Goal: Task Accomplishment & Management: Manage account settings

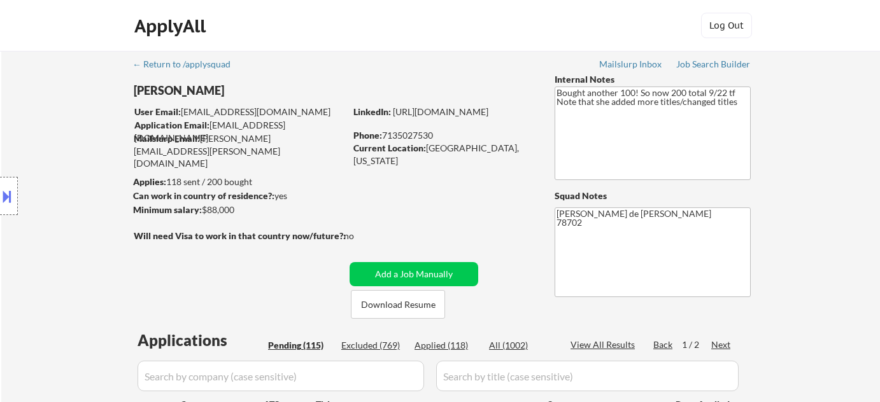
select select ""pending""
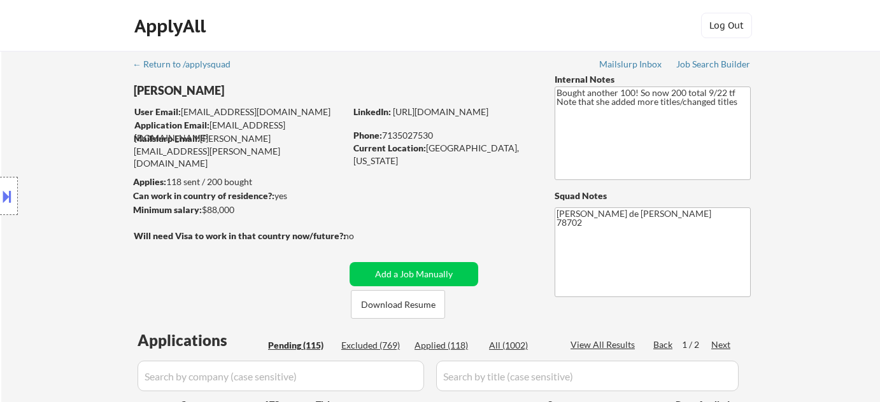
select select ""pending""
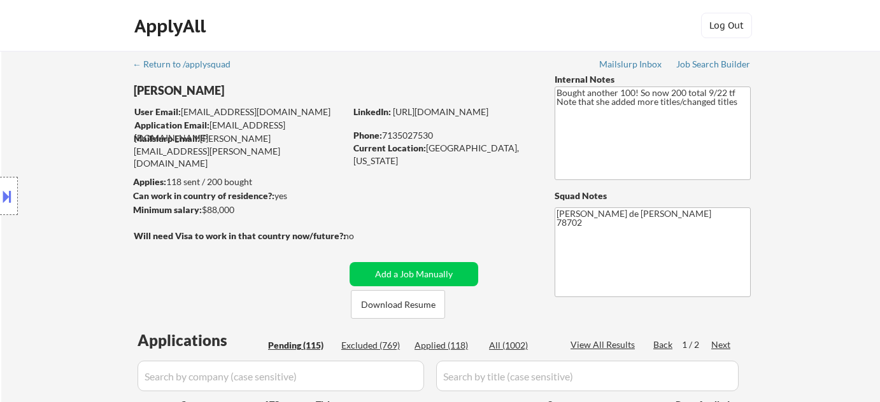
select select ""pending""
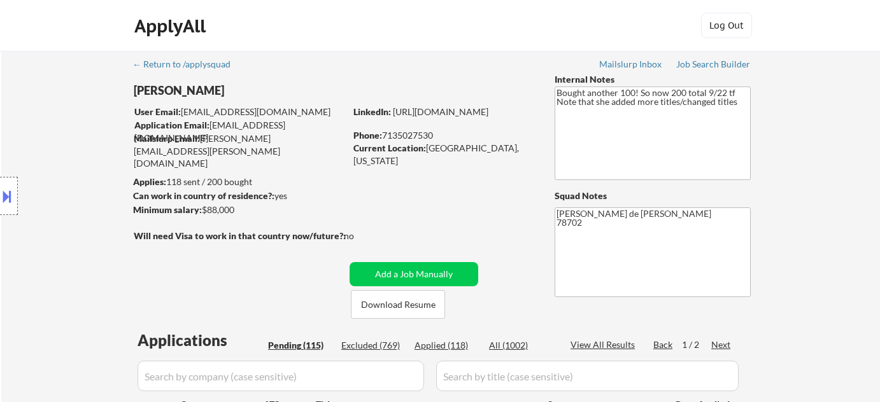
select select ""pending""
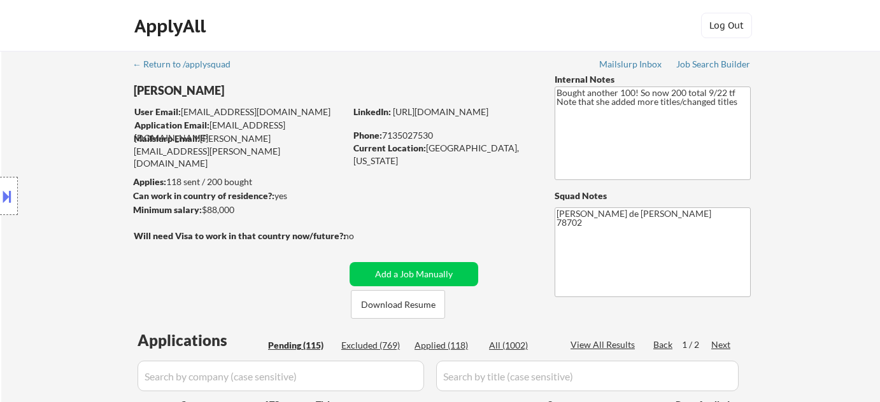
select select ""pending""
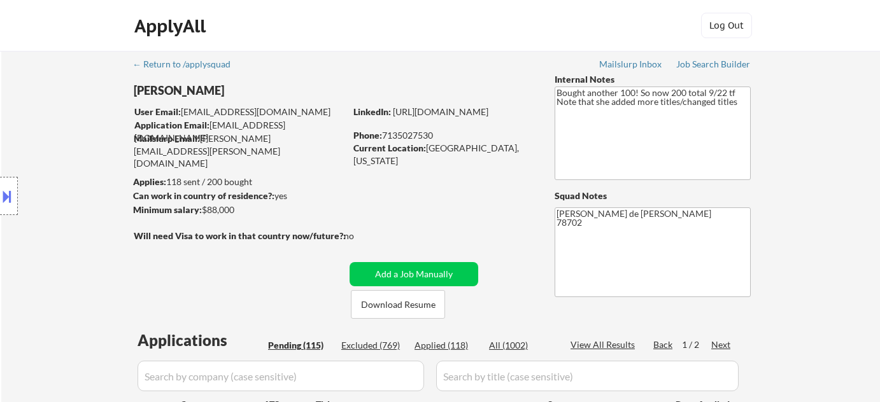
select select ""pending""
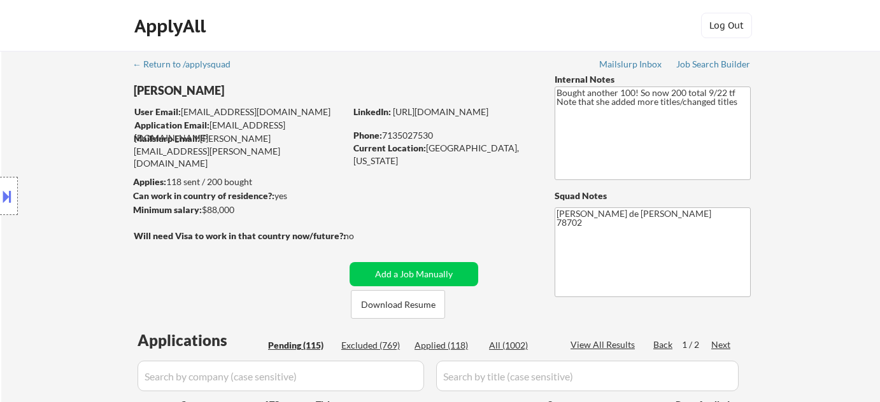
select select ""pending""
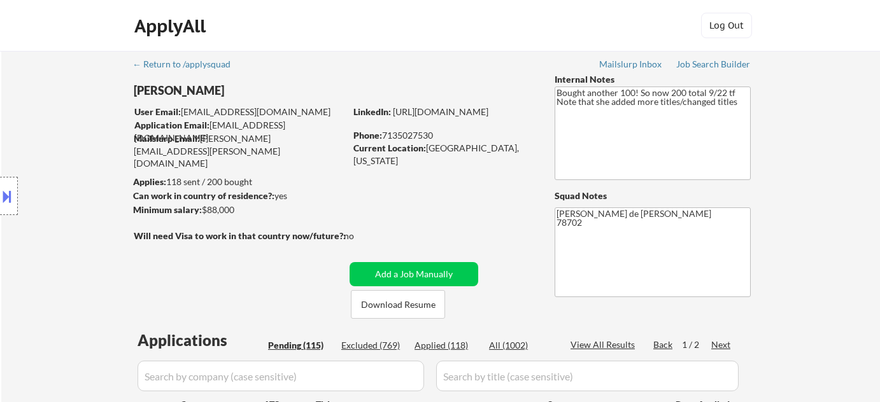
select select ""pending""
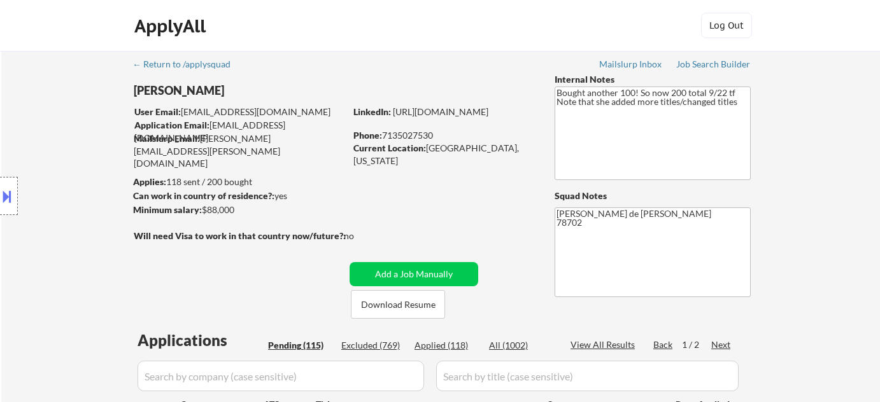
select select ""pending""
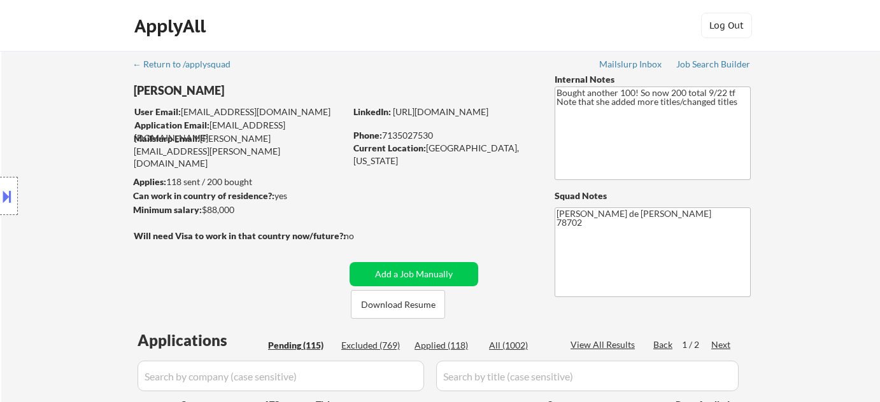
select select ""pending""
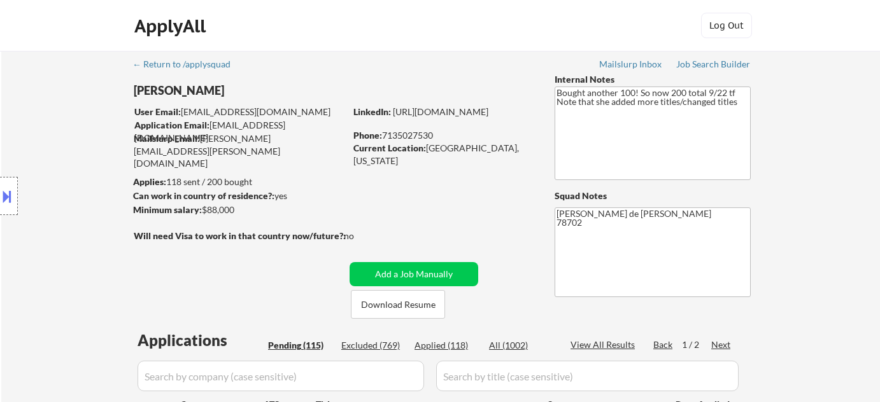
select select ""pending""
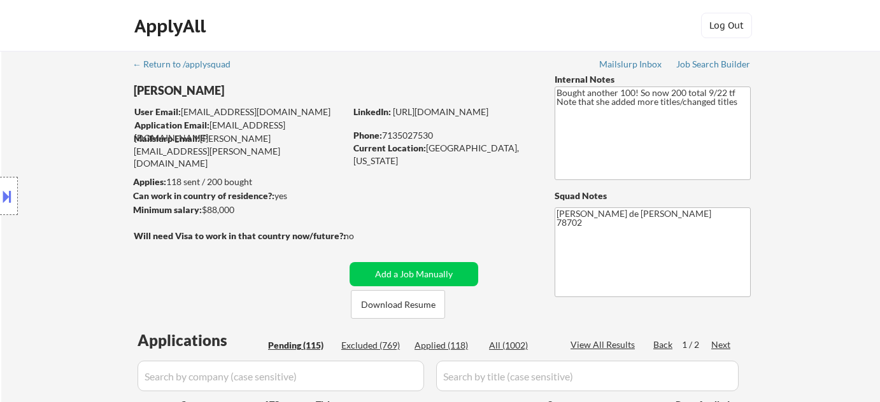
select select ""pending""
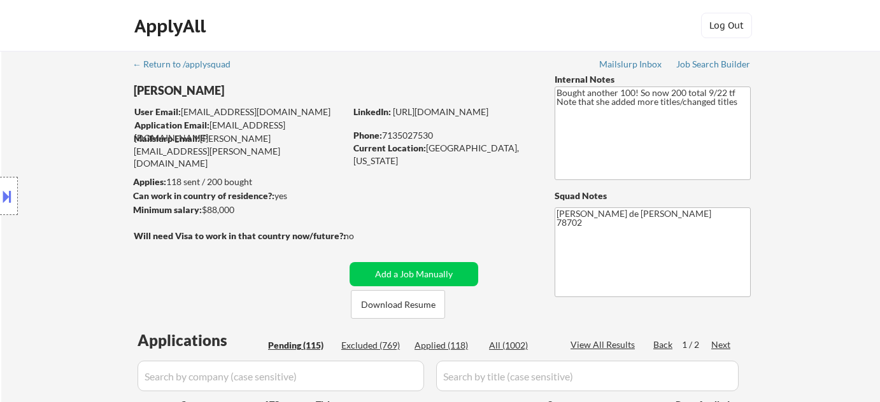
select select ""pending""
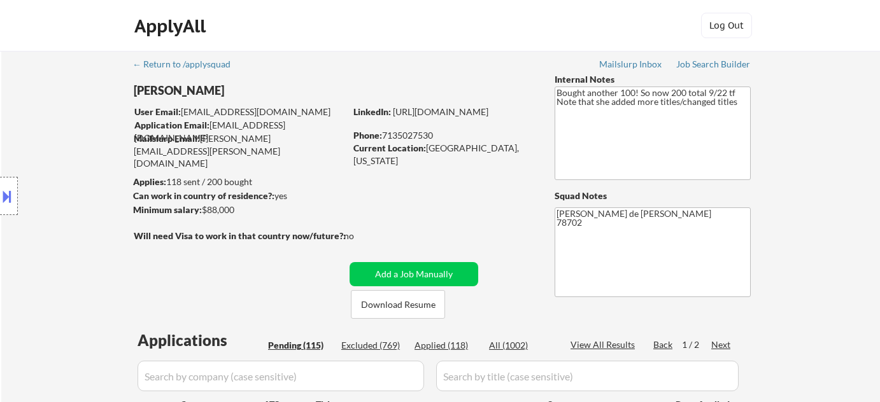
select select ""pending""
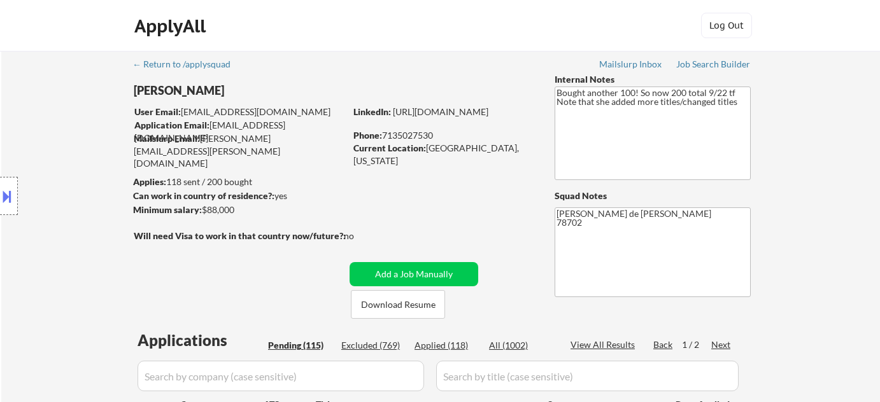
select select ""pending""
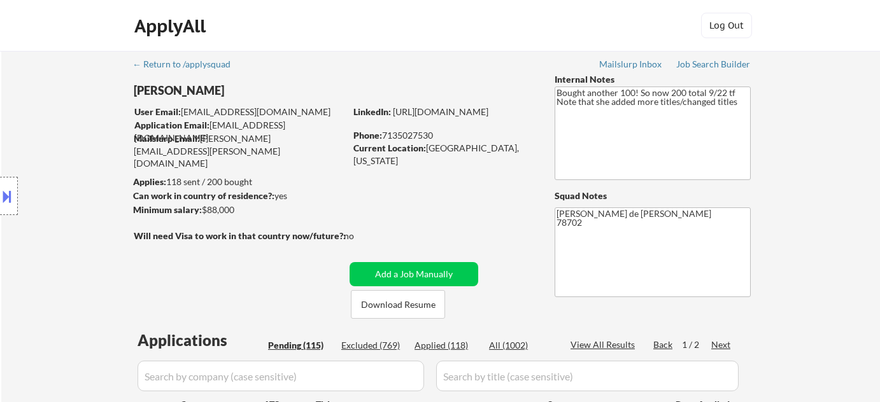
select select ""pending""
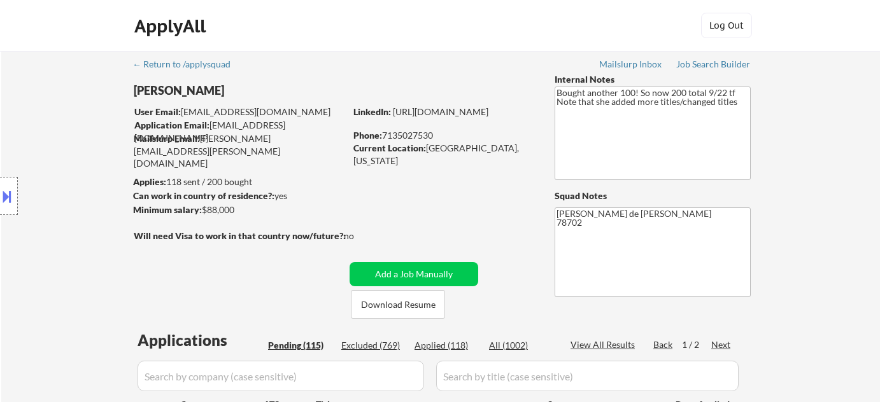
select select ""pending""
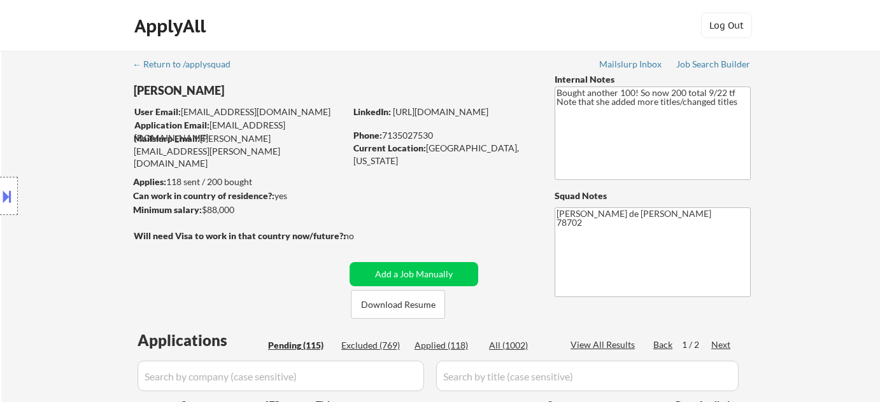
select select ""pending""
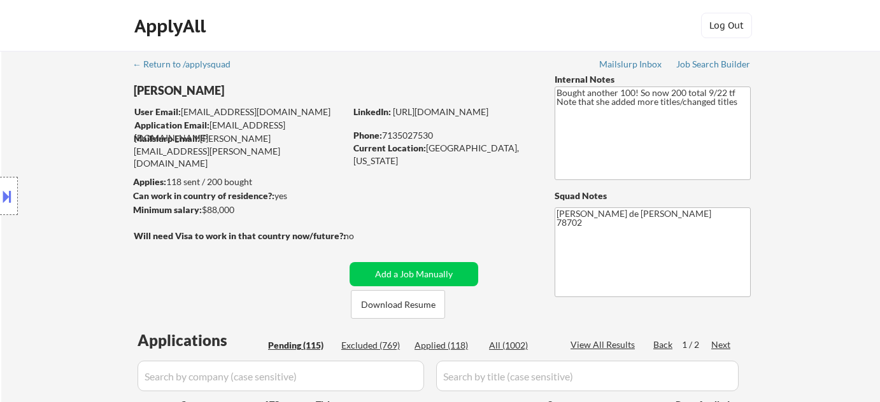
select select ""pending""
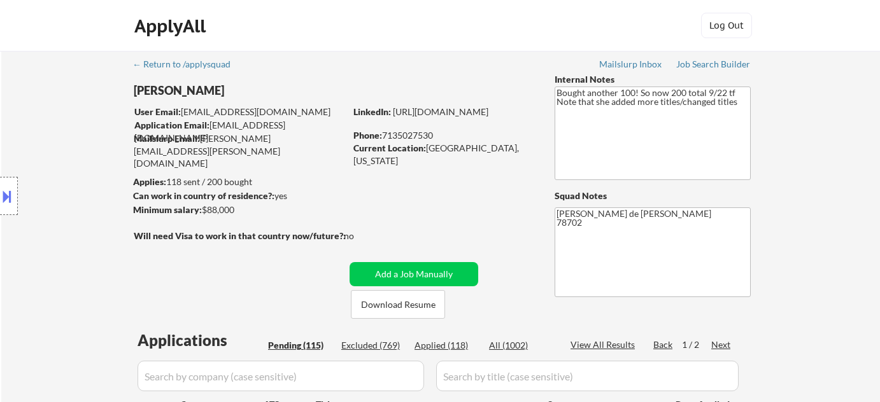
select select ""pending""
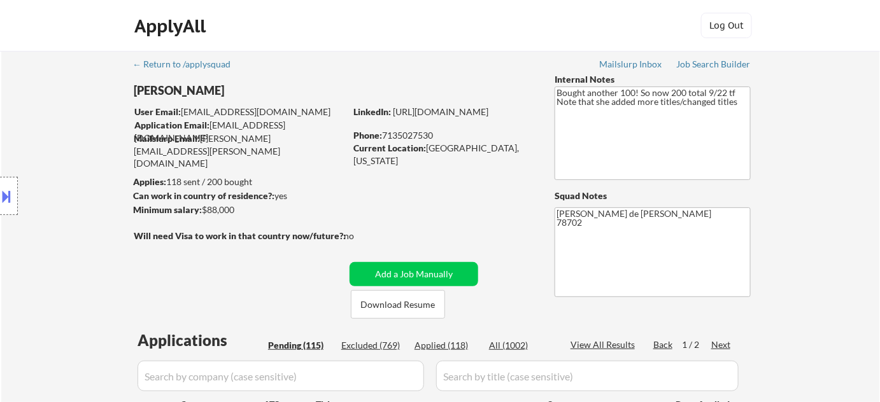
scroll to position [2626, 0]
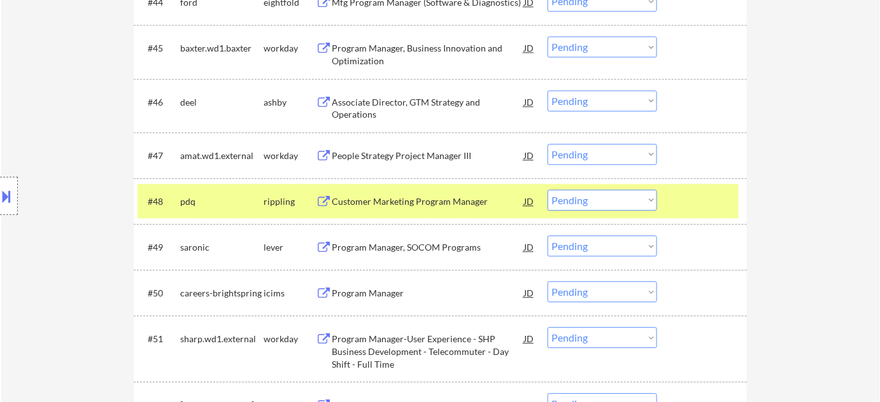
click at [574, 206] on select "Choose an option... Pending Applied Excluded (Questions) Excluded (Expired) Exc…" at bounding box center [601, 200] width 109 height 21
click at [547, 190] on select "Choose an option... Pending Applied Excluded (Questions) Excluded (Expired) Exc…" at bounding box center [601, 200] width 109 height 21
select select ""pending""
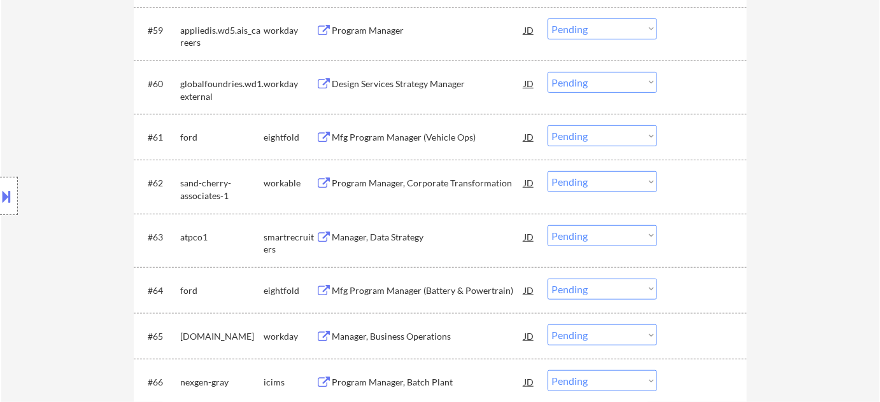
scroll to position [3378, 0]
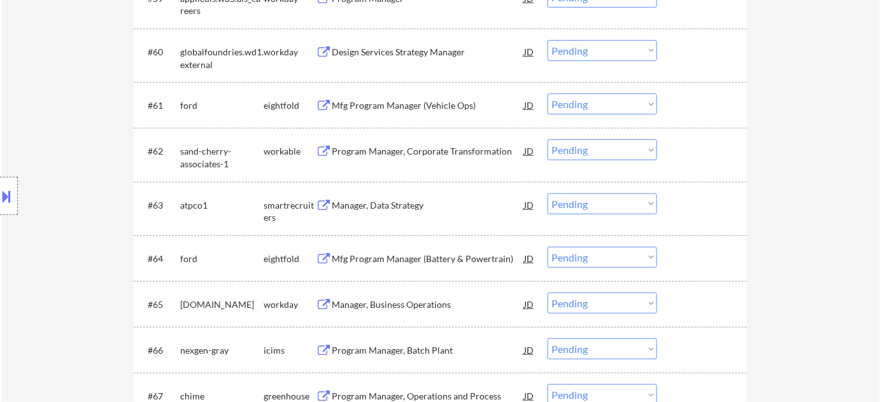
click at [392, 152] on div "Program Manager, Corporate Transformation" at bounding box center [428, 151] width 192 height 13
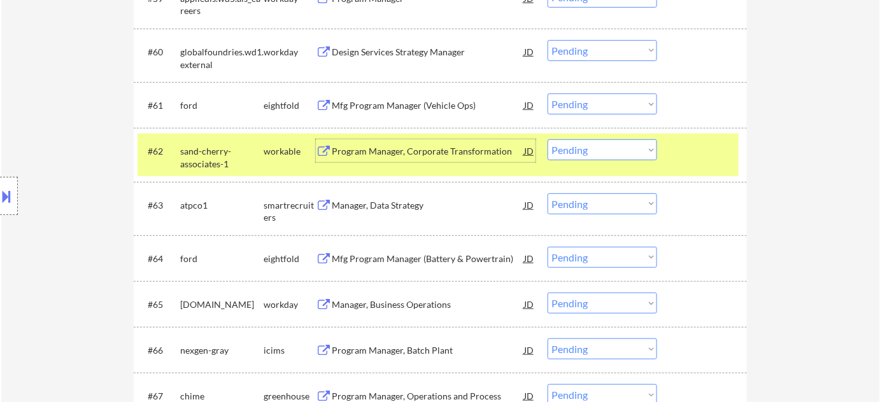
click at [638, 157] on select "Choose an option... Pending Applied Excluded (Questions) Excluded (Expired) Exc…" at bounding box center [601, 149] width 109 height 21
click at [583, 159] on select "Choose an option... Pending Applied Excluded (Questions) Excluded (Expired) Exc…" at bounding box center [601, 149] width 109 height 21
click at [547, 139] on select "Choose an option... Pending Applied Excluded (Questions) Excluded (Expired) Exc…" at bounding box center [601, 149] width 109 height 21
select select ""pending""
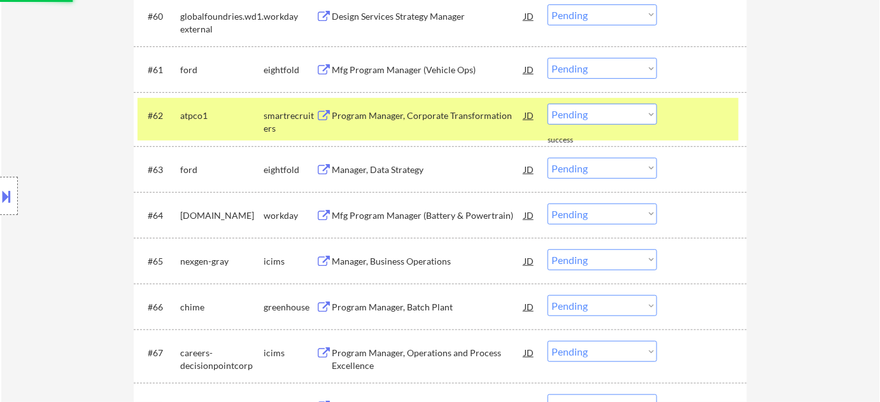
scroll to position [3552, 0]
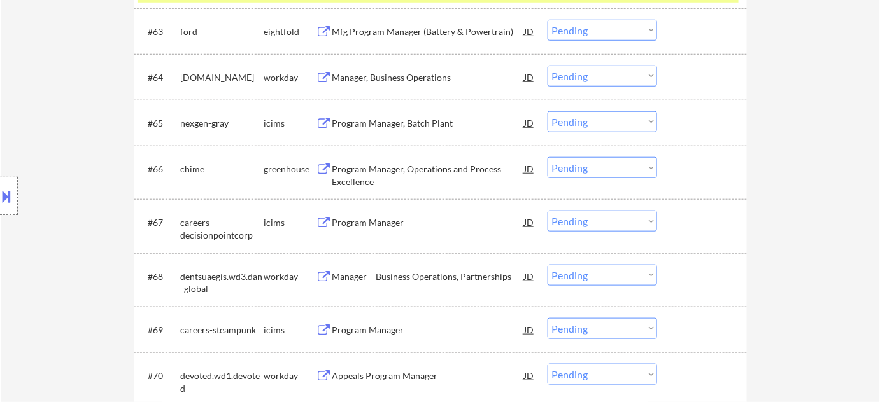
click at [346, 169] on div "Program Manager, Operations and Process Excellence" at bounding box center [428, 175] width 192 height 25
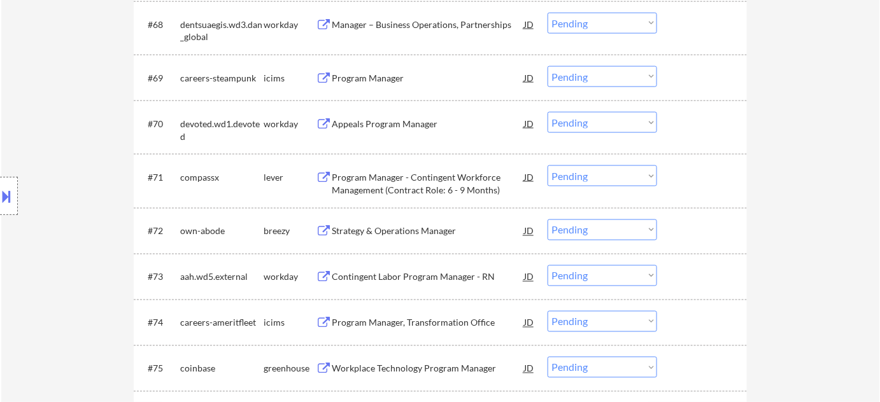
scroll to position [3841, 0]
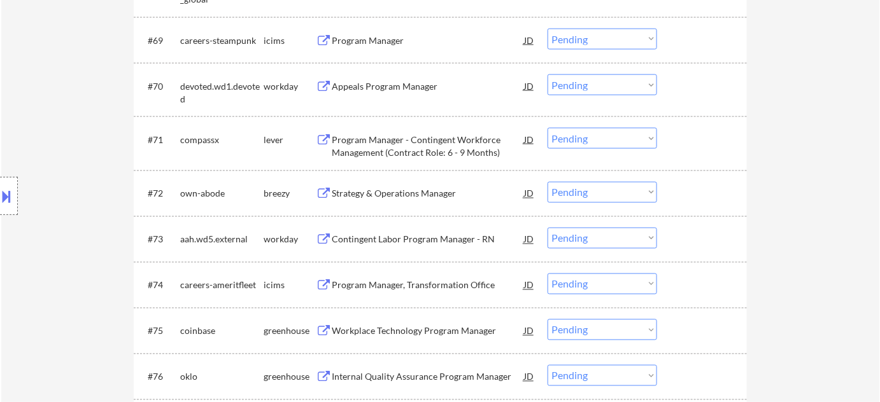
click at [383, 190] on div "Strategy & Operations Manager" at bounding box center [428, 194] width 192 height 13
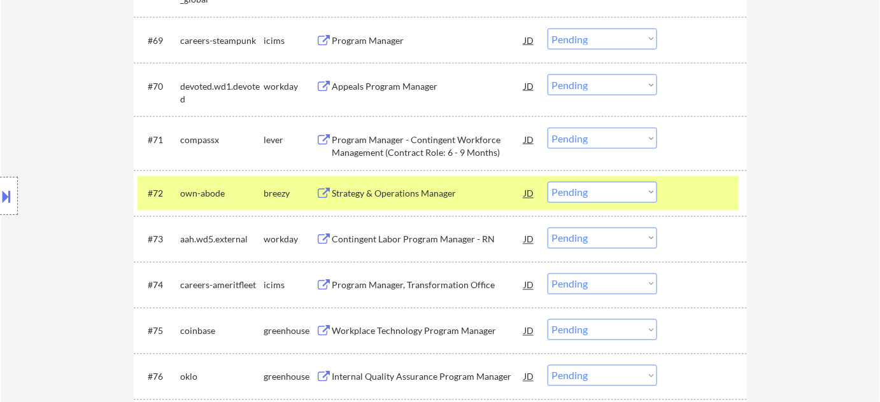
select select ""pending""
select select ""PLACEHOLDER_1427118222253""
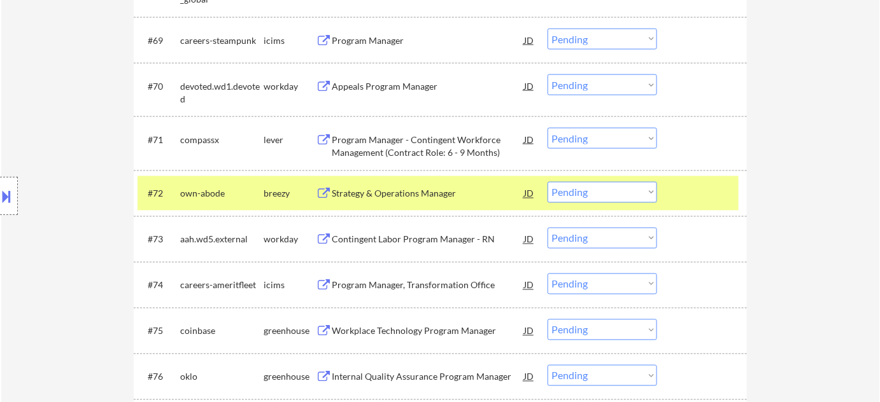
select select ""pending""
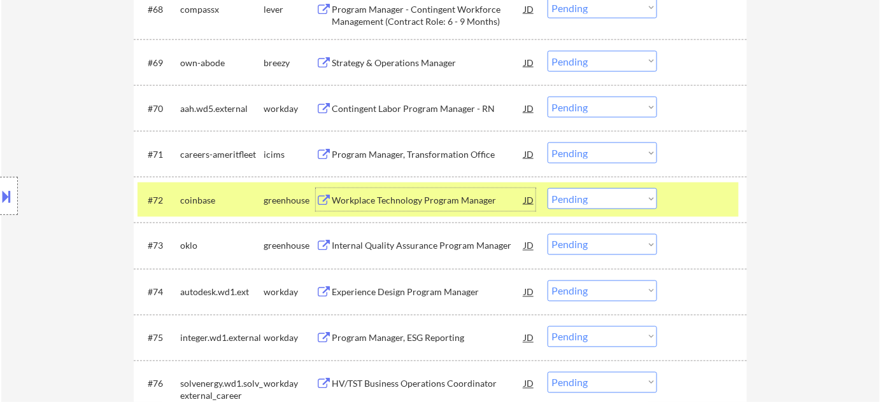
scroll to position [3725, 0]
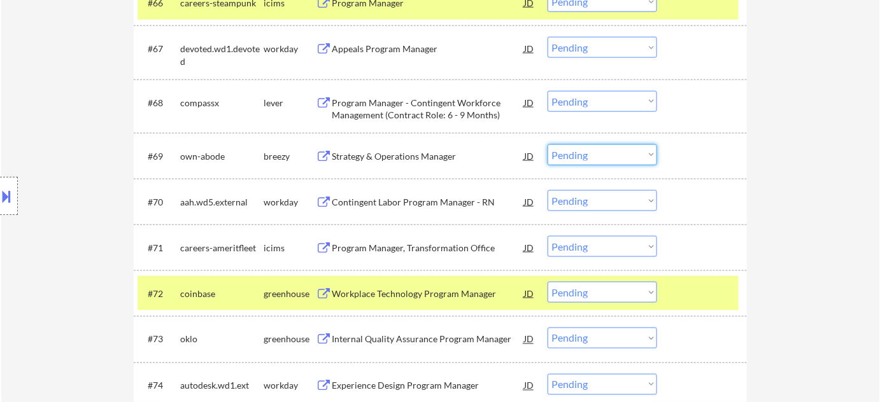
drag, startPoint x: 580, startPoint y: 152, endPoint x: 588, endPoint y: 164, distance: 14.1
click at [580, 152] on select "Choose an option... Pending Applied Excluded (Questions) Excluded (Expired) Exc…" at bounding box center [601, 155] width 109 height 21
click at [547, 145] on select "Choose an option... Pending Applied Excluded (Questions) Excluded (Expired) Exc…" at bounding box center [601, 155] width 109 height 21
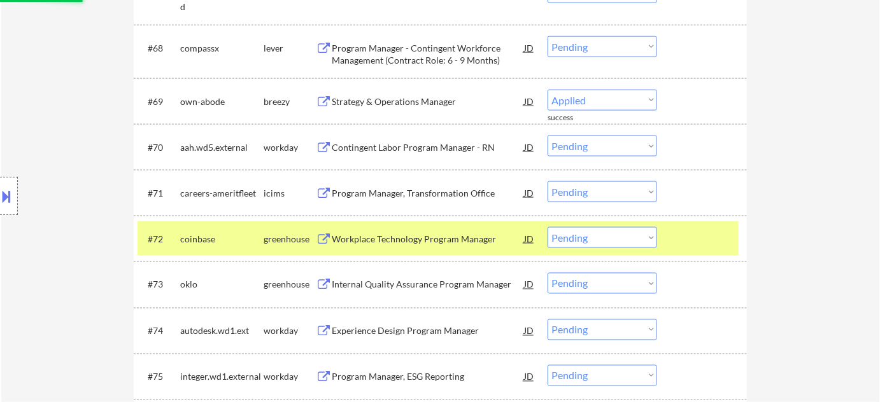
scroll to position [3841, 0]
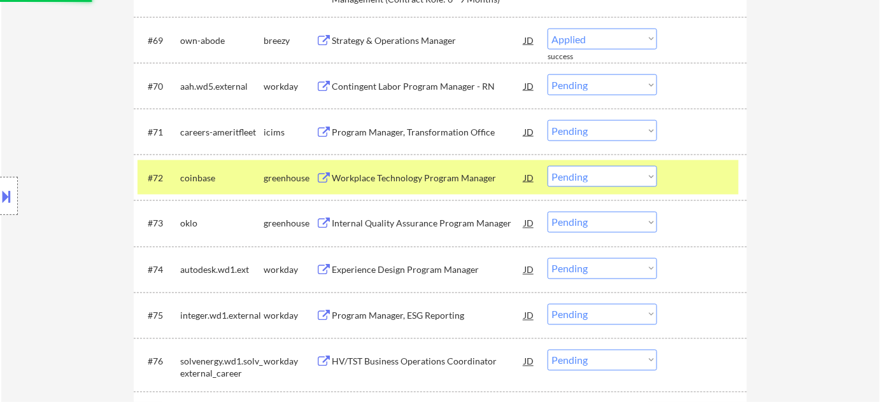
select select ""pending""
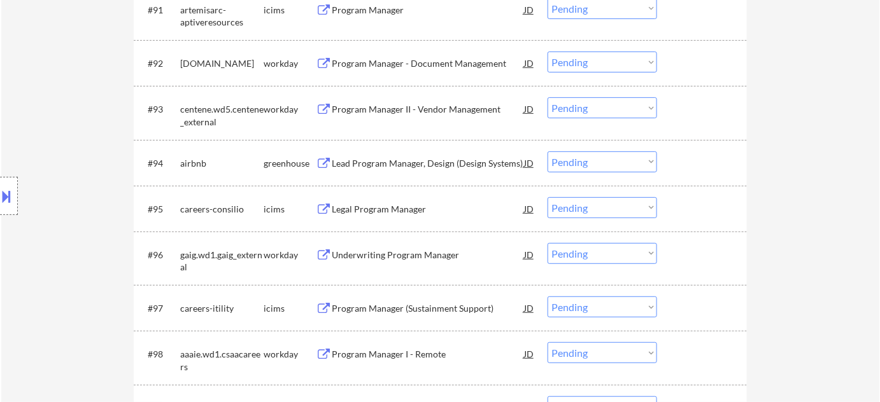
scroll to position [5057, 0]
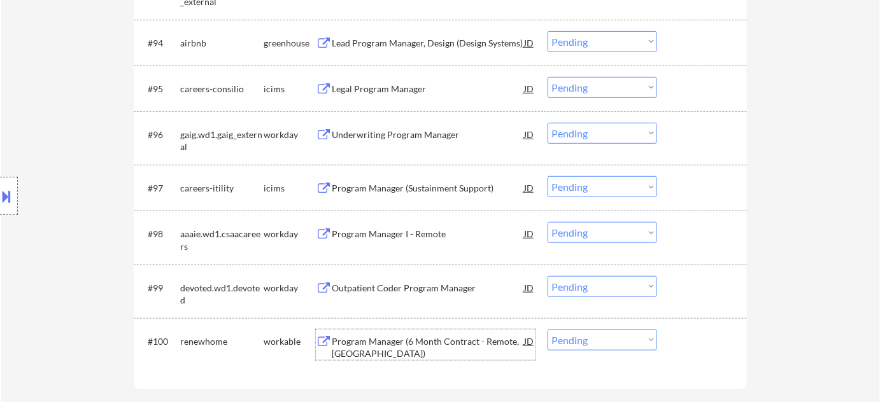
click at [425, 341] on div "Program Manager (6 Month Contract - Remote, US)" at bounding box center [428, 347] width 192 height 25
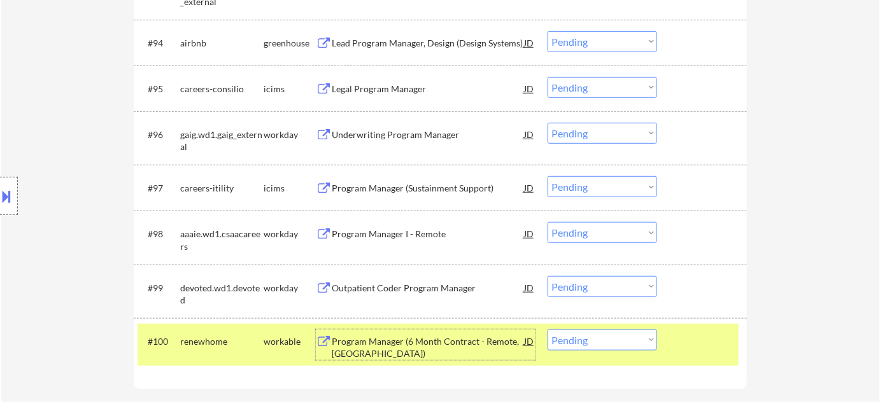
click at [574, 346] on select "Choose an option... Pending Applied Excluded (Questions) Excluded (Expired) Exc…" at bounding box center [601, 340] width 109 height 21
click at [547, 330] on select "Choose an option... Pending Applied Excluded (Questions) Excluded (Expired) Exc…" at bounding box center [601, 340] width 109 height 21
select select ""pending""
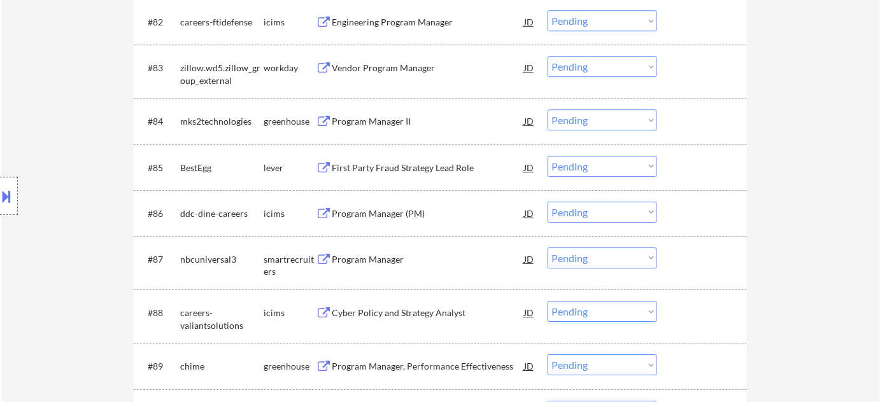
scroll to position [4478, 0]
click at [416, 162] on div "First Party Fraud Strategy Lead Role" at bounding box center [428, 169] width 192 height 23
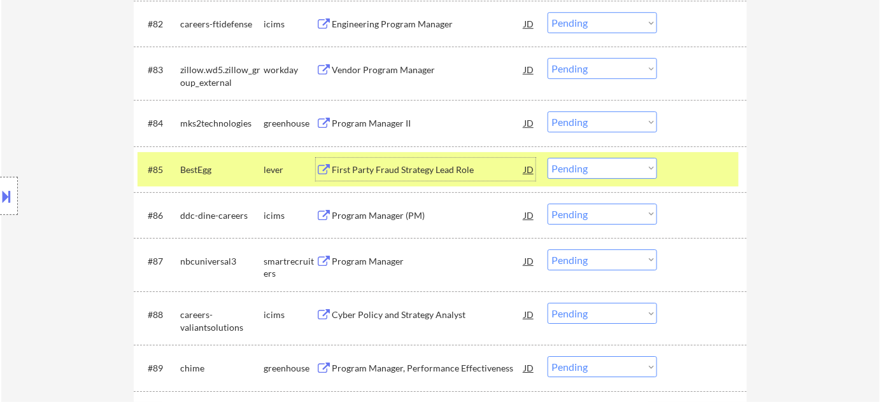
click at [598, 176] on select "Choose an option... Pending Applied Excluded (Questions) Excluded (Expired) Exc…" at bounding box center [601, 168] width 109 height 21
click at [547, 158] on select "Choose an option... Pending Applied Excluded (Questions) Excluded (Expired) Exc…" at bounding box center [601, 168] width 109 height 21
select select ""pending""
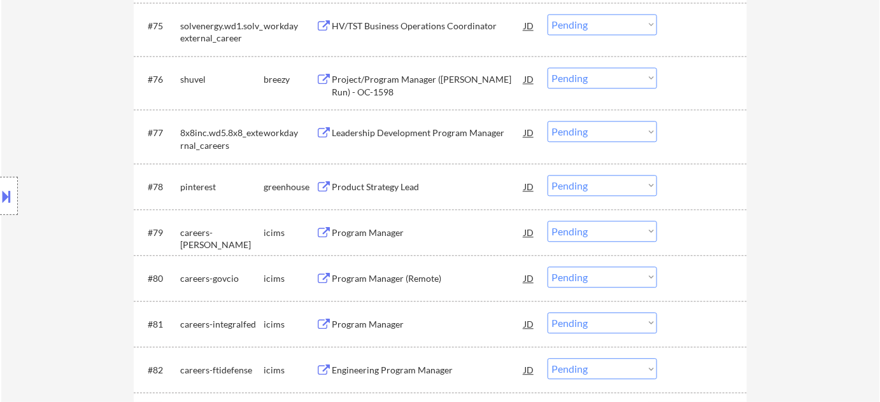
scroll to position [4015, 0]
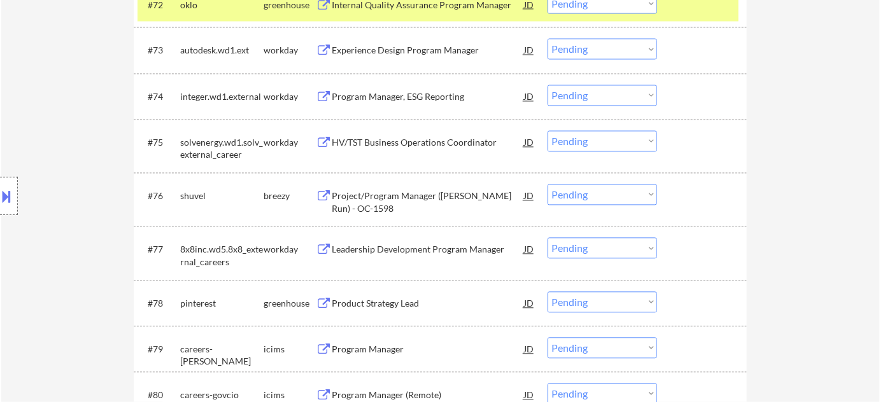
click at [426, 195] on div "Project/Program Manager (Kessel Run) - OC-1598" at bounding box center [428, 202] width 192 height 25
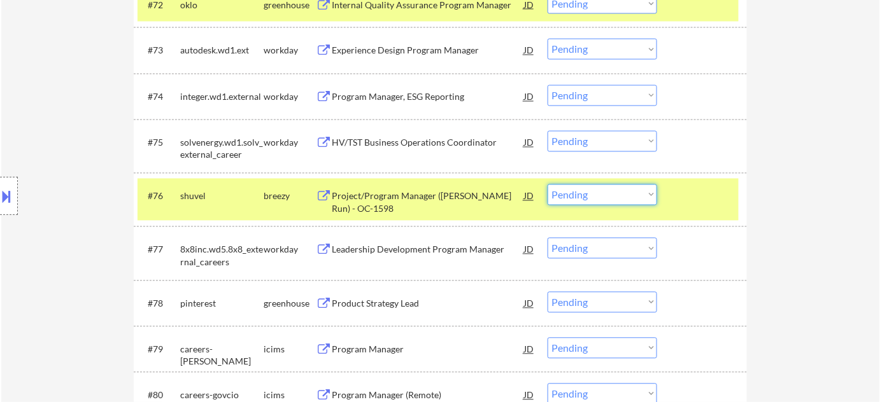
click at [619, 196] on select "Choose an option... Pending Applied Excluded (Questions) Excluded (Expired) Exc…" at bounding box center [601, 195] width 109 height 21
click at [547, 185] on select "Choose an option... Pending Applied Excluded (Questions) Excluded (Expired) Exc…" at bounding box center [601, 195] width 109 height 21
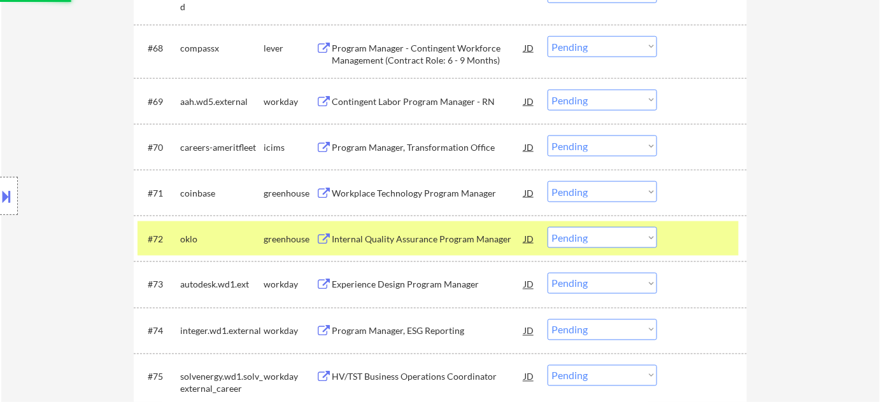
select select ""pending""
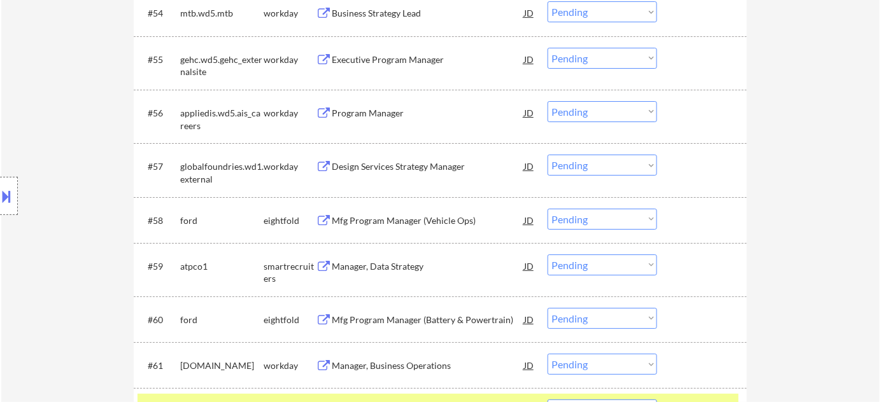
scroll to position [3031, 0]
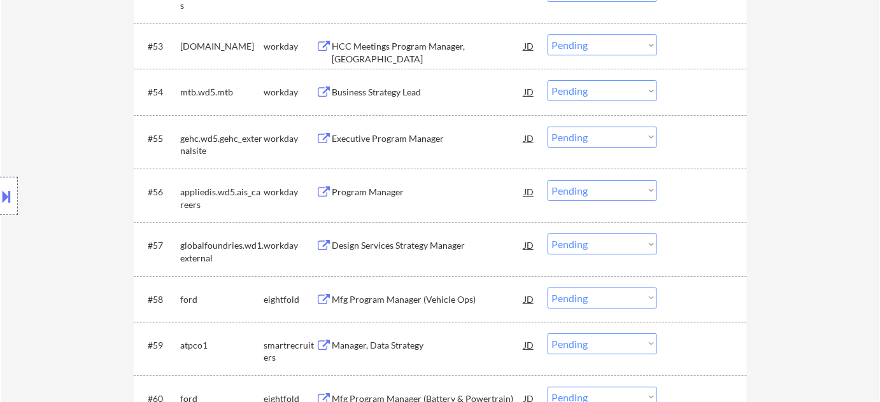
click at [345, 340] on div "Manager, Data Strategy" at bounding box center [428, 345] width 192 height 13
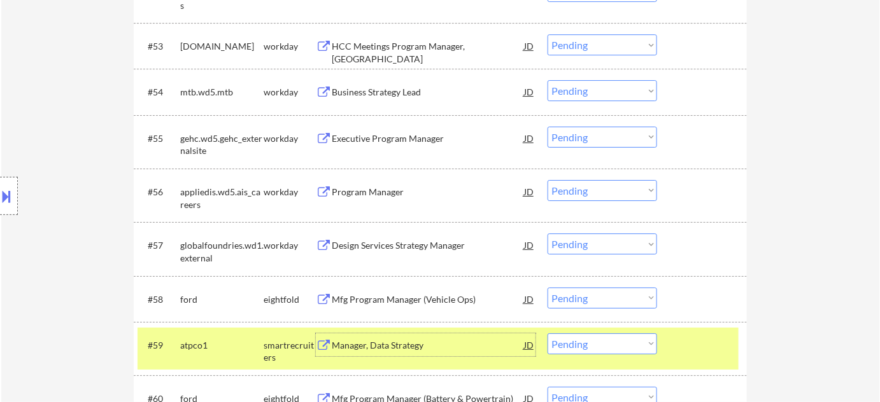
click at [583, 337] on select "Choose an option... Pending Applied Excluded (Questions) Excluded (Expired) Exc…" at bounding box center [601, 344] width 109 height 21
click at [547, 334] on select "Choose an option... Pending Applied Excluded (Questions) Excluded (Expired) Exc…" at bounding box center [601, 344] width 109 height 21
select select ""pending""
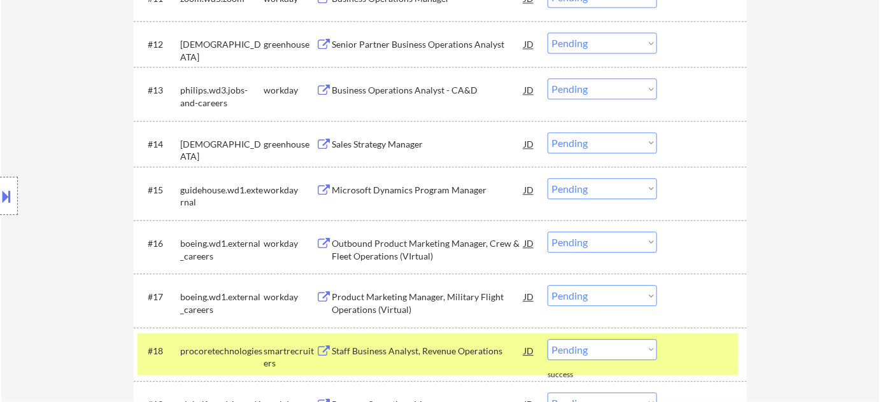
scroll to position [600, 0]
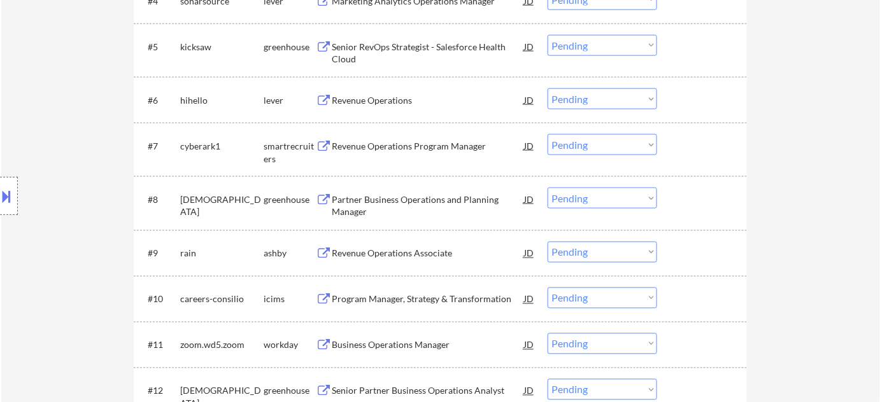
click at [387, 253] on div "Revenue Operations Associate" at bounding box center [428, 254] width 192 height 13
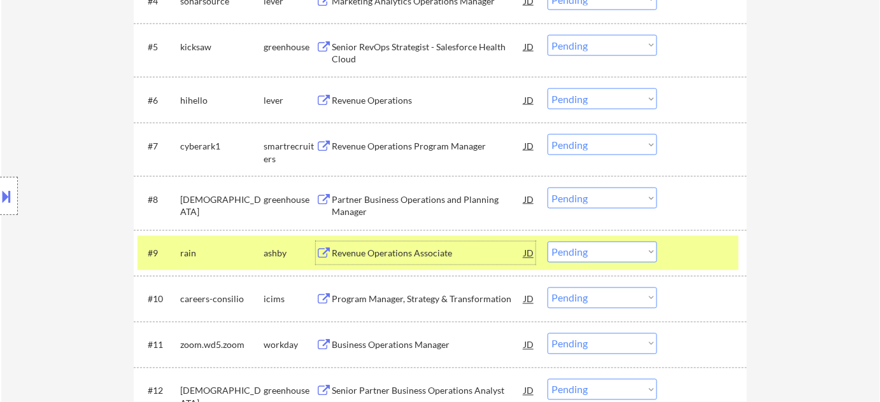
click at [612, 250] on select "Choose an option... Pending Applied Excluded (Questions) Excluded (Expired) Exc…" at bounding box center [601, 252] width 109 height 21
click at [547, 242] on select "Choose an option... Pending Applied Excluded (Questions) Excluded (Expired) Exc…" at bounding box center [601, 252] width 109 height 21
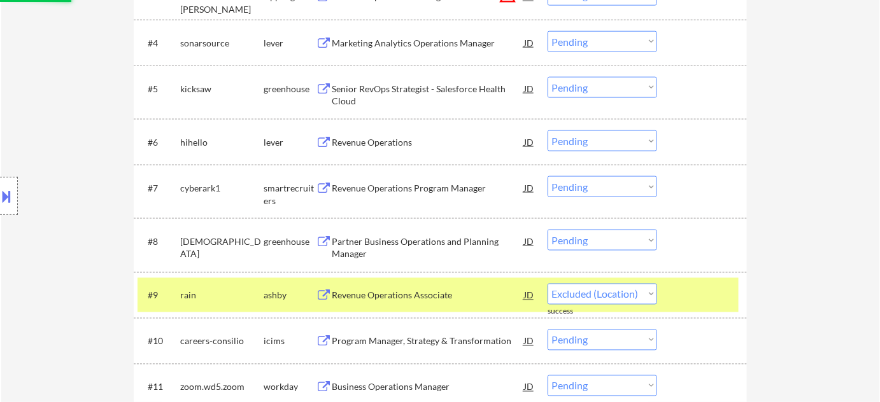
scroll to position [484, 0]
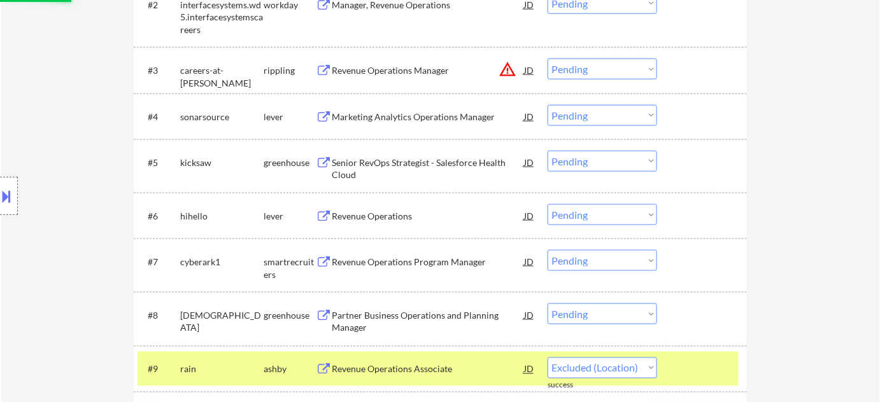
select select ""pending""
click at [432, 118] on div "Marketing Analytics Operations Manager" at bounding box center [428, 117] width 192 height 13
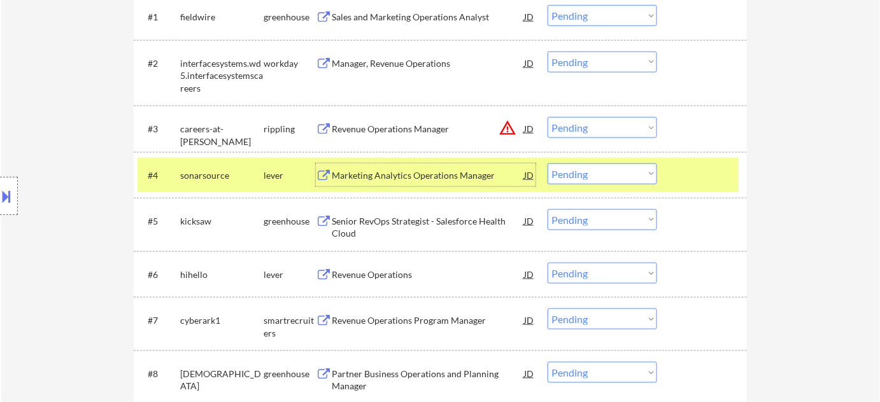
scroll to position [369, 0]
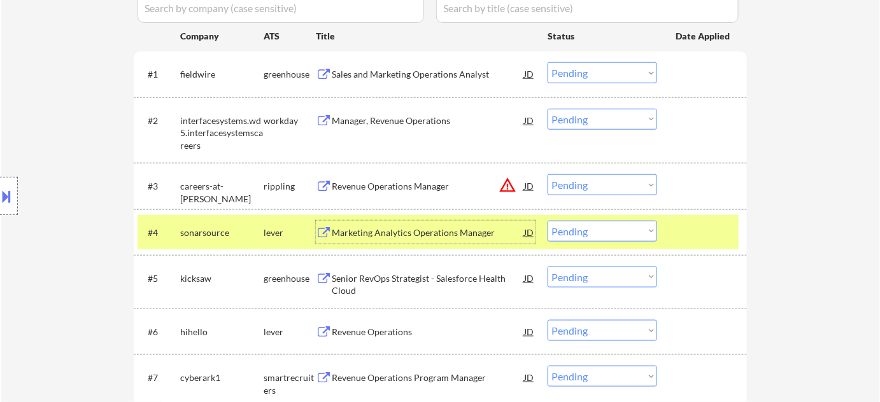
click at [388, 278] on div "Senior RevOps Strategist - Salesforce Health Cloud" at bounding box center [428, 284] width 192 height 25
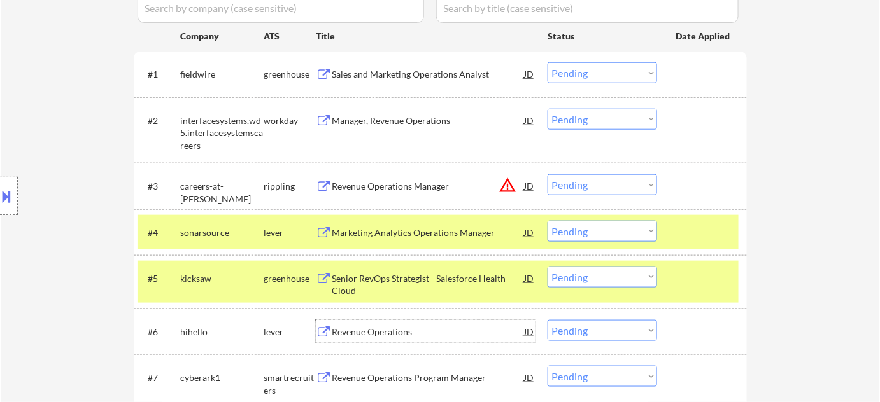
click at [379, 327] on div "Revenue Operations" at bounding box center [428, 332] width 192 height 13
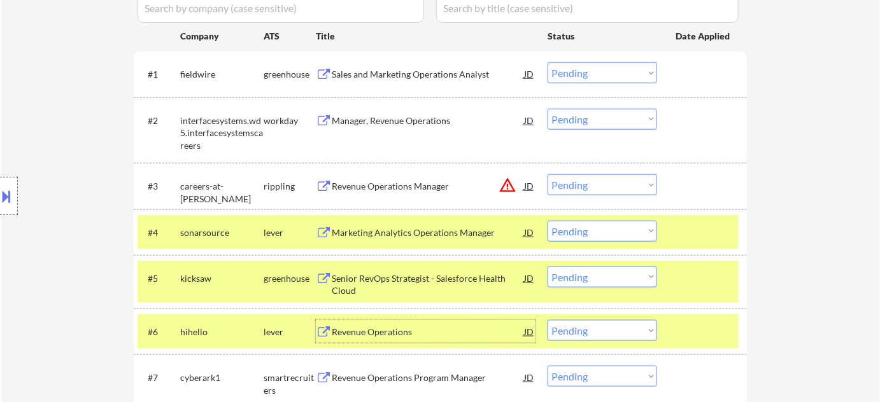
click at [602, 330] on select "Choose an option... Pending Applied Excluded (Questions) Excluded (Expired) Exc…" at bounding box center [601, 330] width 109 height 21
click at [547, 320] on select "Choose an option... Pending Applied Excluded (Questions) Excluded (Expired) Exc…" at bounding box center [601, 330] width 109 height 21
select select ""pending""
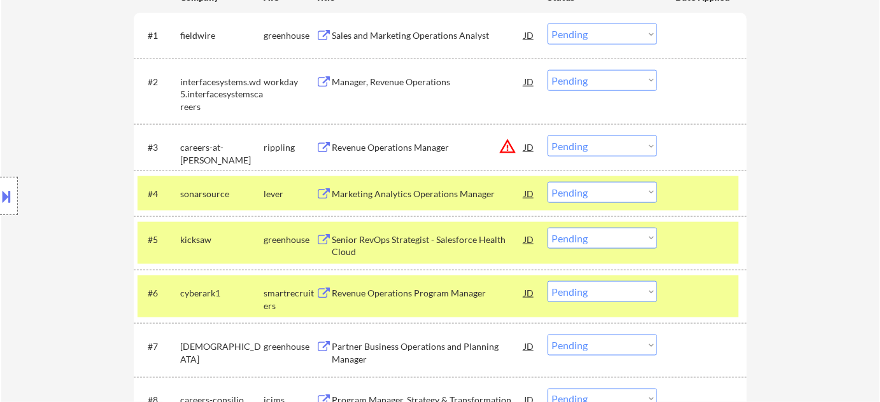
scroll to position [427, 0]
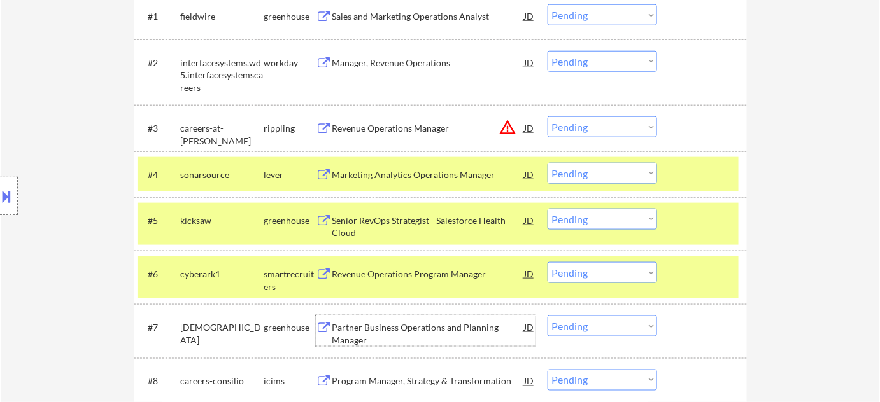
click at [362, 337] on div "Partner Business Operations and Planning Manager" at bounding box center [428, 333] width 192 height 25
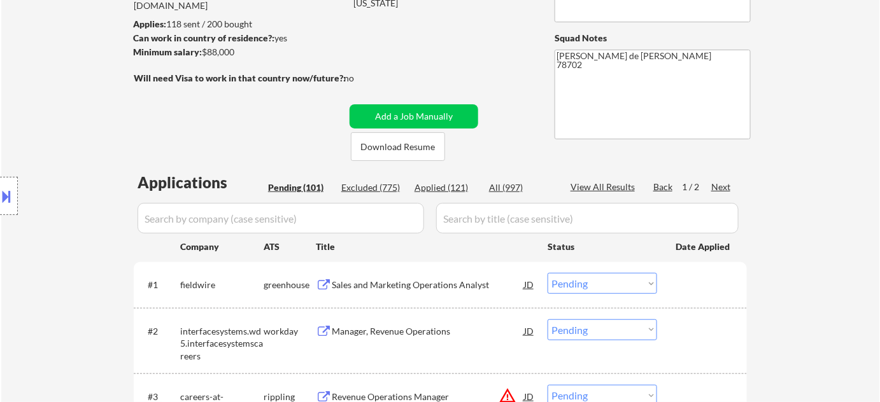
scroll to position [347, 0]
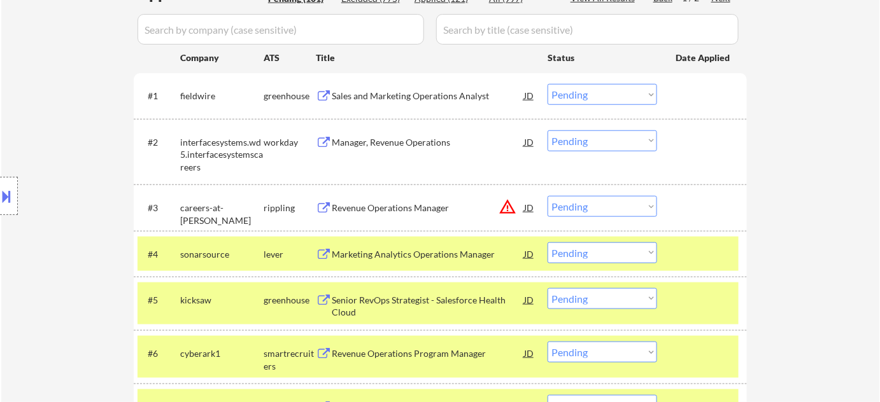
click at [605, 247] on select "Choose an option... Pending Applied Excluded (Questions) Excluded (Expired) Exc…" at bounding box center [601, 253] width 109 height 21
click at [547, 243] on select "Choose an option... Pending Applied Excluded (Questions) Excluded (Expired) Exc…" at bounding box center [601, 253] width 109 height 21
select select ""pending""
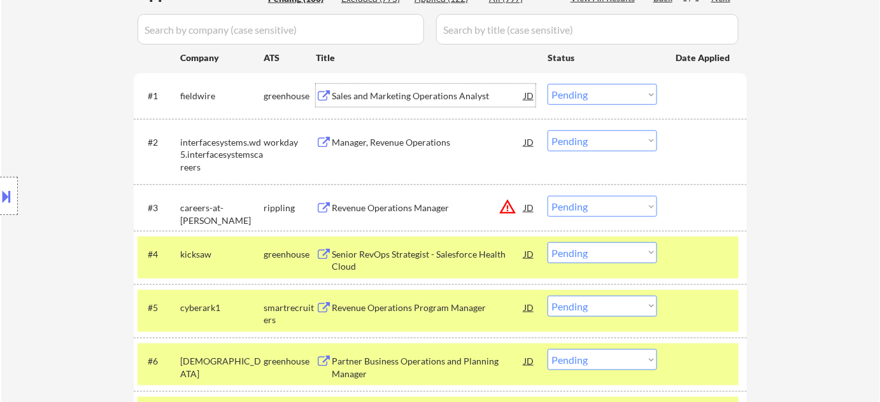
click at [411, 95] on div "Sales and Marketing Operations Analyst" at bounding box center [428, 96] width 192 height 13
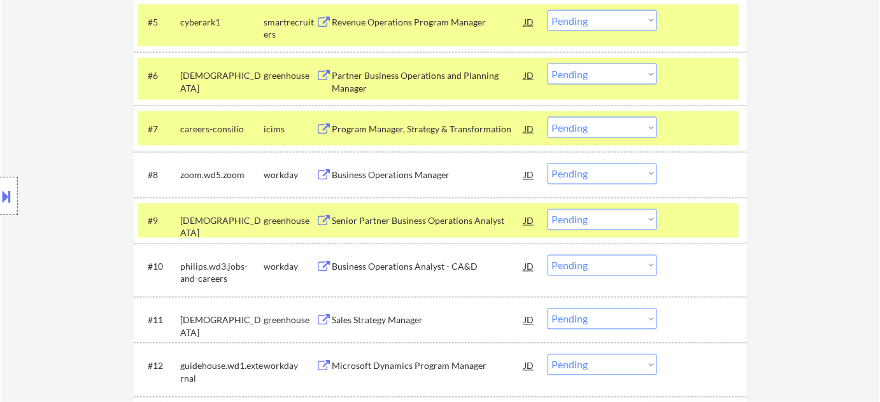
scroll to position [637, 0]
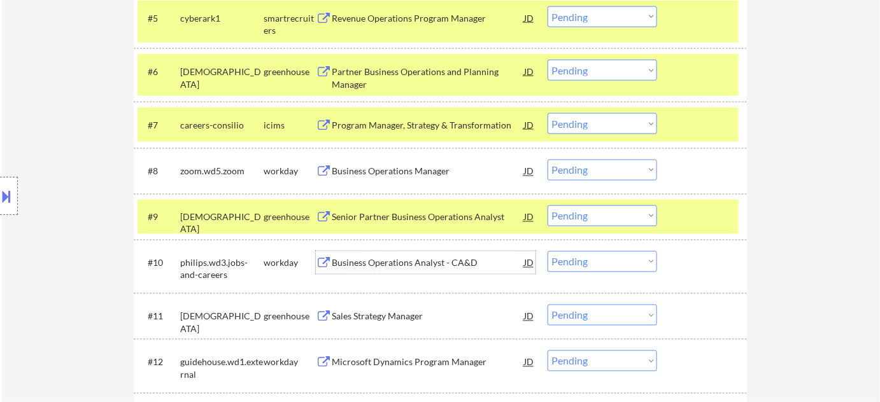
click at [339, 262] on div "Business Operations Analyst - CA&D" at bounding box center [428, 263] width 192 height 13
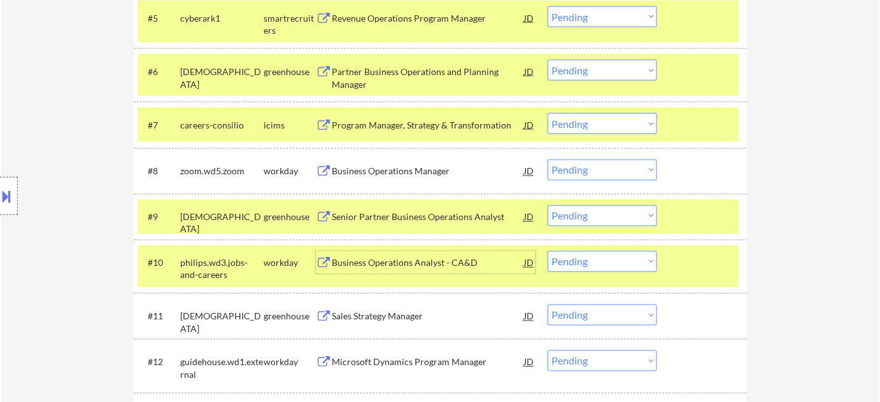
click at [277, 270] on div "workday" at bounding box center [290, 262] width 52 height 23
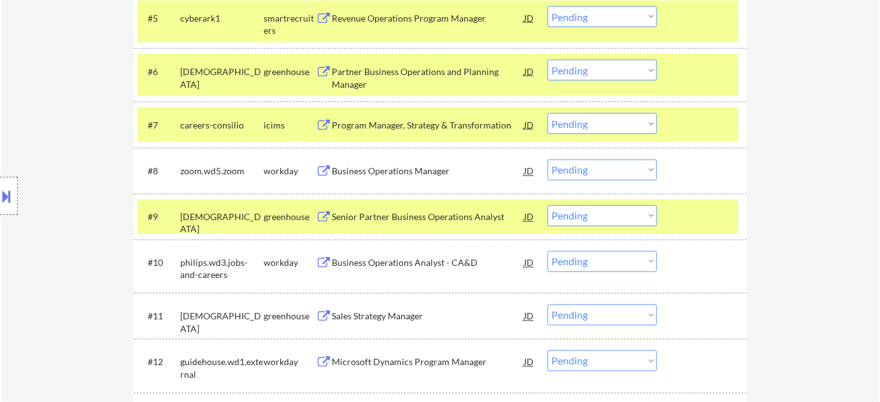
click at [277, 270] on div "workday" at bounding box center [290, 262] width 52 height 23
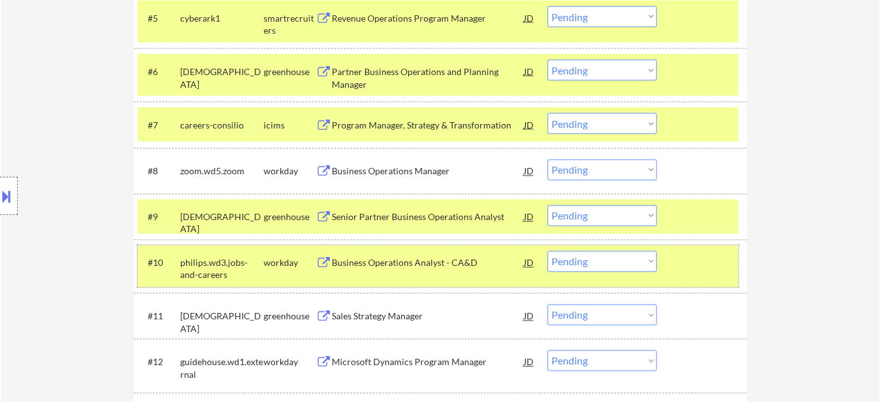
click at [623, 262] on select "Choose an option... Pending Applied Excluded (Questions) Excluded (Expired) Exc…" at bounding box center [601, 261] width 109 height 21
click at [547, 251] on select "Choose an option... Pending Applied Excluded (Questions) Excluded (Expired) Exc…" at bounding box center [601, 261] width 109 height 21
select select ""pending""
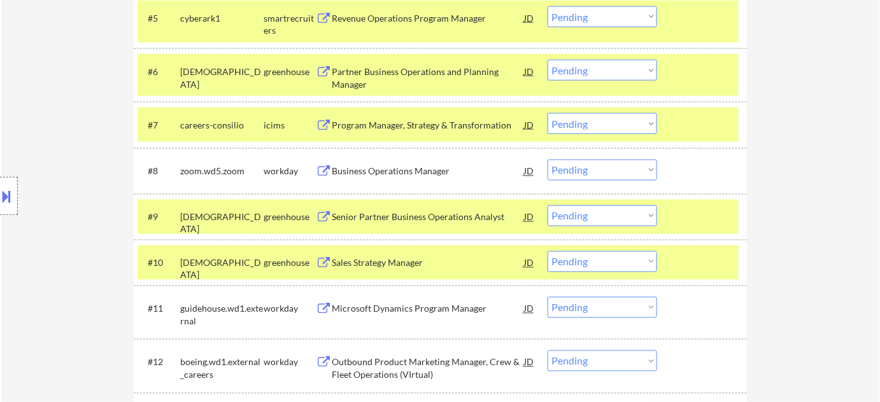
click at [354, 315] on div "Microsoft Dynamics Program Manager" at bounding box center [428, 308] width 192 height 23
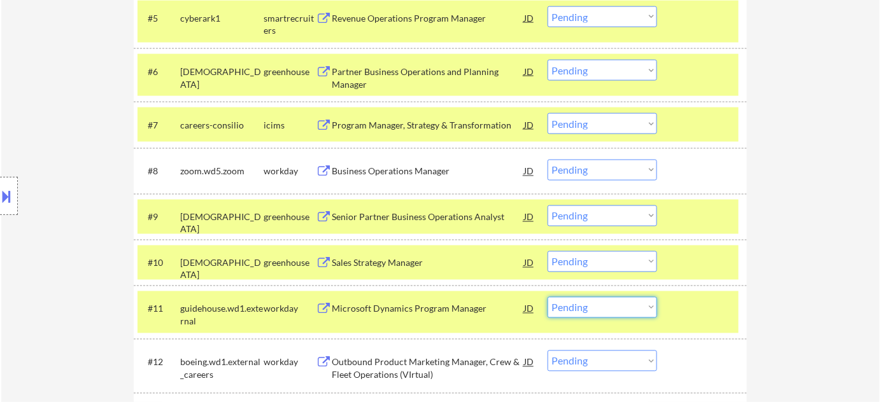
click at [596, 307] on select "Choose an option... Pending Applied Excluded (Questions) Excluded (Expired) Exc…" at bounding box center [601, 307] width 109 height 21
click at [547, 297] on select "Choose an option... Pending Applied Excluded (Questions) Excluded (Expired) Exc…" at bounding box center [601, 307] width 109 height 21
select select ""pending""
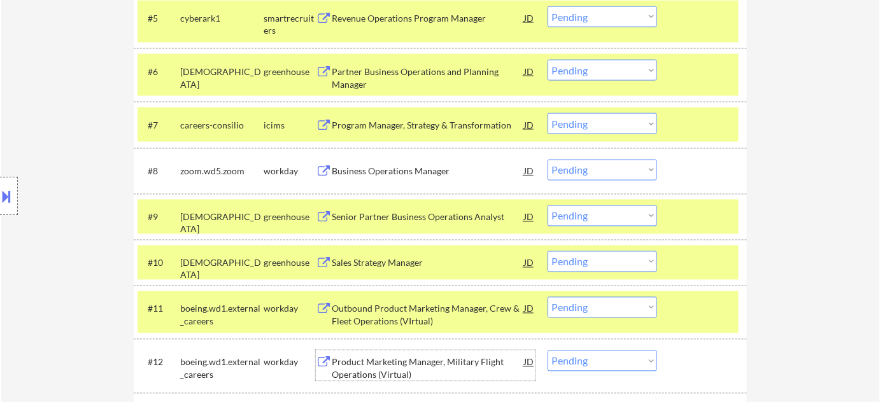
click at [362, 370] on div "Product Marketing Manager, Military Flight Operations (Virtual)" at bounding box center [428, 369] width 192 height 25
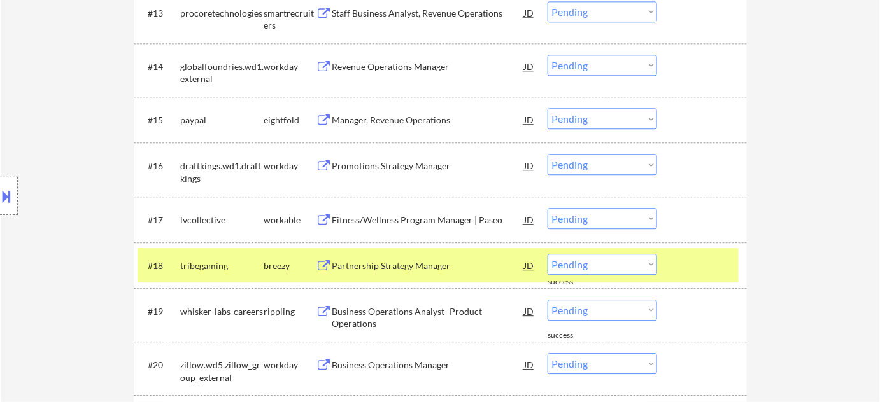
scroll to position [1026, 0]
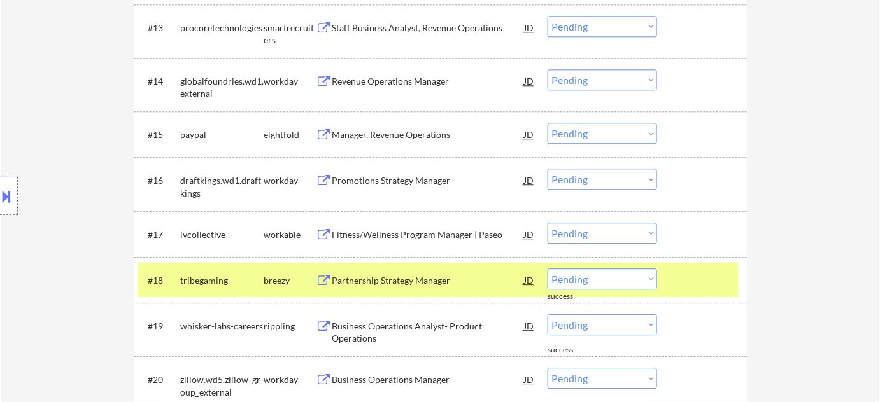
click at [425, 278] on div "Partnership Strategy Manager" at bounding box center [428, 280] width 192 height 13
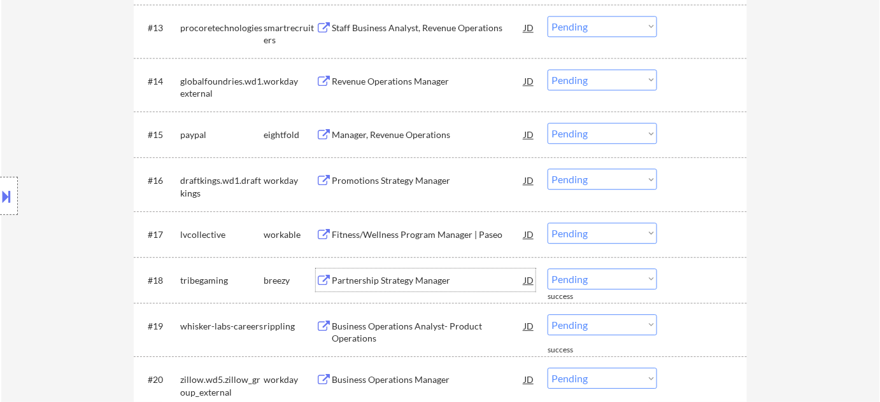
click at [600, 274] on select "Choose an option... Pending Applied Excluded (Questions) Excluded (Expired) Exc…" at bounding box center [601, 279] width 109 height 21
click at [547, 269] on select "Choose an option... Pending Applied Excluded (Questions) Excluded (Expired) Exc…" at bounding box center [601, 279] width 109 height 21
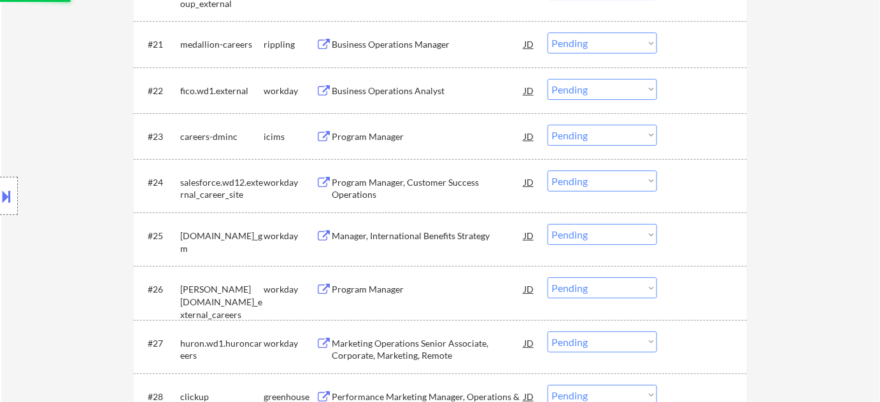
scroll to position [1431, 0]
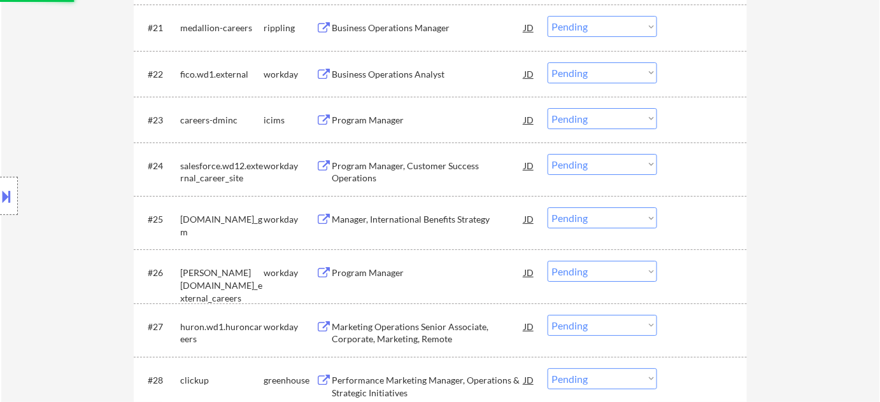
select select ""pending""
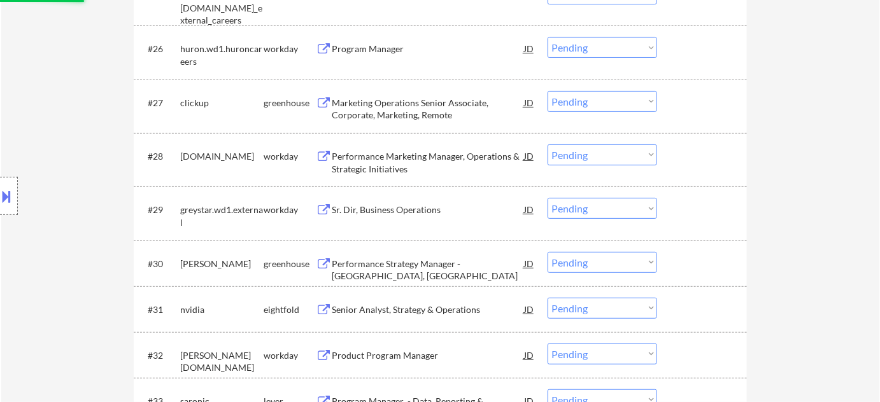
scroll to position [1720, 0]
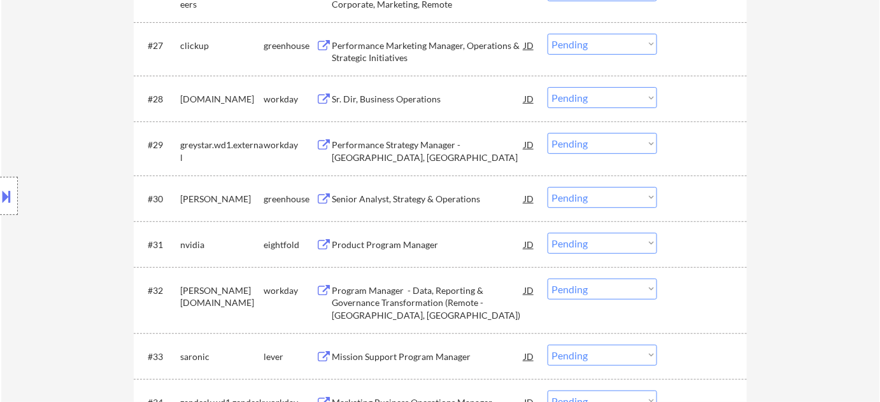
click at [393, 67] on div "#27 clickup greenhouse Performance Marketing Manager, Operations & Strategic In…" at bounding box center [438, 49] width 601 height 42
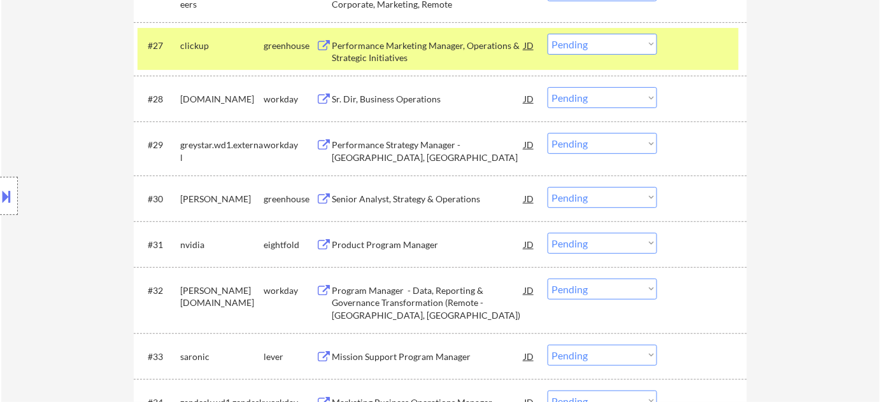
click at [393, 31] on div "#27 clickup greenhouse Performance Marketing Manager, Operations & Strategic In…" at bounding box center [438, 49] width 601 height 42
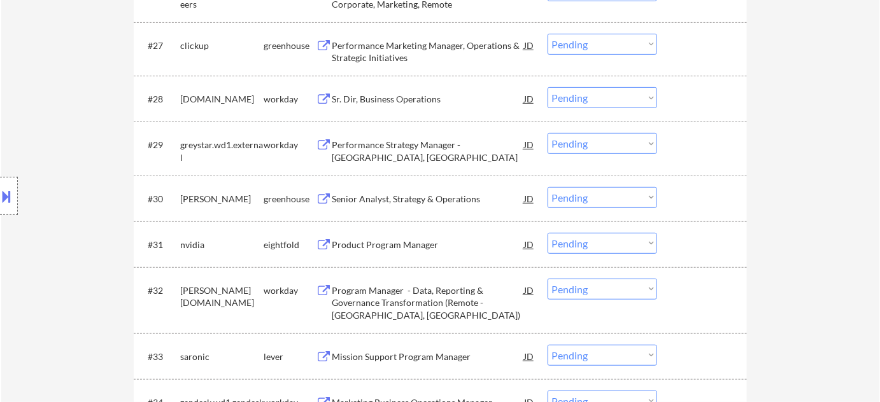
click at [373, 28] on div "#27 clickup greenhouse Performance Marketing Manager, Operations & Strategic In…" at bounding box center [438, 49] width 601 height 42
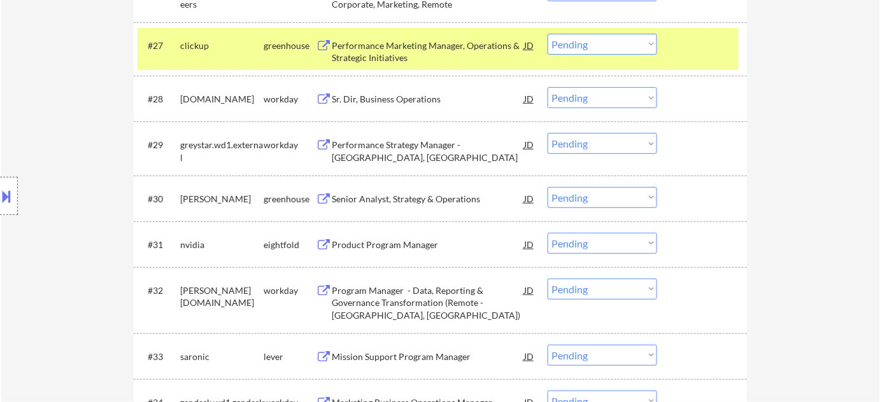
click at [372, 37] on div "Performance Marketing Manager, Operations & Strategic Initiatives" at bounding box center [428, 49] width 192 height 31
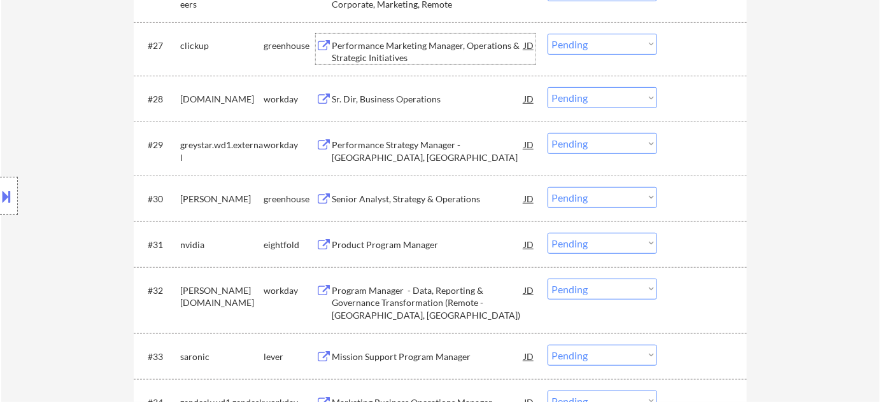
click at [567, 45] on select "Choose an option... Pending Applied Excluded (Questions) Excluded (Expired) Exc…" at bounding box center [601, 44] width 109 height 21
click at [547, 34] on select "Choose an option... Pending Applied Excluded (Questions) Excluded (Expired) Exc…" at bounding box center [601, 44] width 109 height 21
select select ""pending""
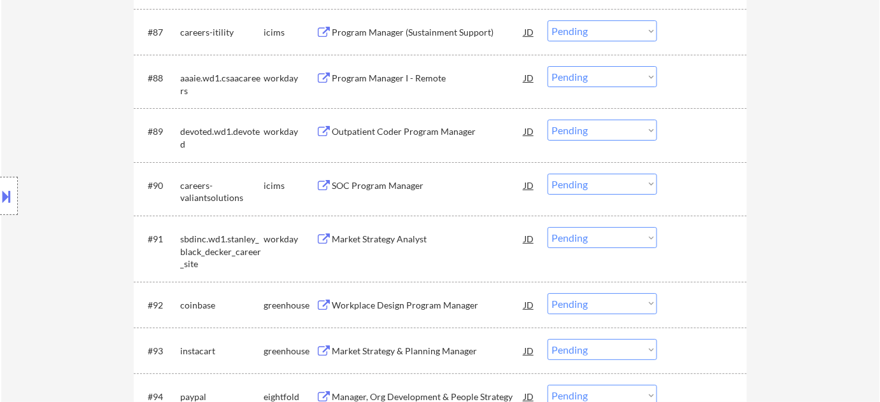
scroll to position [4845, 0]
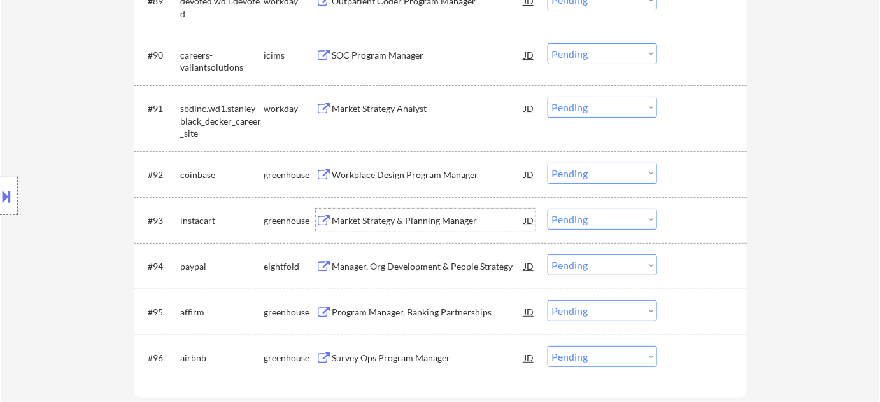
click at [409, 218] on div "Market Strategy & Planning Manager" at bounding box center [428, 221] width 192 height 13
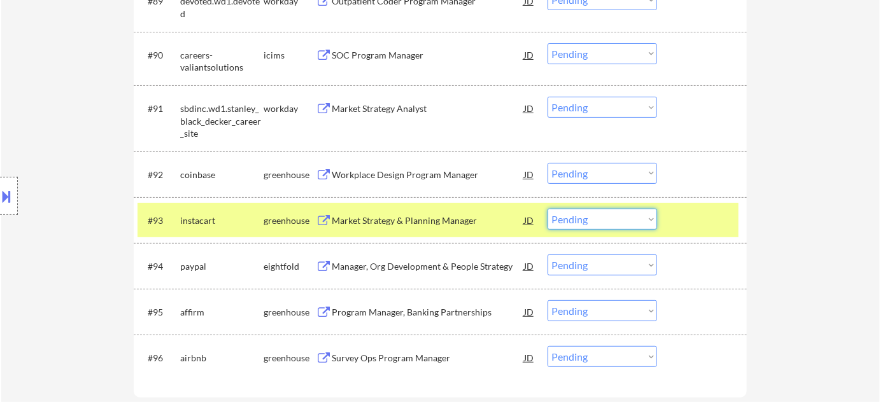
click at [623, 220] on select "Choose an option... Pending Applied Excluded (Questions) Excluded (Expired) Exc…" at bounding box center [601, 219] width 109 height 21
click at [547, 209] on select "Choose an option... Pending Applied Excluded (Questions) Excluded (Expired) Exc…" at bounding box center [601, 219] width 109 height 21
select select ""pending""
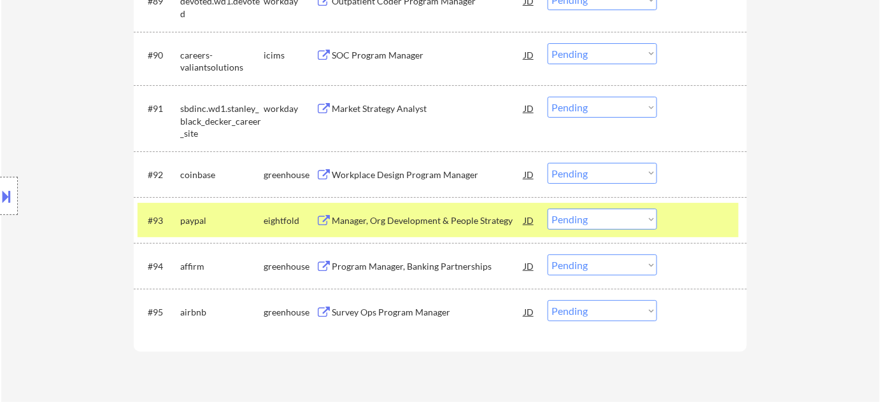
click at [411, 267] on div "Program Manager, Banking Partnerships" at bounding box center [428, 266] width 192 height 13
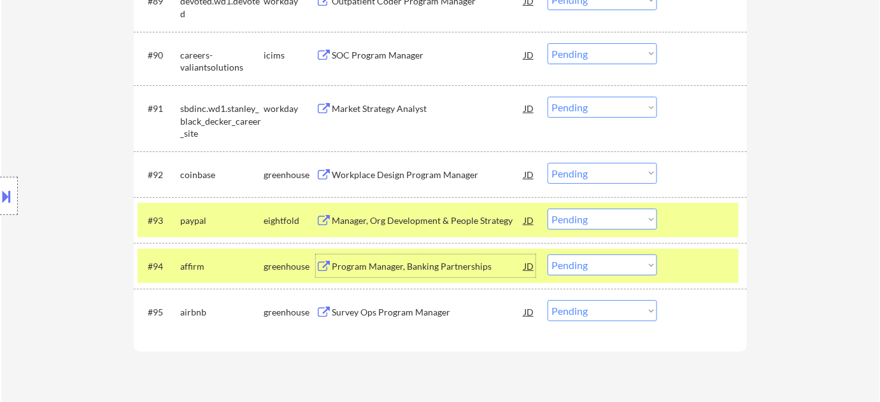
click at [576, 259] on select "Choose an option... Pending Applied Excluded (Questions) Excluded (Expired) Exc…" at bounding box center [601, 265] width 109 height 21
click at [547, 255] on select "Choose an option... Pending Applied Excluded (Questions) Excluded (Expired) Exc…" at bounding box center [601, 265] width 109 height 21
select select ""pending""
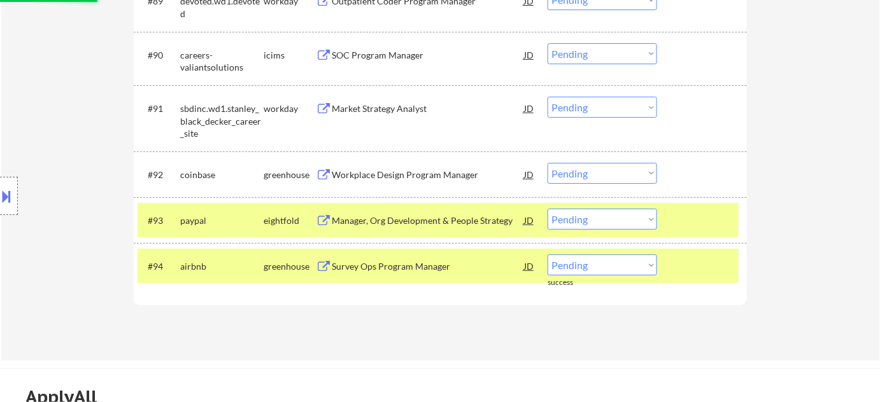
click at [390, 114] on div "Market Strategy Analyst" at bounding box center [428, 108] width 192 height 13
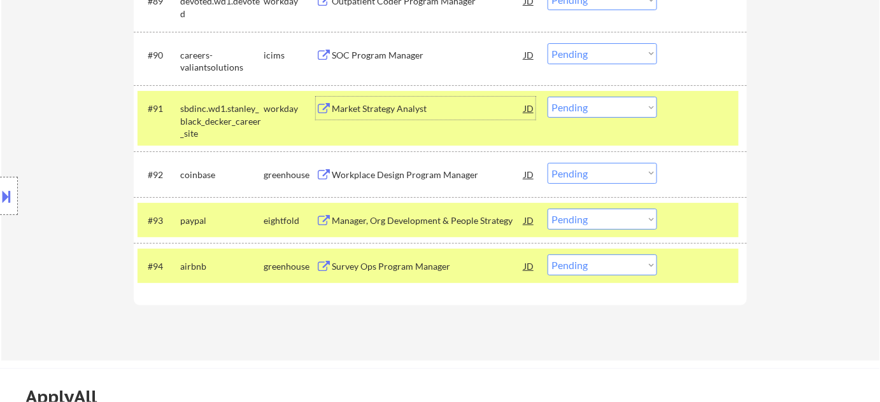
click at [638, 113] on select "Choose an option... Pending Applied Excluded (Questions) Excluded (Expired) Exc…" at bounding box center [601, 107] width 109 height 21
click at [547, 97] on select "Choose an option... Pending Applied Excluded (Questions) Excluded (Expired) Exc…" at bounding box center [601, 107] width 109 height 21
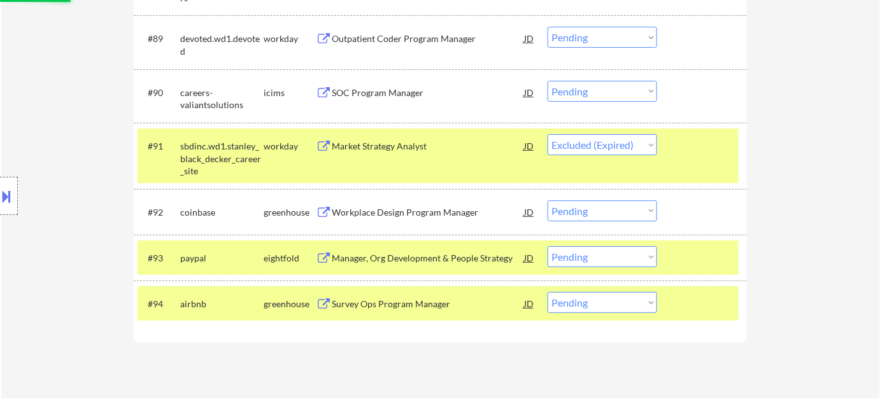
scroll to position [4787, 0]
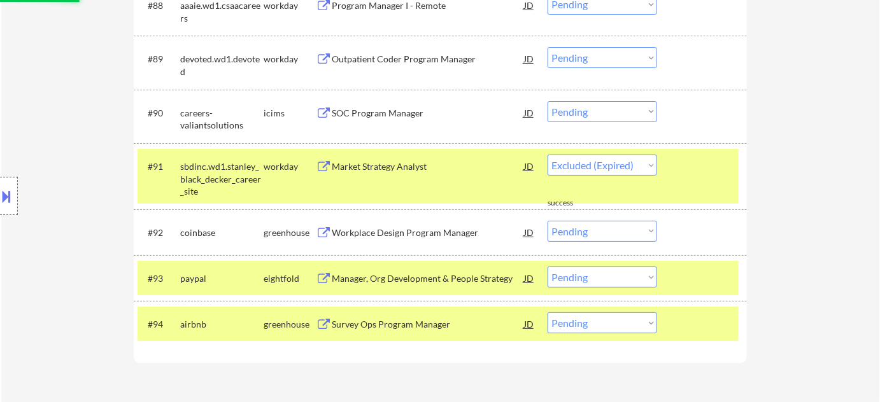
click at [413, 52] on div "Outpatient Coder Program Manager" at bounding box center [428, 58] width 192 height 23
select select ""pending""
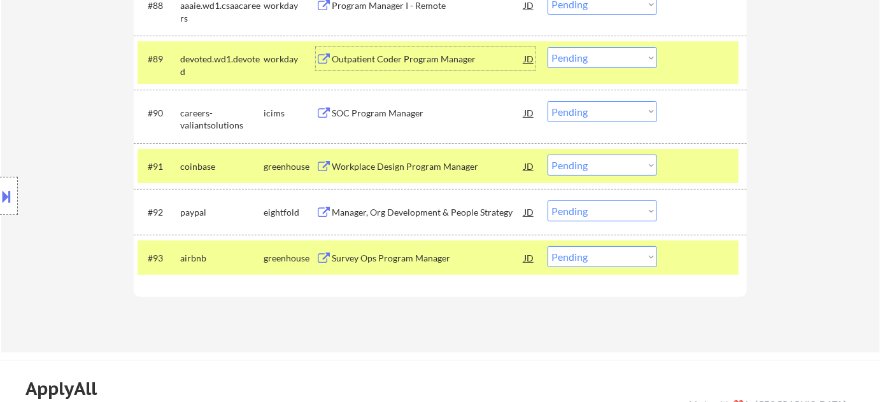
click at [624, 71] on div "#89 devoted.wd1.devoted workday Outpatient Coder Program Manager JD Choose an o…" at bounding box center [438, 62] width 601 height 42
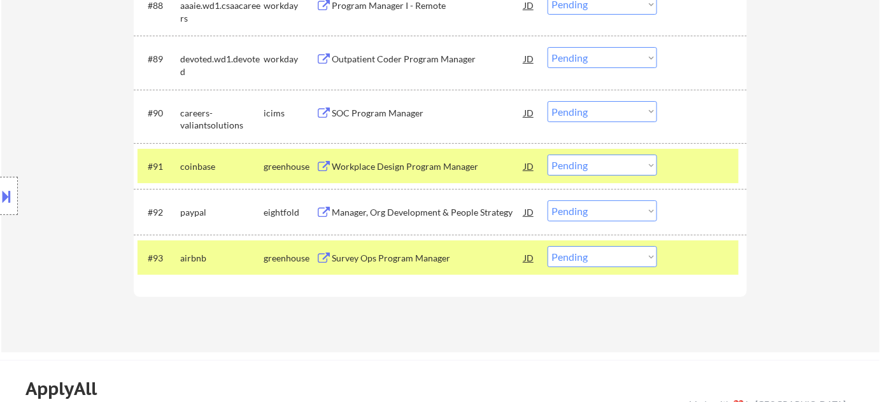
click at [629, 63] on select "Choose an option... Pending Applied Excluded (Questions) Excluded (Expired) Exc…" at bounding box center [601, 57] width 109 height 21
click at [547, 47] on select "Choose an option... Pending Applied Excluded (Questions) Excluded (Expired) Exc…" at bounding box center [601, 57] width 109 height 21
select select ""pending""
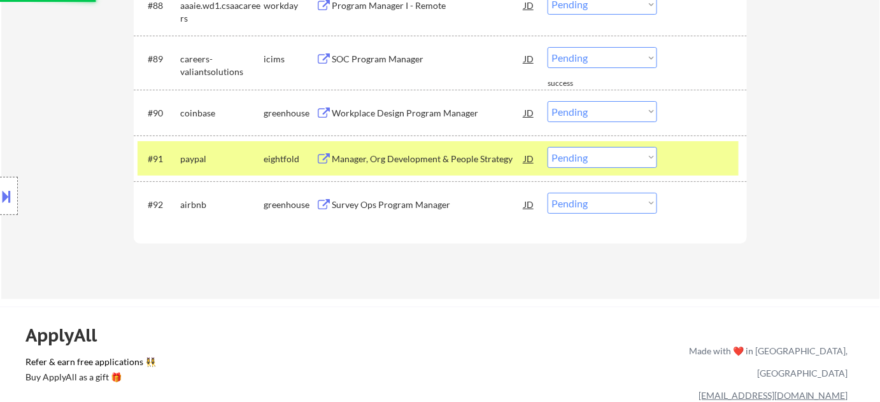
click at [396, 203] on div "Survey Ops Program Manager" at bounding box center [428, 205] width 192 height 13
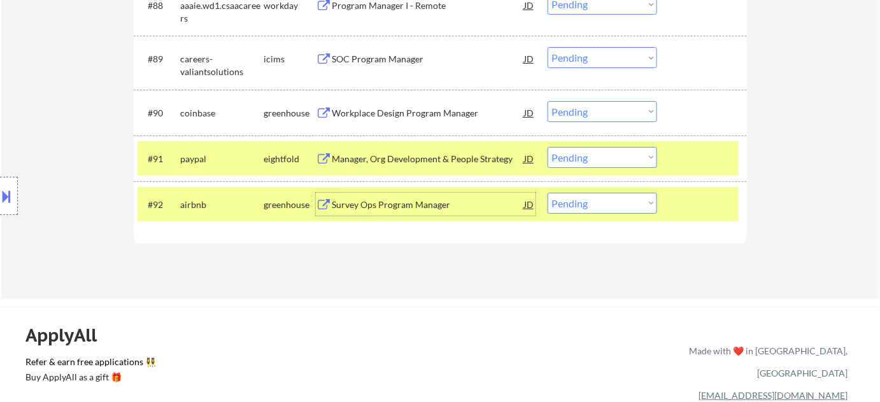
drag, startPoint x: 609, startPoint y: 204, endPoint x: 611, endPoint y: 211, distance: 7.3
click at [609, 204] on select "Choose an option... Pending Applied Excluded (Questions) Excluded (Expired) Exc…" at bounding box center [601, 203] width 109 height 21
select select ""excluded__expired_""
click at [547, 193] on select "Choose an option... Pending Applied Excluded (Questions) Excluded (Expired) Exc…" at bounding box center [601, 203] width 109 height 21
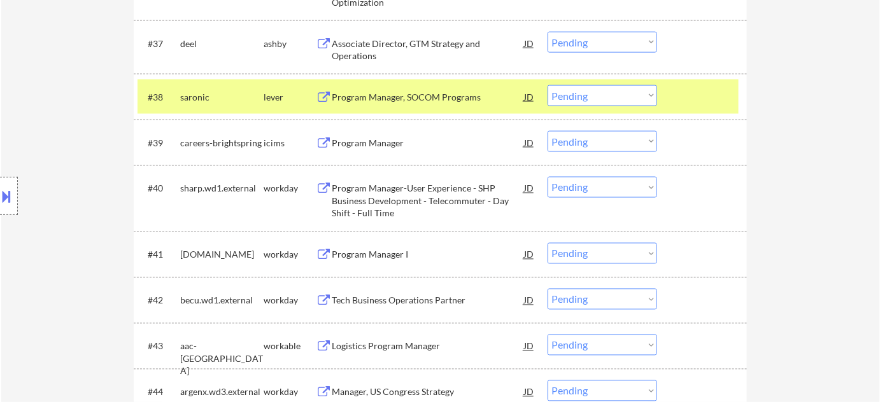
scroll to position [2183, 0]
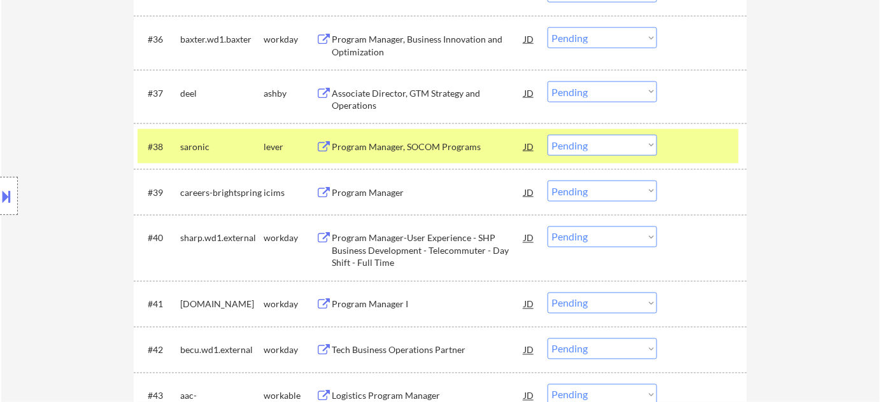
click at [404, 152] on div "Program Manager, SOCOM Programs" at bounding box center [428, 147] width 192 height 13
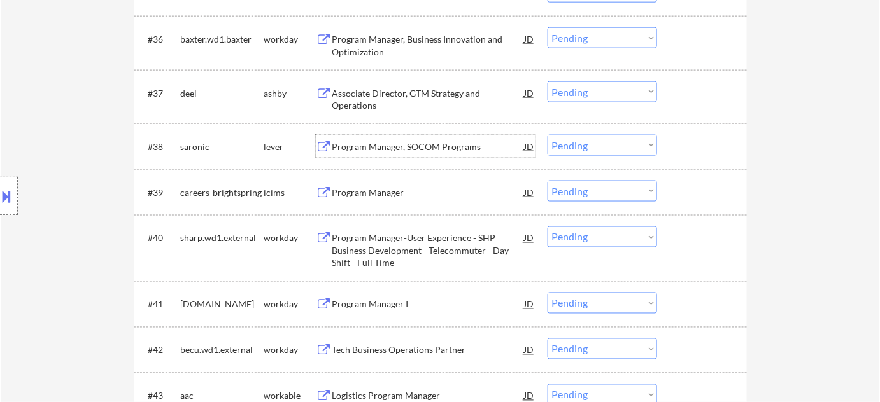
click at [602, 136] on select "Choose an option... Pending Applied Excluded (Questions) Excluded (Expired) Exc…" at bounding box center [601, 145] width 109 height 21
click at [547, 135] on select "Choose an option... Pending Applied Excluded (Questions) Excluded (Expired) Exc…" at bounding box center [601, 145] width 109 height 21
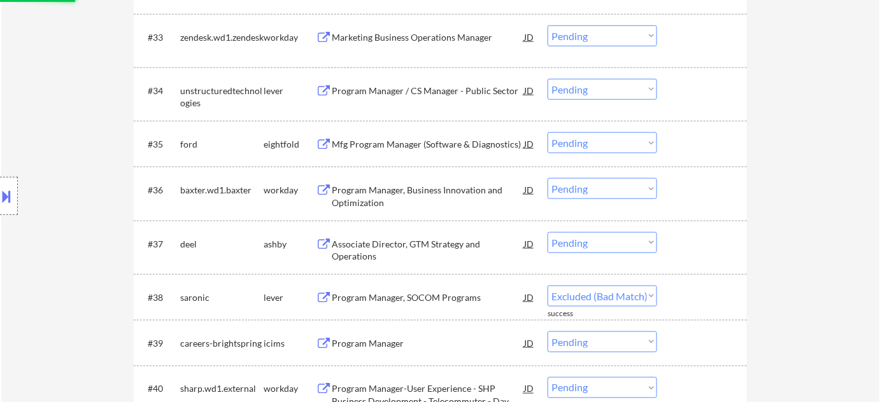
scroll to position [1952, 0]
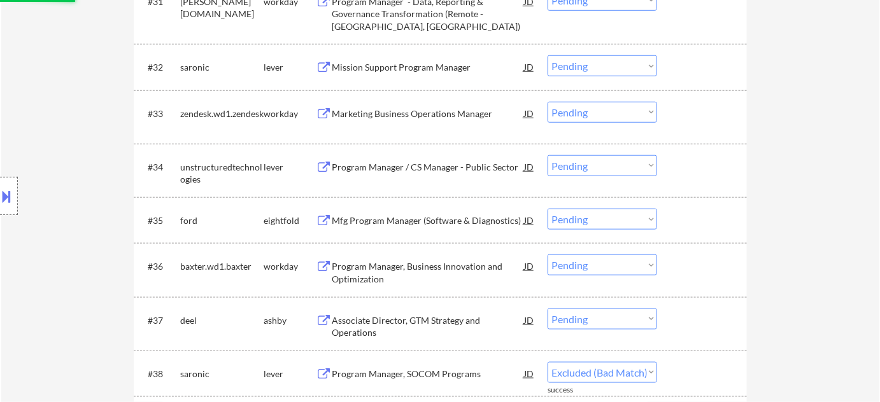
select select ""pending""
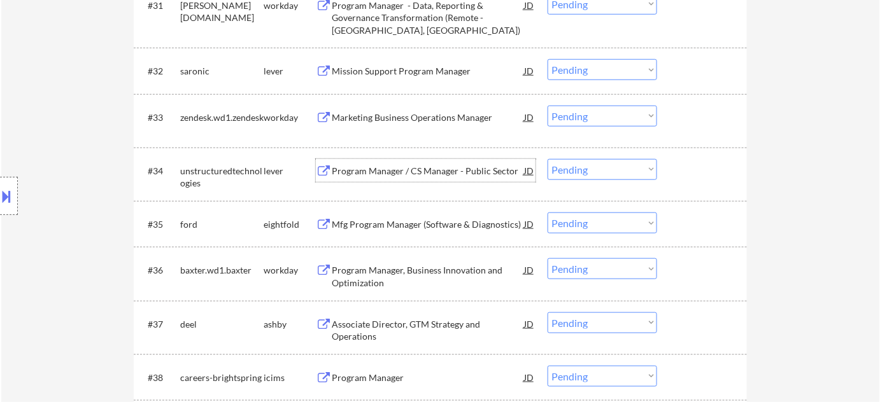
click at [397, 169] on div "Program Manager / CS Manager - Public Sector" at bounding box center [428, 171] width 192 height 13
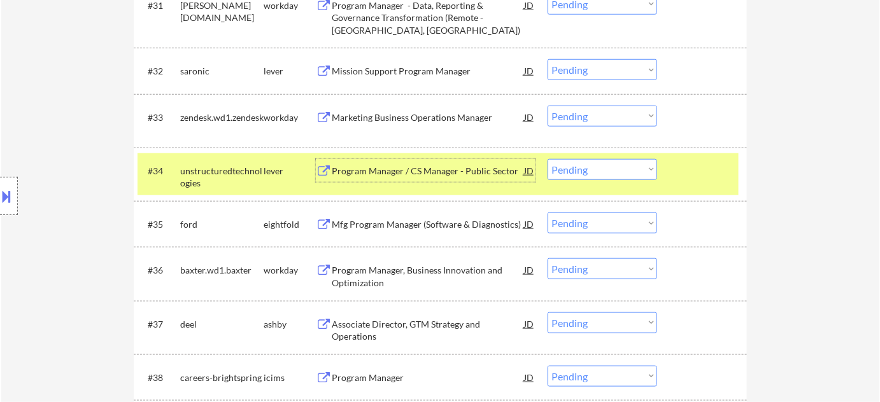
click at [595, 171] on select "Choose an option... Pending Applied Excluded (Questions) Excluded (Expired) Exc…" at bounding box center [601, 169] width 109 height 21
click at [547, 159] on select "Choose an option... Pending Applied Excluded (Questions) Excluded (Expired) Exc…" at bounding box center [601, 169] width 109 height 21
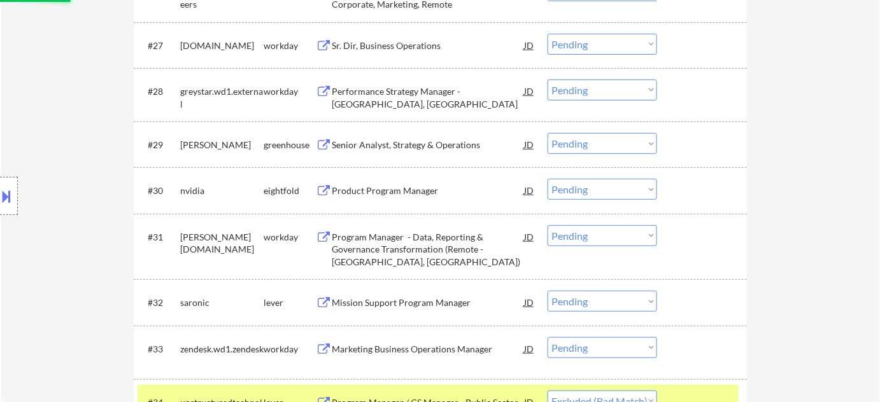
scroll to position [1488, 0]
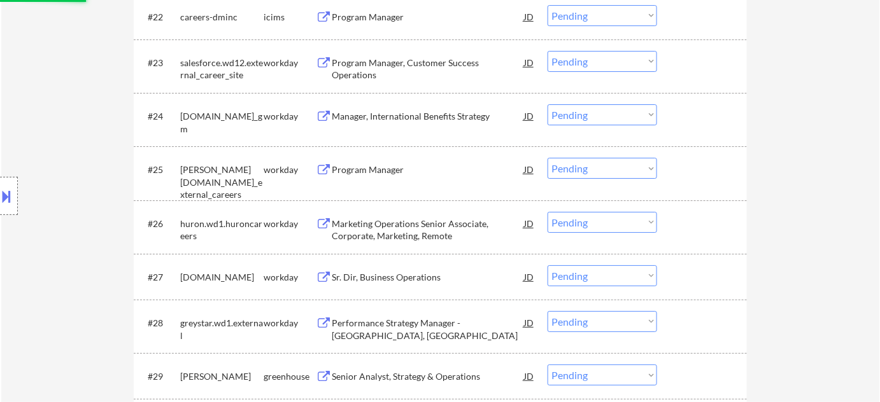
select select ""pending""
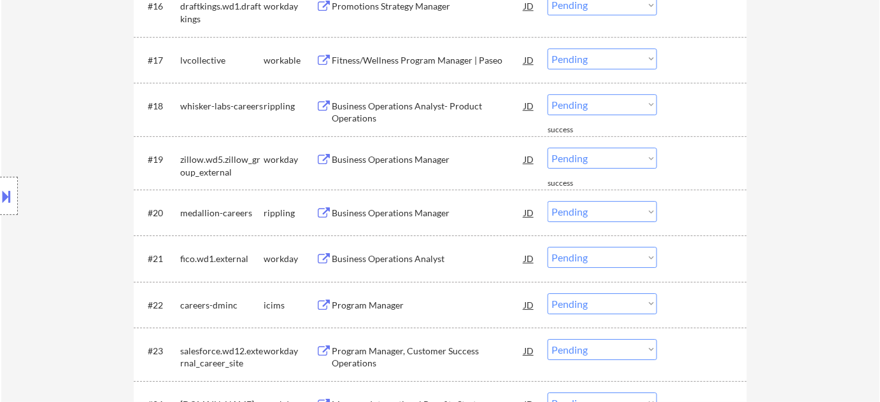
scroll to position [1199, 0]
click at [413, 63] on div "Fitness/Wellness Program Manager | Paseo" at bounding box center [428, 61] width 192 height 13
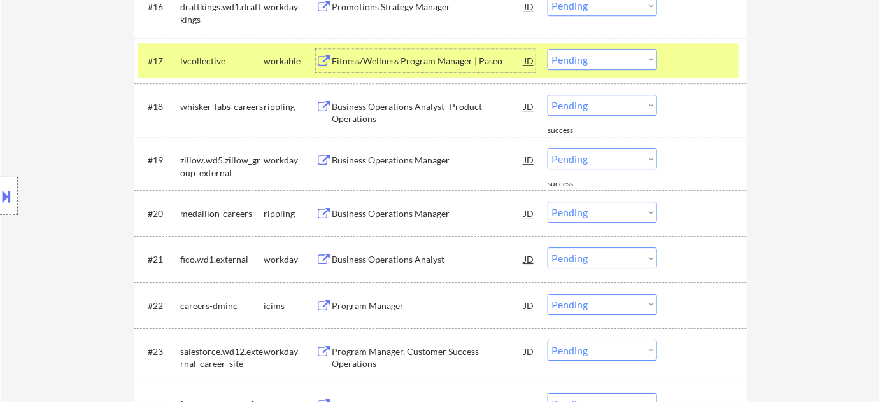
click at [633, 55] on select "Choose an option... Pending Applied Excluded (Questions) Excluded (Expired) Exc…" at bounding box center [601, 59] width 109 height 21
click at [547, 49] on select "Choose an option... Pending Applied Excluded (Questions) Excluded (Expired) Exc…" at bounding box center [601, 59] width 109 height 21
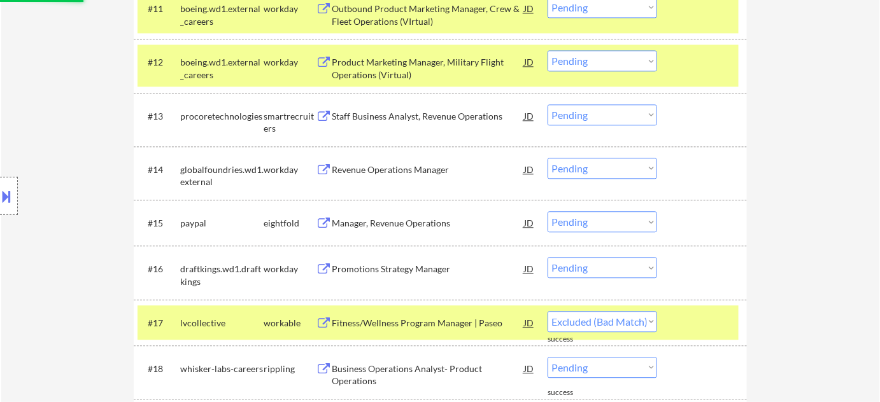
scroll to position [852, 0]
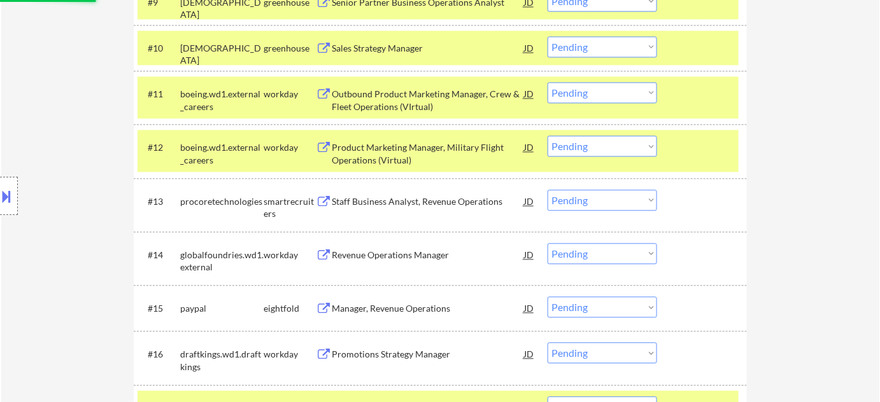
select select ""pending""
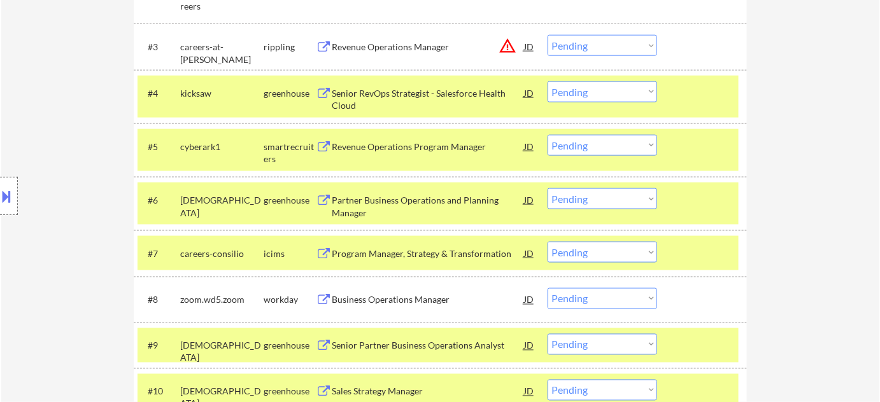
scroll to position [505, 0]
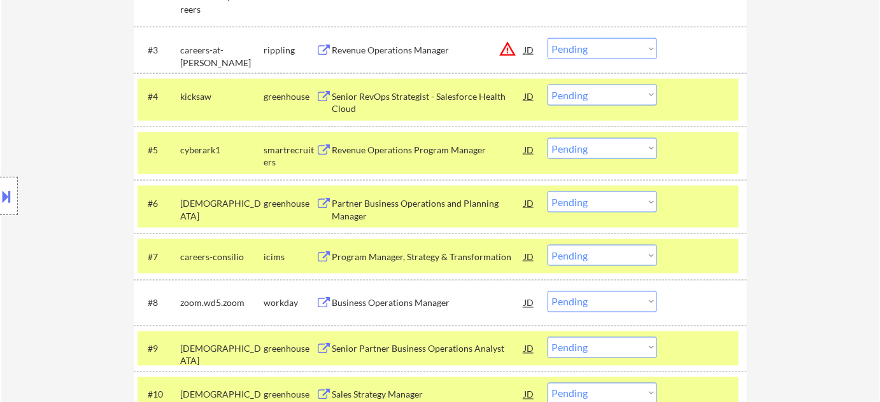
click at [506, 49] on button "warning_amber" at bounding box center [507, 49] width 18 height 18
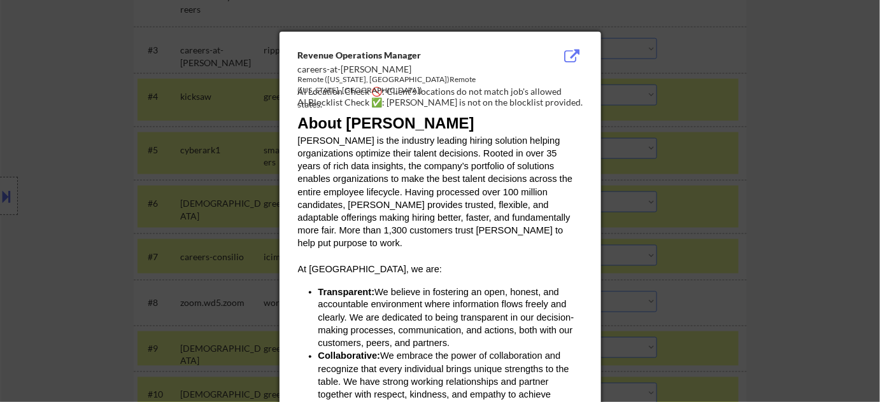
click at [752, 183] on div at bounding box center [440, 201] width 880 height 402
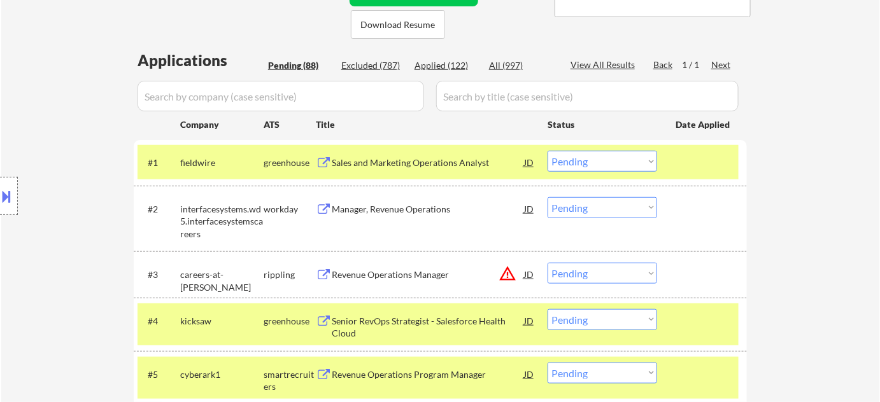
scroll to position [273, 0]
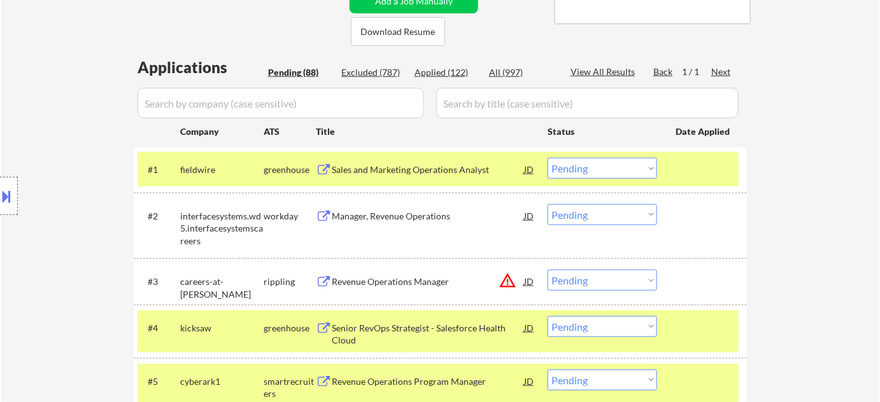
click at [439, 171] on div "Sales and Marketing Operations Analyst" at bounding box center [428, 170] width 192 height 13
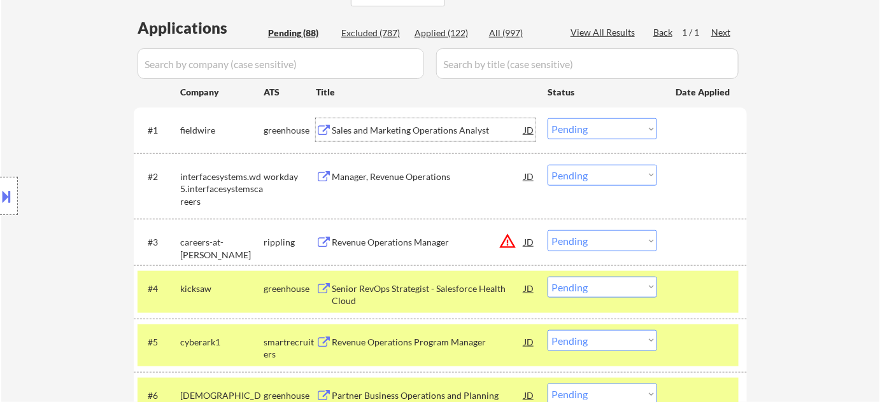
scroll to position [331, 0]
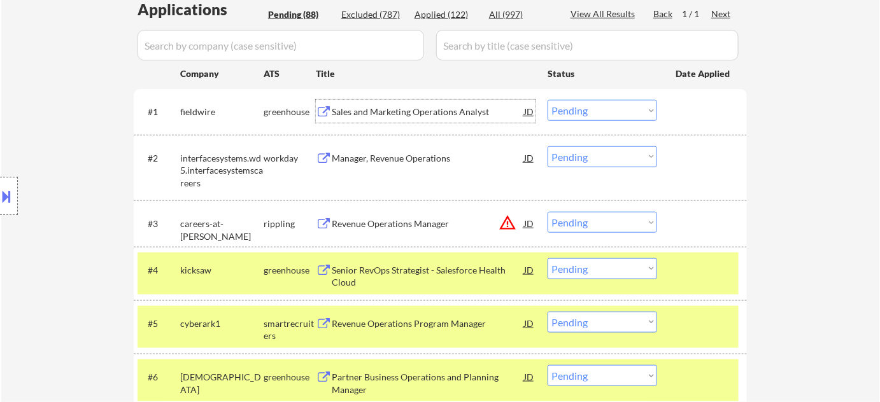
click at [589, 109] on select "Choose an option... Pending Applied Excluded (Questions) Excluded (Expired) Exc…" at bounding box center [601, 110] width 109 height 21
click at [547, 100] on select "Choose an option... Pending Applied Excluded (Questions) Excluded (Expired) Exc…" at bounding box center [601, 110] width 109 height 21
select select ""pending""
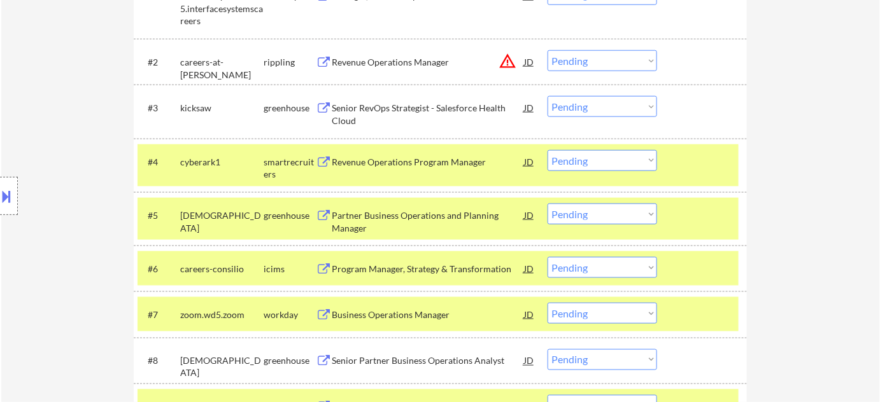
scroll to position [505, 0]
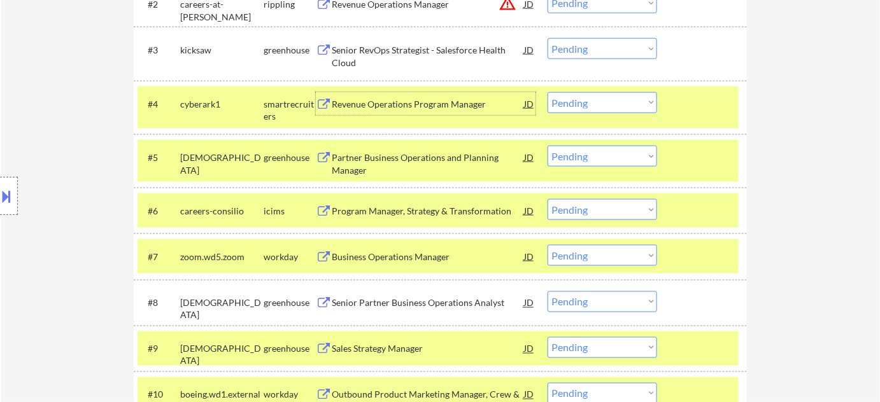
click at [401, 102] on div "Revenue Operations Program Manager" at bounding box center [428, 104] width 192 height 13
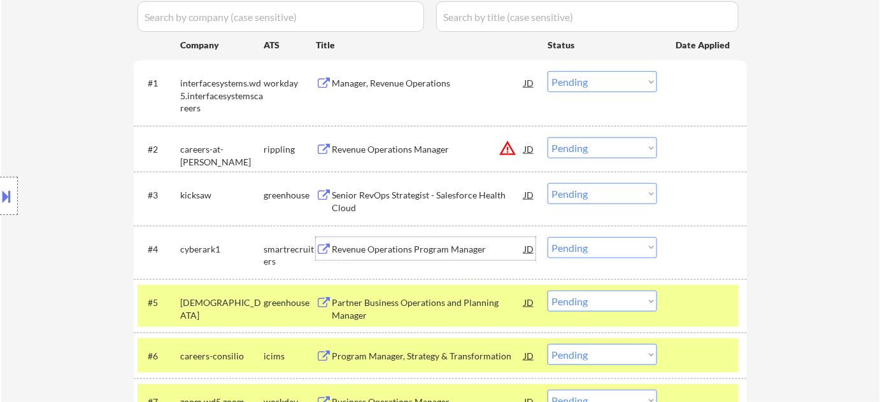
scroll to position [405, 0]
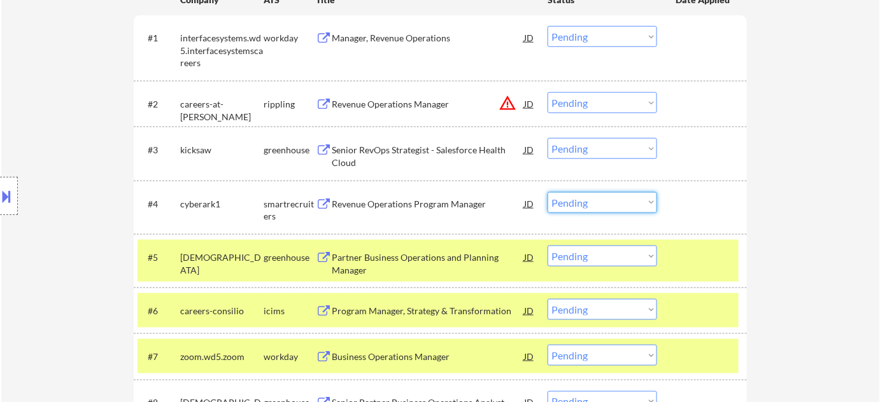
drag, startPoint x: 569, startPoint y: 198, endPoint x: 572, endPoint y: 208, distance: 10.5
click at [569, 198] on select "Choose an option... Pending Applied Excluded (Questions) Excluded (Expired) Exc…" at bounding box center [601, 202] width 109 height 21
click at [547, 192] on select "Choose an option... Pending Applied Excluded (Questions) Excluded (Expired) Exc…" at bounding box center [601, 202] width 109 height 21
select select ""pending""
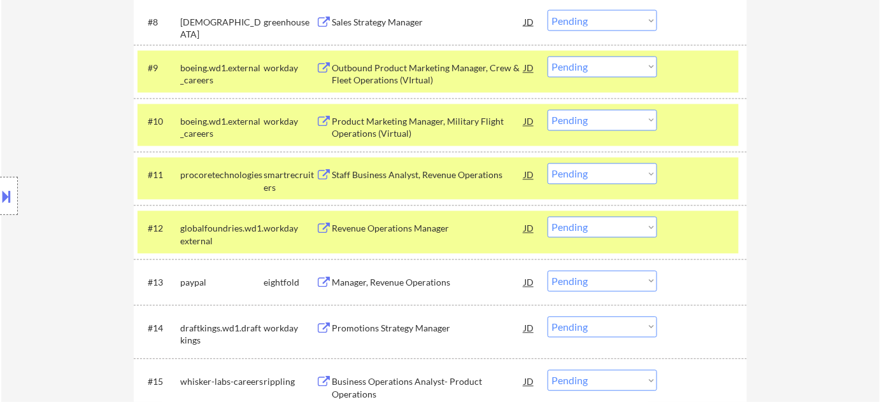
scroll to position [1042, 0]
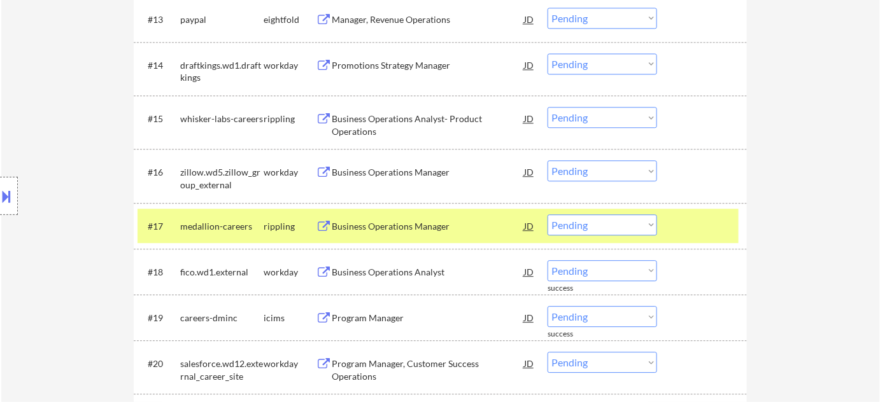
click at [396, 168] on div "Business Operations Manager" at bounding box center [428, 172] width 192 height 13
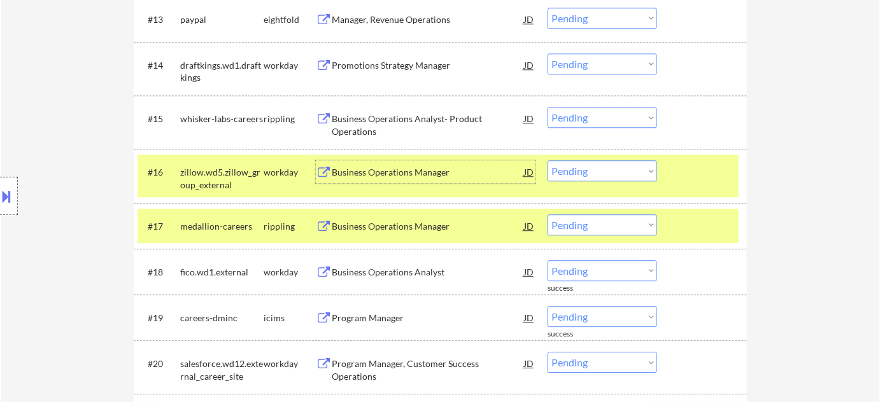
click at [621, 173] on select "Choose an option... Pending Applied Excluded (Questions) Excluded (Expired) Exc…" at bounding box center [601, 170] width 109 height 21
click at [547, 160] on select "Choose an option... Pending Applied Excluded (Questions) Excluded (Expired) Exc…" at bounding box center [601, 170] width 109 height 21
select select ""pending""
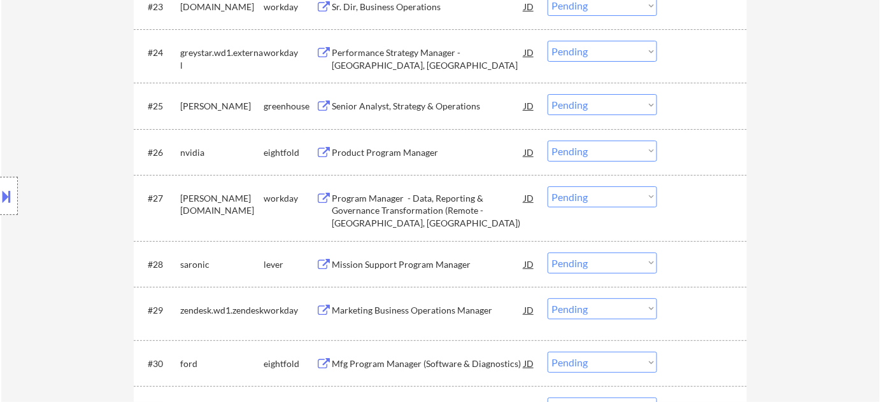
scroll to position [1562, 0]
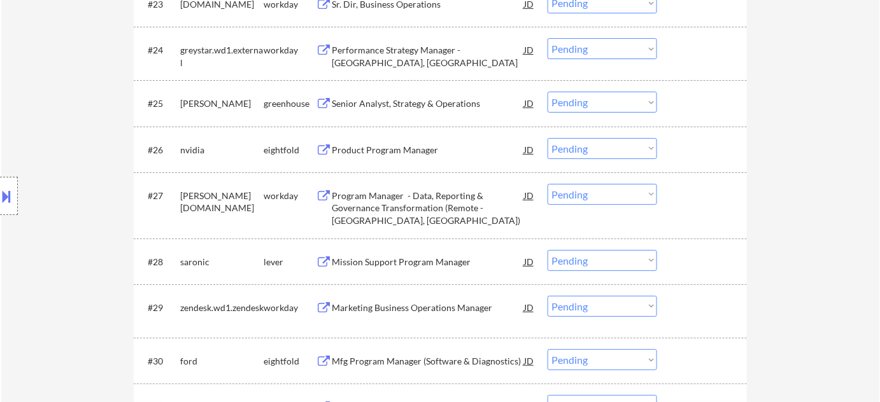
click at [402, 103] on div "Senior Analyst, Strategy & Operations" at bounding box center [428, 103] width 192 height 13
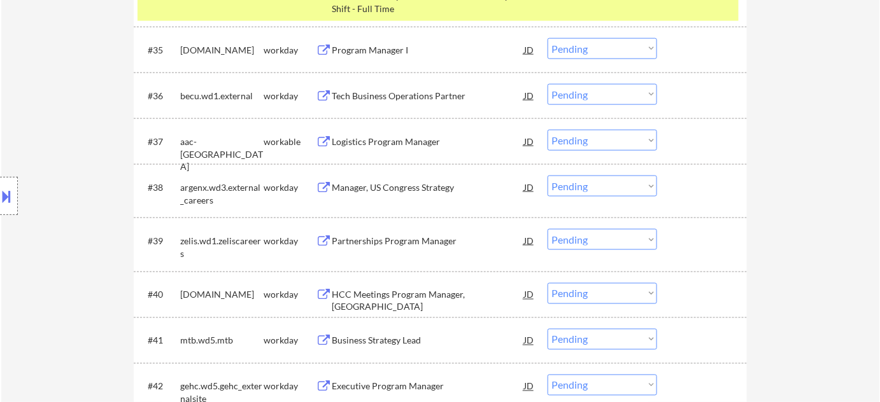
scroll to position [2141, 0]
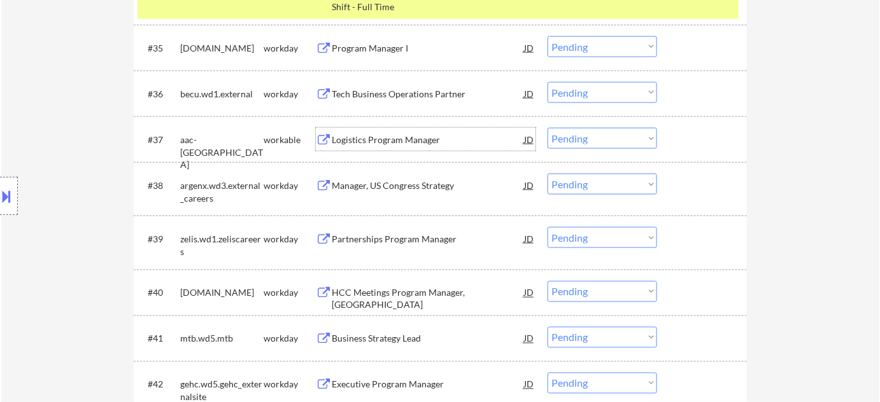
click at [407, 132] on div "Logistics Program Manager" at bounding box center [428, 139] width 192 height 23
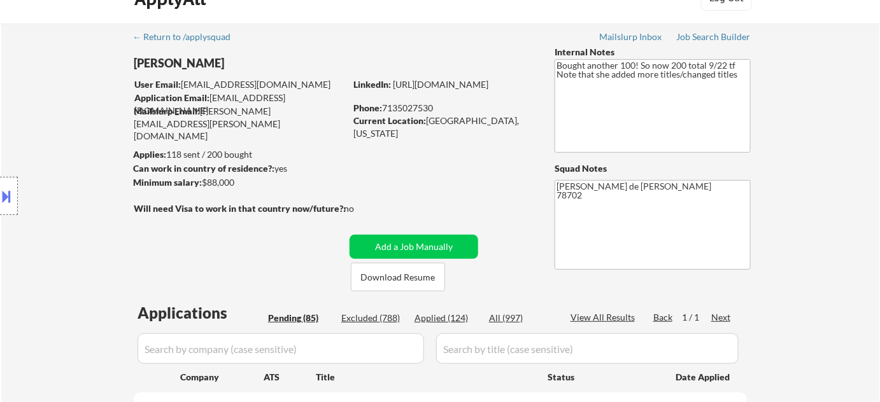
scroll to position [0, 0]
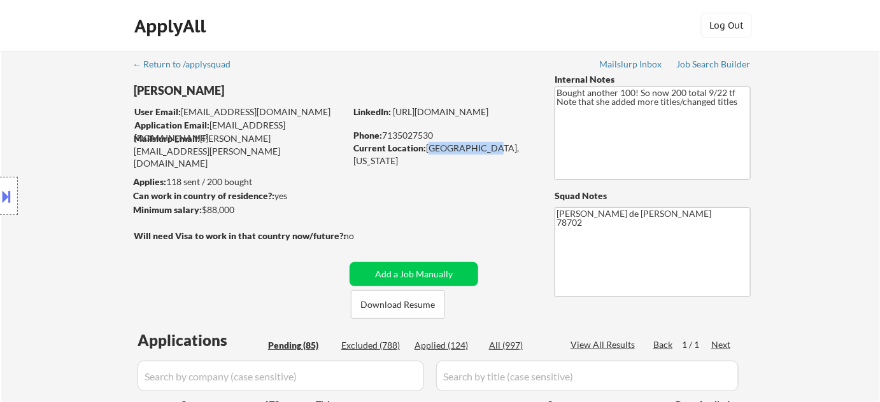
drag, startPoint x: 428, startPoint y: 147, endPoint x: 486, endPoint y: 152, distance: 58.8
click at [486, 152] on div "Current Location: Austin, Texas" at bounding box center [443, 154] width 180 height 25
copy div "Austin, Texas"
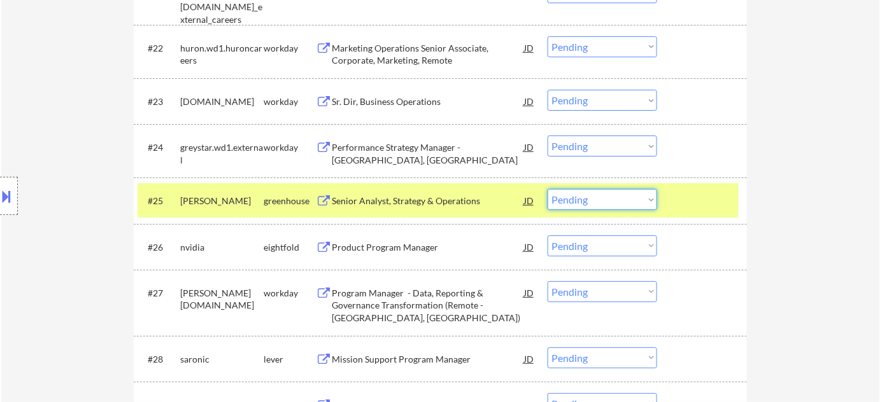
click at [596, 208] on select "Choose an option... Pending Applied Excluded (Questions) Excluded (Expired) Exc…" at bounding box center [601, 199] width 109 height 21
click at [547, 189] on select "Choose an option... Pending Applied Excluded (Questions) Excluded (Expired) Exc…" at bounding box center [601, 199] width 109 height 21
select select ""pending""
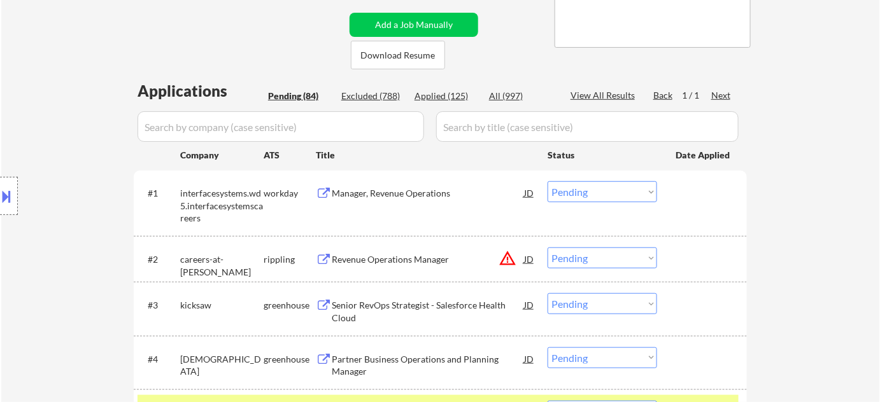
scroll to position [2033, 0]
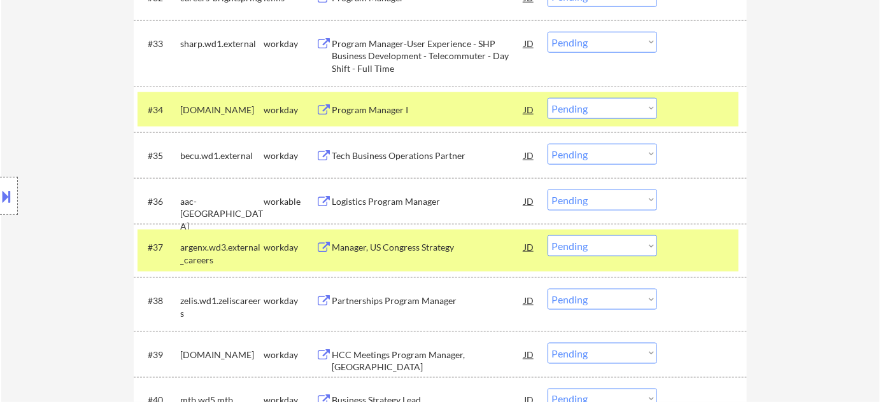
click at [628, 196] on select "Choose an option... Pending Applied Excluded (Questions) Excluded (Expired) Exc…" at bounding box center [601, 200] width 109 height 21
click at [547, 190] on select "Choose an option... Pending Applied Excluded (Questions) Excluded (Expired) Exc…" at bounding box center [601, 200] width 109 height 21
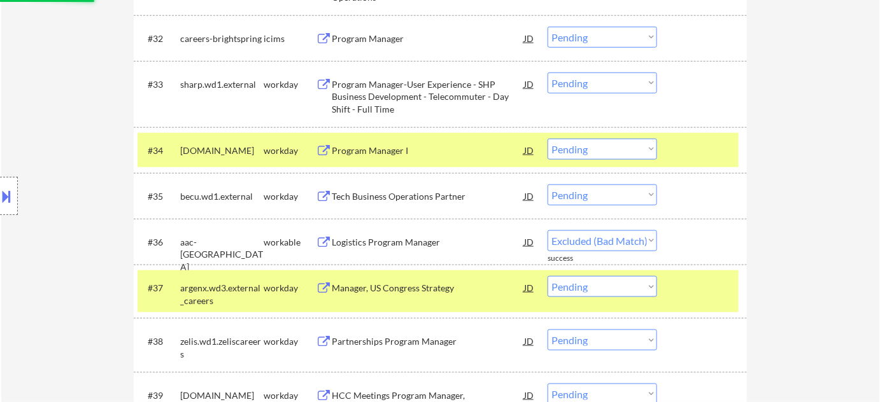
scroll to position [1860, 0]
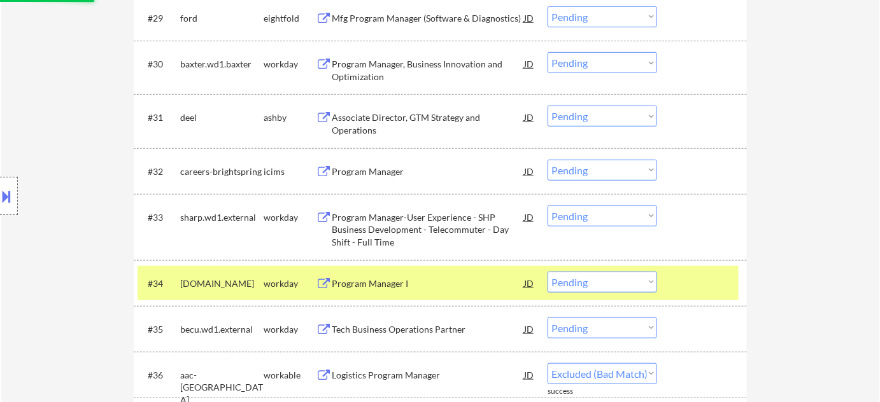
select select ""pending""
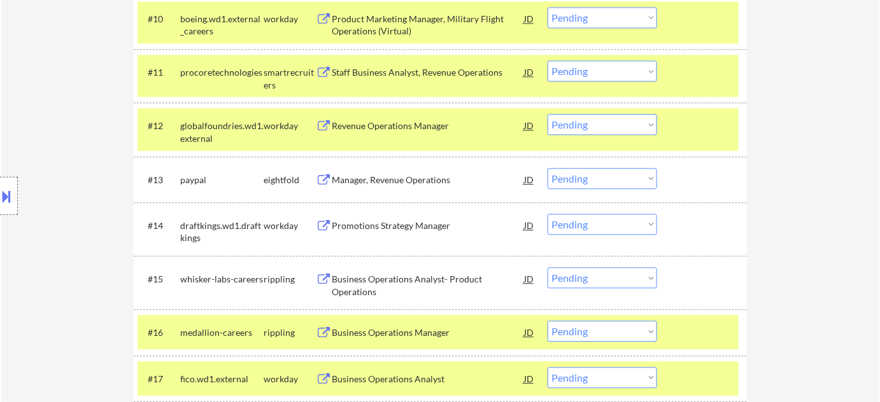
scroll to position [876, 0]
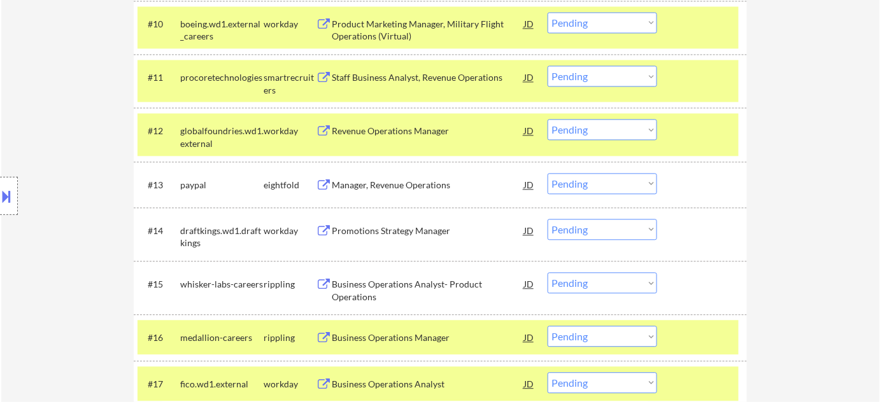
click at [362, 285] on div "Business Operations Analyst- Product Operations" at bounding box center [428, 290] width 192 height 25
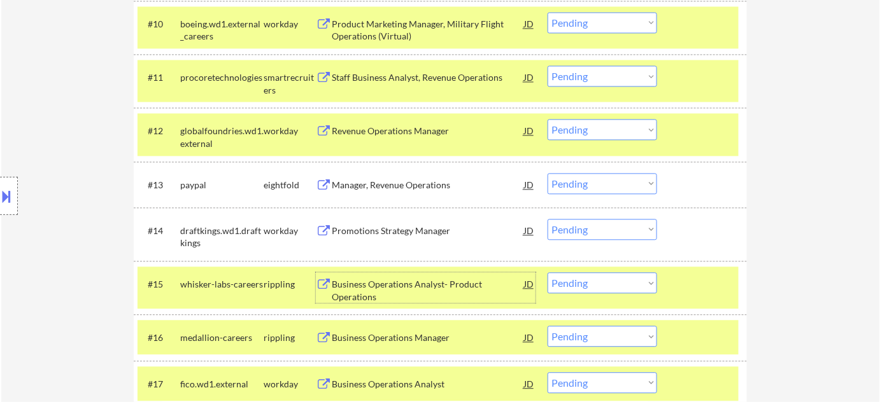
click at [610, 285] on select "Choose an option... Pending Applied Excluded (Questions) Excluded (Expired) Exc…" at bounding box center [601, 282] width 109 height 21
click at [547, 272] on select "Choose an option... Pending Applied Excluded (Questions) Excluded (Expired) Exc…" at bounding box center [601, 282] width 109 height 21
select select ""pending""
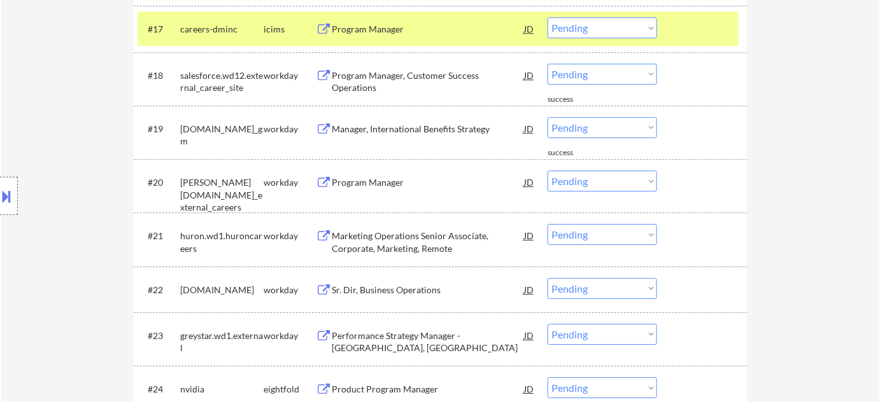
scroll to position [1455, 0]
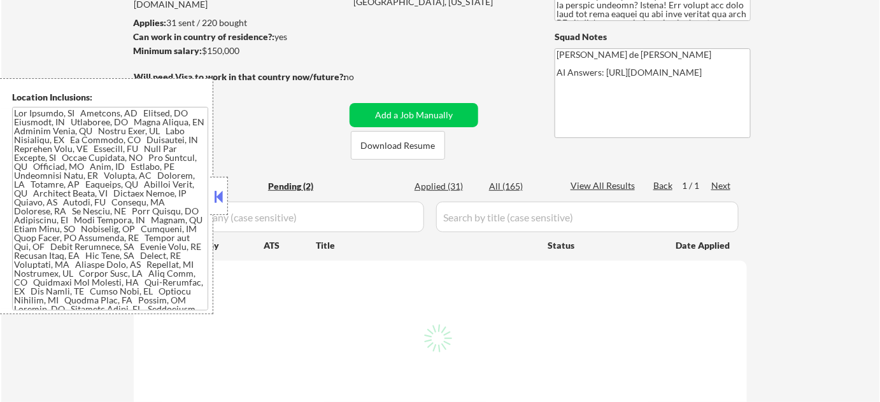
select select ""pending""
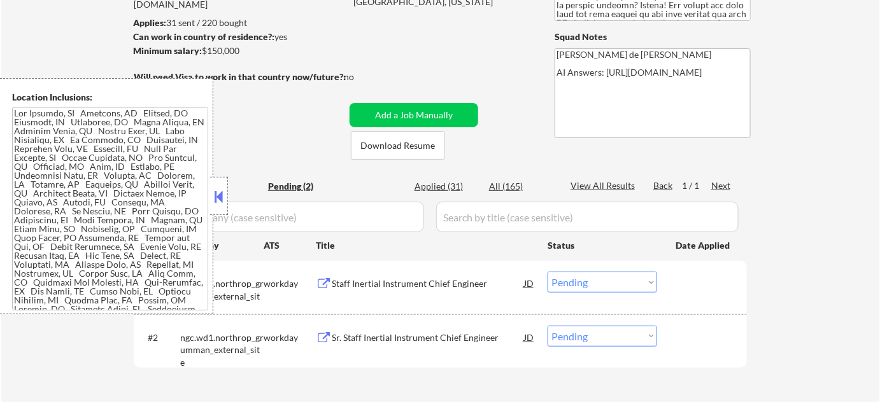
scroll to position [231, 0]
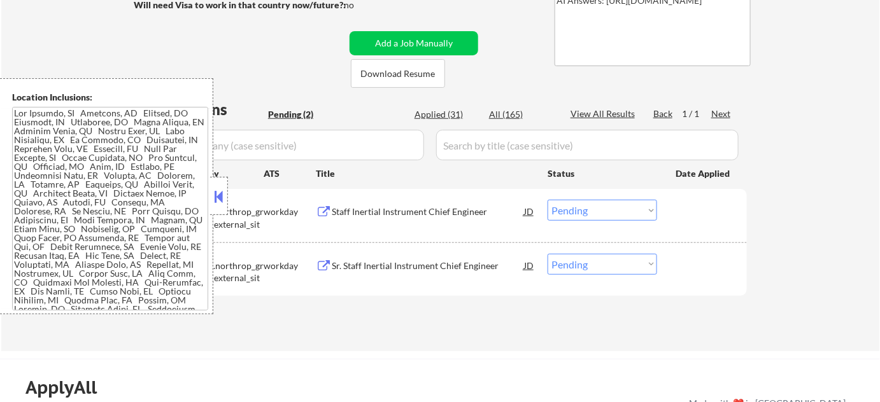
click at [216, 188] on button at bounding box center [219, 196] width 14 height 19
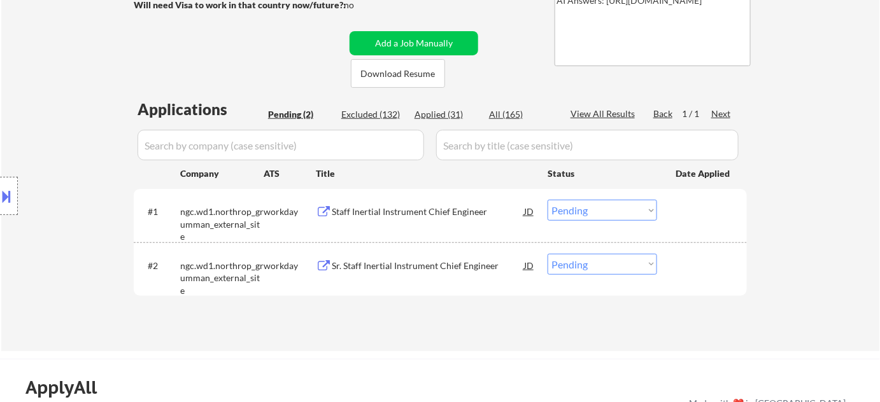
click at [589, 206] on select "Choose an option... Pending Applied Excluded (Questions) Excluded (Expired) Exc…" at bounding box center [601, 210] width 109 height 21
click at [547, 200] on select "Choose an option... Pending Applied Excluded (Questions) Excluded (Expired) Exc…" at bounding box center [601, 210] width 109 height 21
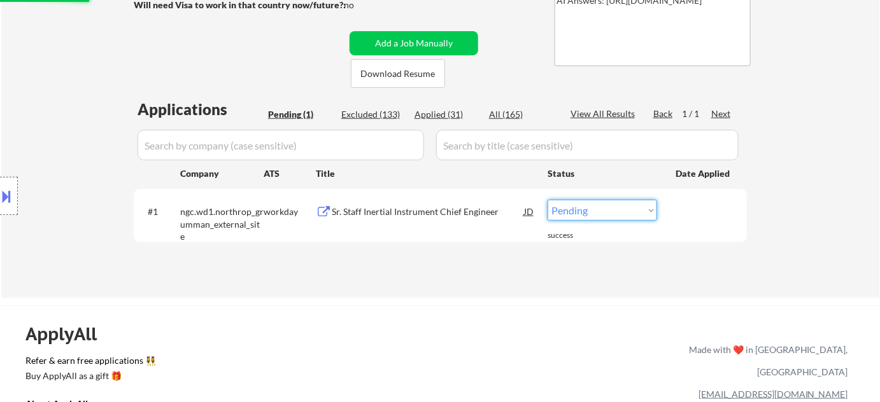
click at [594, 211] on select "Choose an option... Pending Applied Excluded (Questions) Excluded (Expired) Exc…" at bounding box center [601, 210] width 109 height 21
select select ""excluded__bad_match_""
click at [547, 200] on select "Choose an option... Pending Applied Excluded (Questions) Excluded (Expired) Exc…" at bounding box center [601, 210] width 109 height 21
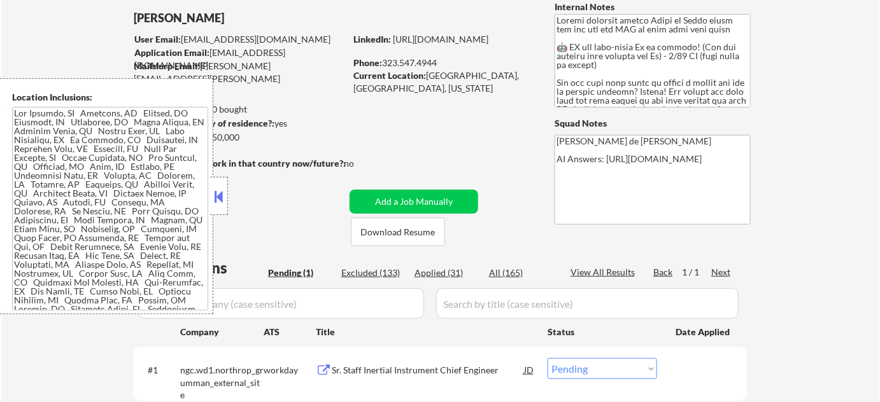
scroll to position [173, 0]
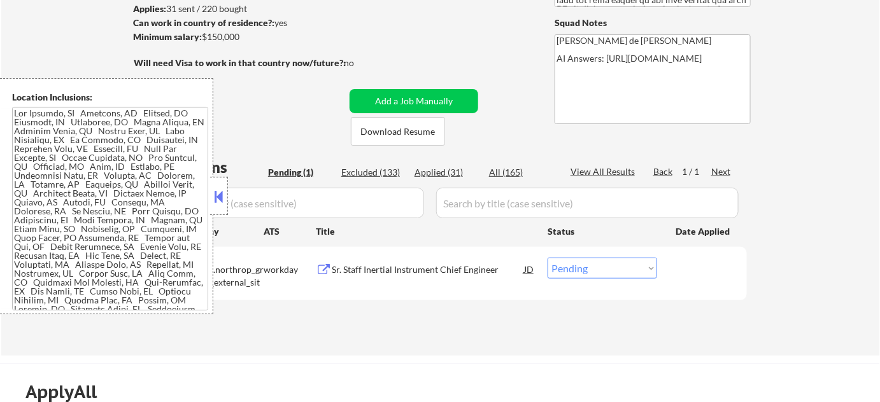
click at [595, 260] on select "Choose an option... Pending Applied Excluded (Questions) Excluded (Expired) Exc…" at bounding box center [601, 268] width 109 height 21
click at [547, 258] on select "Choose an option... Pending Applied Excluded (Questions) Excluded (Expired) Exc…" at bounding box center [601, 268] width 109 height 21
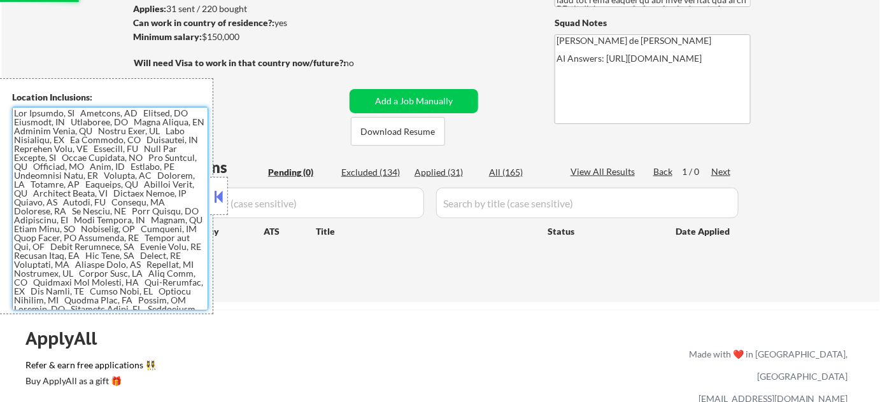
click at [144, 171] on textarea at bounding box center [110, 209] width 196 height 204
click at [219, 201] on button at bounding box center [219, 196] width 14 height 19
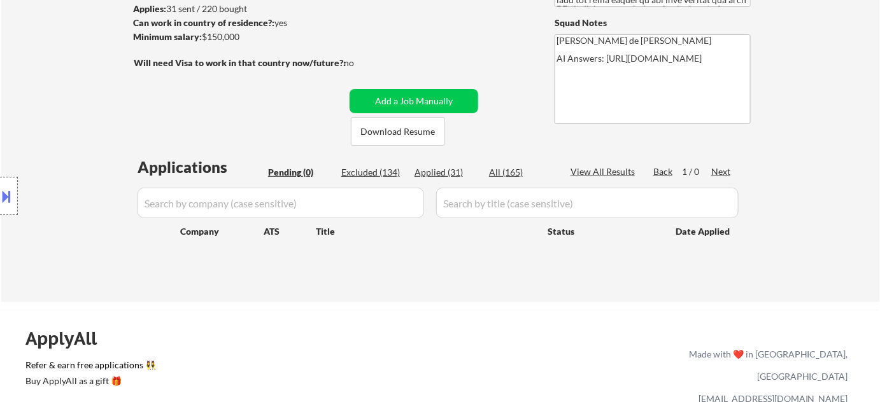
click at [456, 173] on div "Applied (31)" at bounding box center [446, 172] width 64 height 13
select select ""applied""
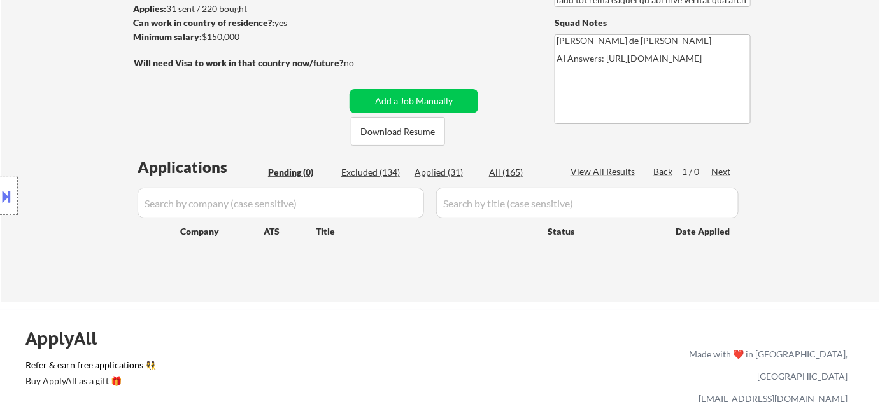
select select ""applied""
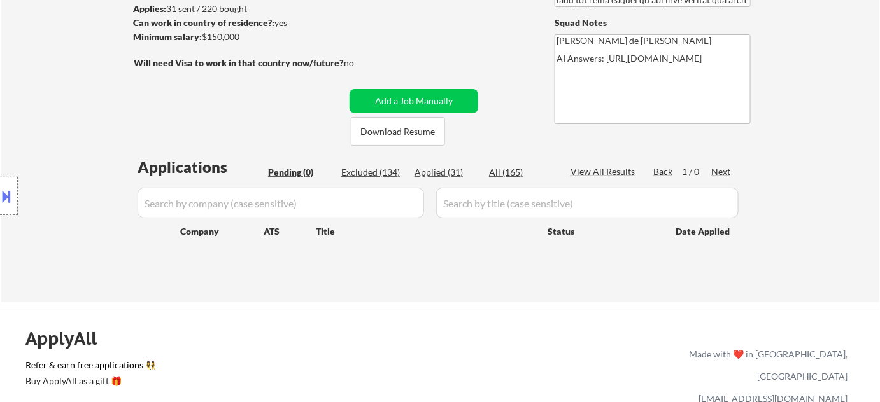
select select ""applied""
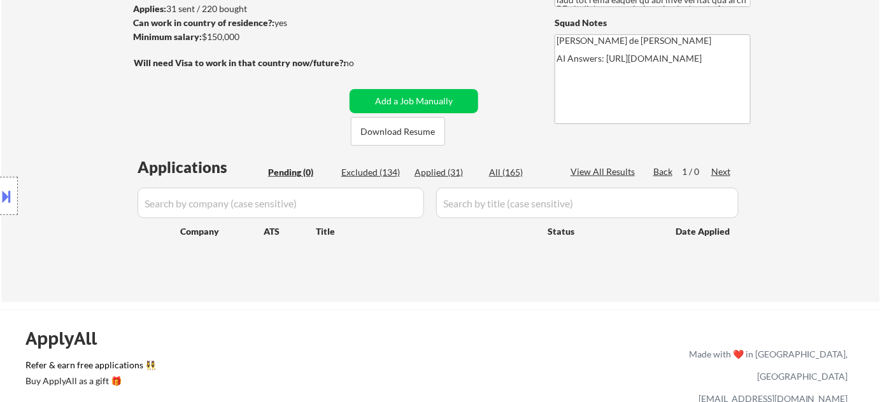
select select ""applied""
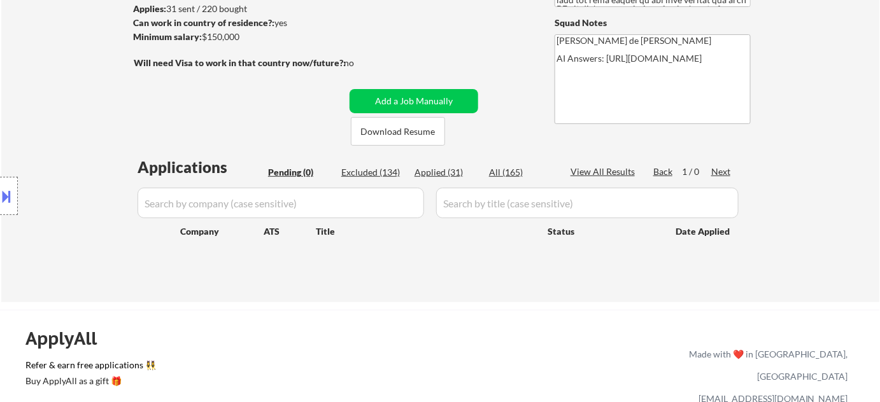
select select ""applied""
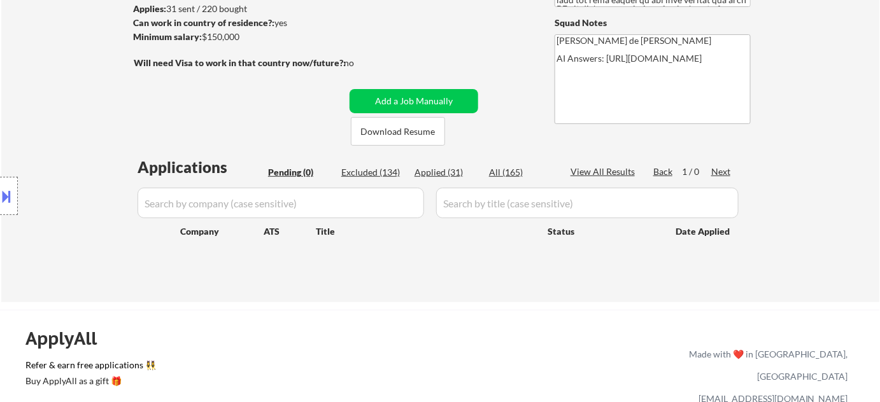
select select ""applied""
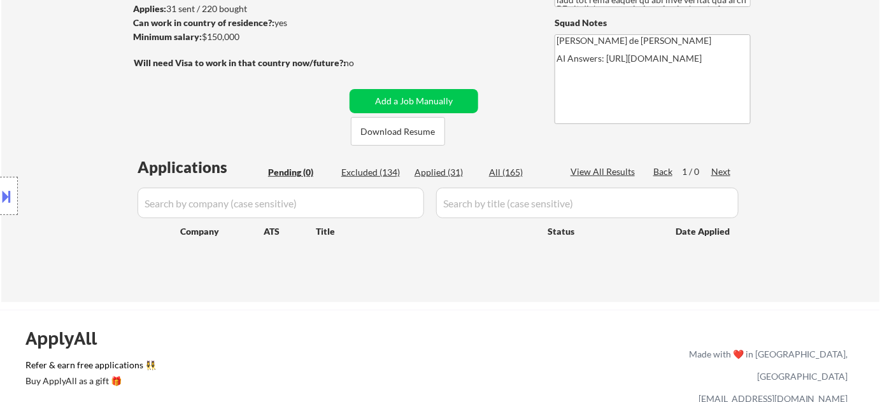
select select ""applied""
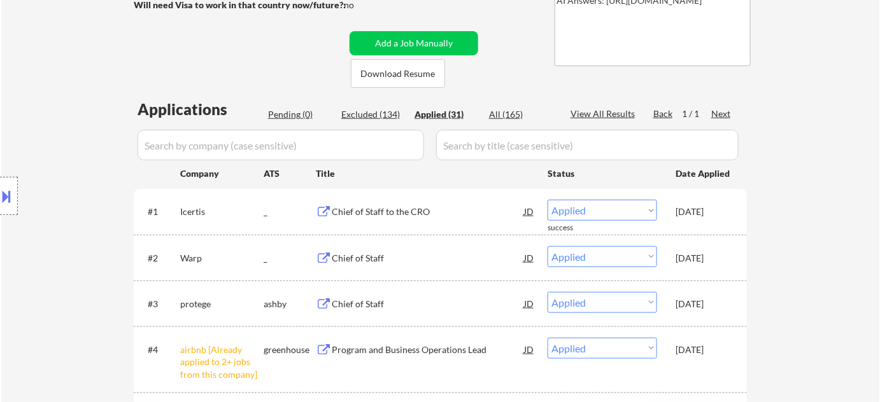
scroll to position [0, 0]
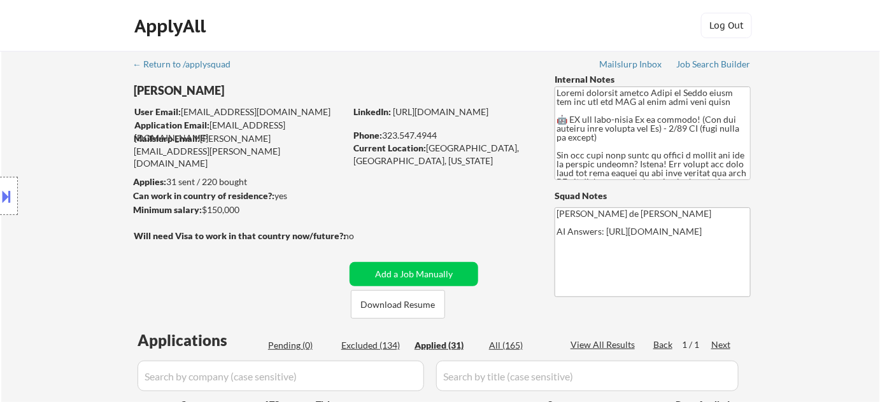
click at [4, 196] on button at bounding box center [7, 196] width 14 height 21
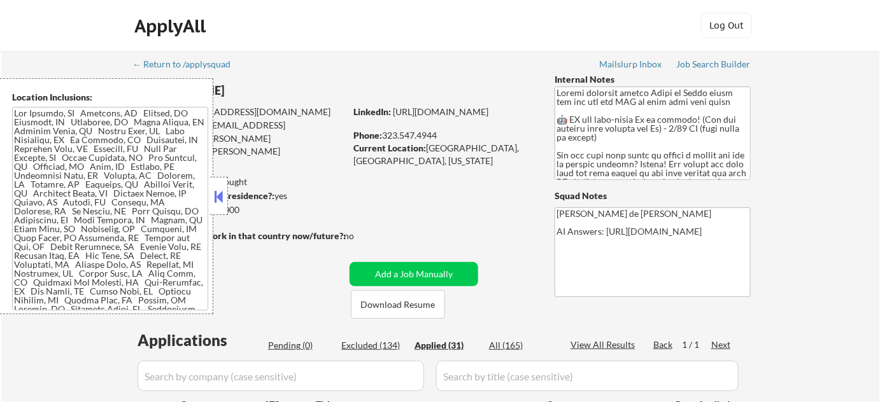
click at [221, 184] on div at bounding box center [219, 196] width 18 height 38
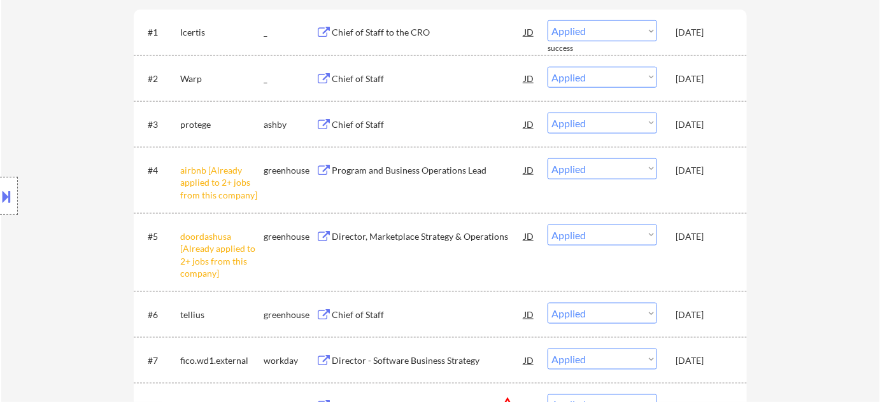
scroll to position [289, 0]
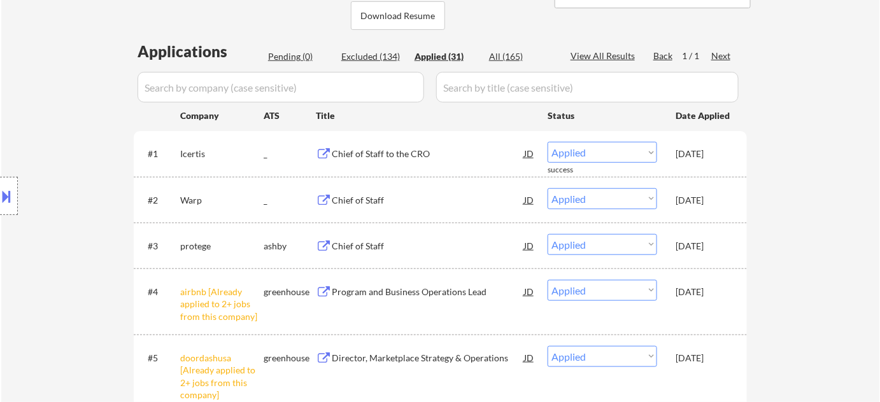
click at [343, 246] on div "Chief of Staff" at bounding box center [428, 246] width 192 height 13
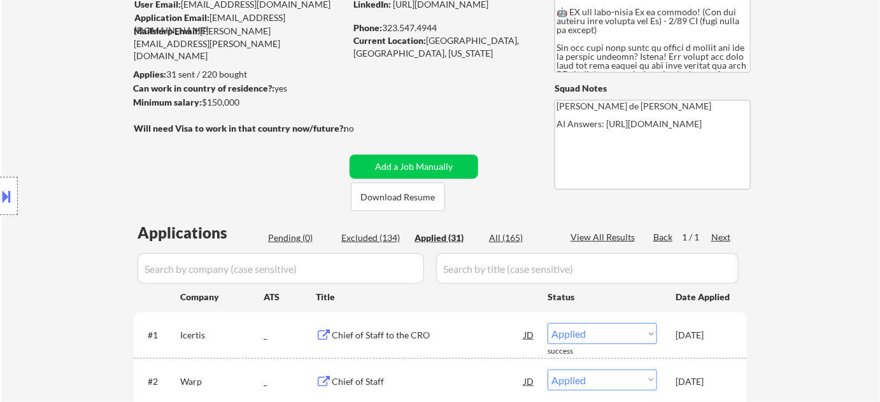
scroll to position [0, 0]
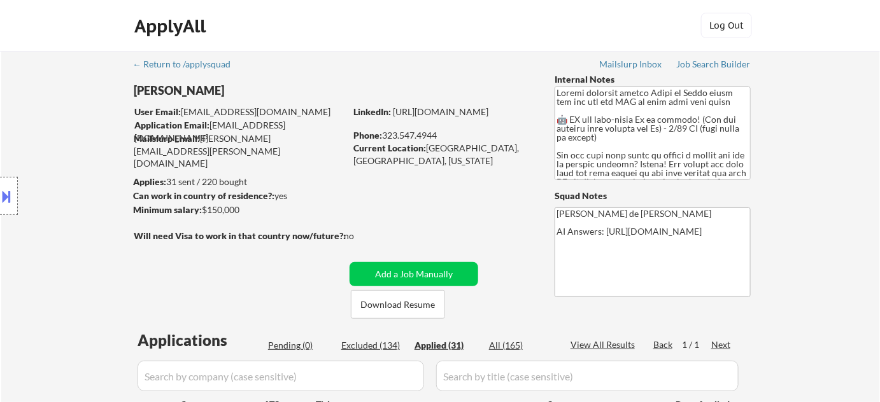
drag, startPoint x: 385, startPoint y: 133, endPoint x: 443, endPoint y: 140, distance: 58.4
click at [443, 140] on div "Phone: 323.547.4944" at bounding box center [443, 135] width 180 height 13
copy div "323.547.4944"
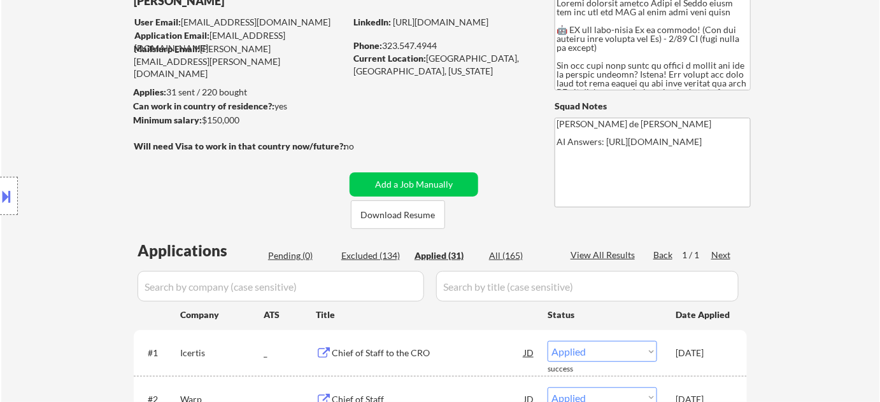
scroll to position [231, 0]
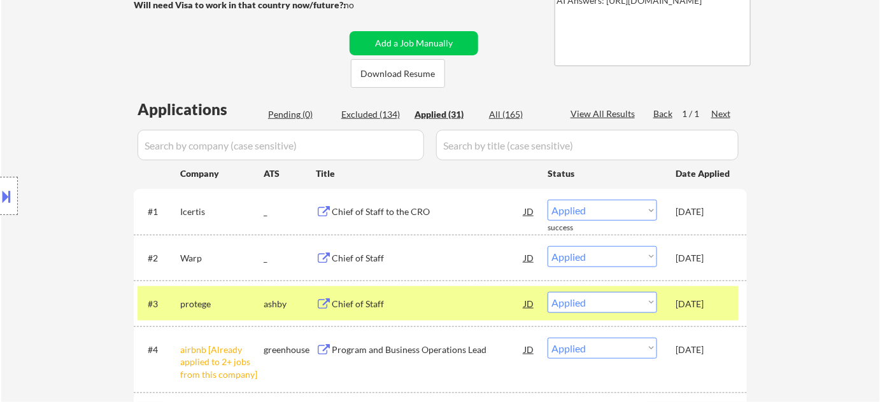
click at [67, 115] on div "Location Inclusions:" at bounding box center [114, 196] width 228 height 236
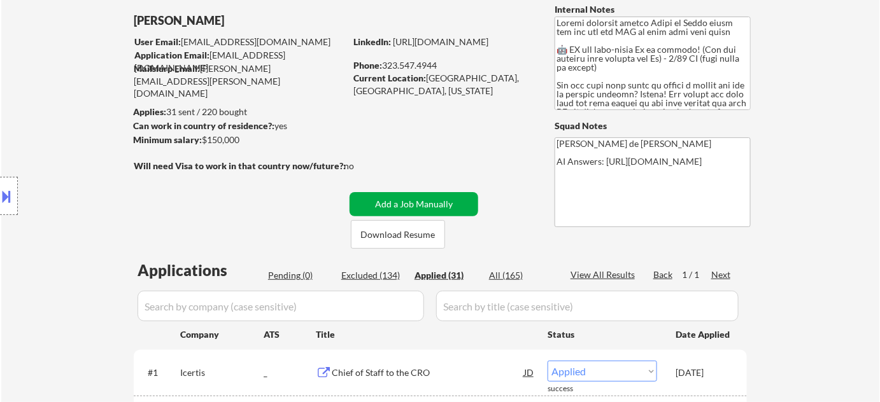
scroll to position [57, 0]
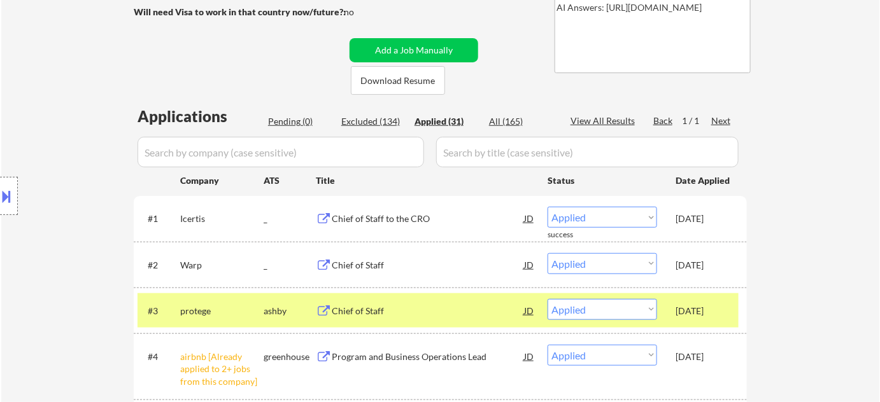
scroll to position [231, 0]
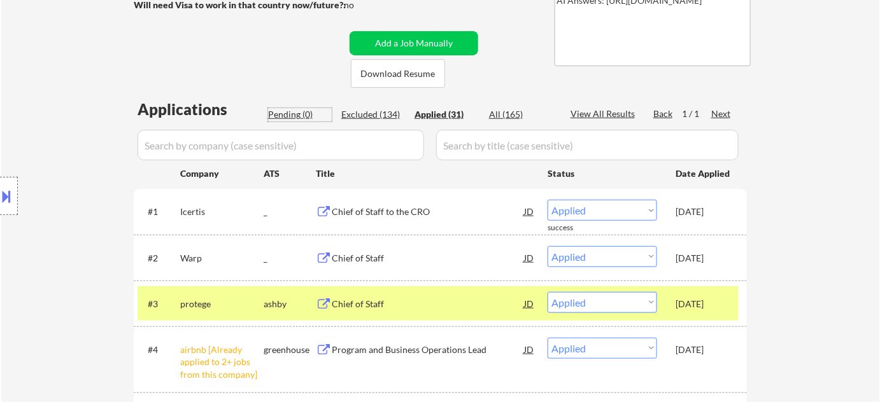
click at [280, 111] on div "Pending (0)" at bounding box center [300, 114] width 64 height 13
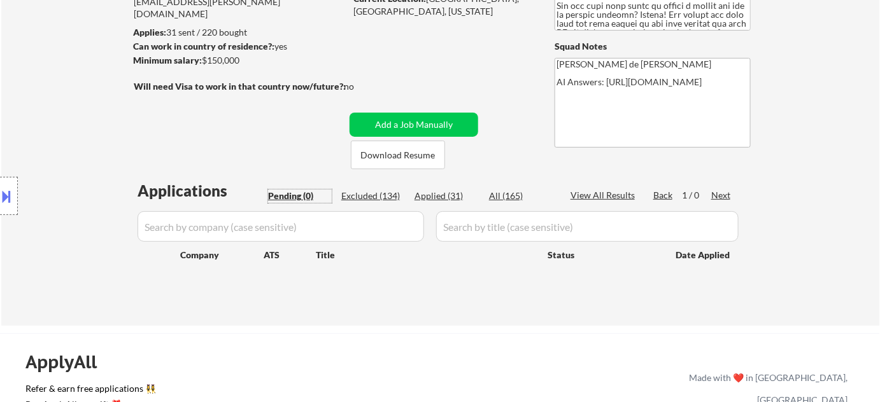
scroll to position [173, 0]
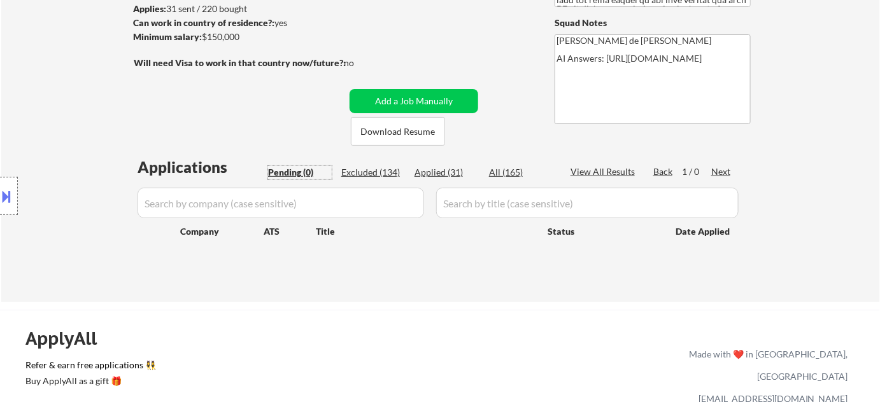
click at [376, 169] on div "Excluded (134)" at bounding box center [373, 172] width 64 height 13
click at [388, 173] on div "Excluded (134)" at bounding box center [373, 172] width 64 height 13
select select ""excluded__location_""
select select ""excluded__expired_""
select select ""excluded""
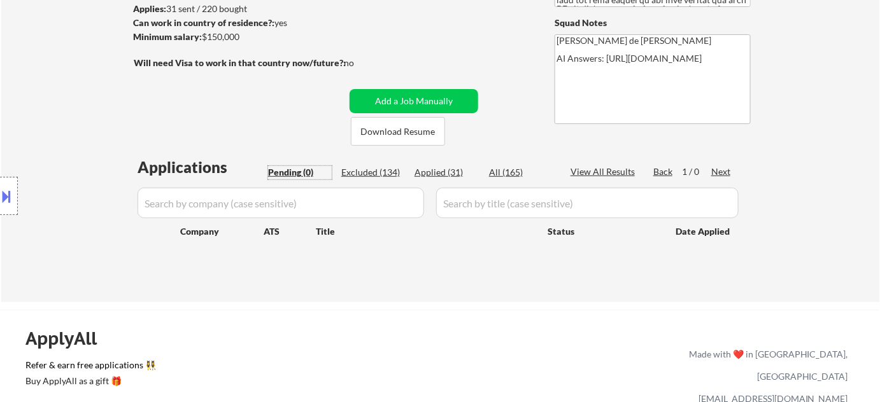
select select ""excluded""
select select ""excluded__location_""
select select ""excluded__other_""
select select ""excluded__expired_""
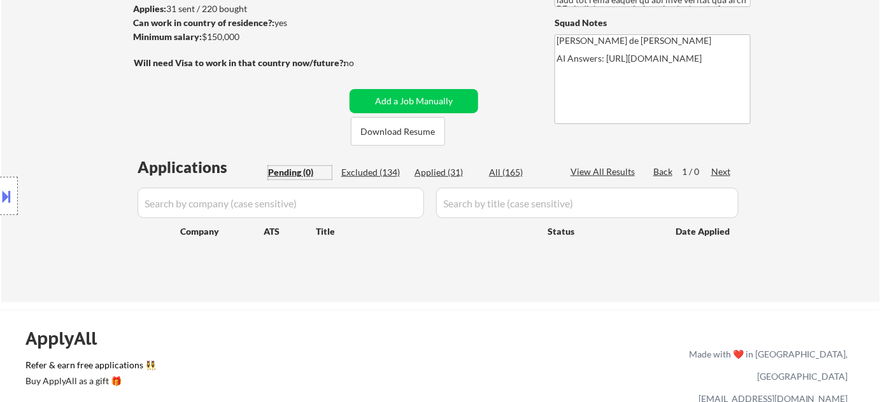
select select ""excluded__expired_""
select select ""excluded__other_""
select select ""excluded__bad_match_""
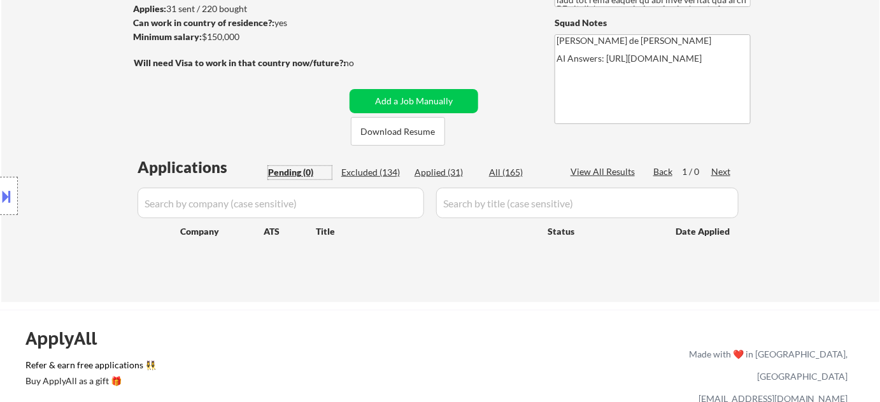
select select ""excluded__location_""
select select ""excluded__bad_match_""
select select ""excluded__other_""
select select ""excluded__bad_match_""
select select ""excluded__expired_""
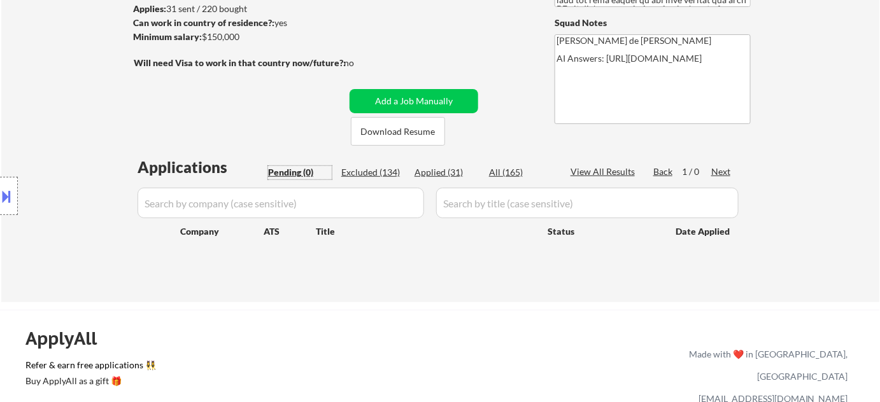
select select ""excluded__location_""
select select ""excluded__other_""
select select ""excluded__bad_match_""
select select ""excluded__expired_""
select select ""excluded__location_""
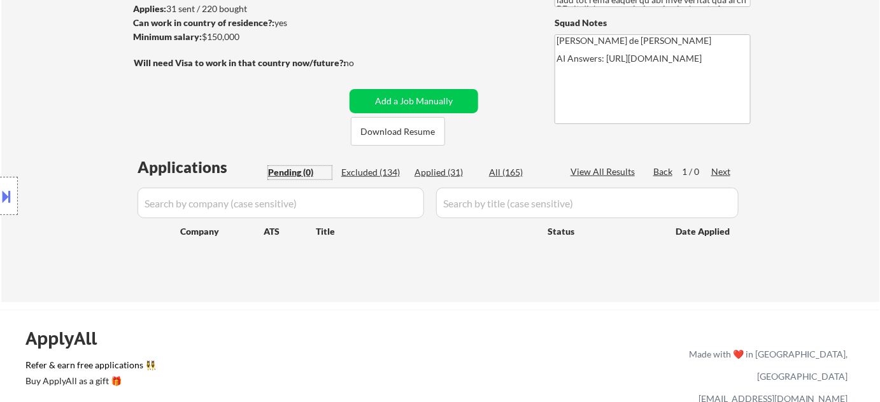
select select ""excluded__expired_""
select select ""excluded__bad_match_""
select select ""excluded__salary_""
select select ""excluded__bad_match_""
select select ""excluded__expired_""
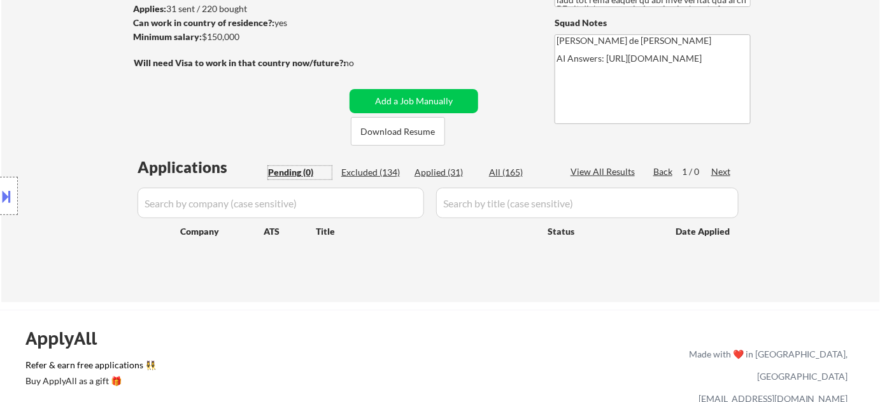
select select ""excluded__expired_""
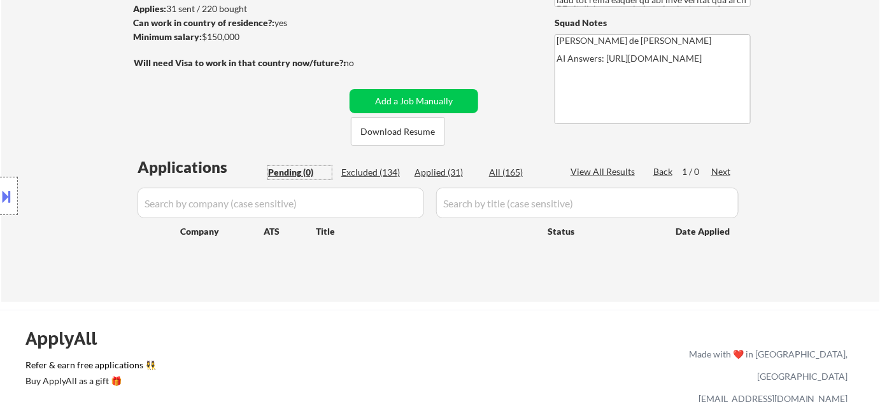
select select ""excluded__expired_""
select select ""excluded__location_""
select select ""excluded__bad_match_""
select select ""excluded__expired_""
select select ""excluded__bad_match_""
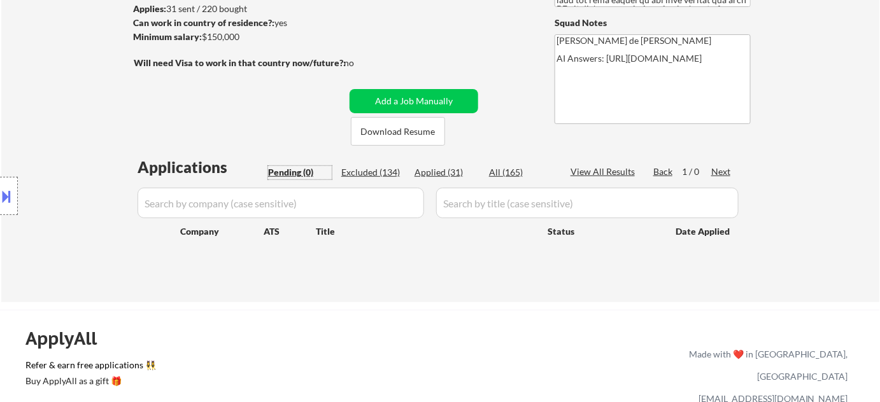
select select ""excluded__bad_match_""
select select ""excluded__other_""
select select ""excluded__location_""
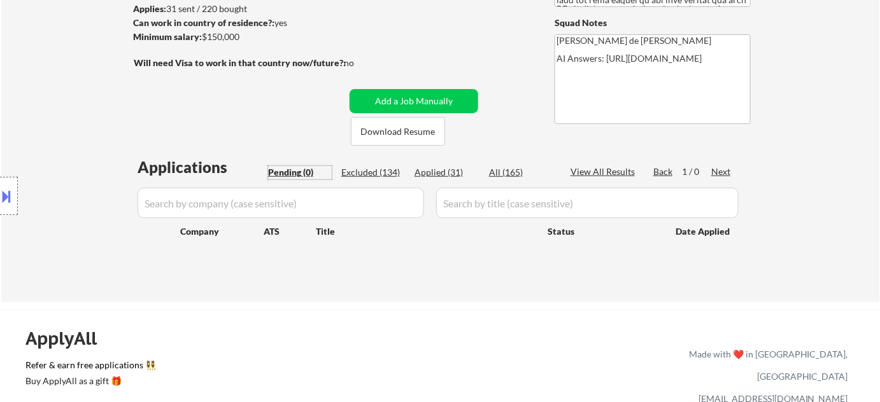
select select ""excluded__expired_""
select select ""excluded__other_""
select select ""excluded__bad_match_""
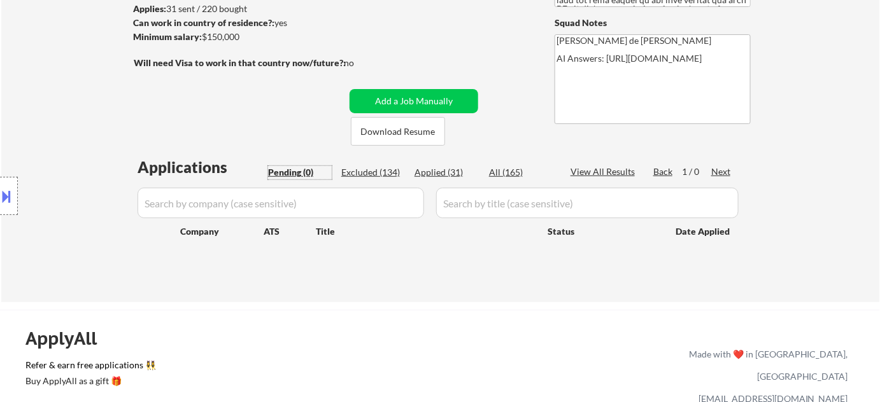
select select ""excluded__location_""
select select ""excluded__bad_match_""
select select ""excluded__other_""
select select ""excluded__bad_match_""
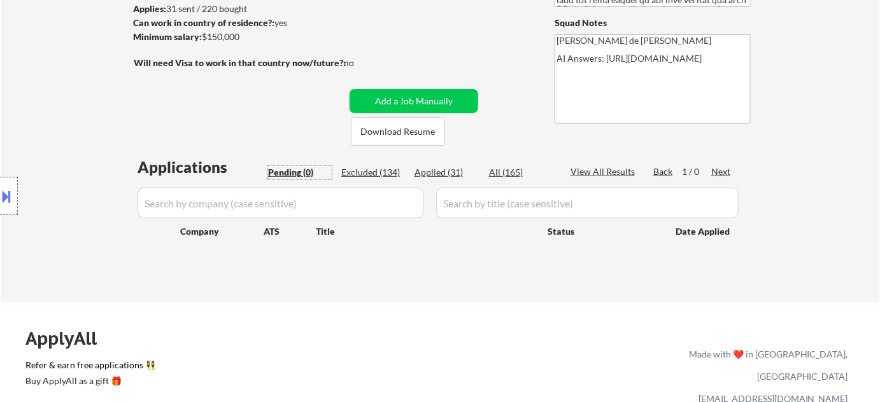
select select ""excluded__expired_""
select select ""excluded__bad_match_""
select select ""excluded__expired_""
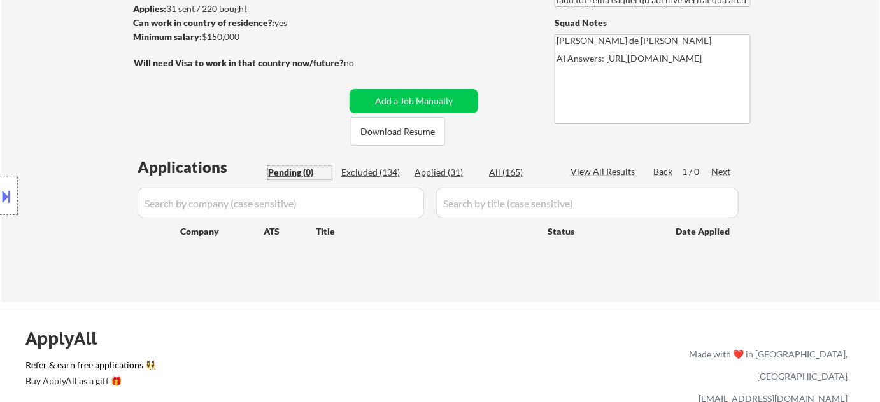
select select ""excluded__expired_""
select select ""excluded__salary_""
select select ""excluded__bad_match_""
select select ""excluded""
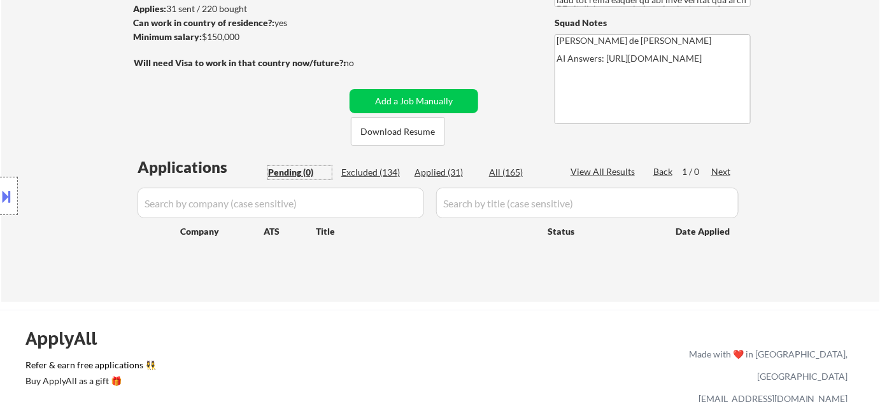
select select ""excluded__bad_match_""
select select ""excluded__expired_""
select select ""excluded__salary_""
select select ""excluded__expired_""
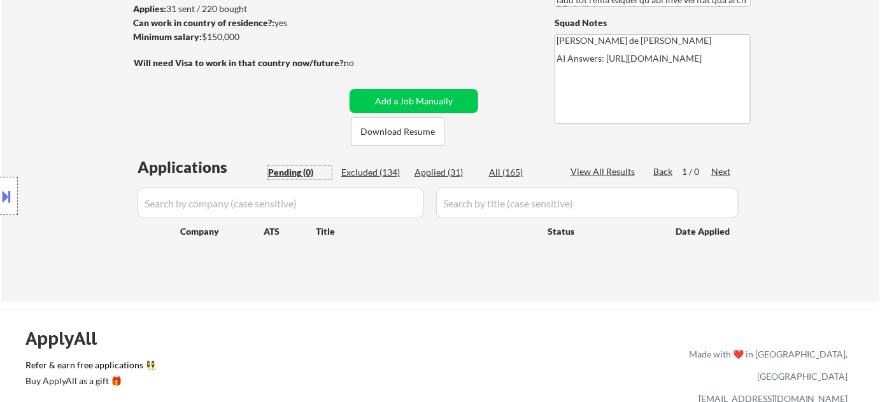
select select ""excluded__expired_""
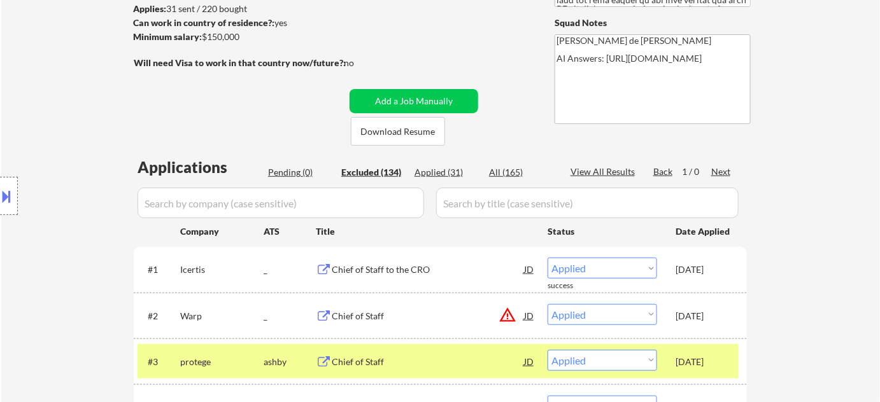
select select ""excluded""
select select ""excluded__location_""
select select ""excluded__bad_match_""
select select ""excluded""
select select ""excluded__bad_match_""
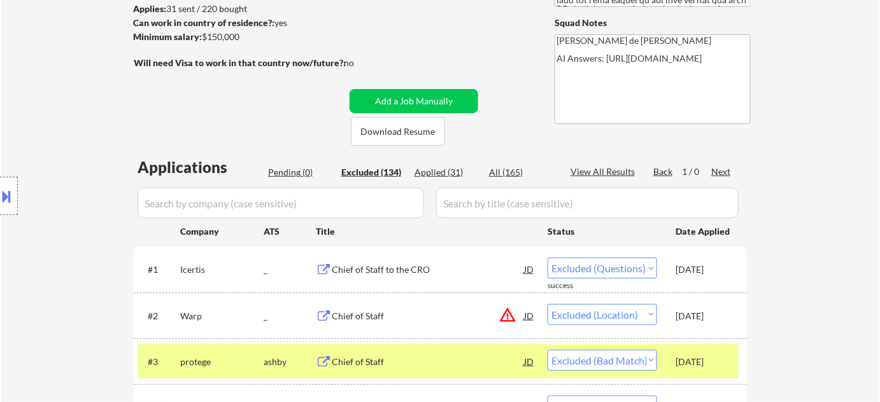
select select ""excluded__location_""
select select ""excluded__expired_""
select select ""excluded__bad_match_""
select select ""excluded__location_""
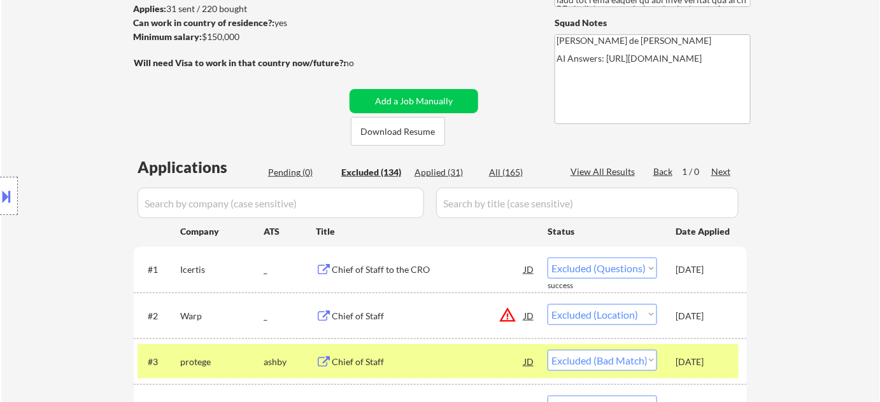
select select ""excluded__expired_""
select select ""excluded__bad_match_""
select select ""excluded__expired_""
select select ""excluded__bad_match_""
select select ""excluded__expired_""
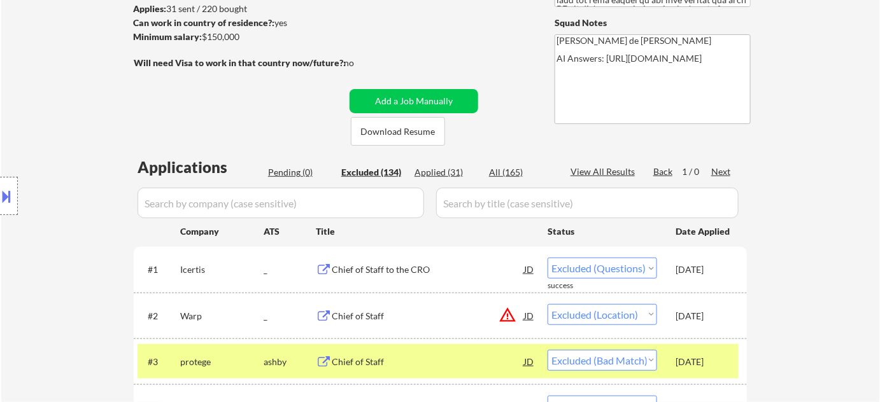
select select ""excluded__expired_""
select select ""excluded__bad_match_""
select select ""excluded__location_""
select select ""excluded__expired_""
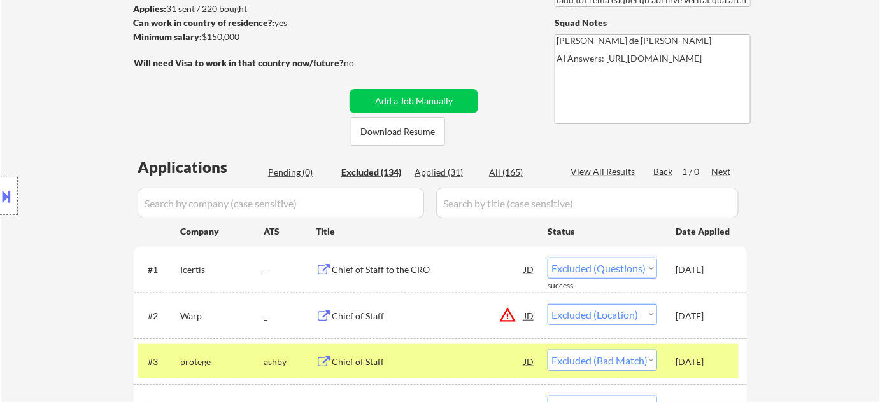
select select ""excluded__bad_match_""
select select ""excluded__expired_""
select select ""excluded__salary_""
select select ""excluded__expired_""
select select ""excluded__location_""
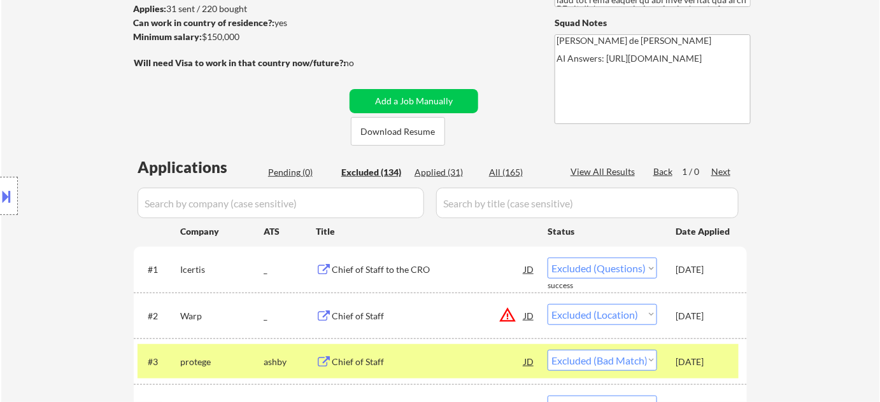
select select ""excluded__blocklist_""
select select ""excluded__bad_match_""
select select ""excluded__expired_""
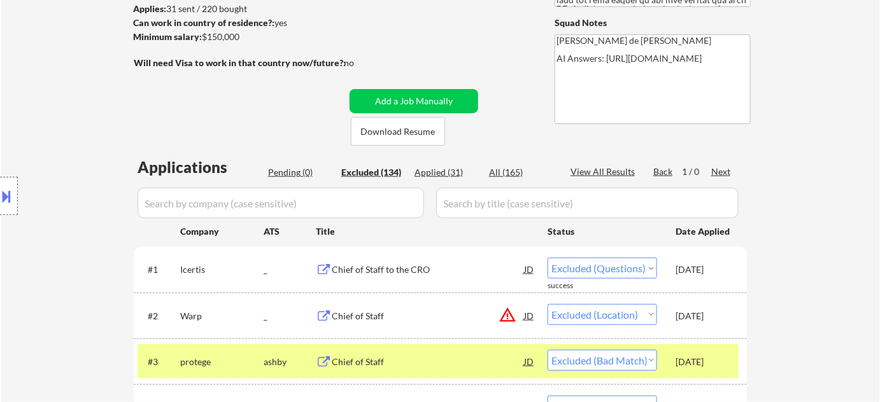
select select ""excluded__bad_match_""
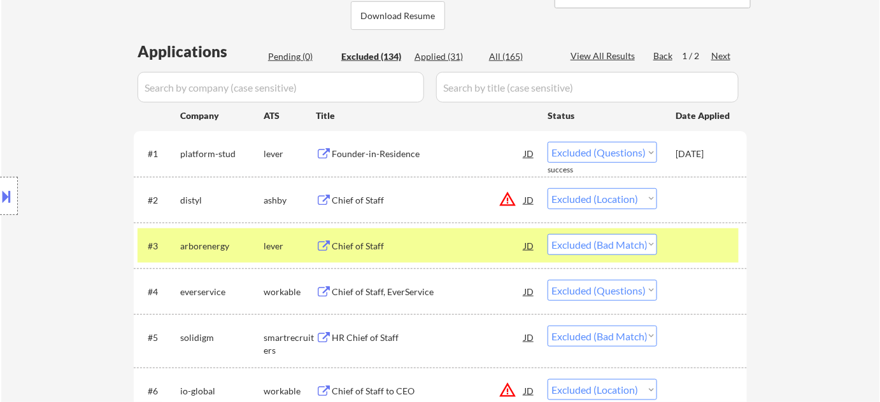
click at [601, 250] on select "Choose an option... Pending Applied Excluded (Questions) Excluded (Expired) Exc…" at bounding box center [601, 244] width 109 height 21
click at [547, 234] on select "Choose an option... Pending Applied Excluded (Questions) Excluded (Expired) Exc…" at bounding box center [601, 244] width 109 height 21
click at [378, 241] on div "Chief of Staff" at bounding box center [428, 246] width 192 height 13
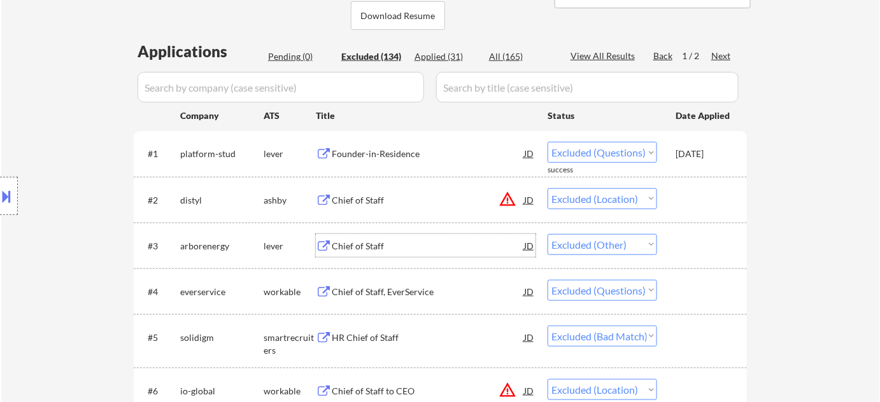
click at [618, 248] on select "Choose an option... Pending Applied Excluded (Questions) Excluded (Expired) Exc…" at bounding box center [601, 244] width 109 height 21
select select ""excluded__bad_match_""
click at [547, 234] on select "Choose an option... Pending Applied Excluded (Questions) Excluded (Expired) Exc…" at bounding box center [601, 244] width 109 height 21
click at [391, 290] on div "Chief of Staff, EverService" at bounding box center [428, 292] width 192 height 13
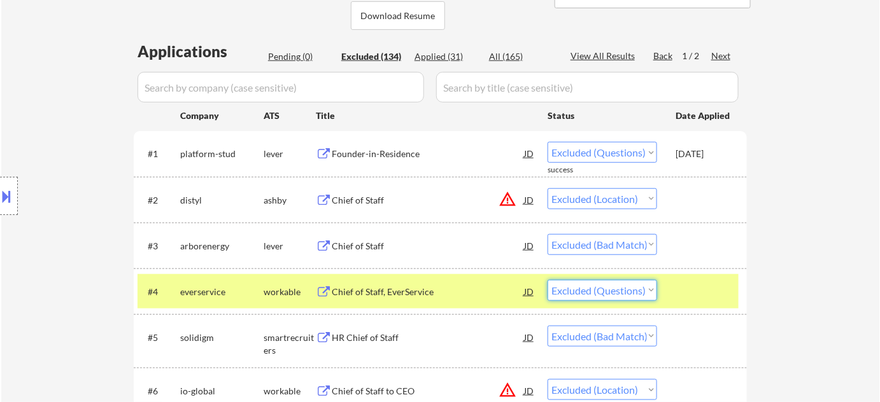
click at [594, 290] on select "Choose an option... Pending Applied Excluded (Questions) Excluded (Expired) Exc…" at bounding box center [601, 290] width 109 height 21
select select ""excluded__other_""
click at [547, 280] on select "Choose an option... Pending Applied Excluded (Questions) Excluded (Expired) Exc…" at bounding box center [601, 290] width 109 height 21
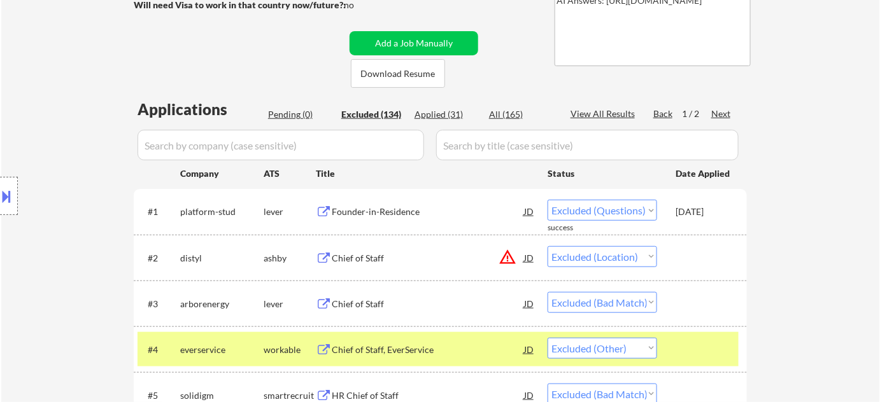
scroll to position [0, 0]
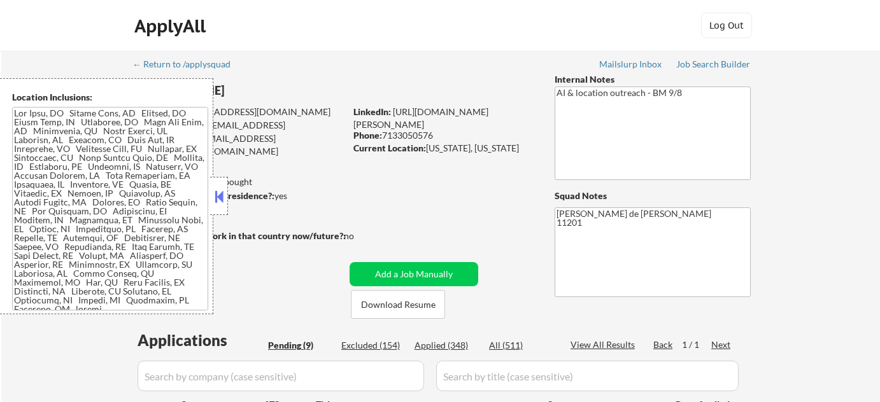
select select ""pending""
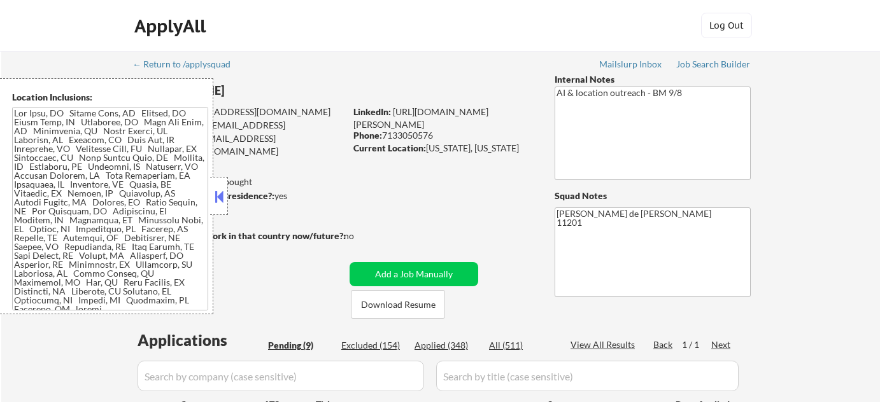
select select ""pending""
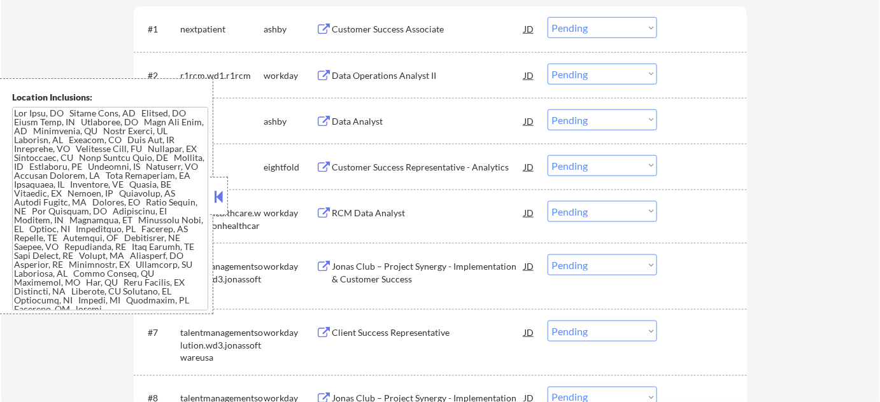
scroll to position [463, 0]
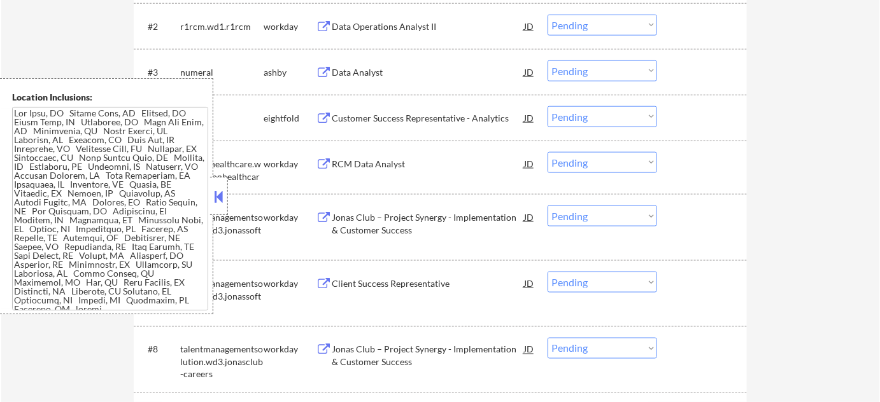
click at [220, 187] on button at bounding box center [219, 196] width 14 height 19
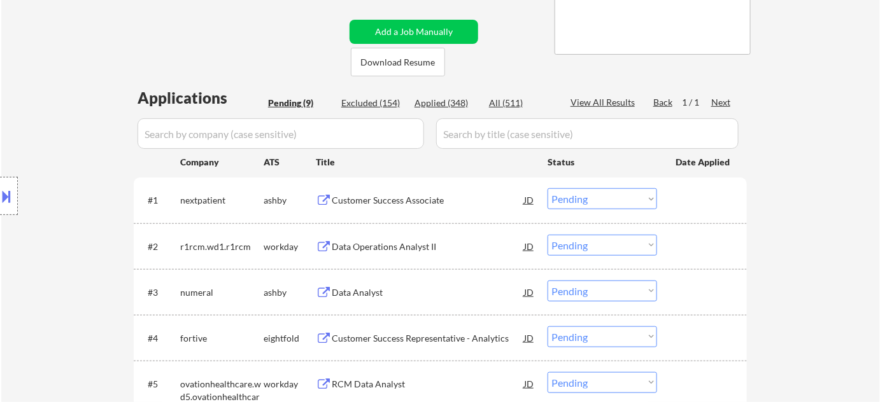
scroll to position [289, 0]
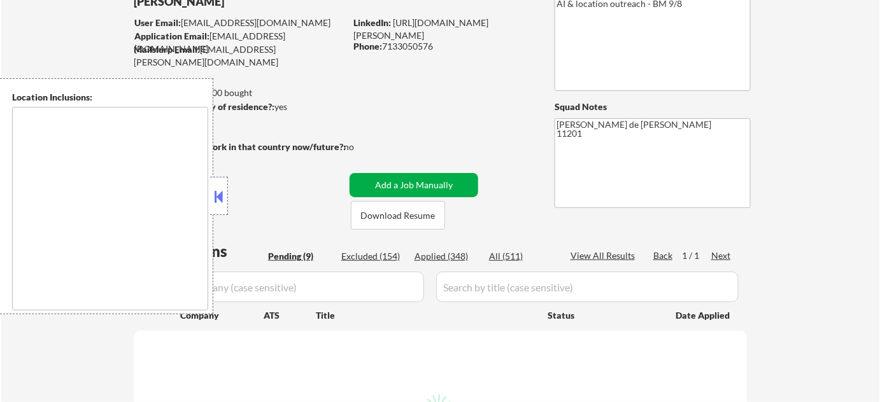
scroll to position [115, 0]
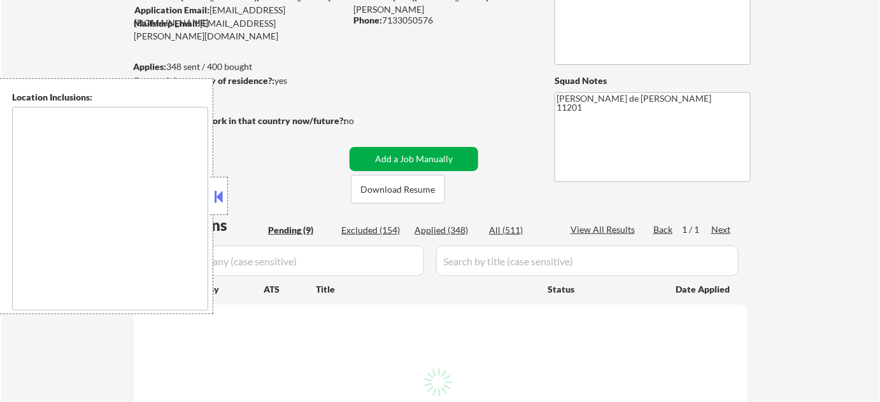
select select ""pending""
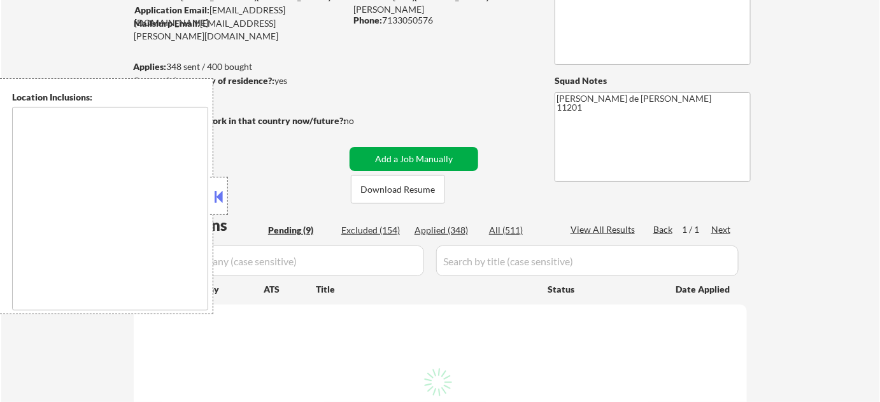
select select ""pending""
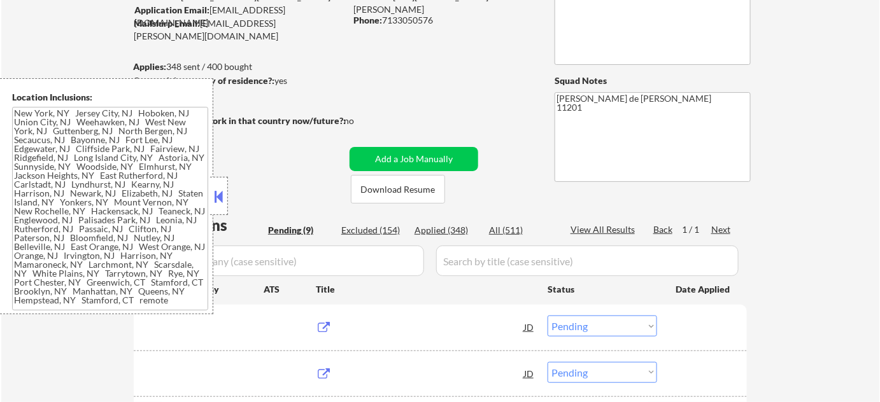
type textarea "[US_STATE], [GEOGRAPHIC_DATA] [GEOGRAPHIC_DATA], [GEOGRAPHIC_DATA] [GEOGRAPHIC_…"
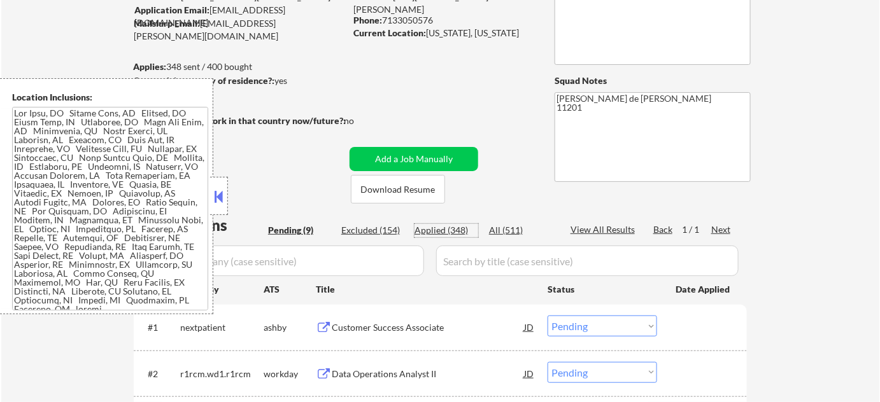
click at [453, 227] on div "Applied (348)" at bounding box center [446, 230] width 64 height 13
select select ""applied""
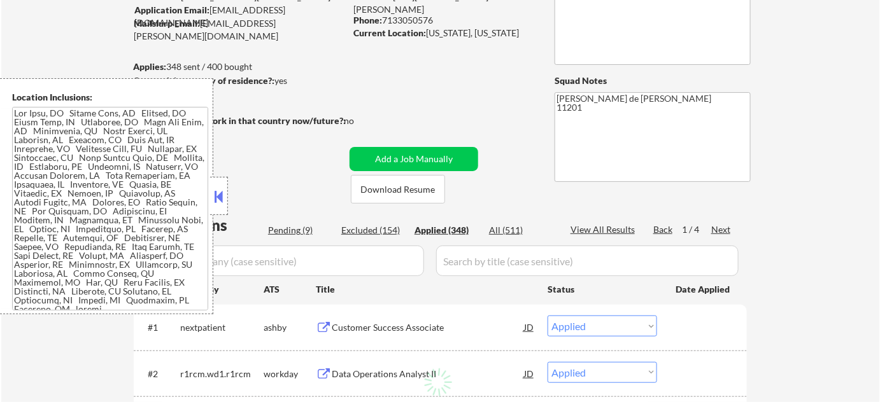
select select ""applied""
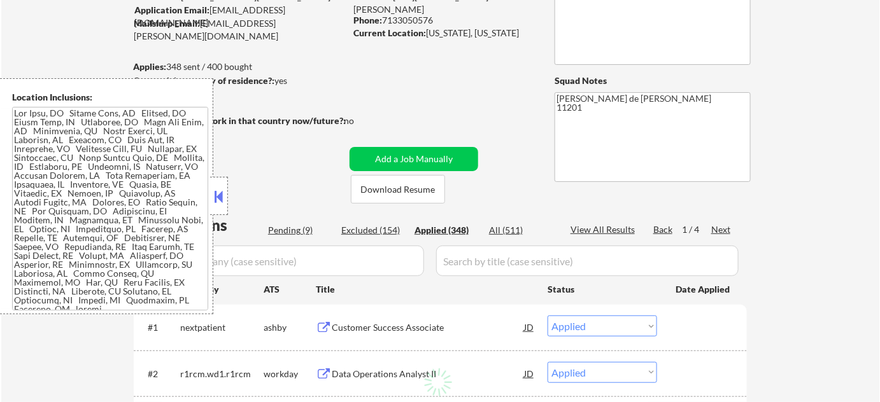
select select ""applied""
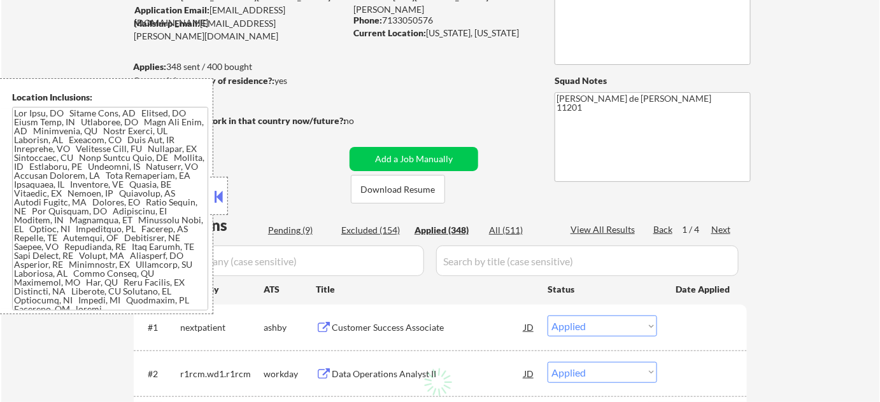
select select ""applied""
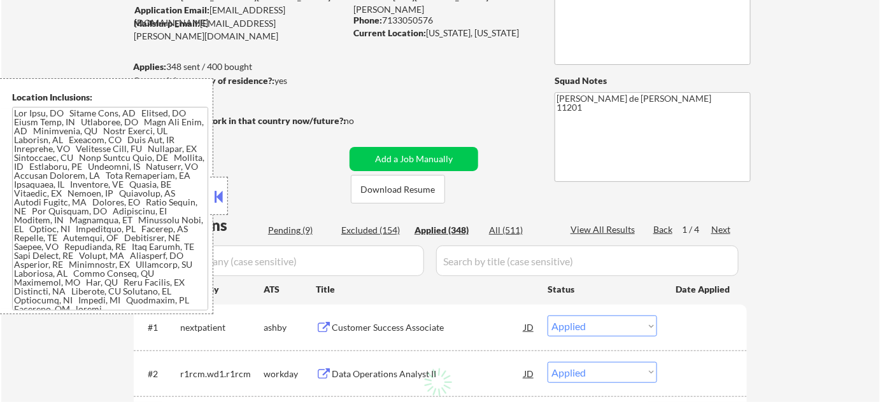
select select ""applied""
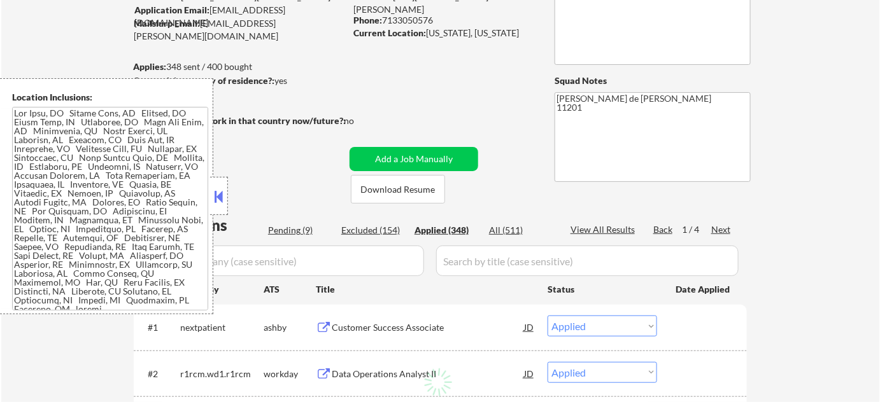
select select ""applied""
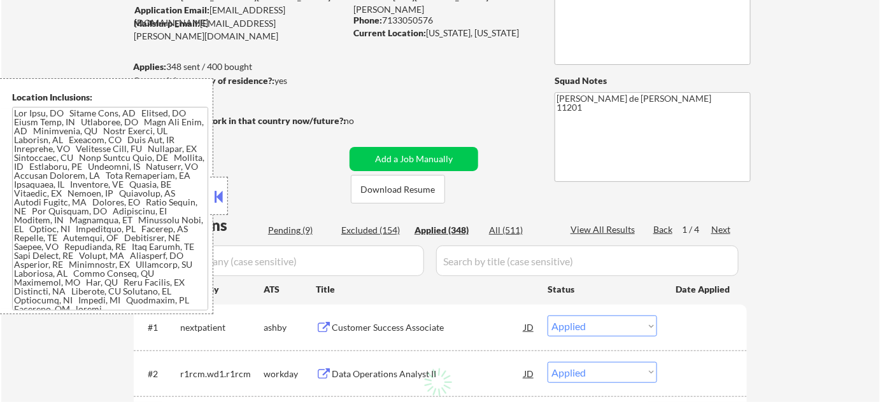
select select ""applied""
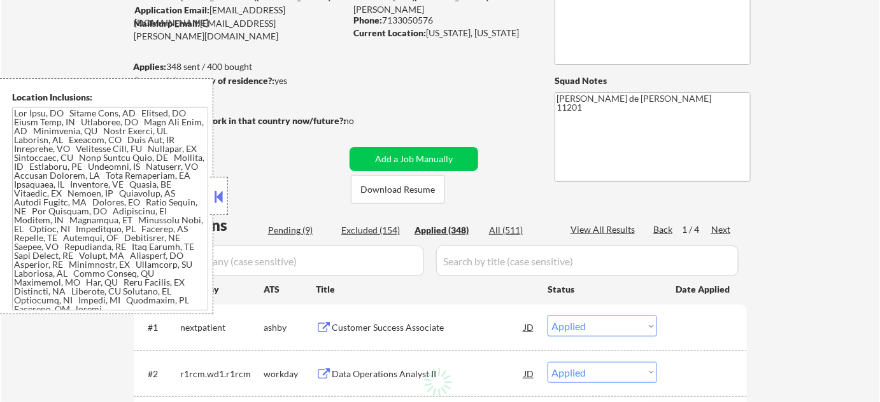
select select ""applied""
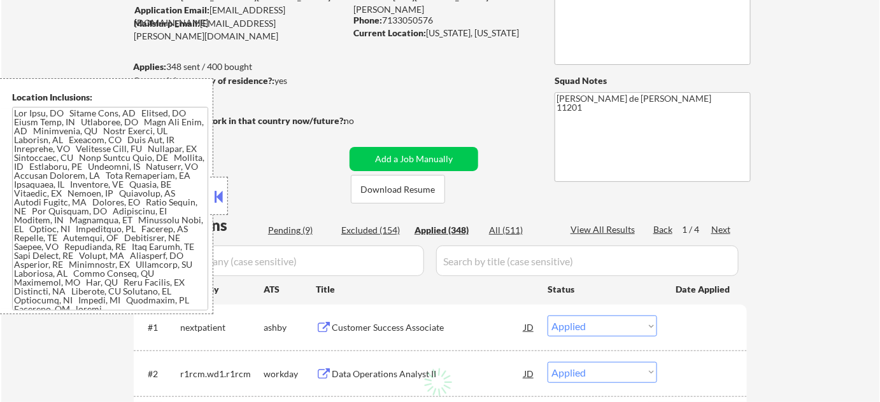
select select ""applied""
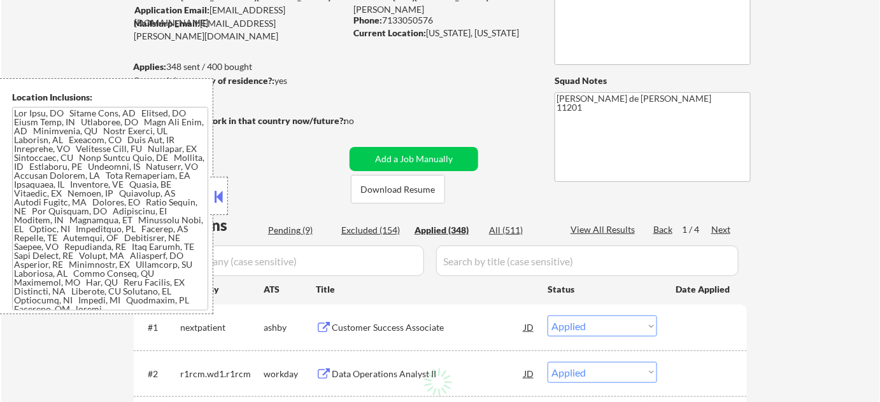
select select ""applied""
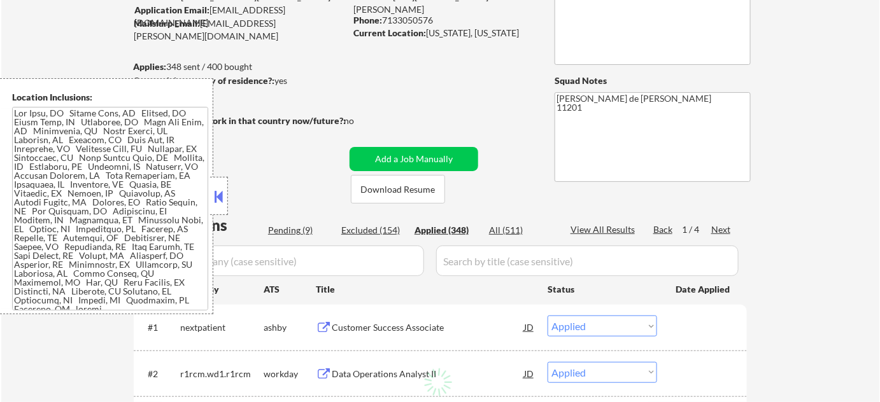
select select ""applied""
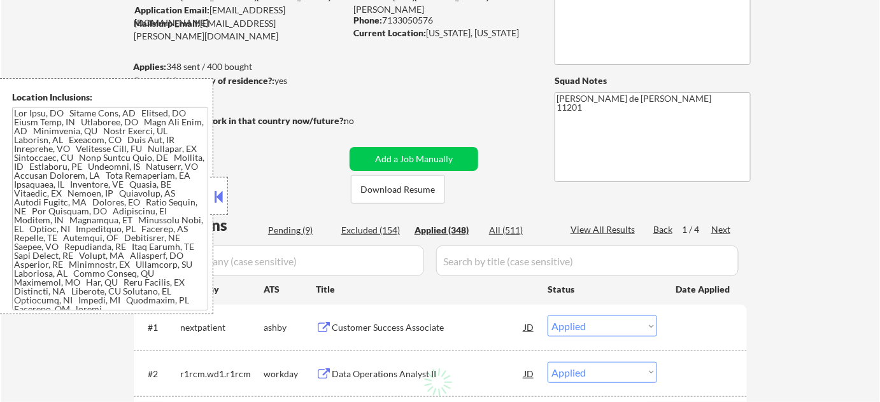
select select ""applied""
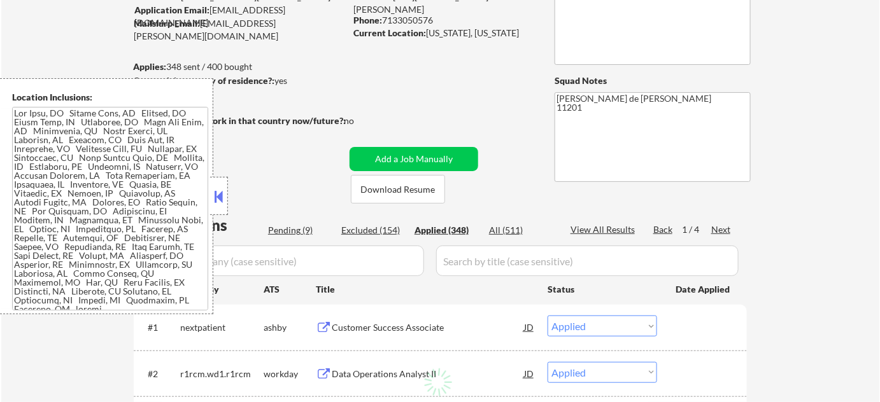
select select ""applied""
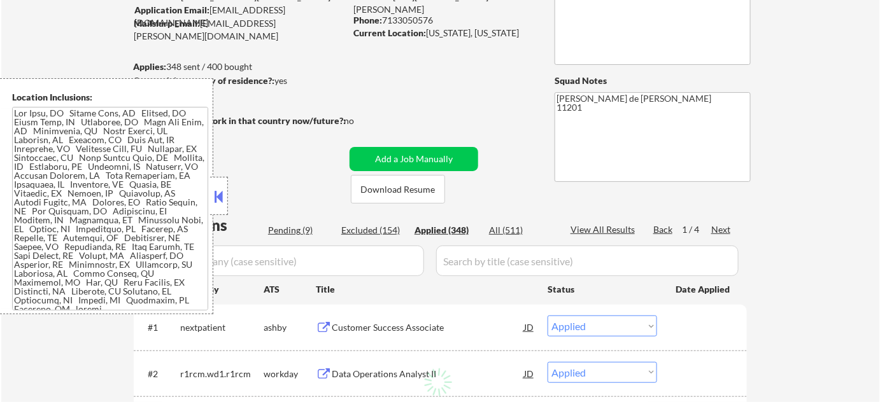
select select ""applied""
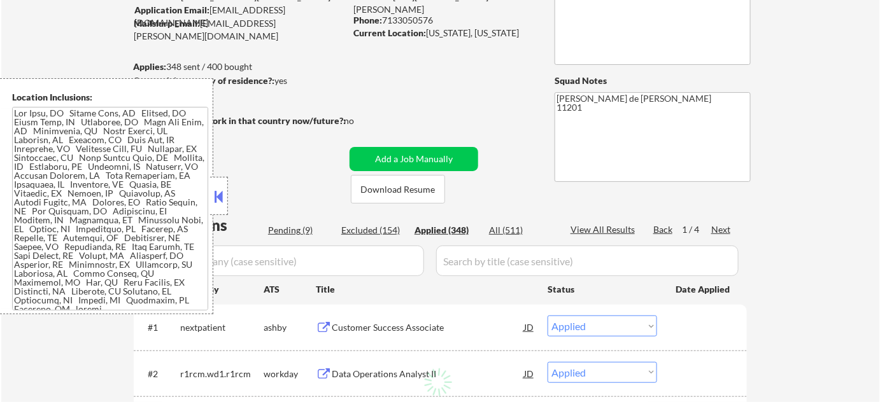
select select ""applied""
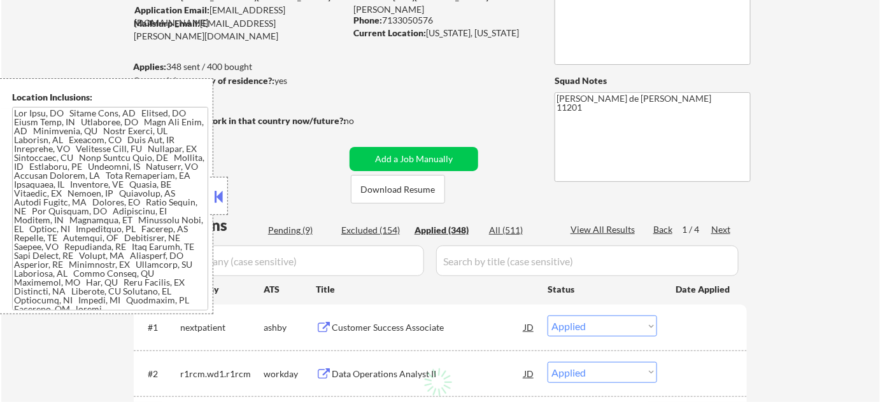
select select ""applied""
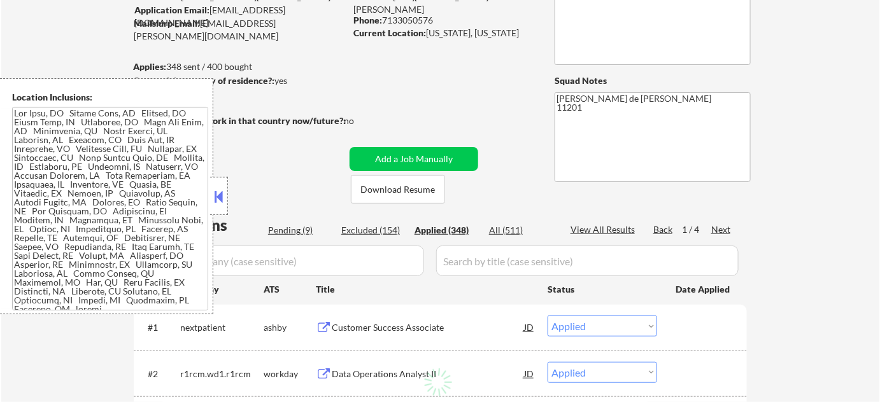
select select ""applied""
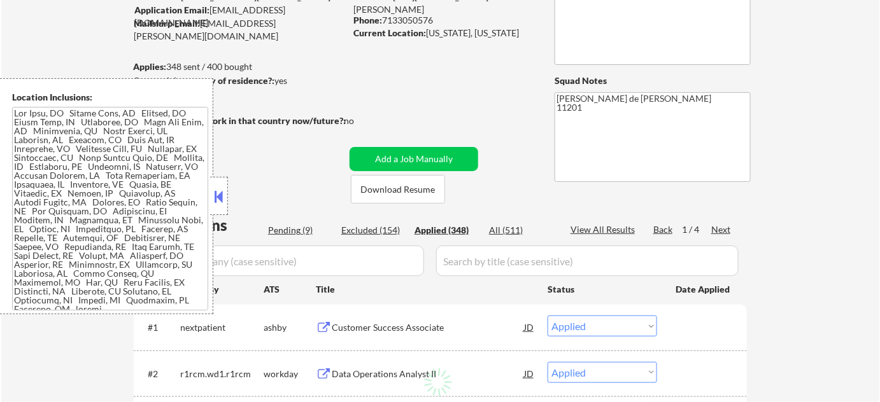
select select ""applied""
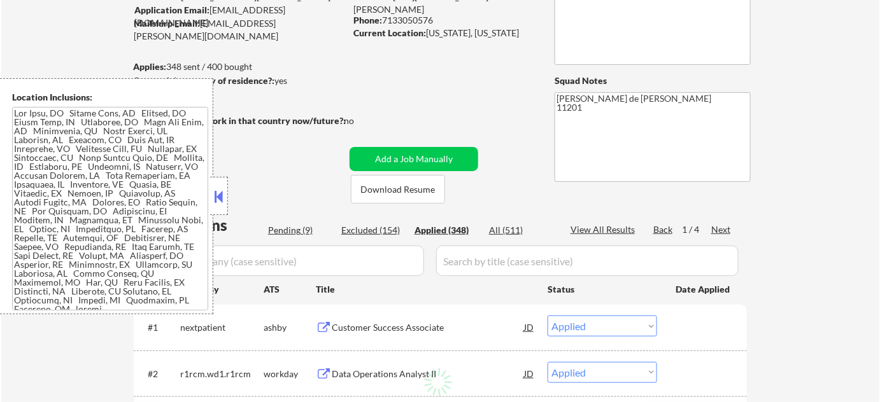
select select ""applied""
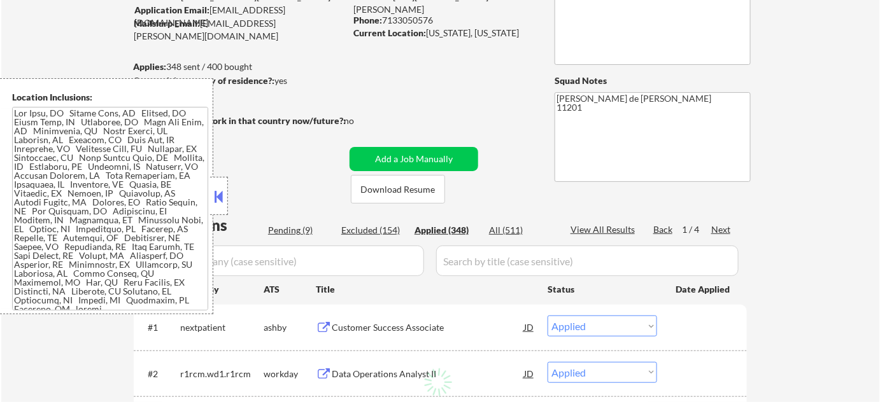
select select ""applied""
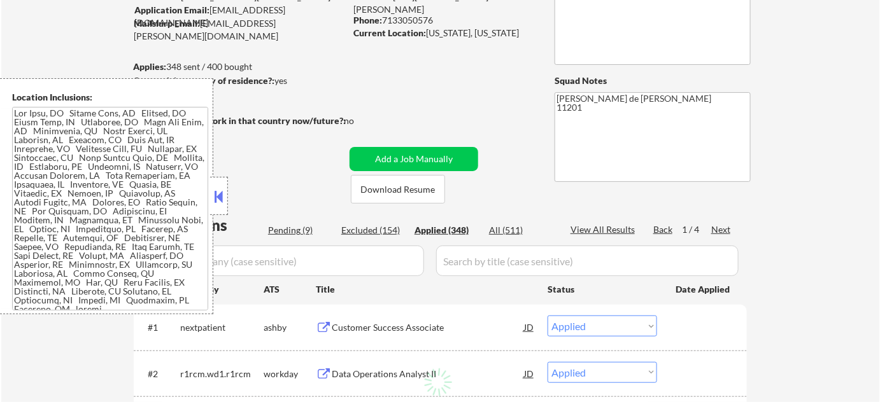
select select ""applied""
click at [219, 201] on button at bounding box center [219, 196] width 14 height 19
click at [219, 202] on button at bounding box center [219, 196] width 14 height 19
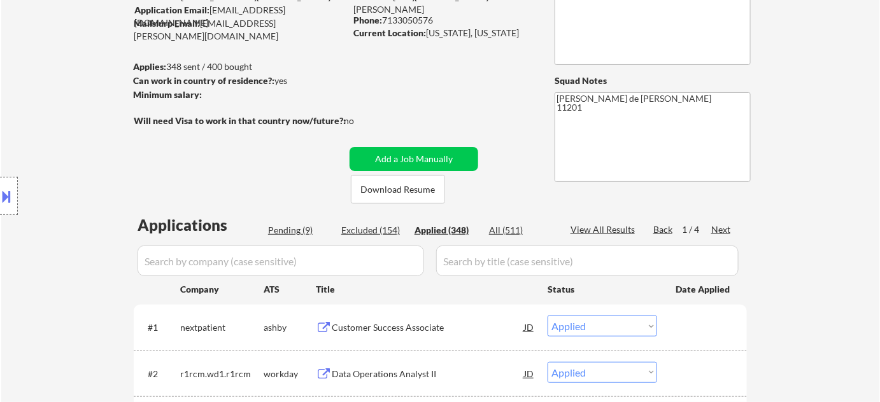
click at [248, 262] on input "input" at bounding box center [281, 261] width 286 height 31
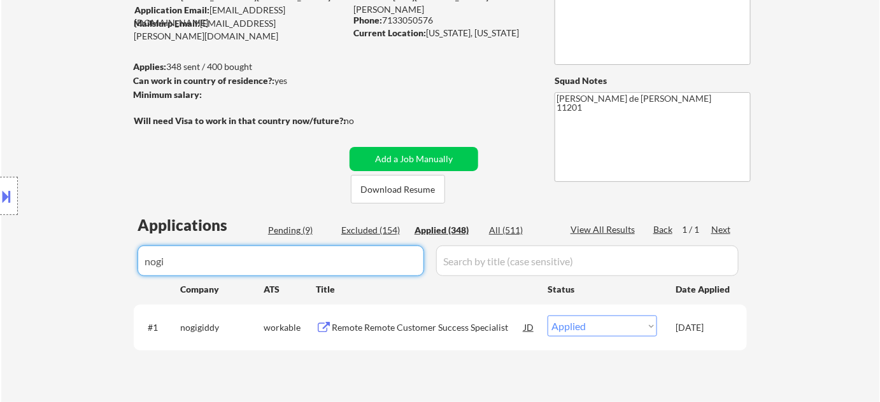
type input "nogi"
click at [409, 328] on div "Remote Remote Customer Success Specialist" at bounding box center [428, 327] width 192 height 13
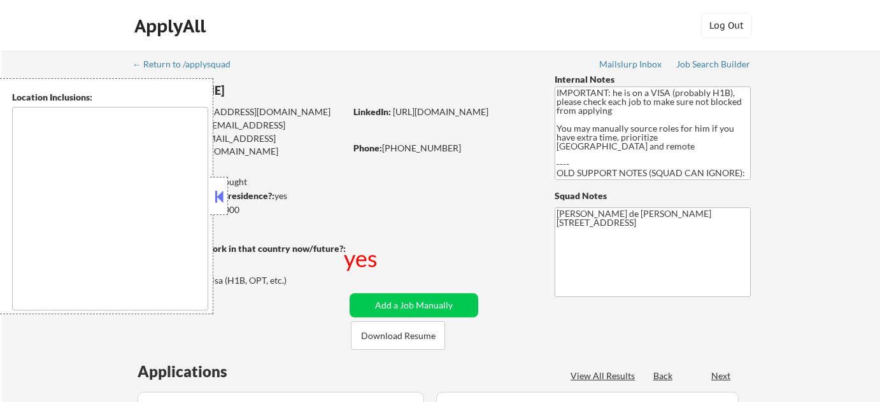
type textarea "[GEOGRAPHIC_DATA], [GEOGRAPHIC_DATA] [GEOGRAPHIC_DATA], [GEOGRAPHIC_DATA] [GEOG…"
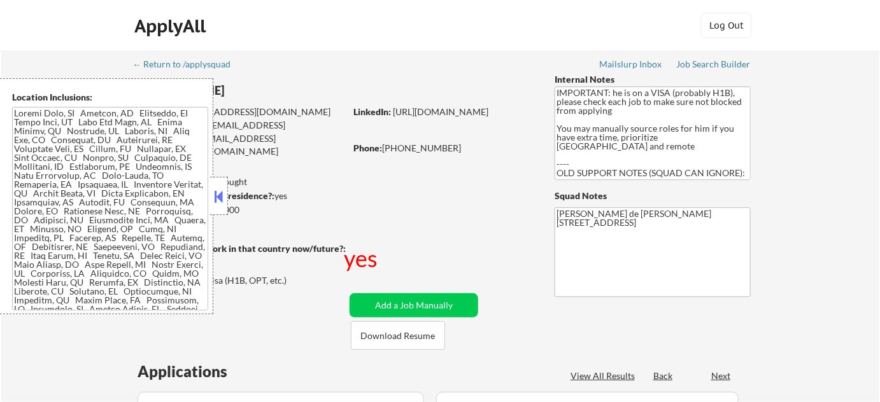
select select ""pending""
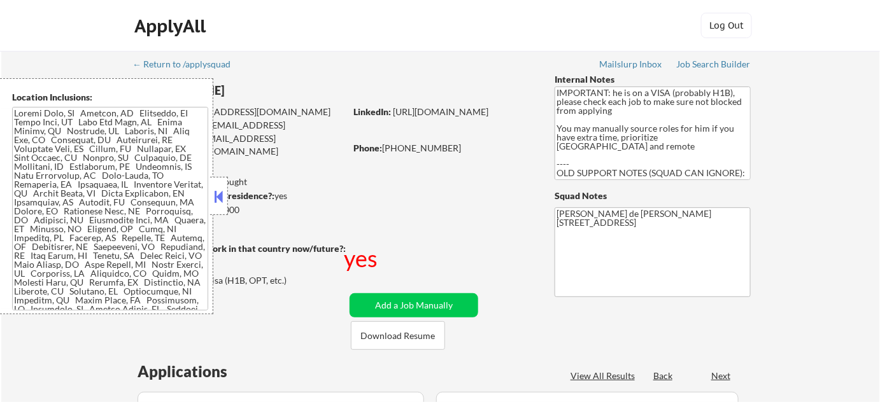
select select ""pending""
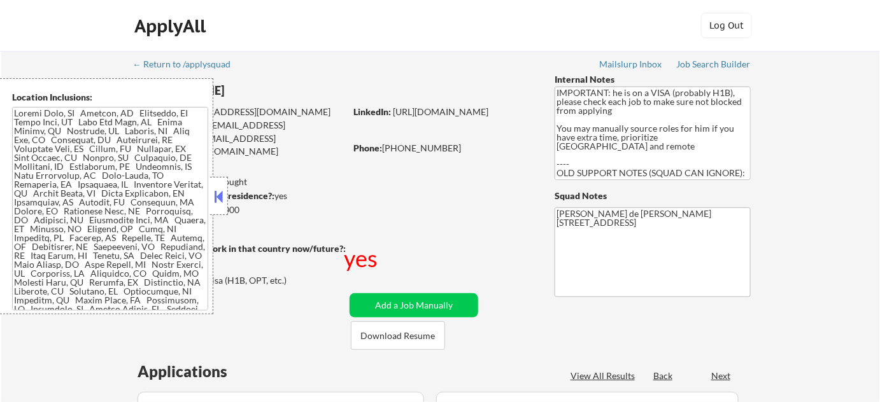
select select ""pending""
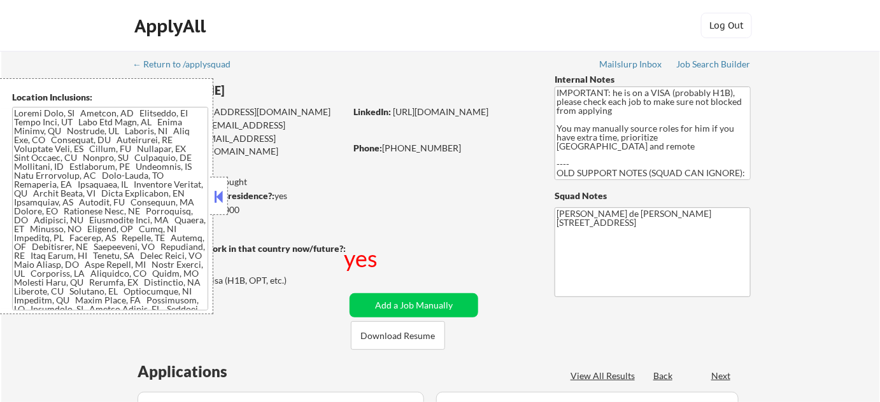
select select ""pending""
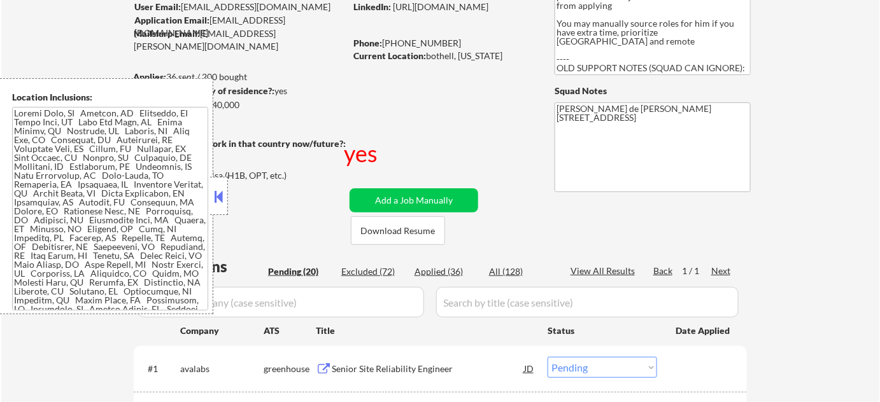
scroll to position [231, 0]
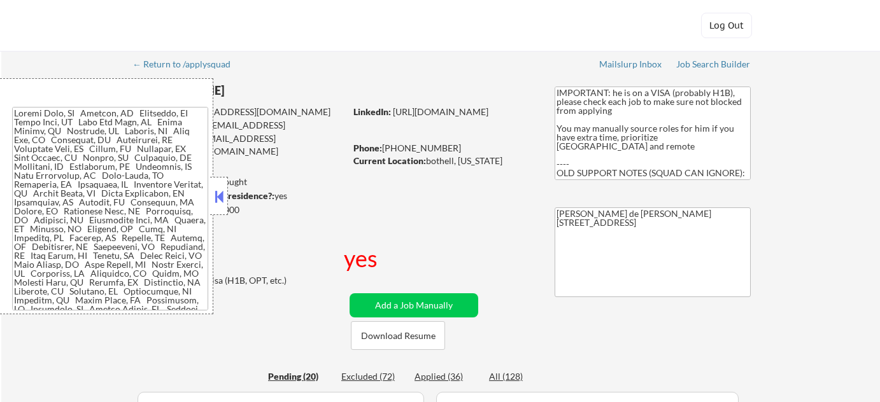
select select ""pending""
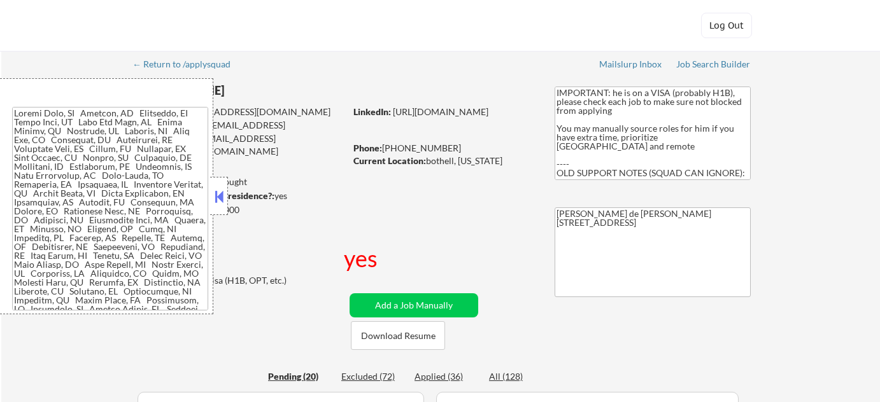
select select ""pending""
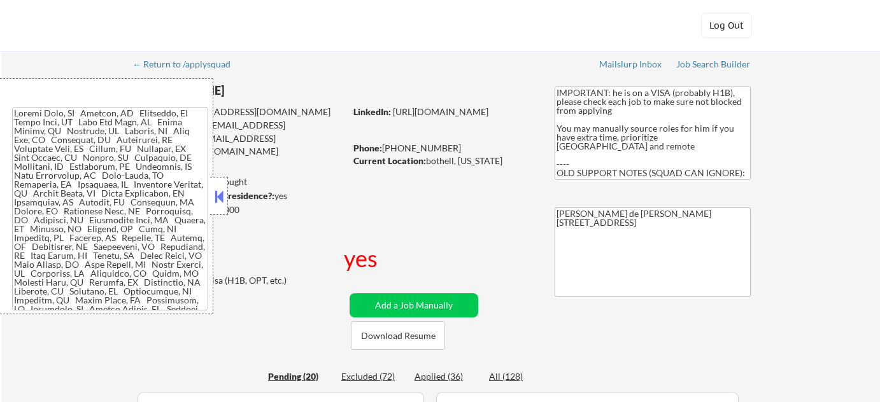
select select ""pending""
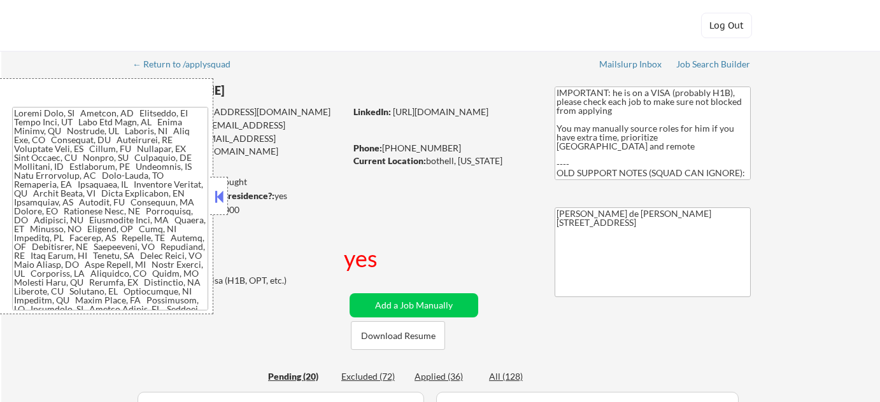
select select ""pending""
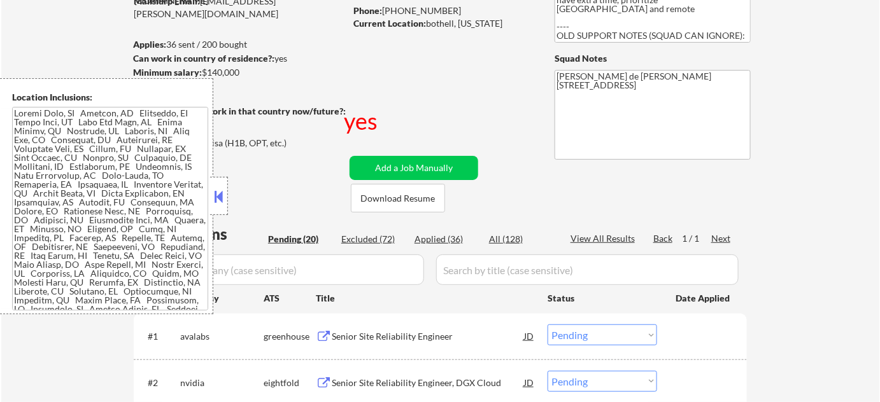
scroll to position [289, 0]
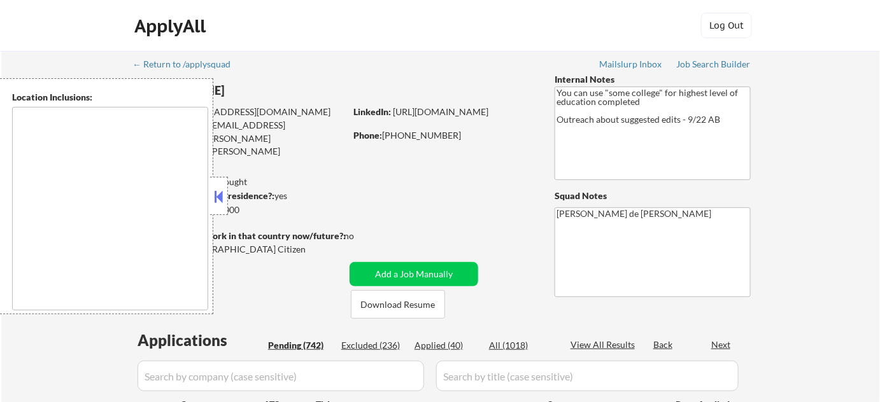
type textarea "[GEOGRAPHIC_DATA], [GEOGRAPHIC_DATA] [GEOGRAPHIC_DATA], [GEOGRAPHIC_DATA] [GEOG…"
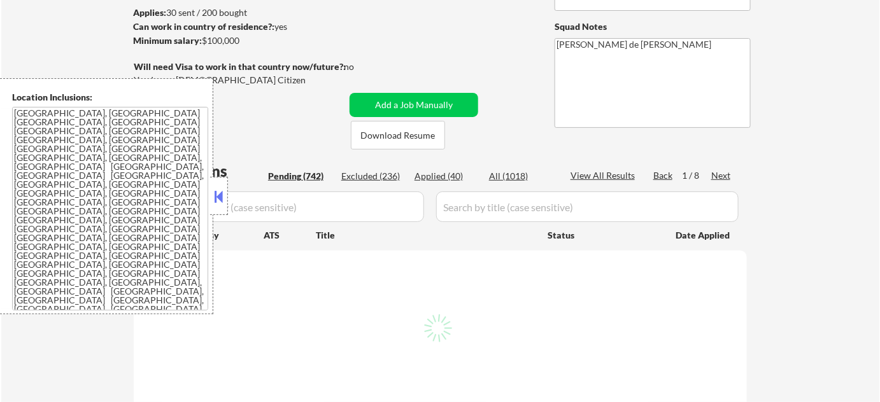
scroll to position [173, 0]
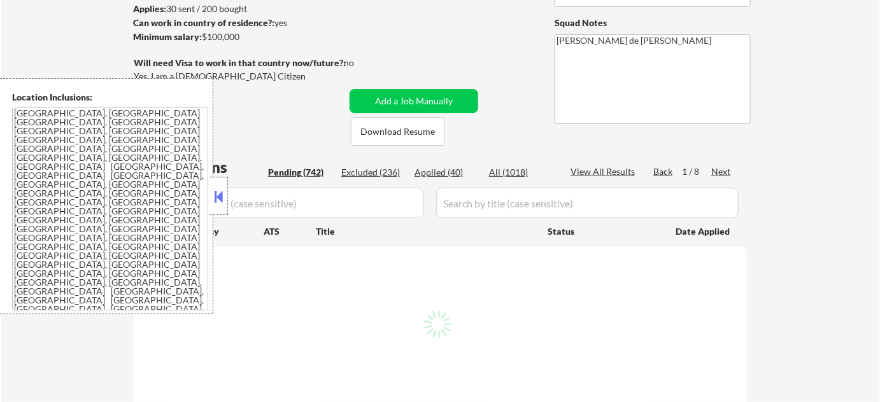
click at [218, 204] on button at bounding box center [219, 196] width 14 height 19
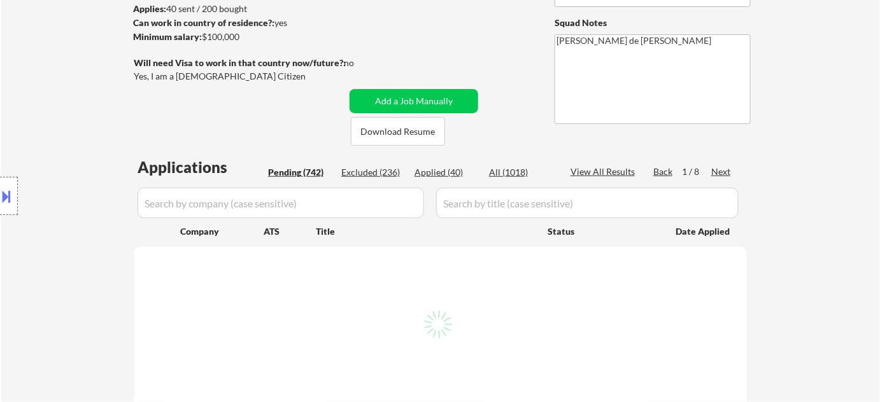
select select ""pending""
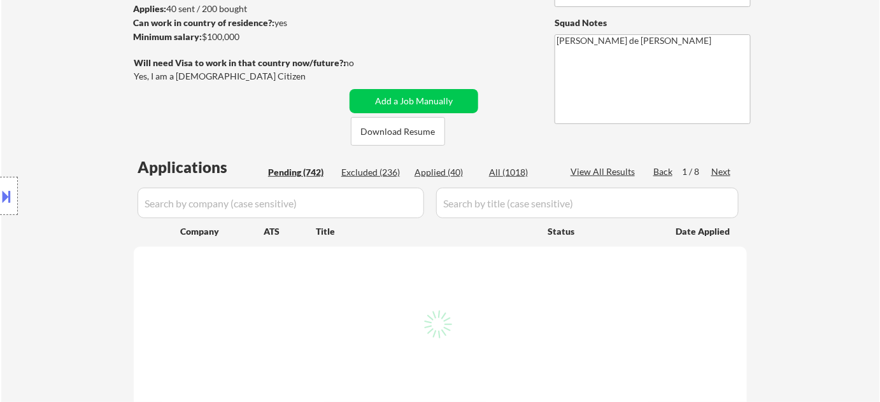
select select ""pending""
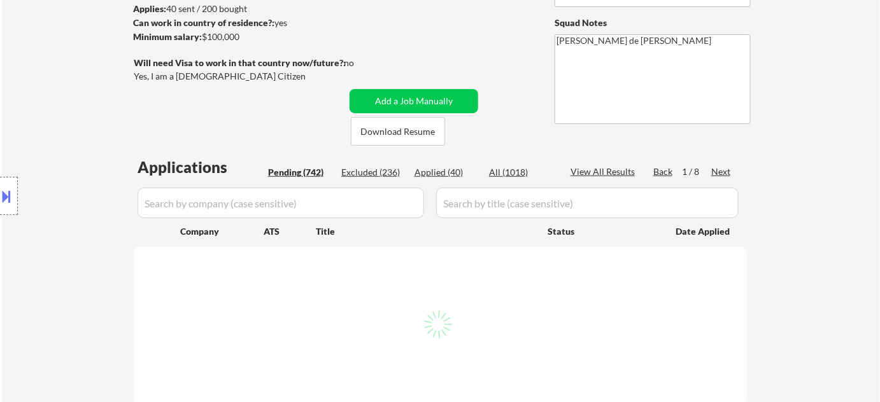
select select ""pending""
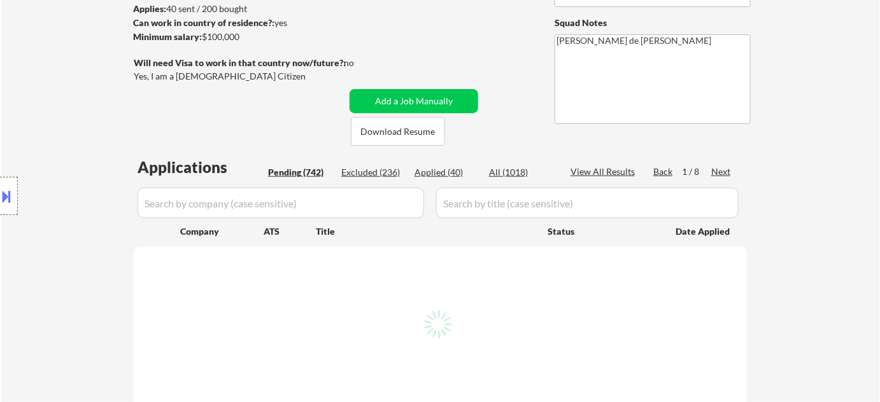
select select ""pending""
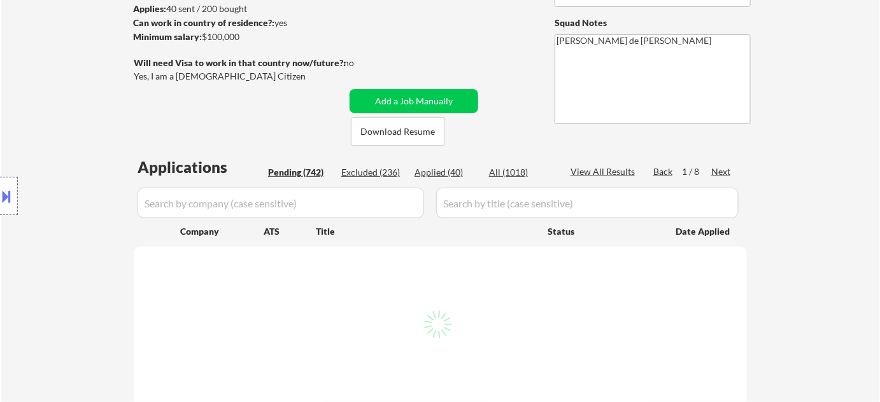
select select ""pending""
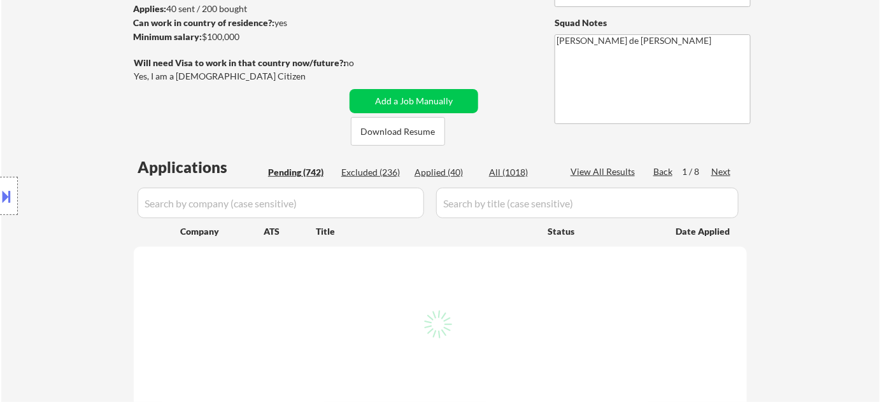
select select ""pending""
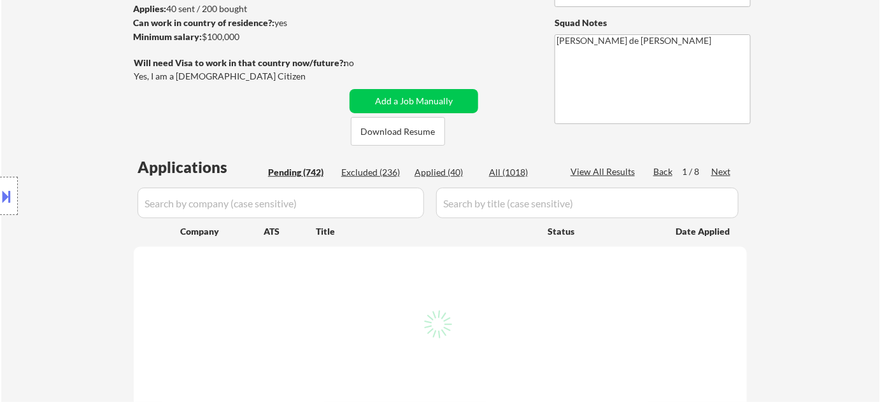
select select ""pending""
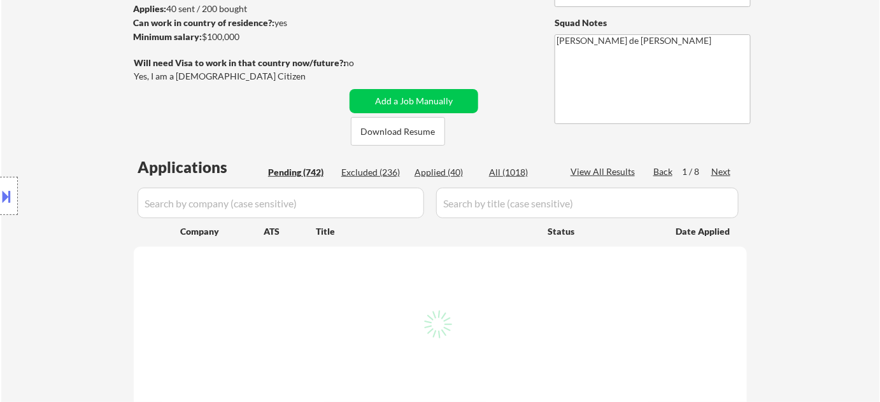
select select ""pending""
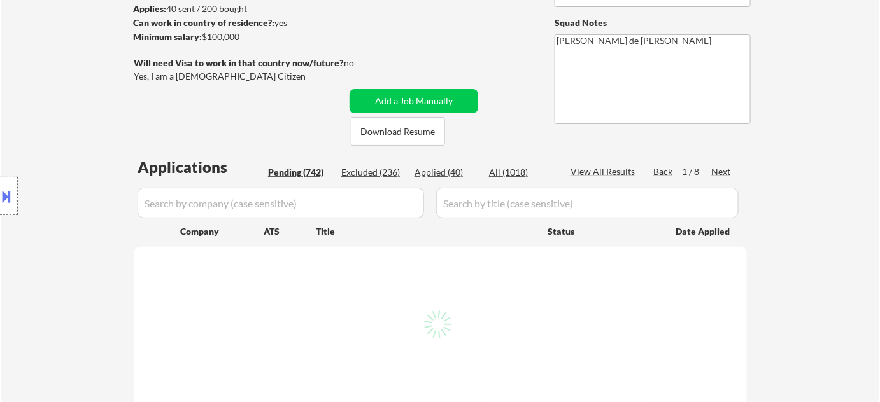
select select ""pending""
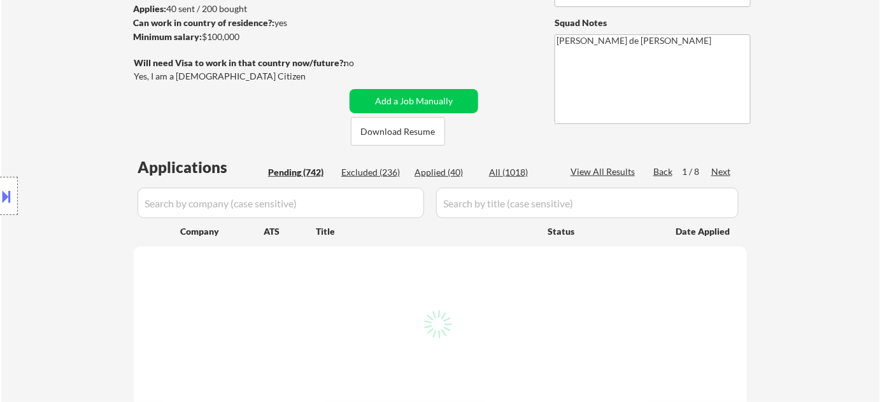
select select ""pending""
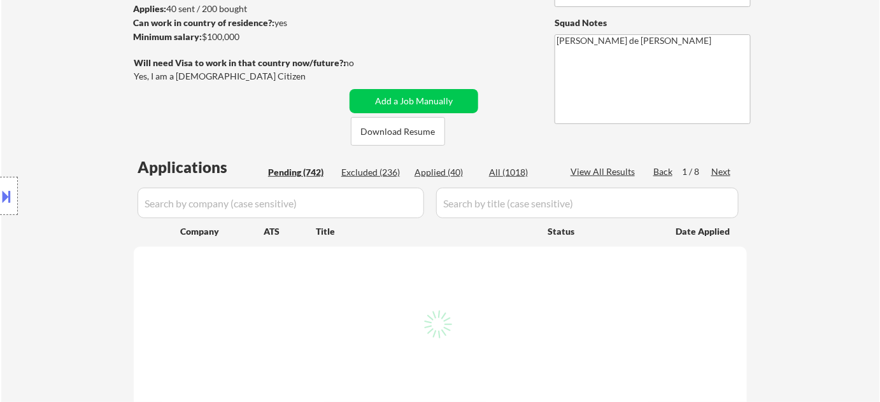
select select ""pending""
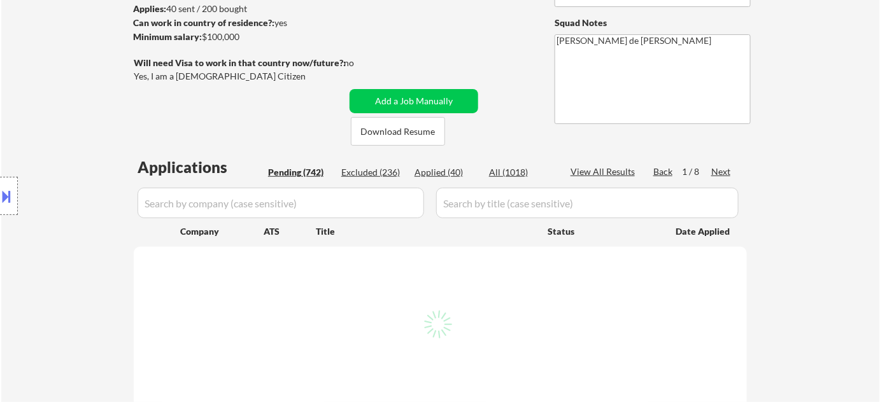
select select ""pending""
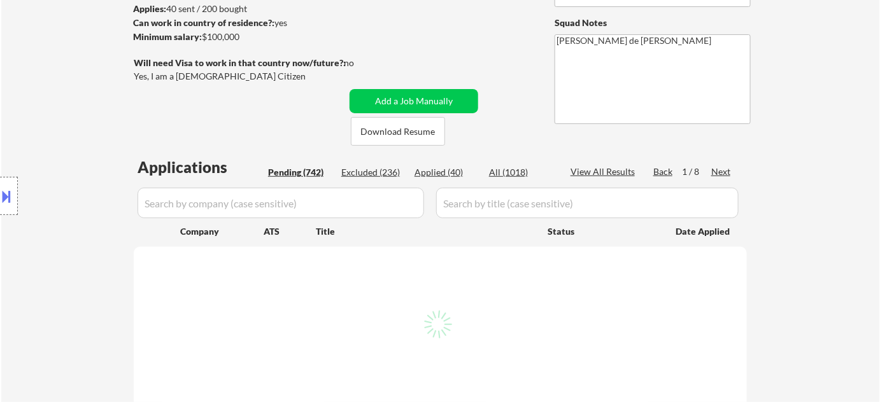
select select ""pending""
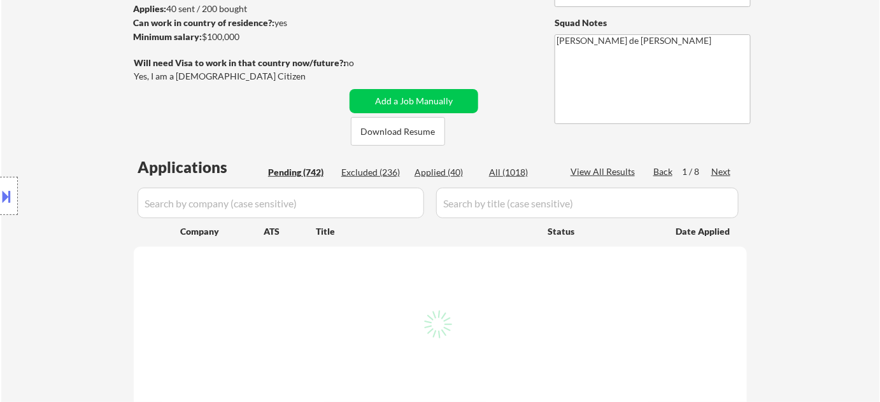
select select ""pending""
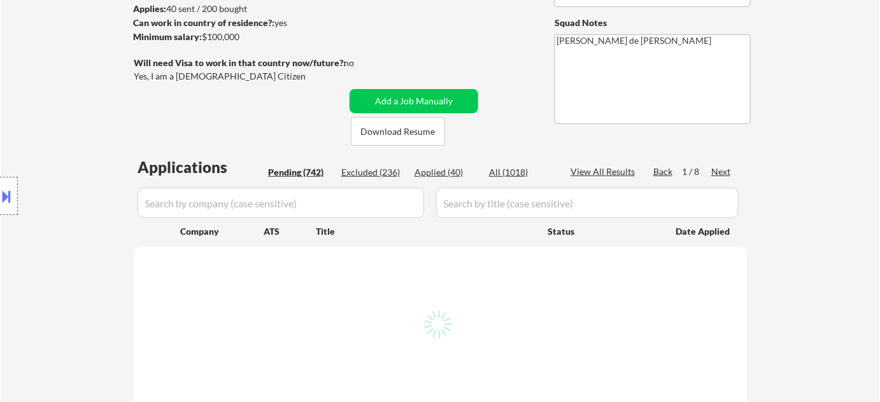
select select ""pending""
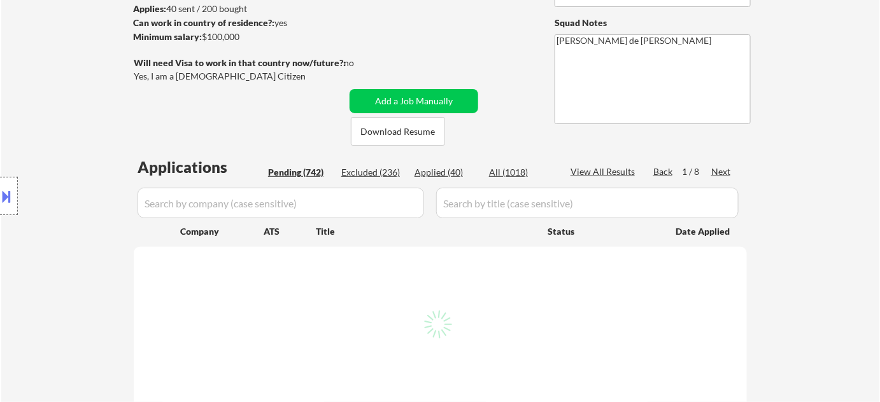
select select ""pending""
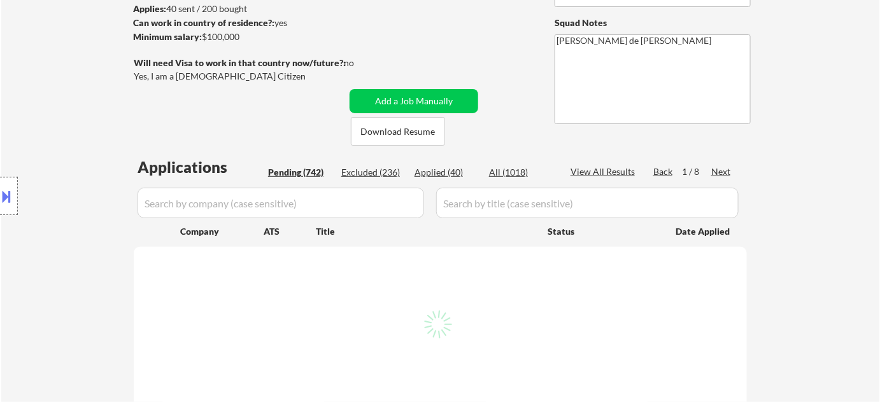
select select ""pending""
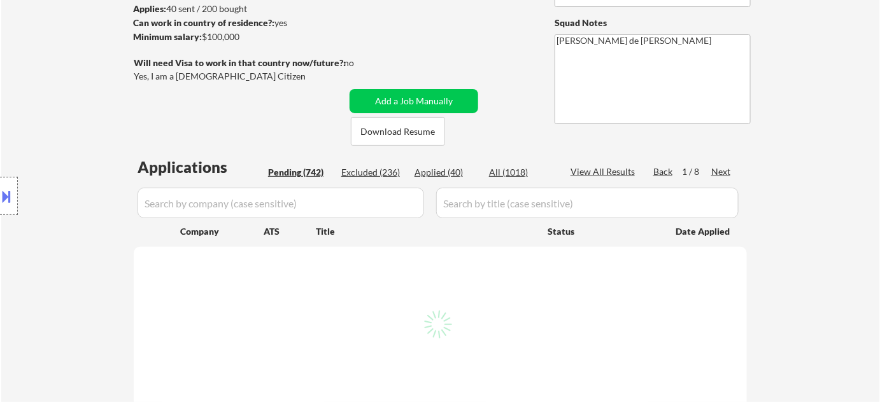
select select ""pending""
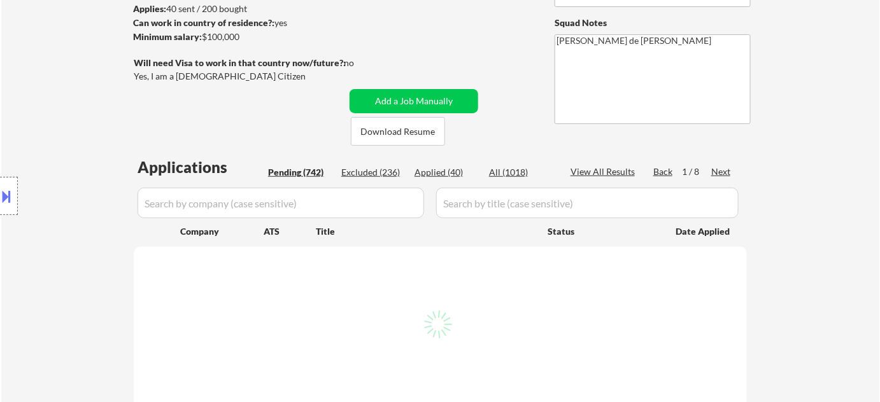
select select ""pending""
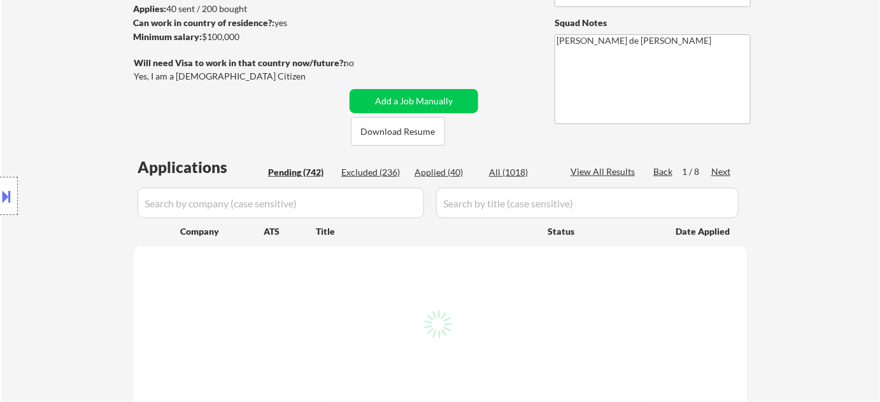
select select ""pending""
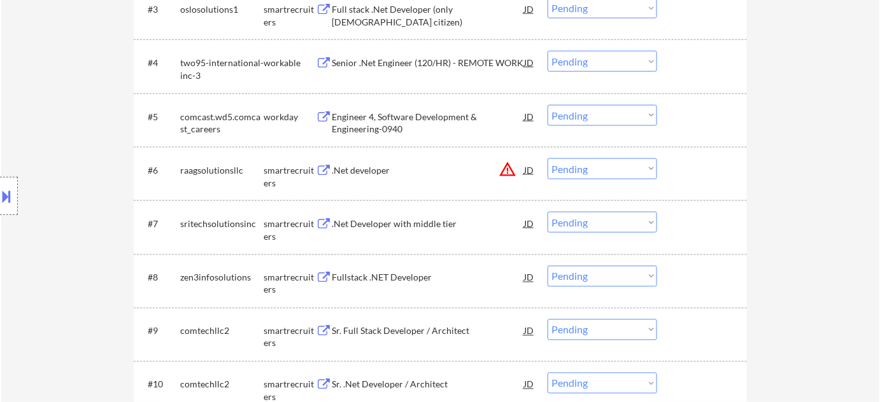
scroll to position [521, 0]
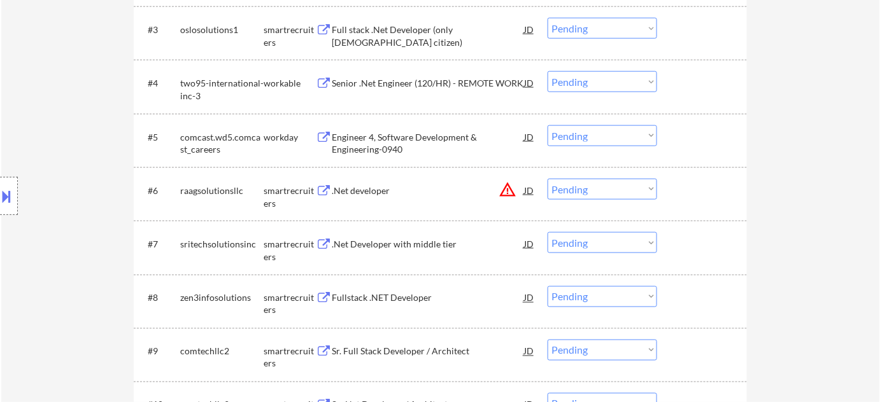
click at [507, 191] on button "warning_amber" at bounding box center [507, 190] width 18 height 18
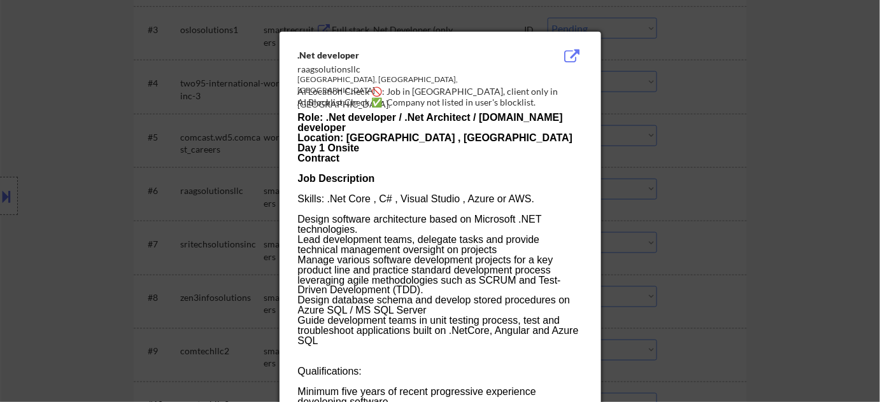
click at [729, 183] on div at bounding box center [440, 201] width 880 height 402
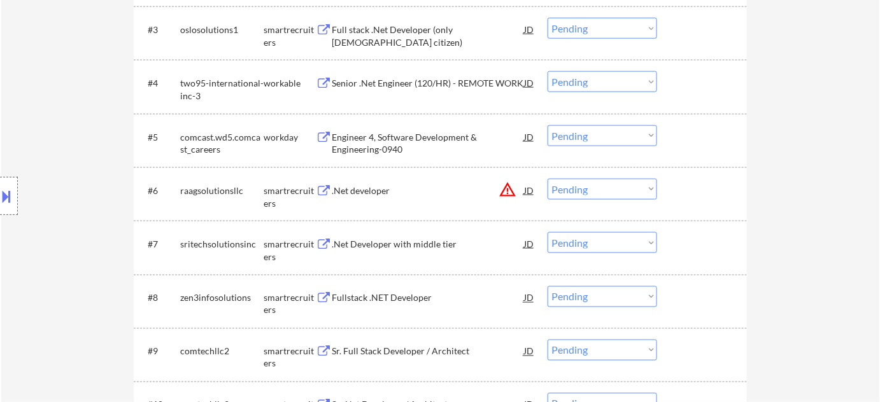
click at [609, 190] on select "Choose an option... Pending Applied Excluded (Questions) Excluded (Expired) Exc…" at bounding box center [601, 189] width 109 height 21
click at [547, 179] on select "Choose an option... Pending Applied Excluded (Questions) Excluded (Expired) Exc…" at bounding box center [601, 189] width 109 height 21
select select ""pending""
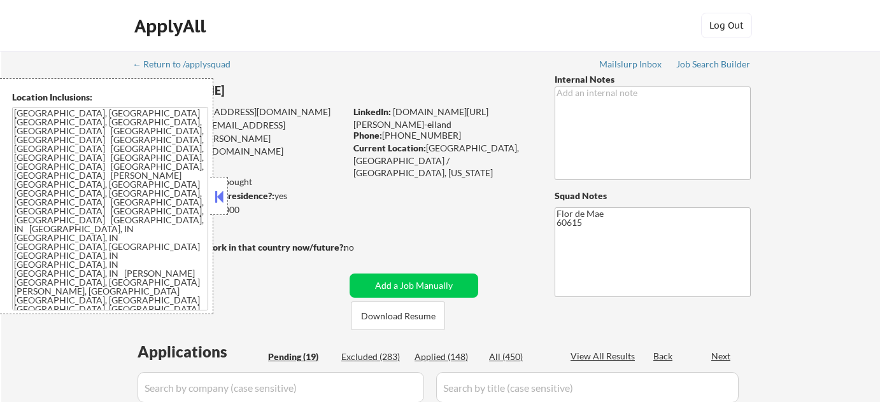
select select ""pending""
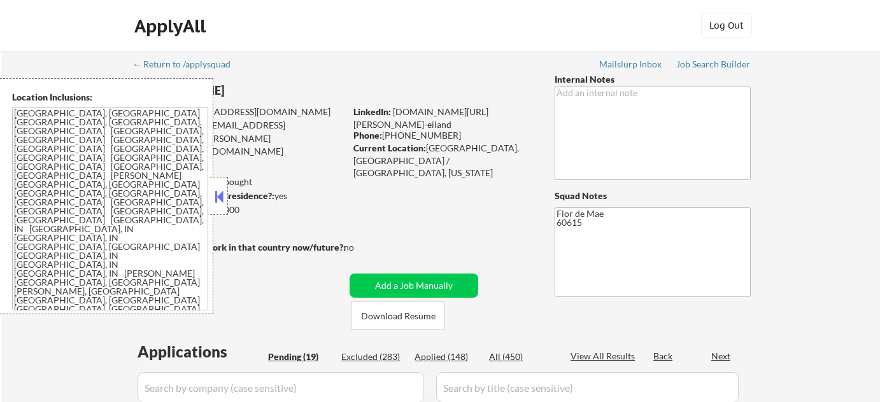
select select ""pending""
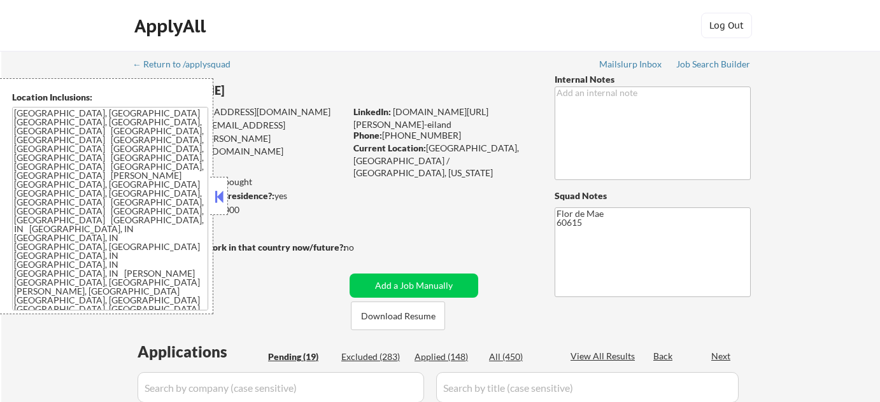
select select ""pending""
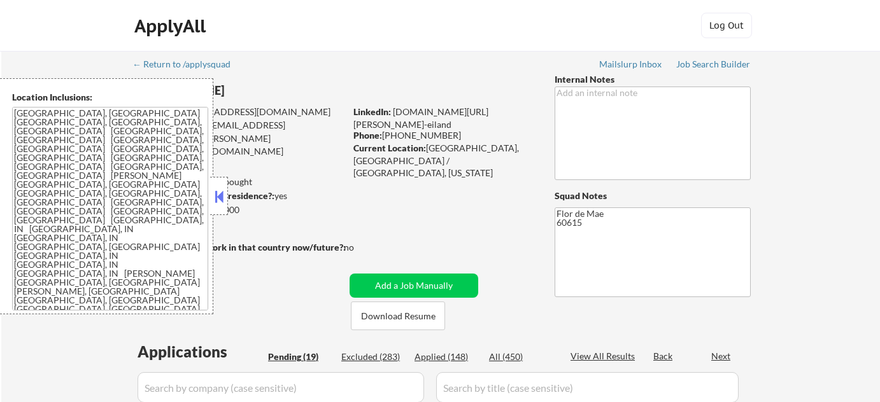
select select ""pending""
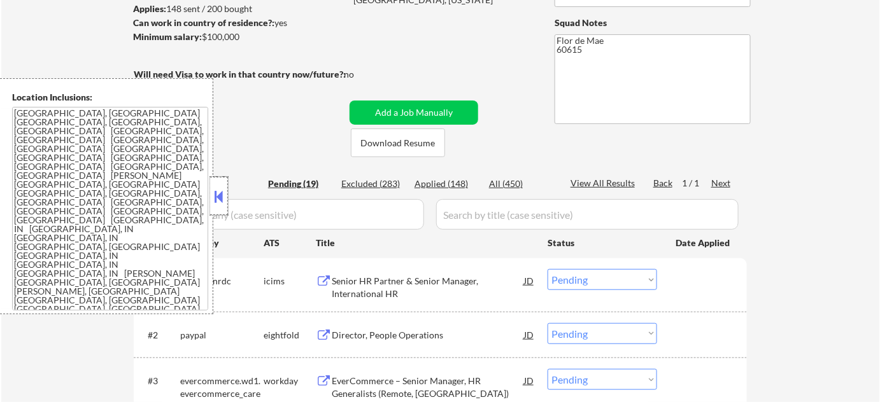
click at [227, 192] on div at bounding box center [219, 196] width 18 height 38
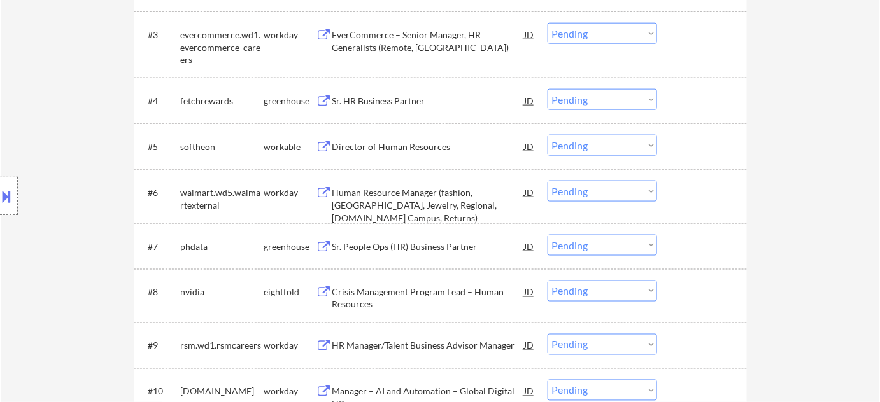
scroll to position [521, 0]
click at [382, 98] on div "Sr. HR Business Partner" at bounding box center [428, 100] width 192 height 13
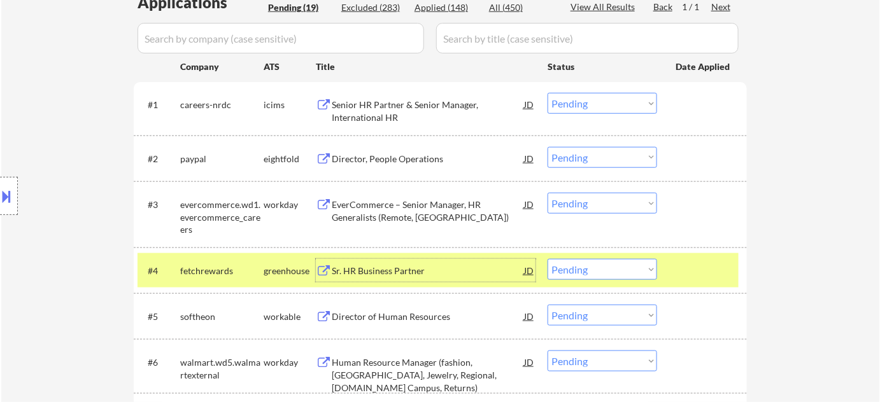
scroll to position [463, 0]
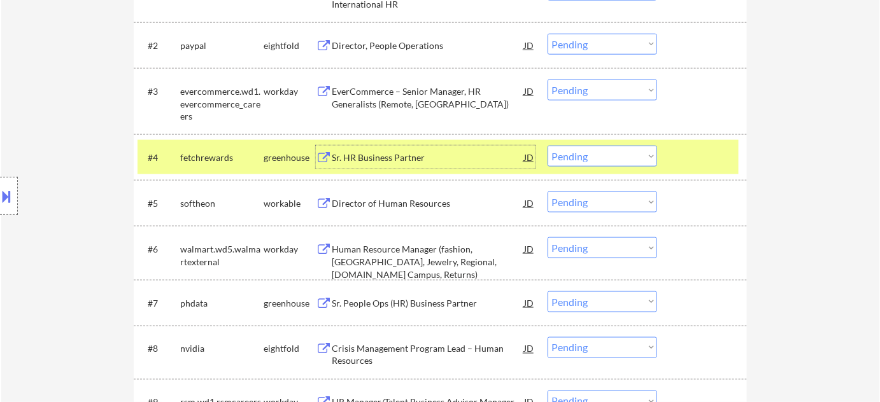
drag, startPoint x: 592, startPoint y: 156, endPoint x: 595, endPoint y: 164, distance: 8.7
click at [593, 156] on select "Choose an option... Pending Applied Excluded (Questions) Excluded (Expired) Exc…" at bounding box center [601, 156] width 109 height 21
click at [547, 146] on select "Choose an option... Pending Applied Excluded (Questions) Excluded (Expired) Exc…" at bounding box center [601, 156] width 109 height 21
select select ""pending""
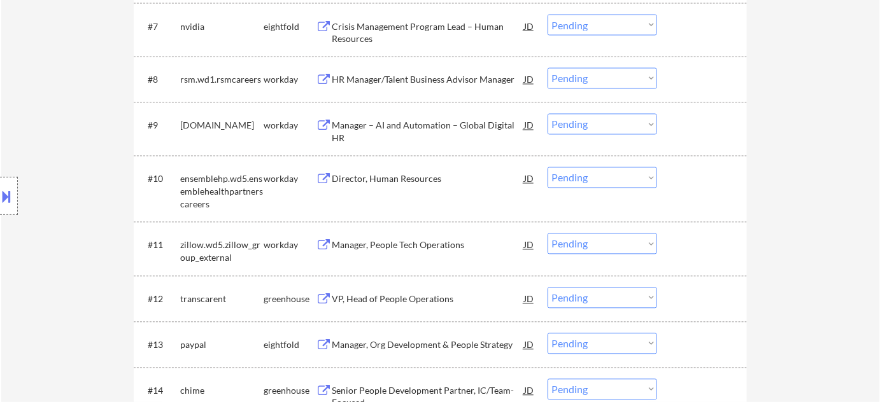
scroll to position [810, 0]
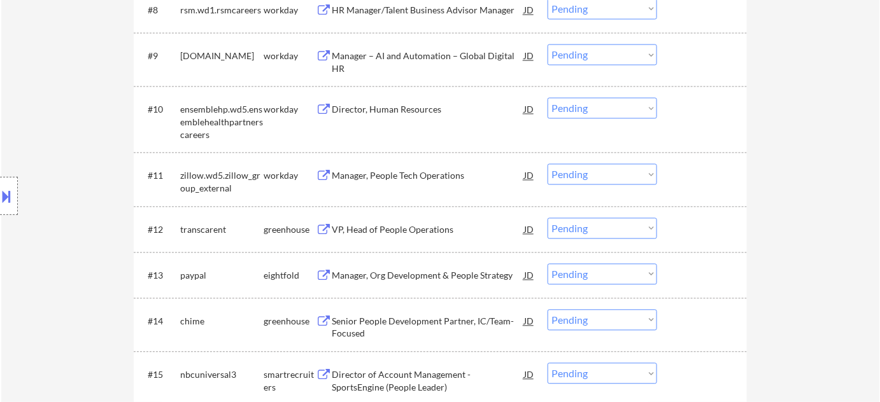
click at [414, 232] on div "VP, Head of People Operations" at bounding box center [428, 229] width 192 height 13
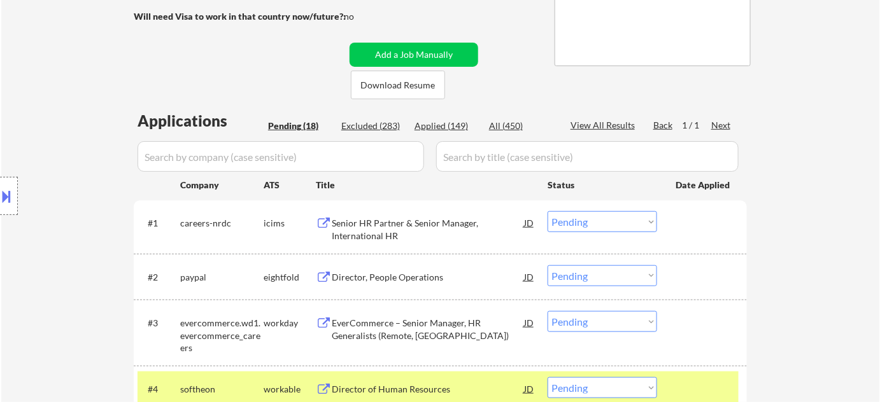
scroll to position [0, 0]
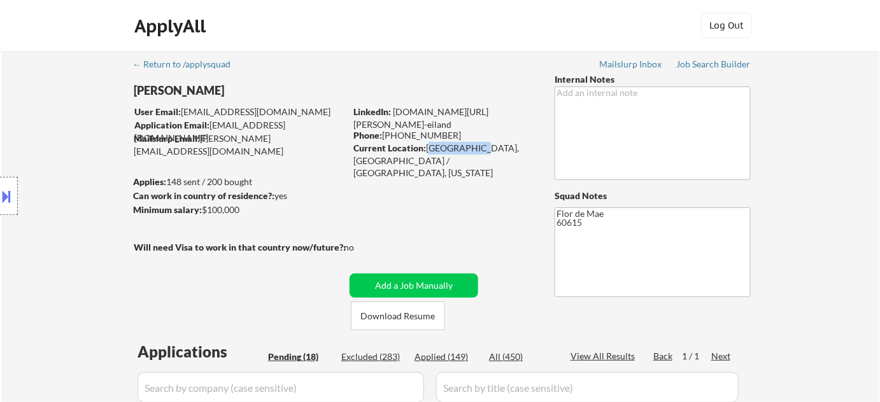
drag, startPoint x: 429, startPoint y: 150, endPoint x: 467, endPoint y: 150, distance: 37.6
click at [467, 150] on div "Current Location: Chicago, IL / Northwest IN, Indiana" at bounding box center [443, 161] width 180 height 38
copy div "Chicago, IL"
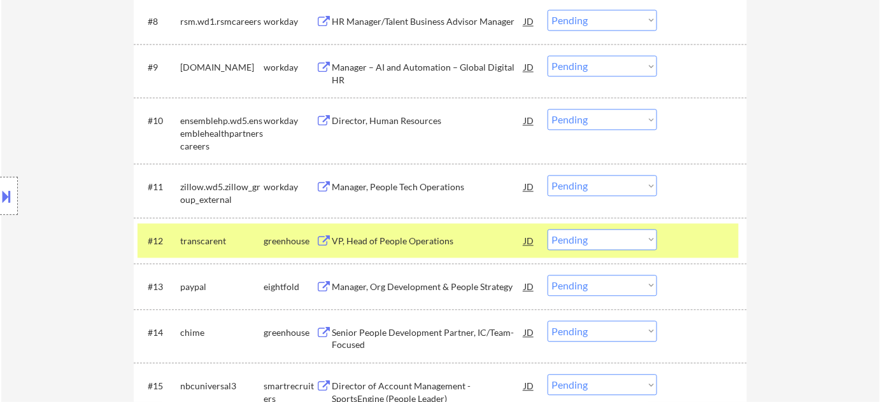
scroll to position [868, 0]
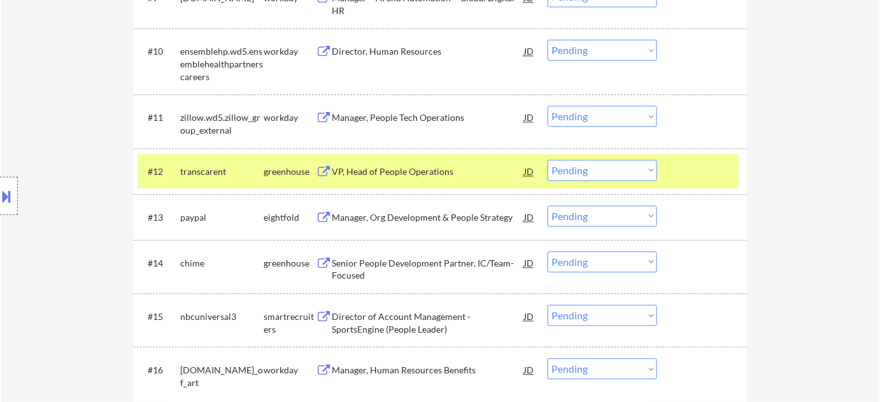
click at [563, 174] on select "Choose an option... Pending Applied Excluded (Questions) Excluded (Expired) Exc…" at bounding box center [601, 170] width 109 height 21
click at [547, 160] on select "Choose an option... Pending Applied Excluded (Questions) Excluded (Expired) Exc…" at bounding box center [601, 170] width 109 height 21
select select ""pending""
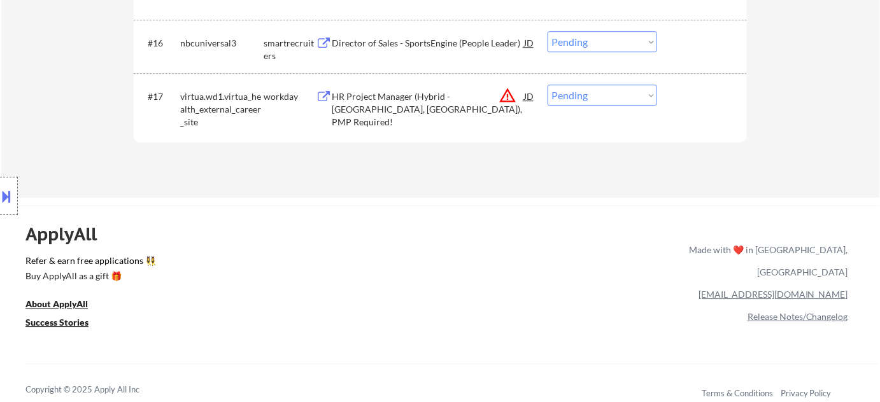
scroll to position [1099, 0]
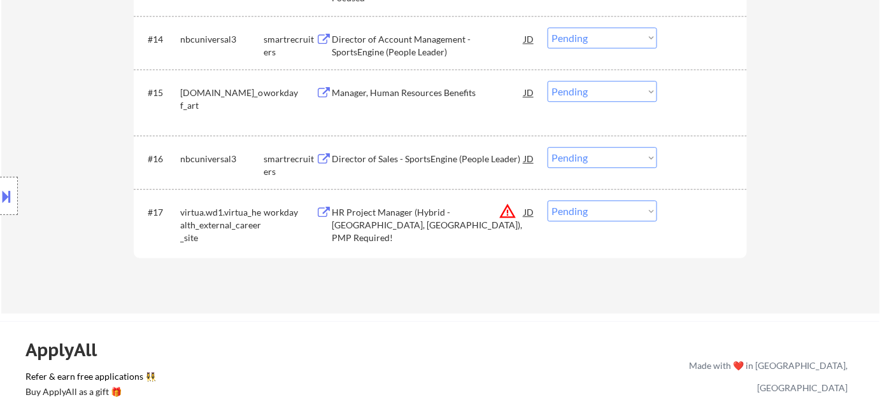
click at [609, 213] on select "Choose an option... Pending Applied Excluded (Questions) Excluded (Expired) Exc…" at bounding box center [601, 211] width 109 height 21
select select ""excluded__location_""
click at [547, 201] on select "Choose an option... Pending Applied Excluded (Questions) Excluded (Expired) Exc…" at bounding box center [601, 211] width 109 height 21
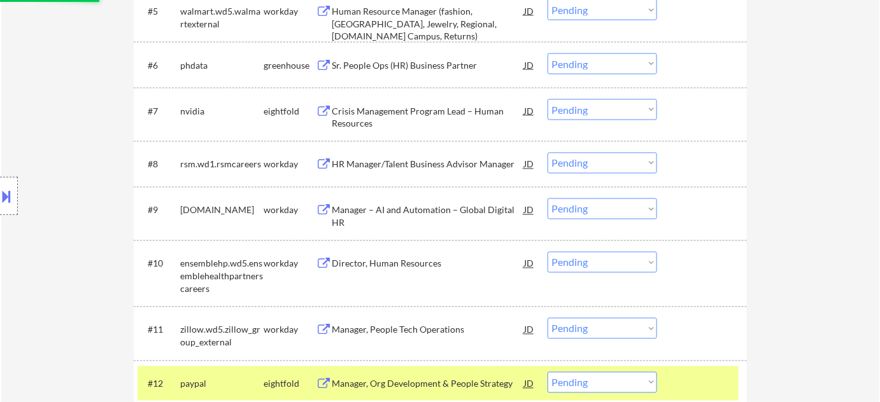
scroll to position [637, 0]
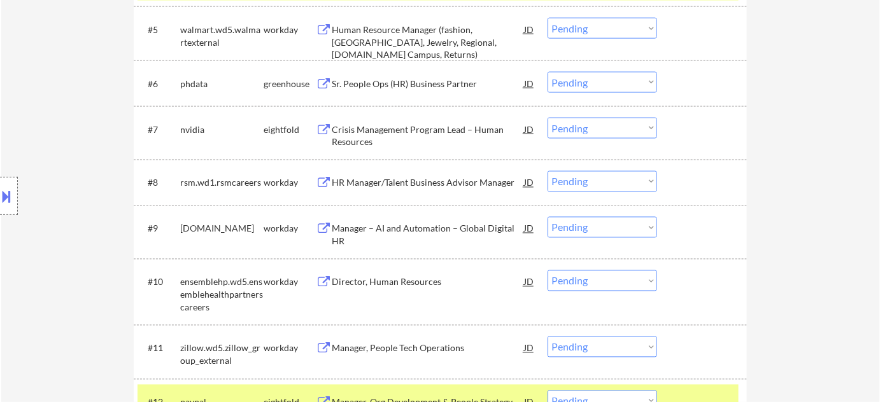
click at [420, 84] on div "Sr. People Ops (HR) Business Partner" at bounding box center [428, 84] width 192 height 13
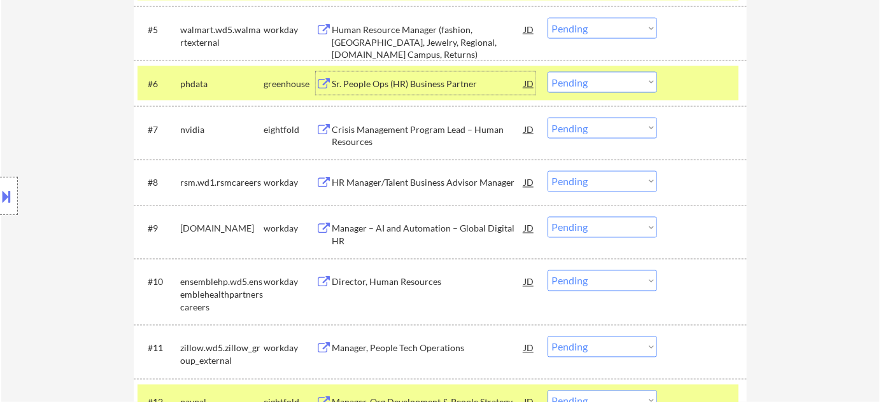
click at [607, 89] on select "Choose an option... Pending Applied Excluded (Questions) Excluded (Expired) Exc…" at bounding box center [601, 82] width 109 height 21
click at [547, 72] on select "Choose an option... Pending Applied Excluded (Questions) Excluded (Expired) Exc…" at bounding box center [601, 82] width 109 height 21
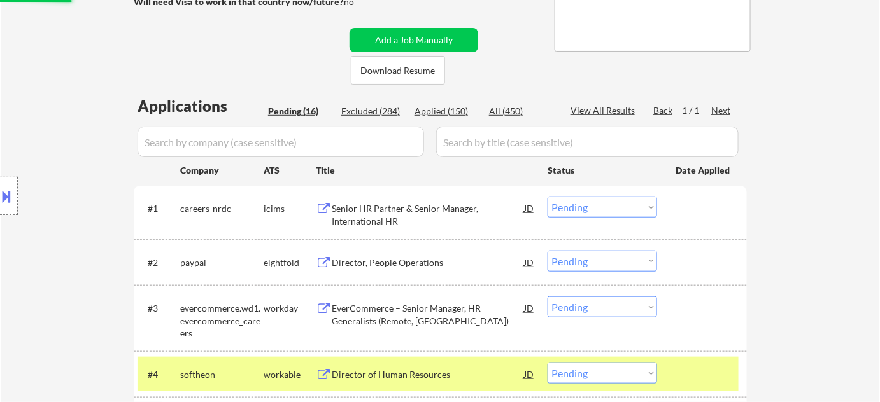
scroll to position [231, 0]
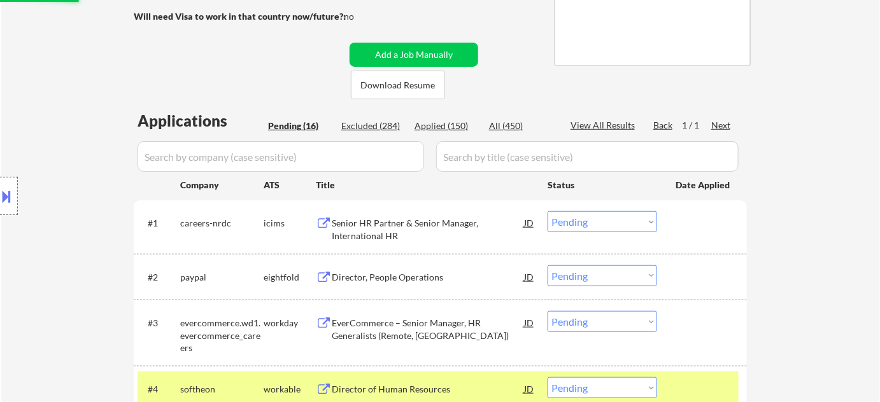
select select ""pending""
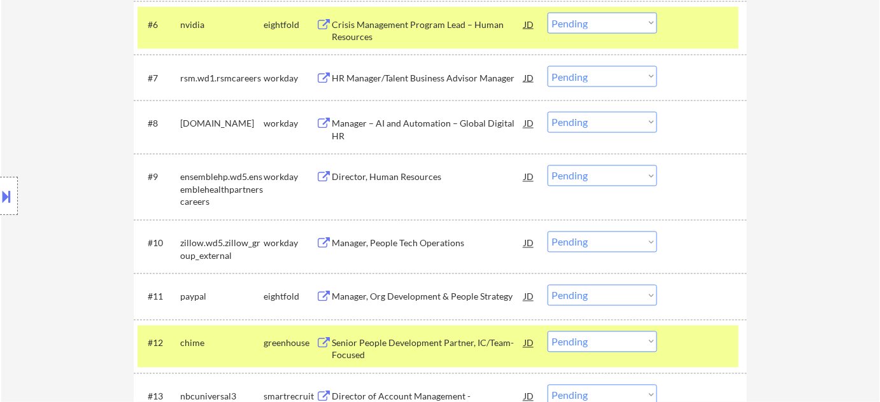
scroll to position [694, 0]
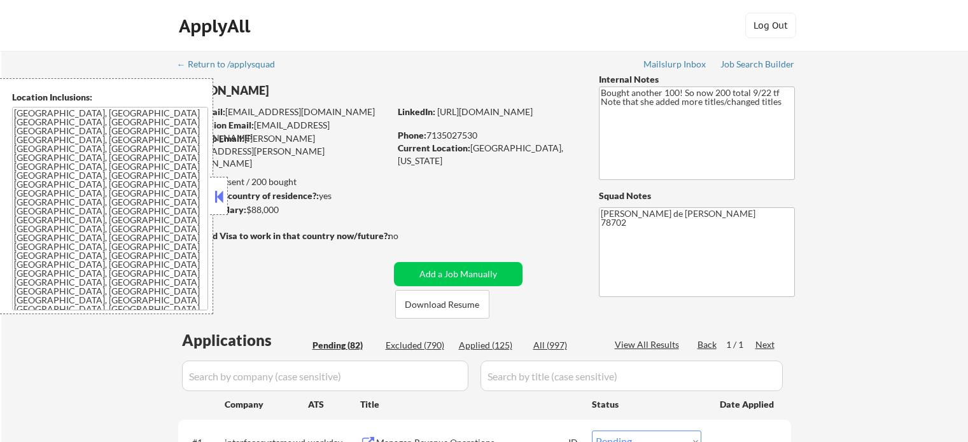
select select ""pending""
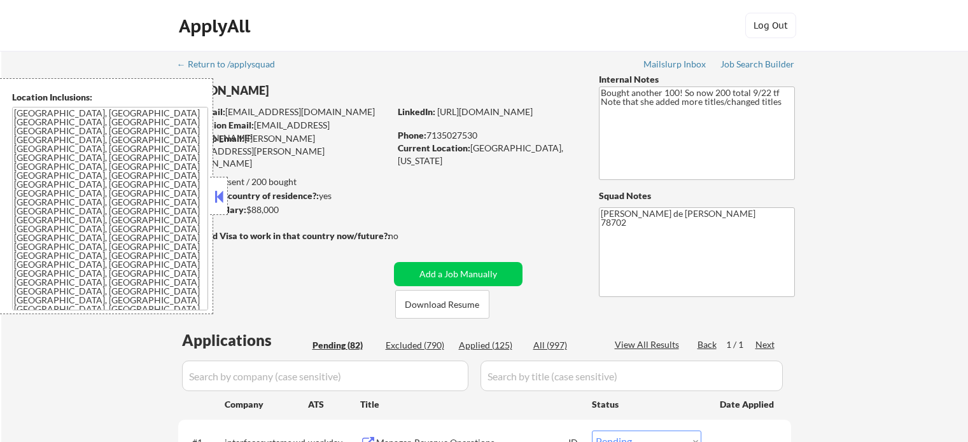
select select ""pending""
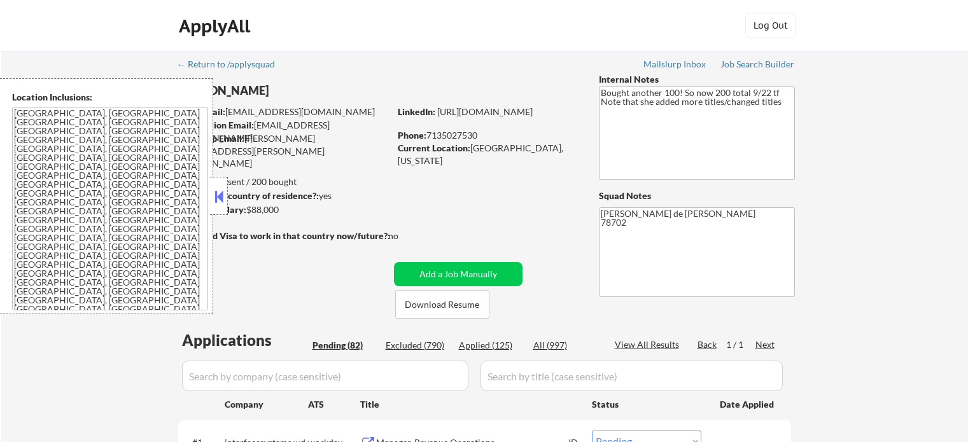
select select ""pending""
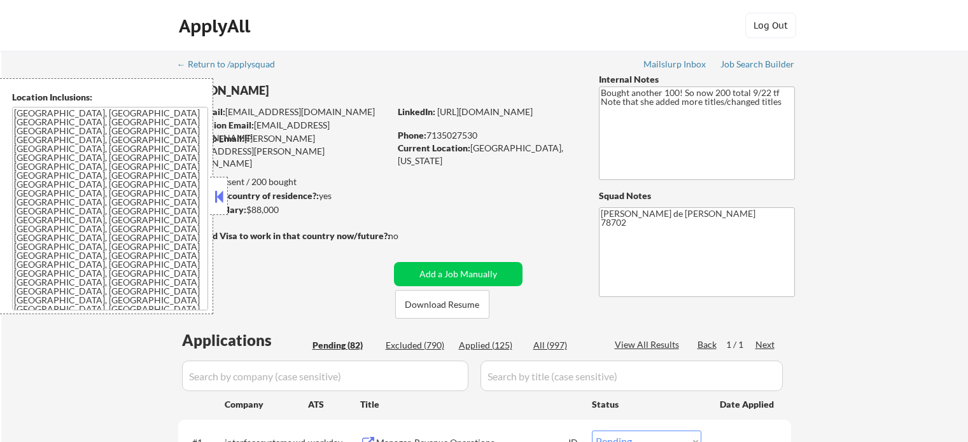
select select ""pending""
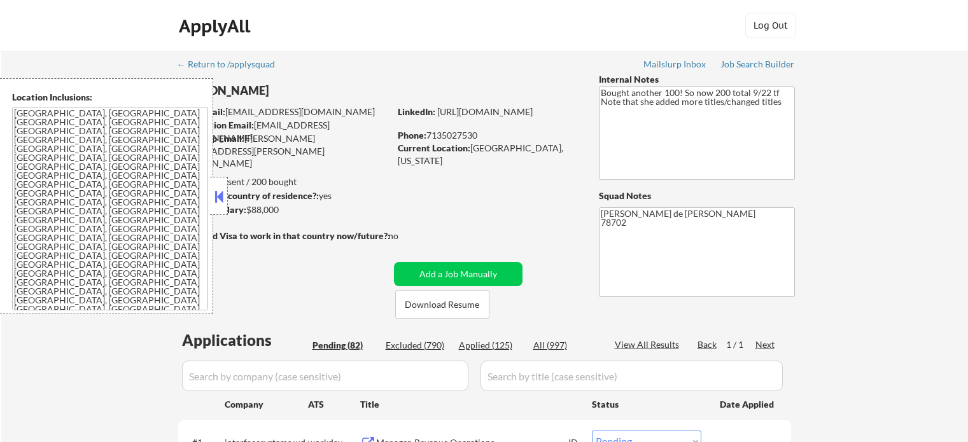
select select ""pending""
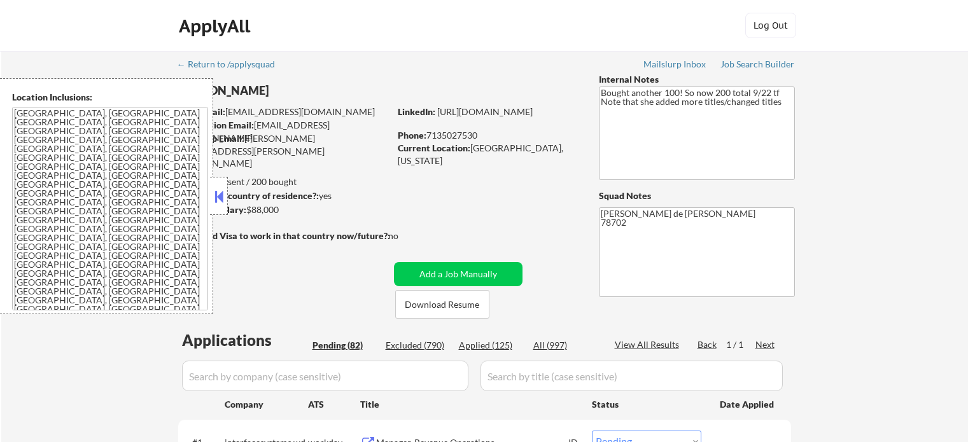
select select ""pending""
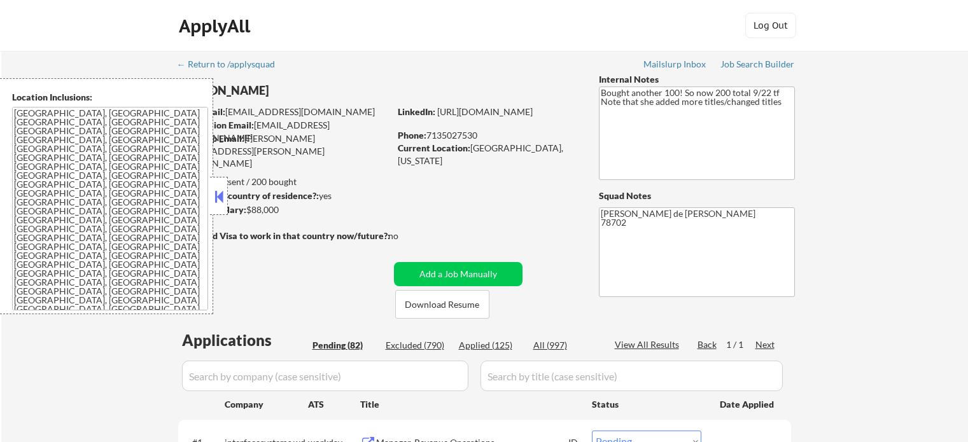
select select ""pending""
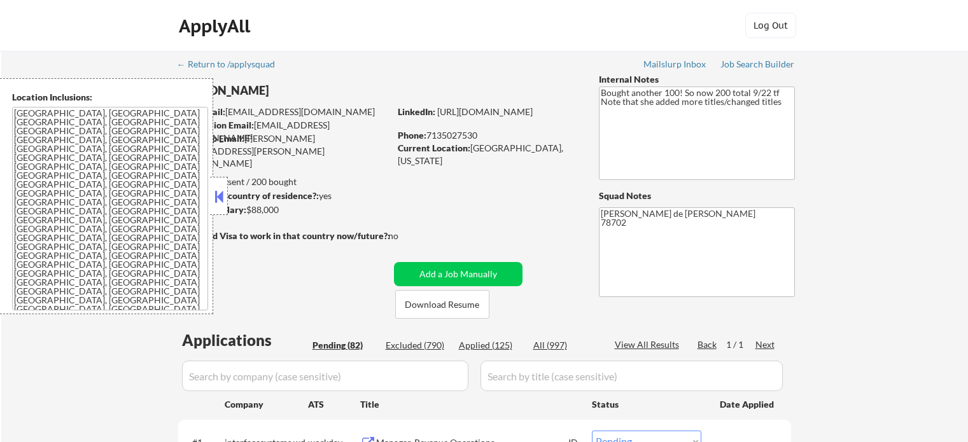
select select ""pending""
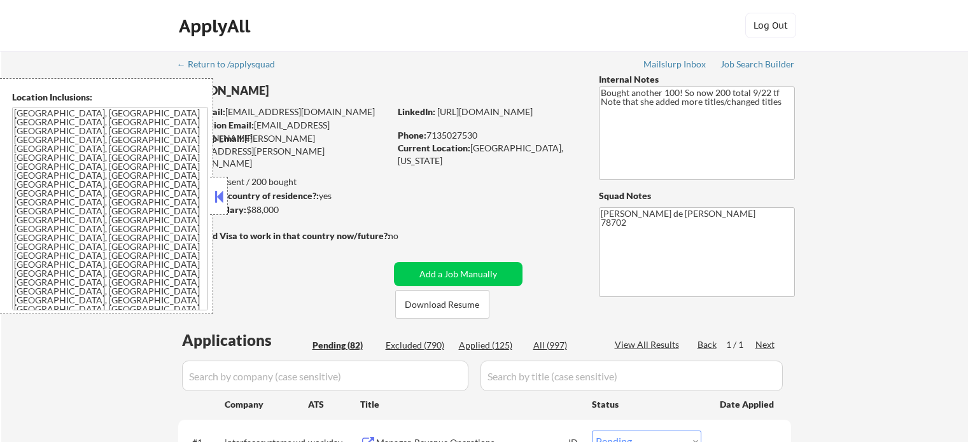
select select ""pending""
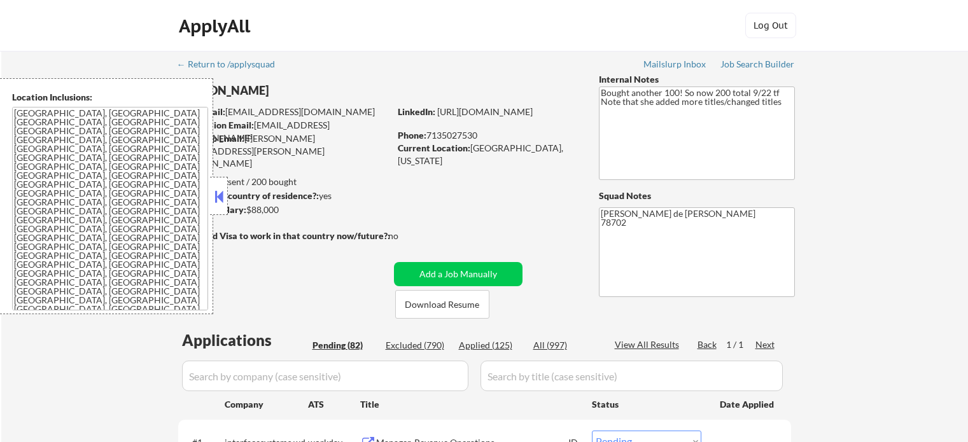
select select ""pending""
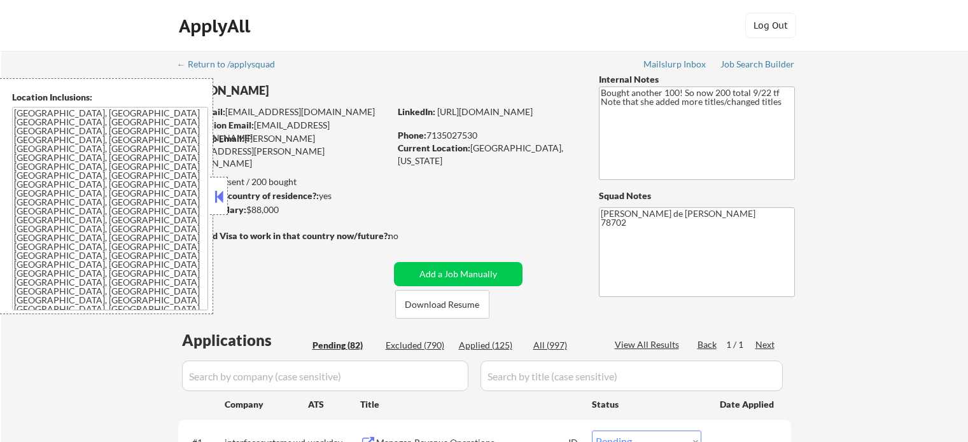
select select ""pending""
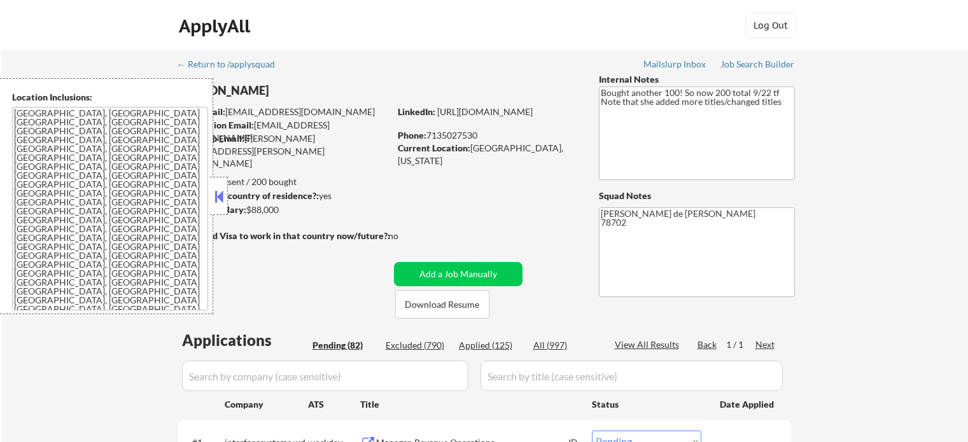
select select ""pending""
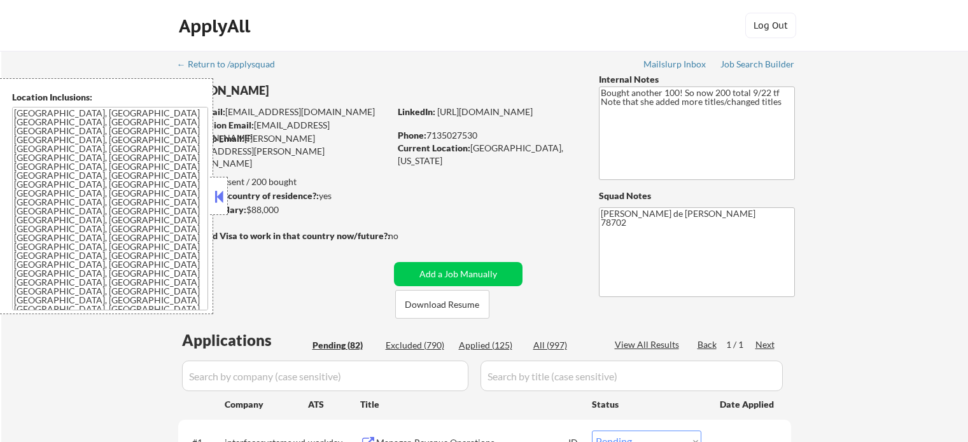
select select ""pending""
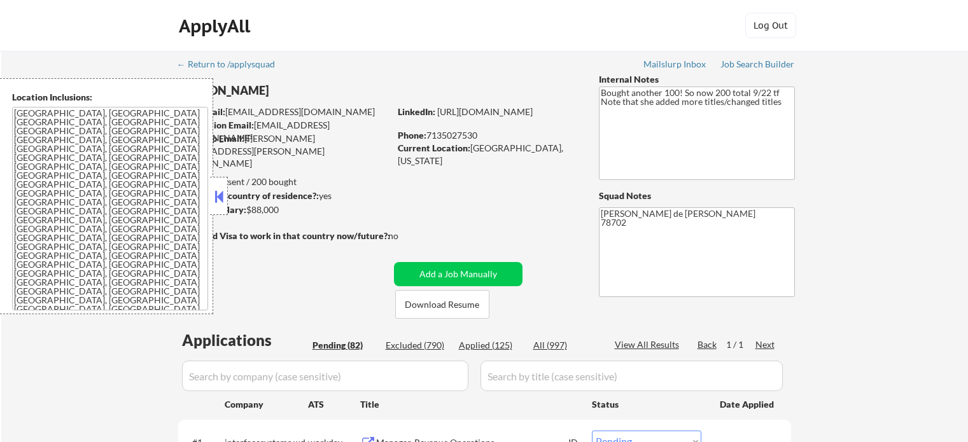
select select ""pending""
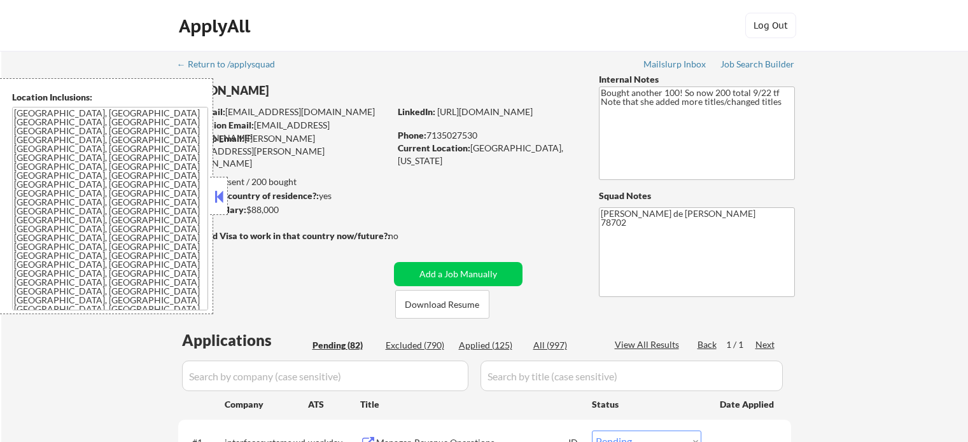
select select ""pending""
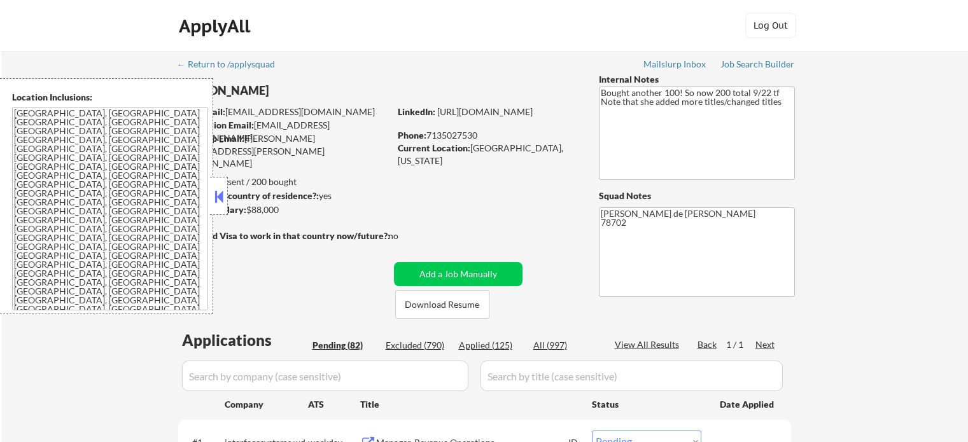
select select ""pending""
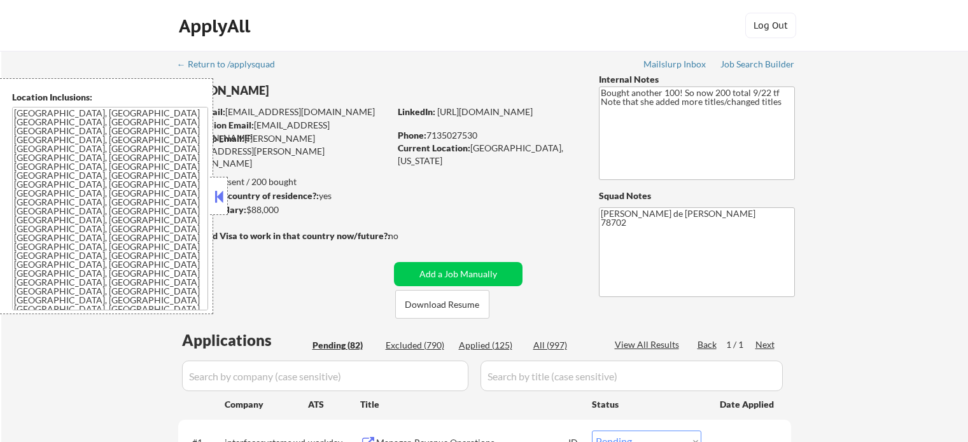
select select ""pending""
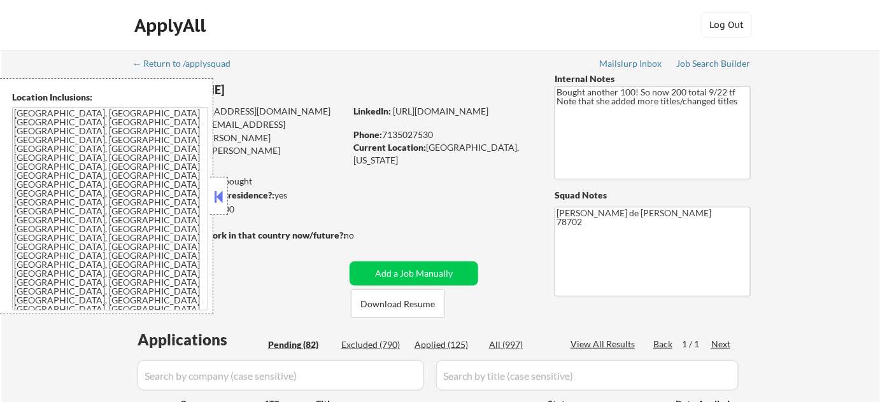
scroll to position [173, 0]
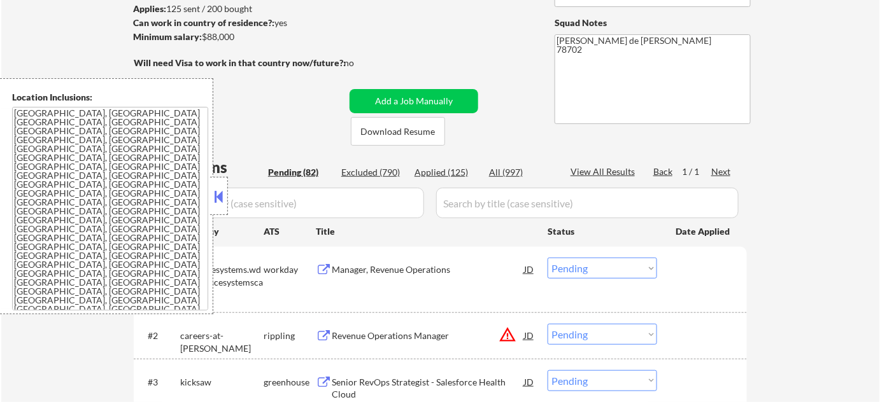
click at [216, 191] on button at bounding box center [219, 196] width 14 height 19
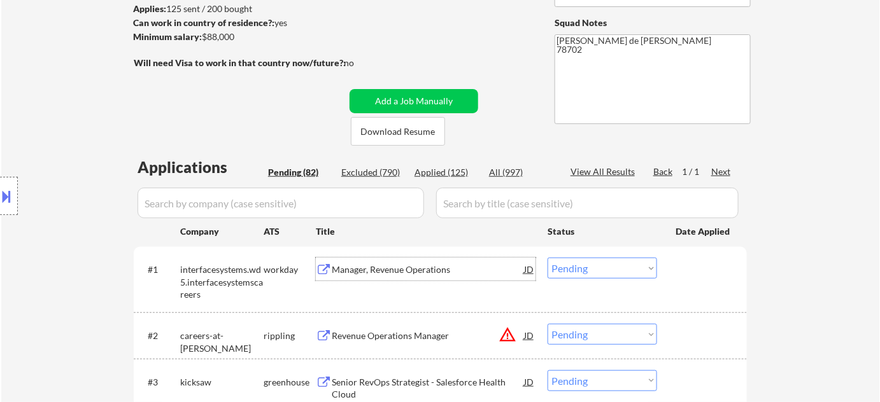
click at [378, 272] on div "Manager, Revenue Operations" at bounding box center [428, 270] width 192 height 13
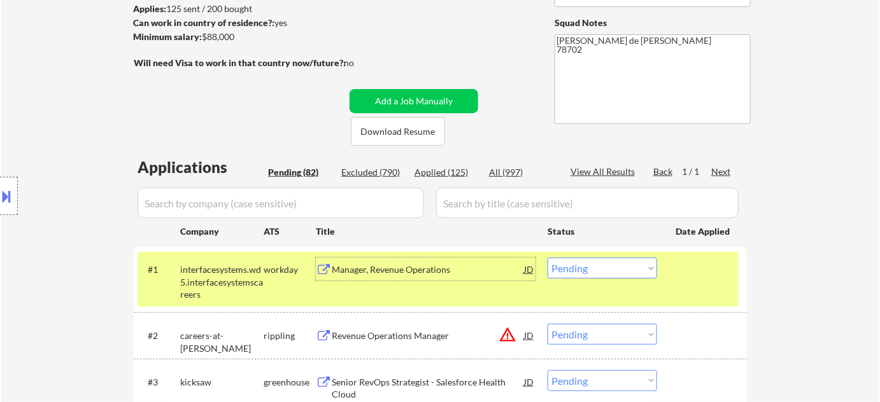
click at [590, 260] on select "Choose an option... Pending Applied Excluded (Questions) Excluded (Expired) Exc…" at bounding box center [601, 268] width 109 height 21
click at [547, 258] on select "Choose an option... Pending Applied Excluded (Questions) Excluded (Expired) Exc…" at bounding box center [601, 268] width 109 height 21
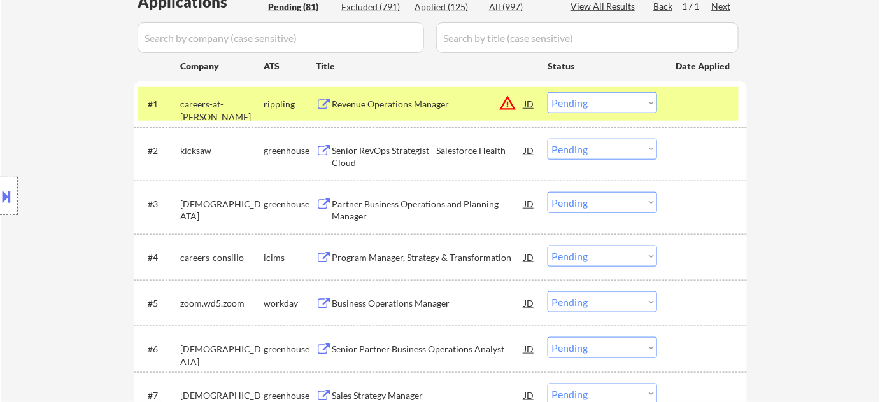
scroll to position [347, 0]
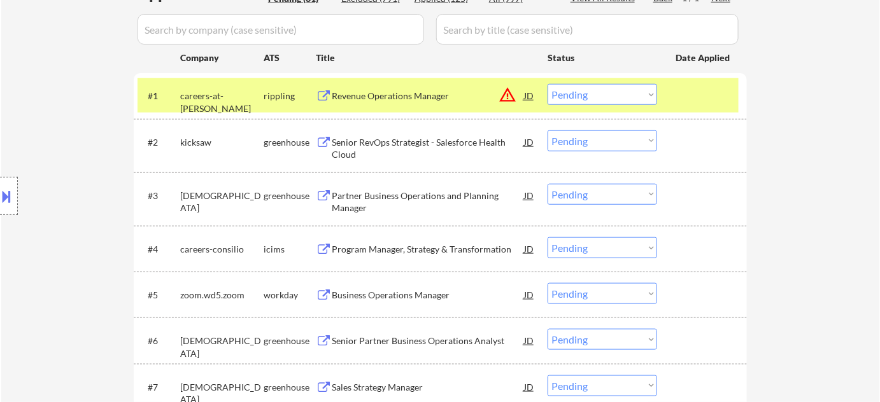
click at [509, 93] on button "warning_amber" at bounding box center [507, 95] width 18 height 18
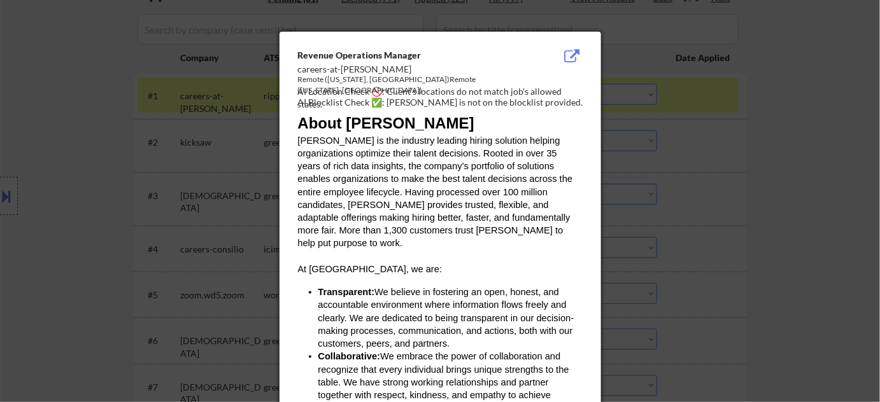
click at [745, 134] on div at bounding box center [440, 201] width 880 height 402
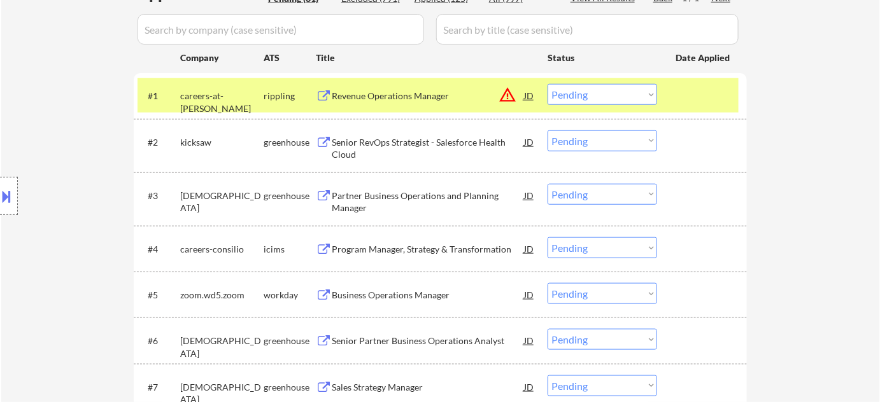
click at [378, 99] on div "Revenue Operations Manager" at bounding box center [428, 96] width 192 height 13
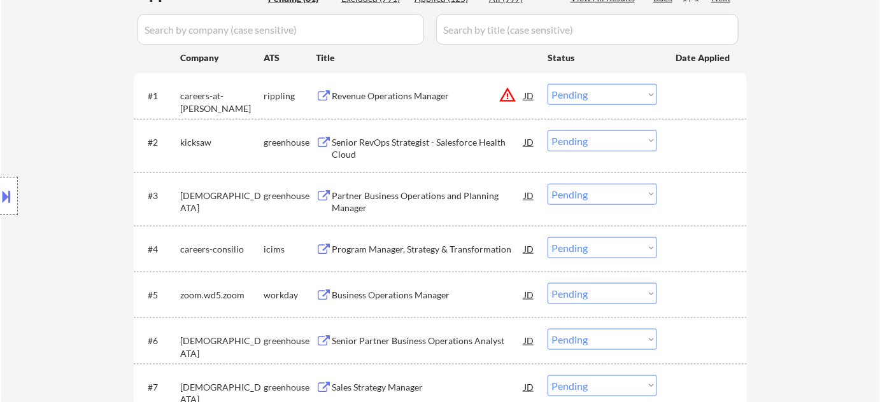
click at [623, 96] on select "Choose an option... Pending Applied Excluded (Questions) Excluded (Expired) Exc…" at bounding box center [601, 94] width 109 height 21
click at [581, 93] on select "Choose an option... Pending Applied Excluded (Questions) Excluded (Expired) Exc…" at bounding box center [601, 94] width 109 height 21
click at [640, 93] on select "Choose an option... Pending Applied Excluded (Questions) Excluded (Expired) Exc…" at bounding box center [601, 94] width 109 height 21
click at [547, 84] on select "Choose an option... Pending Applied Excluded (Questions) Excluded (Expired) Exc…" at bounding box center [601, 94] width 109 height 21
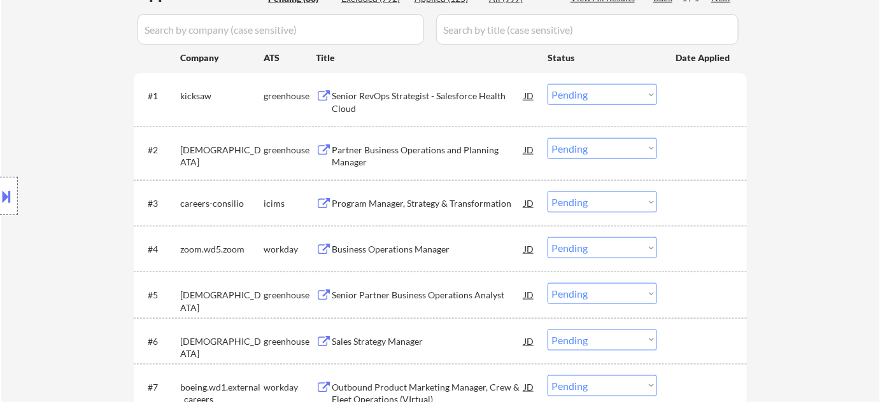
click at [365, 91] on div "Senior RevOps Strategist - Salesforce Health Cloud" at bounding box center [428, 102] width 192 height 25
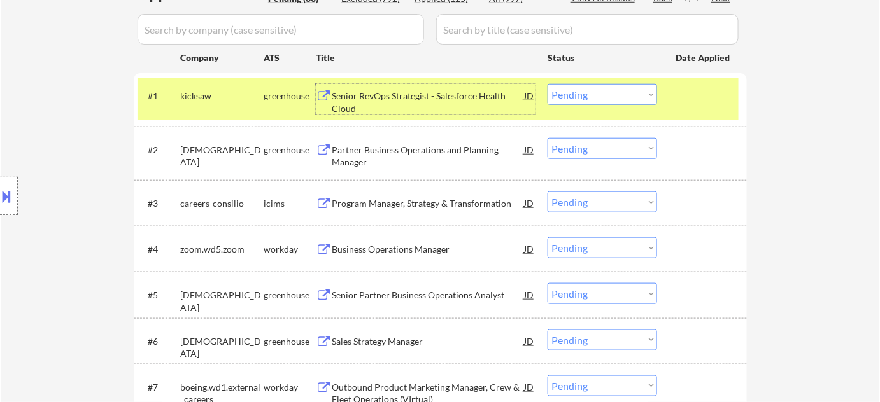
click at [611, 97] on select "Choose an option... Pending Applied Excluded (Questions) Excluded (Expired) Exc…" at bounding box center [601, 94] width 109 height 21
click at [547, 84] on select "Choose an option... Pending Applied Excluded (Questions) Excluded (Expired) Exc…" at bounding box center [601, 94] width 109 height 21
select select ""pending""
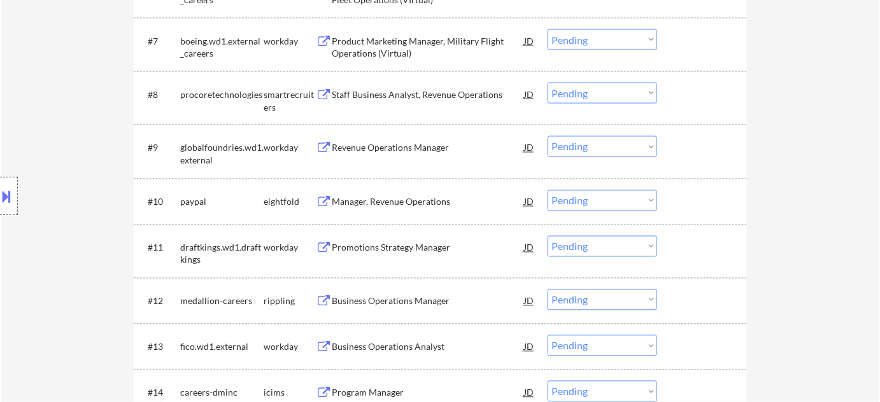
scroll to position [694, 0]
click at [395, 147] on div "Revenue Operations Manager" at bounding box center [428, 147] width 192 height 13
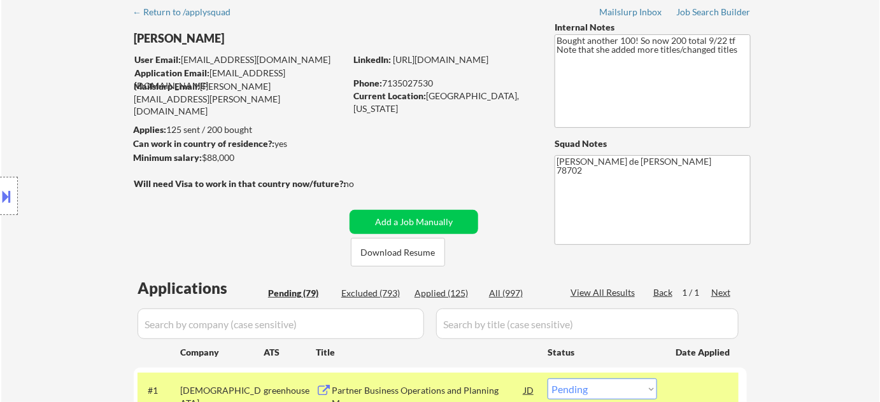
scroll to position [0, 0]
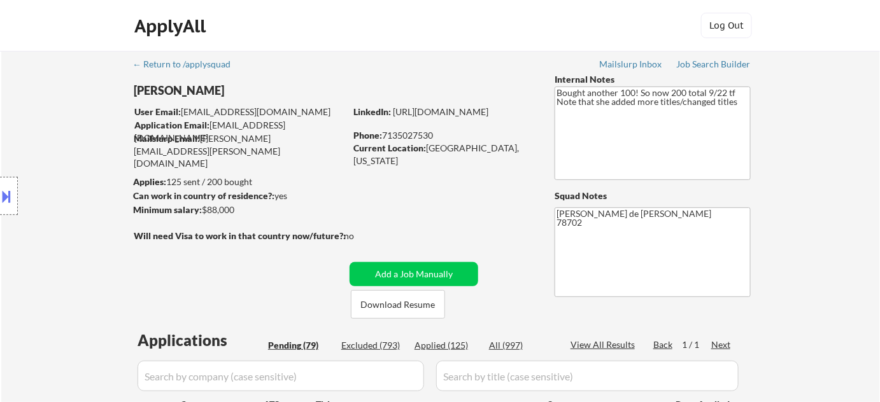
drag, startPoint x: 383, startPoint y: 136, endPoint x: 435, endPoint y: 134, distance: 52.2
click at [435, 134] on div "Phone: 7135027530" at bounding box center [443, 135] width 180 height 13
copy div "7135027530"
select select ""pending""
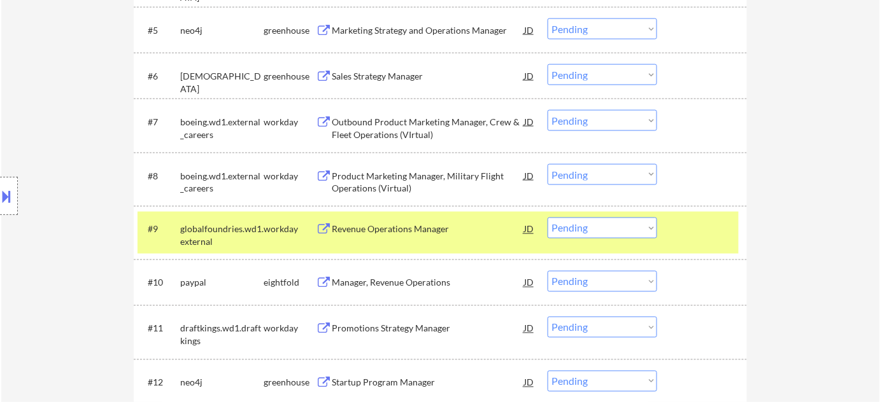
scroll to position [637, 0]
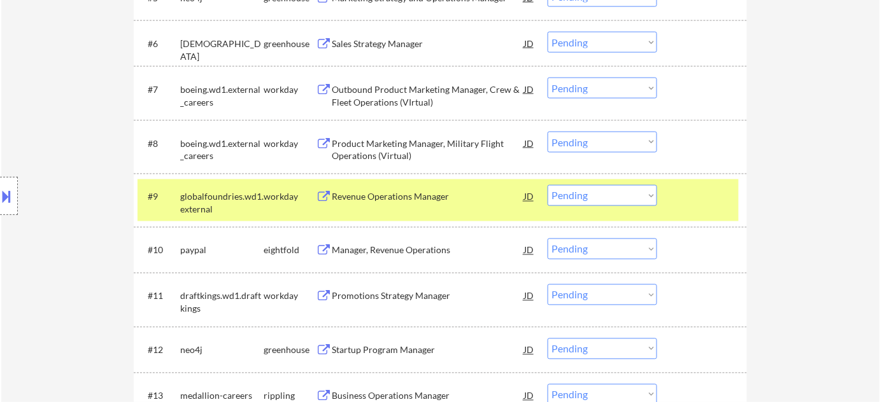
click at [584, 196] on select "Choose an option... Pending Applied Excluded (Questions) Excluded (Expired) Exc…" at bounding box center [601, 195] width 109 height 21
click at [547, 185] on select "Choose an option... Pending Applied Excluded (Questions) Excluded (Expired) Exc…" at bounding box center [601, 195] width 109 height 21
select select ""pending""
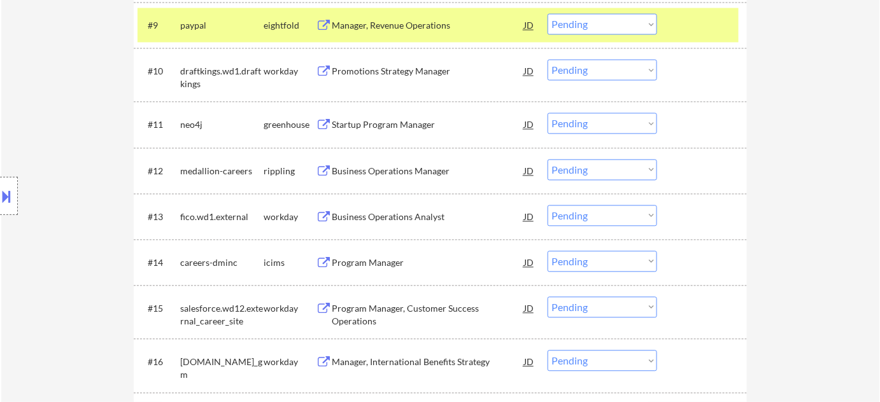
scroll to position [810, 0]
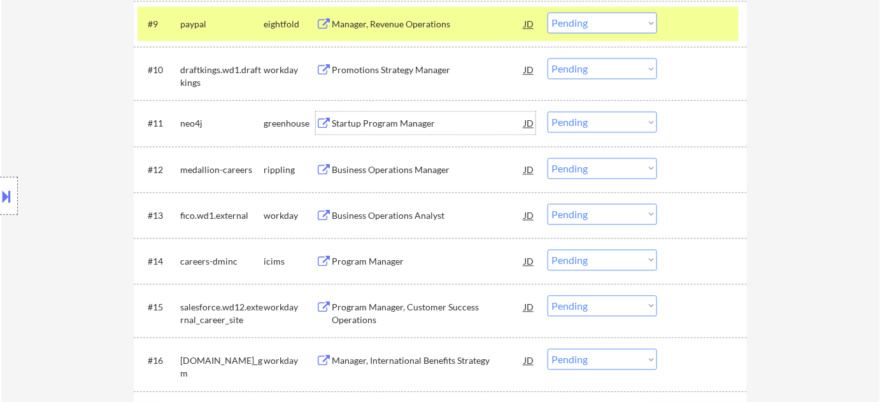
click at [390, 125] on div "Startup Program Manager" at bounding box center [428, 123] width 192 height 13
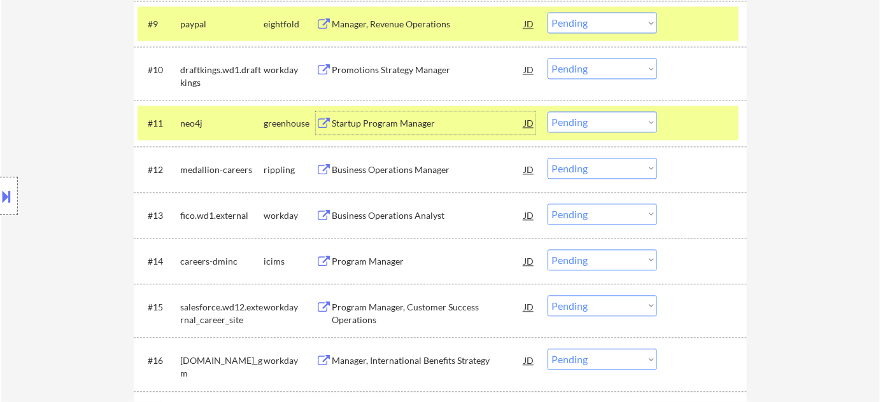
click at [597, 126] on select "Choose an option... Pending Applied Excluded (Questions) Excluded (Expired) Exc…" at bounding box center [601, 121] width 109 height 21
click at [547, 111] on select "Choose an option... Pending Applied Excluded (Questions) Excluded (Expired) Exc…" at bounding box center [601, 121] width 109 height 21
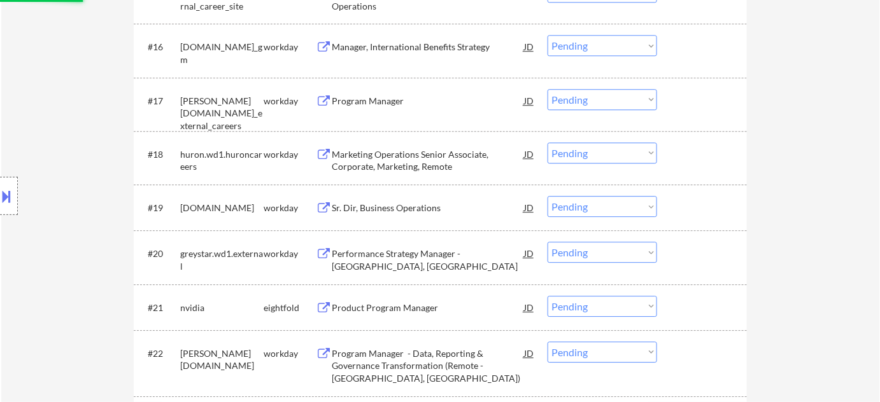
scroll to position [1157, 0]
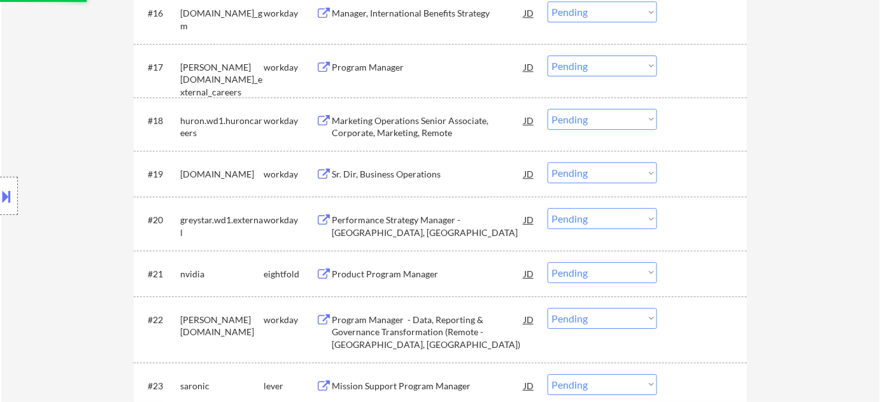
select select ""pending""
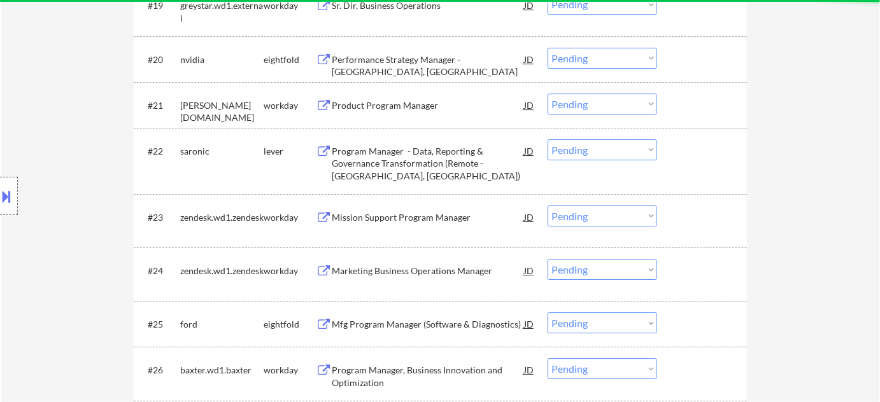
scroll to position [1388, 0]
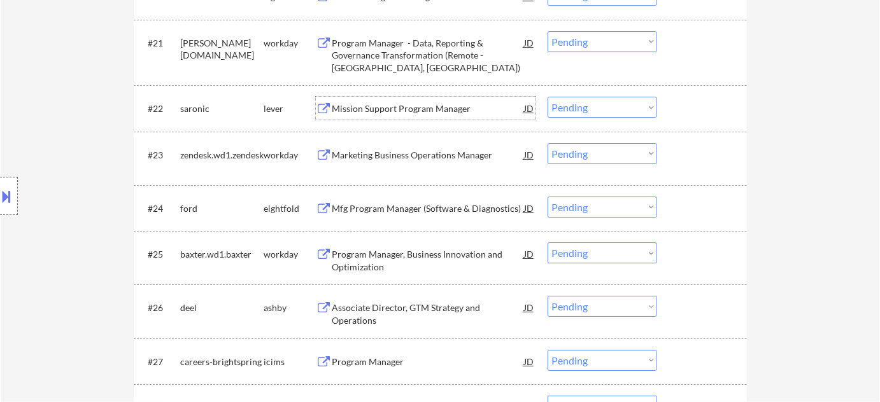
click at [414, 111] on div "Mission Support Program Manager" at bounding box center [428, 108] width 192 height 13
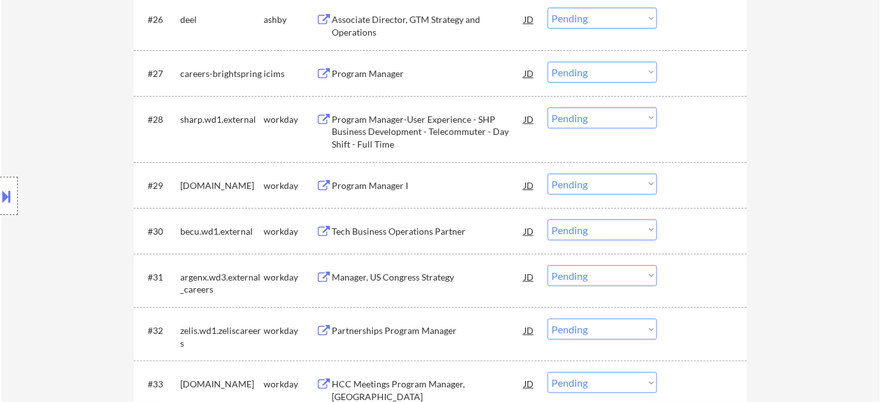
scroll to position [1678, 0]
click at [373, 131] on div "Program Manager-User Experience - SHP Business Development - Telecommuter - Day…" at bounding box center [428, 131] width 192 height 38
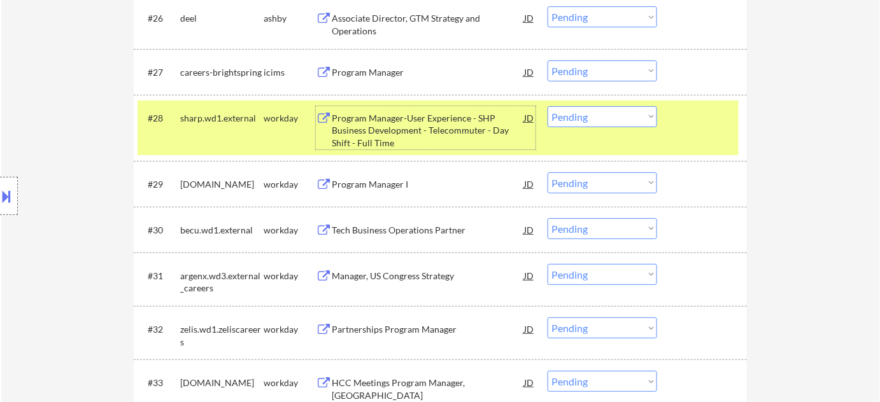
click at [581, 113] on select "Choose an option... Pending Applied Excluded (Questions) Excluded (Expired) Exc…" at bounding box center [601, 116] width 109 height 21
click at [547, 106] on select "Choose an option... Pending Applied Excluded (Questions) Excluded (Expired) Exc…" at bounding box center [601, 116] width 109 height 21
select select ""pending""
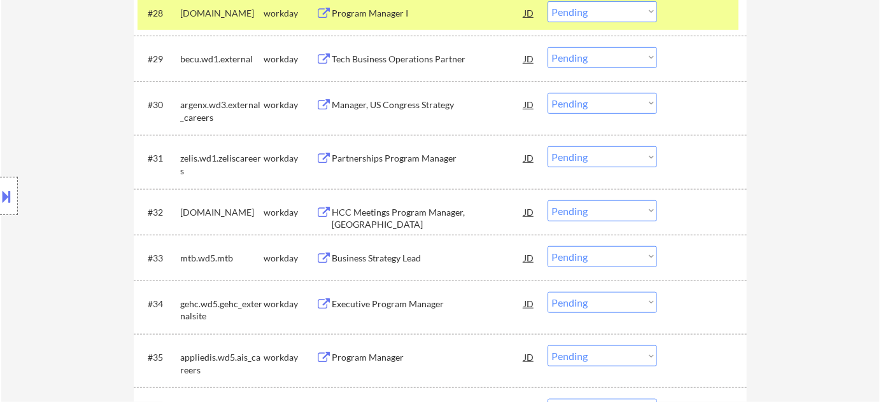
scroll to position [1910, 0]
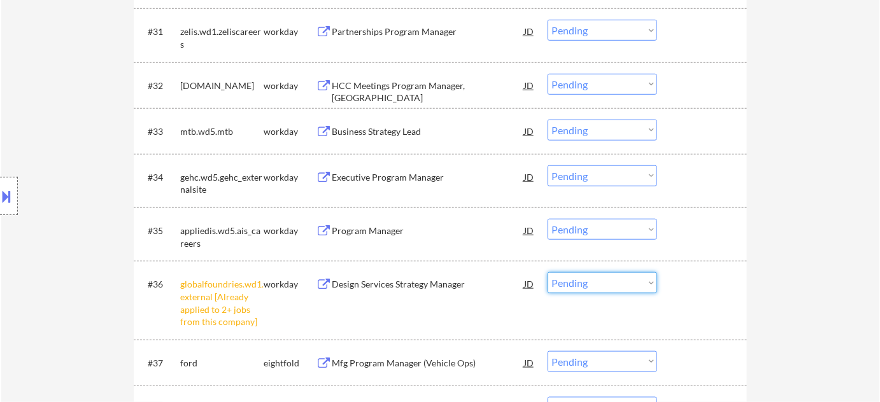
drag, startPoint x: 571, startPoint y: 285, endPoint x: 576, endPoint y: 280, distance: 6.8
click at [571, 285] on select "Choose an option... Pending Applied Excluded (Questions) Excluded (Expired) Exc…" at bounding box center [601, 282] width 109 height 21
click at [547, 272] on select "Choose an option... Pending Applied Excluded (Questions) Excluded (Expired) Exc…" at bounding box center [601, 282] width 109 height 21
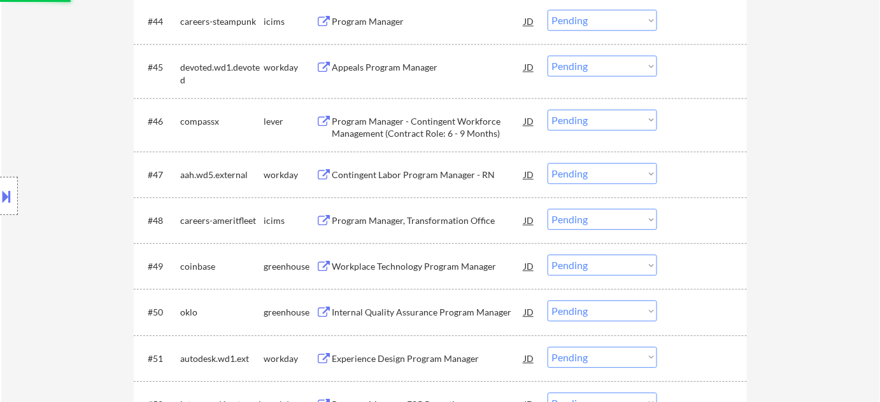
scroll to position [2604, 0]
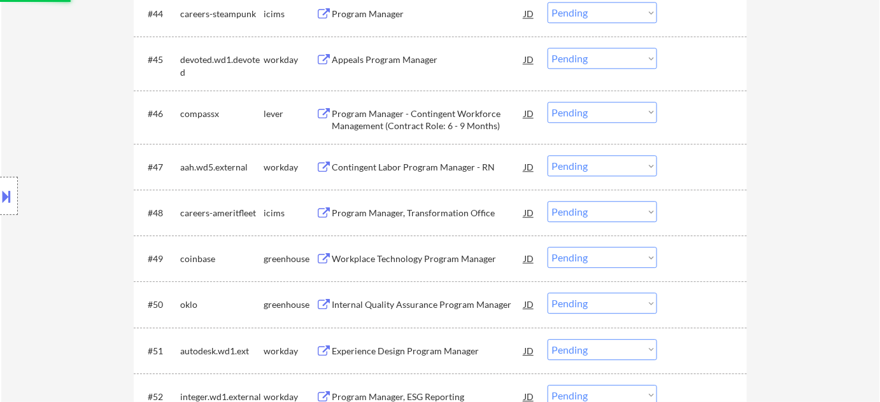
select select ""pending""
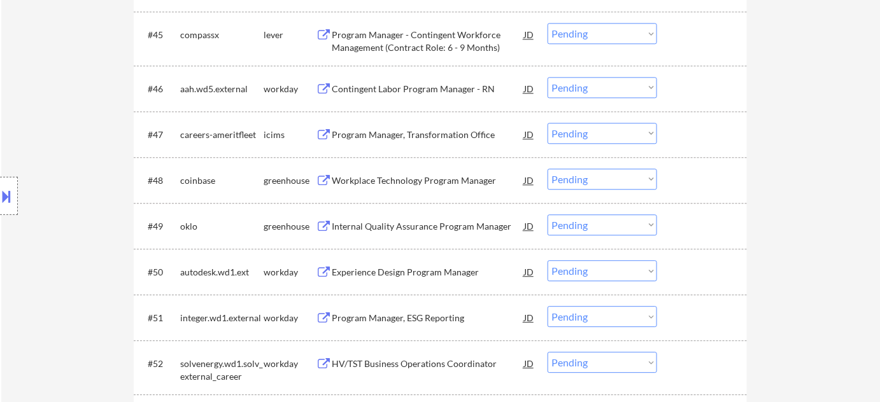
scroll to position [2720, 0]
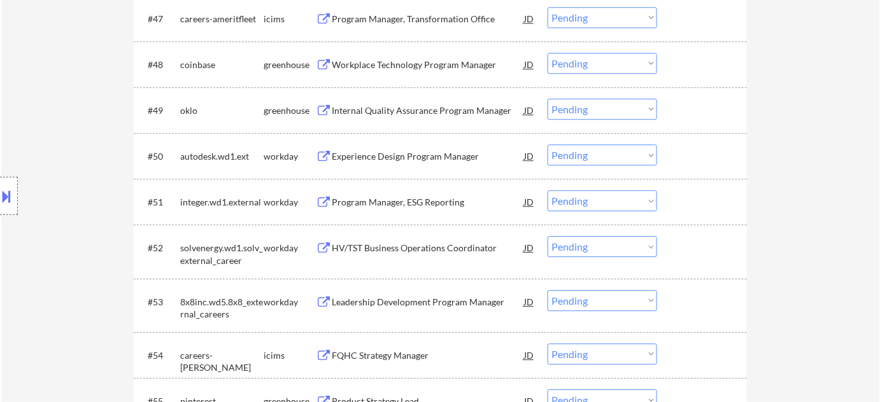
click at [413, 111] on div "Internal Quality Assurance Program Manager" at bounding box center [428, 110] width 192 height 13
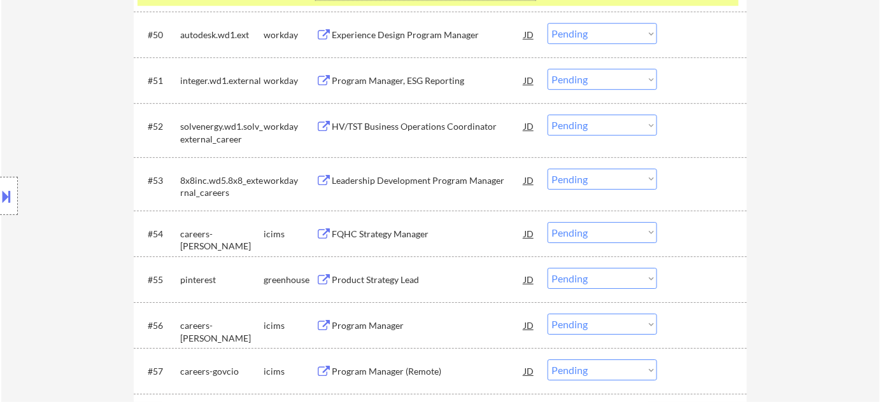
scroll to position [2893, 0]
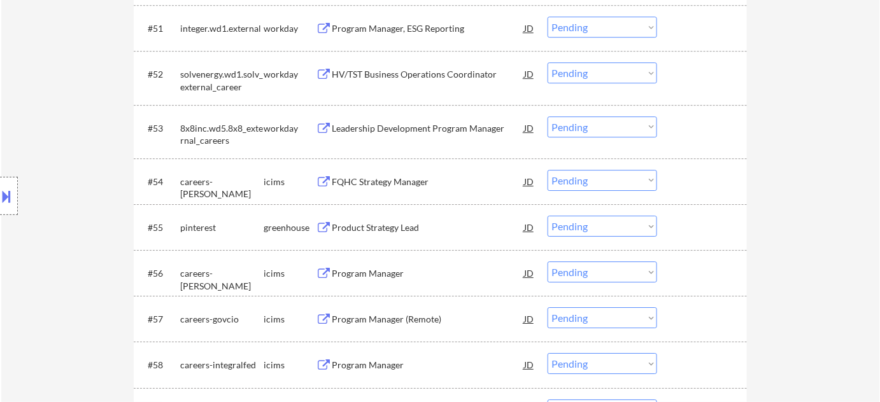
click at [388, 230] on div "Product Strategy Lead" at bounding box center [428, 228] width 192 height 13
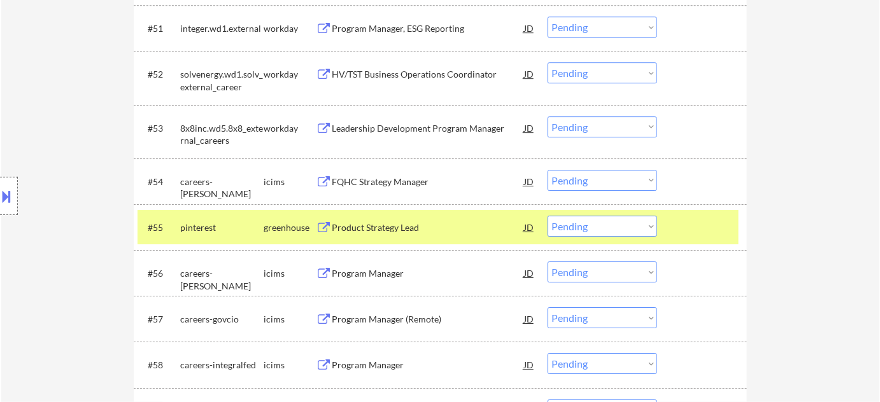
scroll to position [2629, 0]
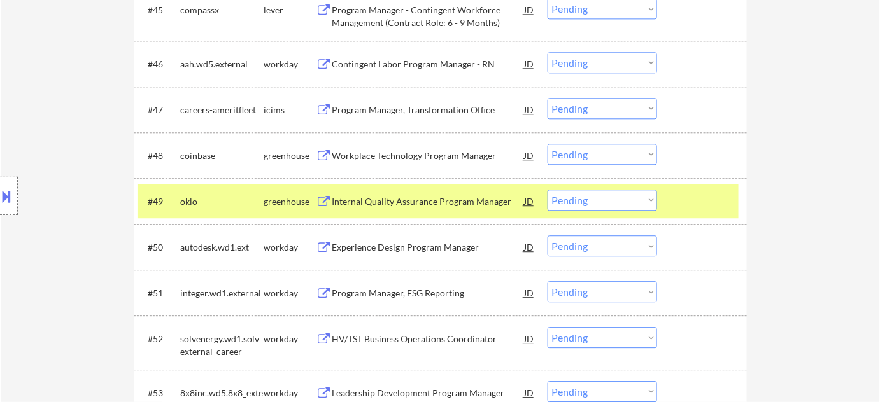
click at [574, 198] on select "Choose an option... Pending Applied Excluded (Questions) Excluded (Expired) Exc…" at bounding box center [601, 200] width 109 height 21
click at [547, 190] on select "Choose an option... Pending Applied Excluded (Questions) Excluded (Expired) Exc…" at bounding box center [601, 200] width 109 height 21
select select ""pending""
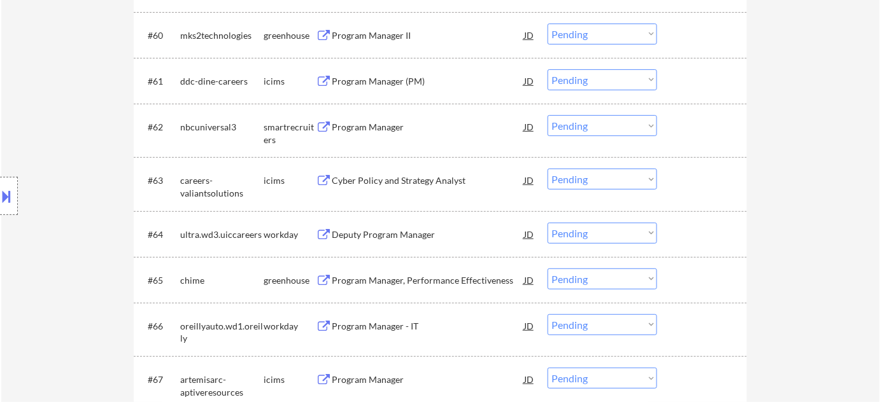
scroll to position [3265, 0]
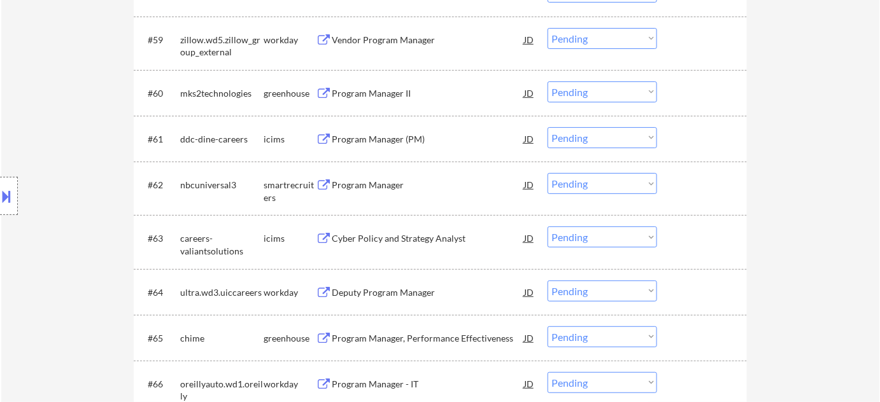
click at [584, 232] on select "Choose an option... Pending Applied Excluded (Questions) Excluded (Expired) Exc…" at bounding box center [601, 237] width 109 height 21
click at [547, 227] on select "Choose an option... Pending Applied Excluded (Questions) Excluded (Expired) Exc…" at bounding box center [601, 237] width 109 height 21
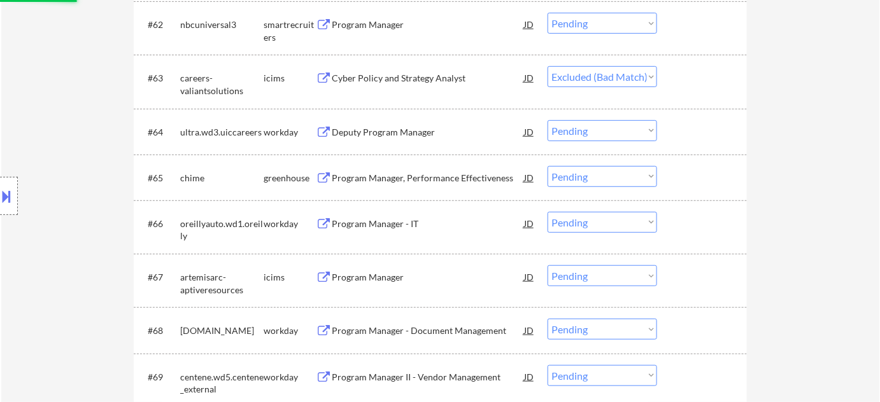
scroll to position [3497, 0]
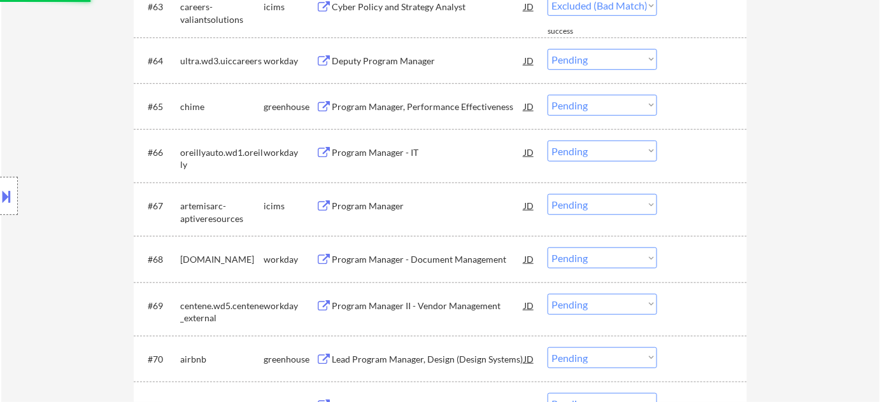
select select ""pending""
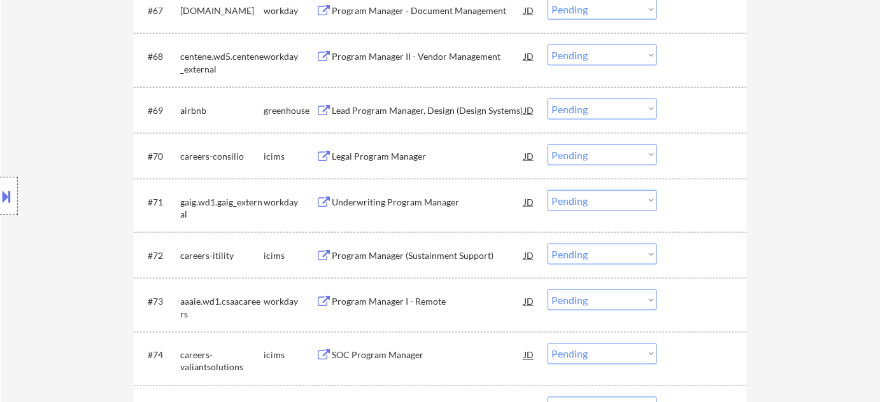
scroll to position [3728, 0]
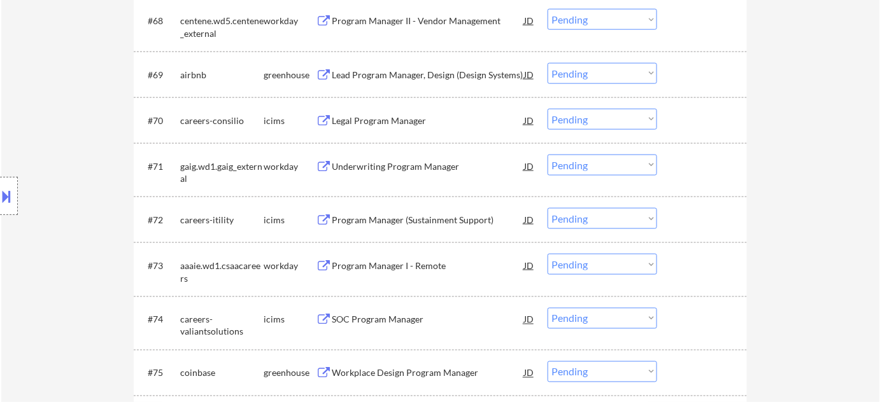
click at [351, 257] on div "Program Manager I - Remote" at bounding box center [428, 265] width 192 height 23
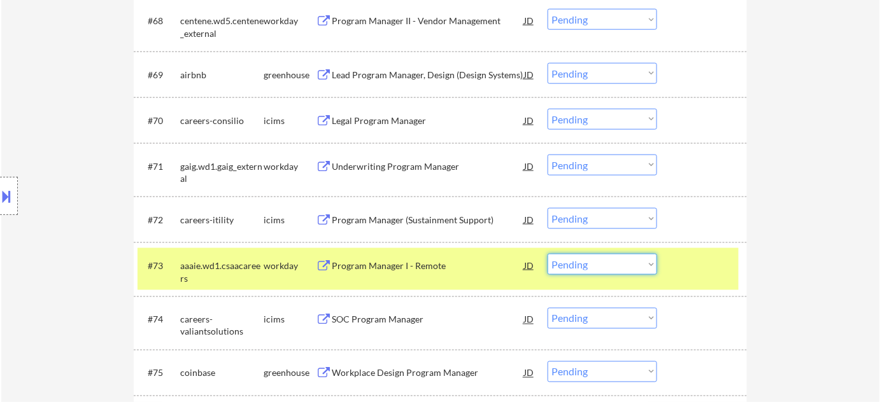
click at [632, 259] on select "Choose an option... Pending Applied Excluded (Questions) Excluded (Expired) Exc…" at bounding box center [601, 264] width 109 height 21
click at [547, 254] on select "Choose an option... Pending Applied Excluded (Questions) Excluded (Expired) Exc…" at bounding box center [601, 264] width 109 height 21
select select ""pending""
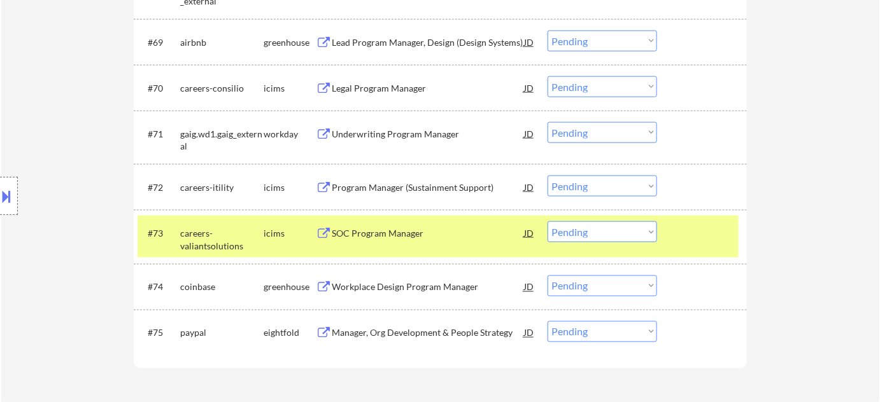
scroll to position [3960, 0]
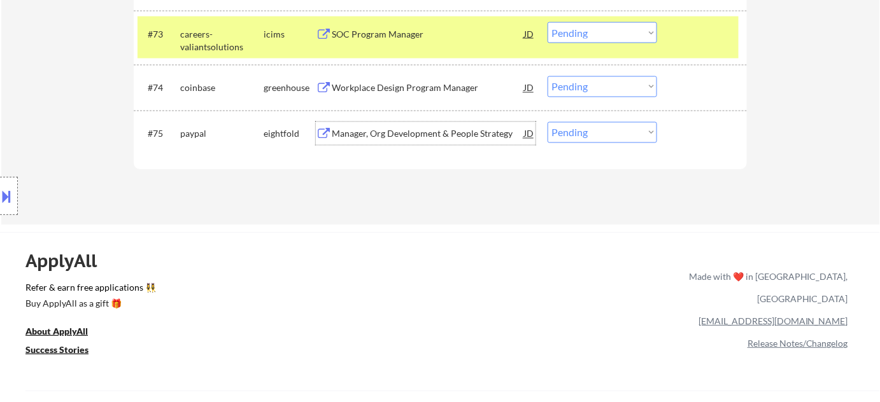
click at [432, 138] on div "Manager, Org Development & People Strategy" at bounding box center [428, 134] width 192 height 13
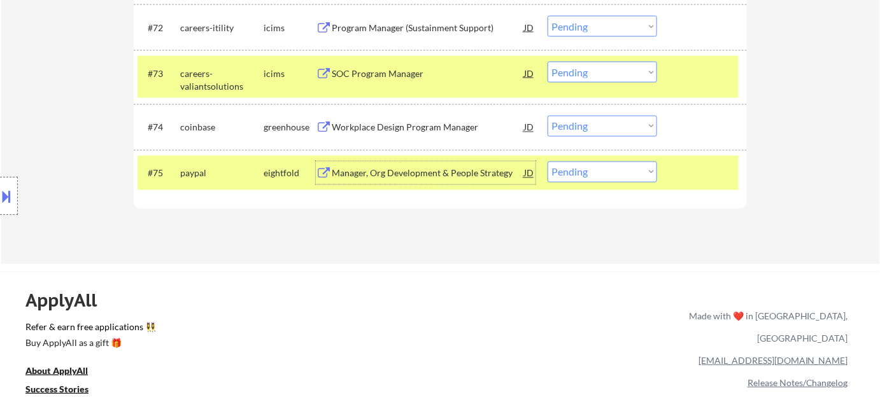
scroll to position [3786, 0]
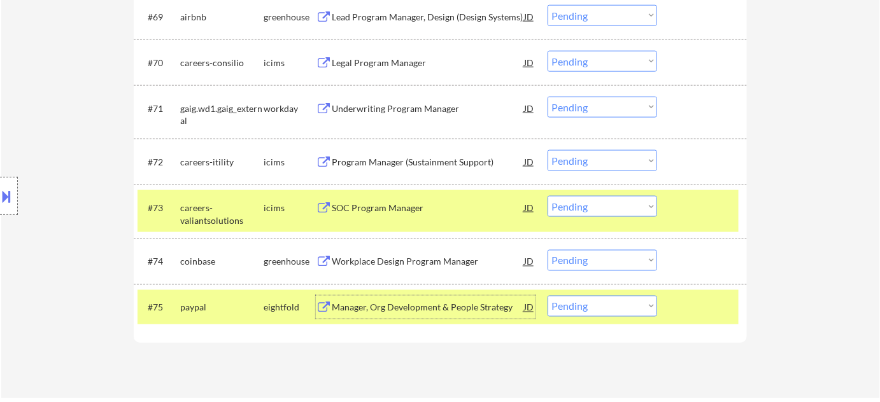
click at [399, 111] on div "Underwriting Program Manager" at bounding box center [428, 108] width 192 height 13
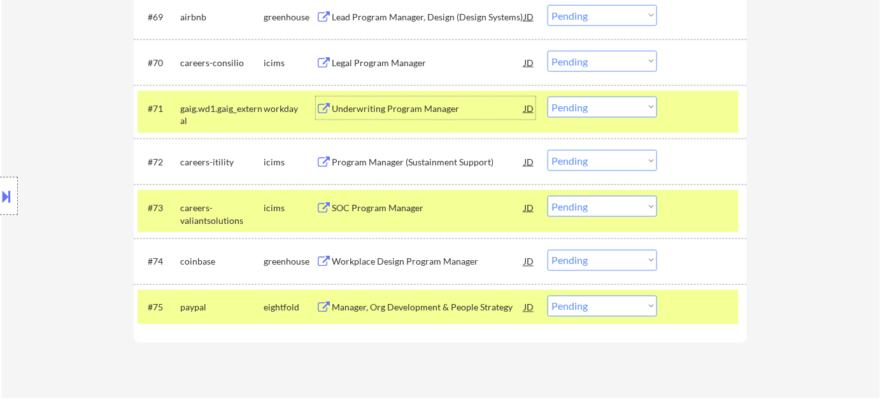
drag, startPoint x: 576, startPoint y: 106, endPoint x: 580, endPoint y: 111, distance: 6.8
click at [576, 106] on select "Choose an option... Pending Applied Excluded (Questions) Excluded (Expired) Exc…" at bounding box center [601, 107] width 109 height 21
click at [547, 97] on select "Choose an option... Pending Applied Excluded (Questions) Excluded (Expired) Exc…" at bounding box center [601, 107] width 109 height 21
select select ""pending""
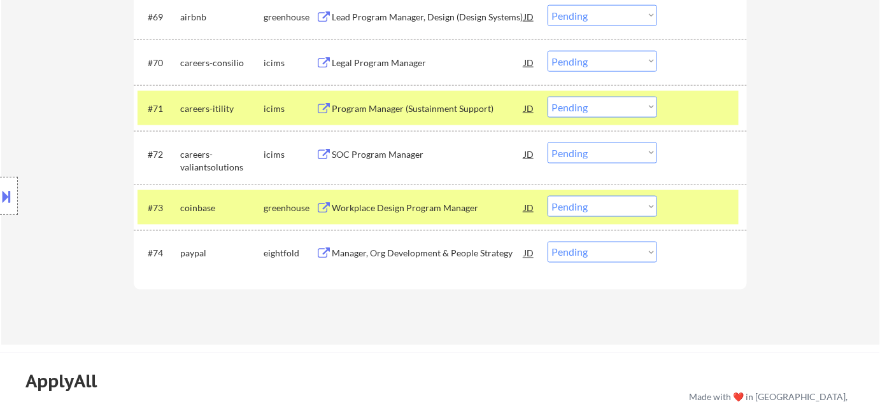
scroll to position [3670, 0]
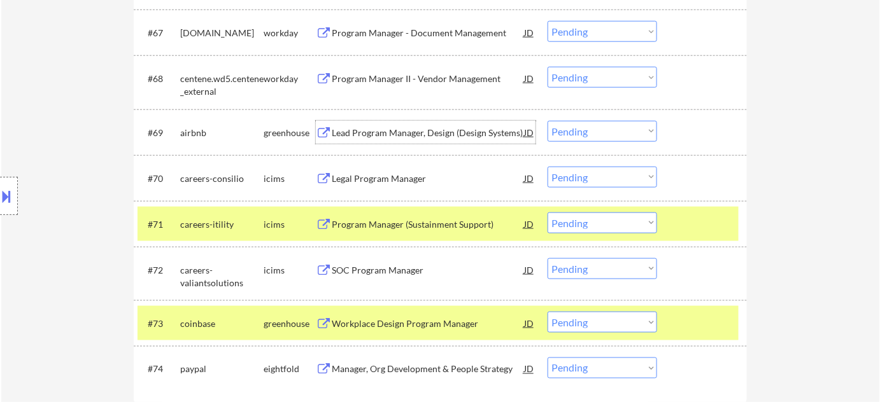
click at [414, 128] on div "Lead Program Manager, Design (Design Systems)" at bounding box center [428, 133] width 192 height 13
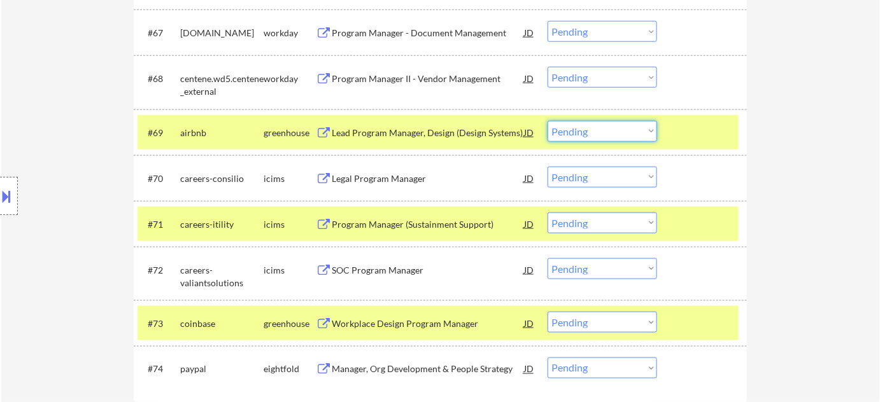
click at [611, 131] on select "Choose an option... Pending Applied Excluded (Questions) Excluded (Expired) Exc…" at bounding box center [601, 131] width 109 height 21
click at [547, 121] on select "Choose an option... Pending Applied Excluded (Questions) Excluded (Expired) Exc…" at bounding box center [601, 131] width 109 height 21
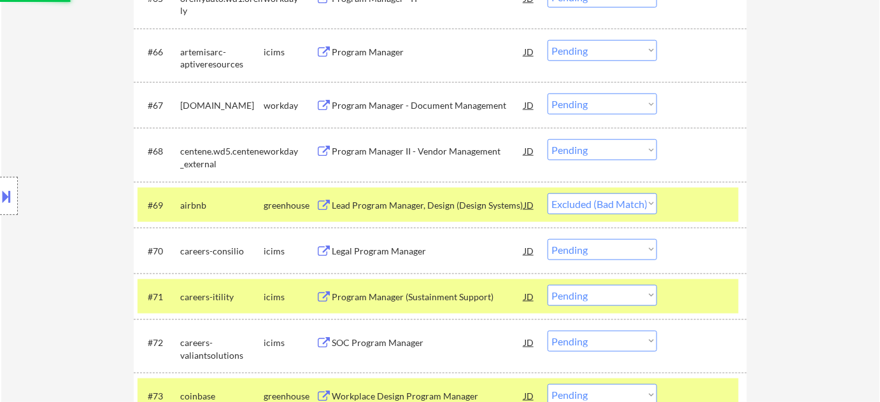
scroll to position [3555, 0]
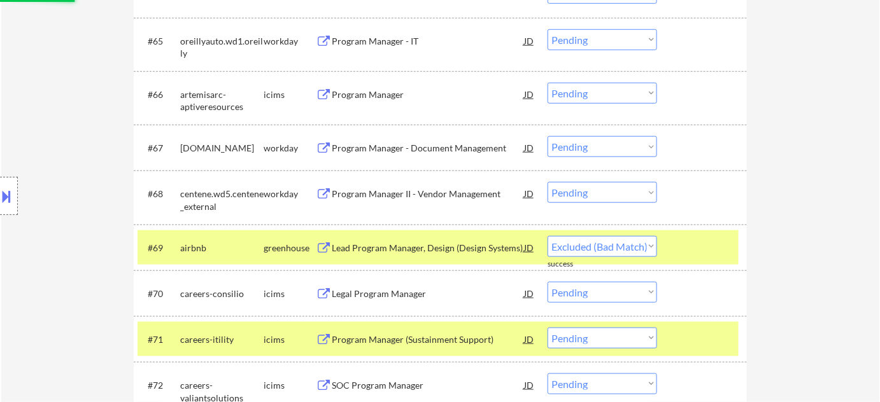
select select ""pending""
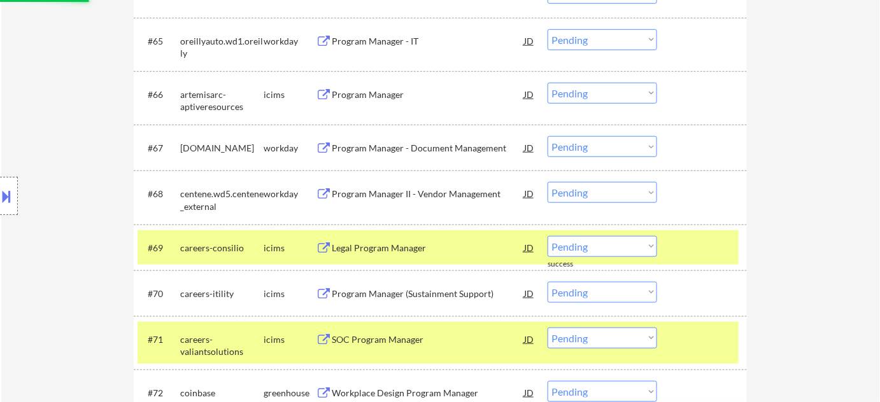
click at [400, 146] on div "Program Manager - Document Management" at bounding box center [428, 148] width 192 height 13
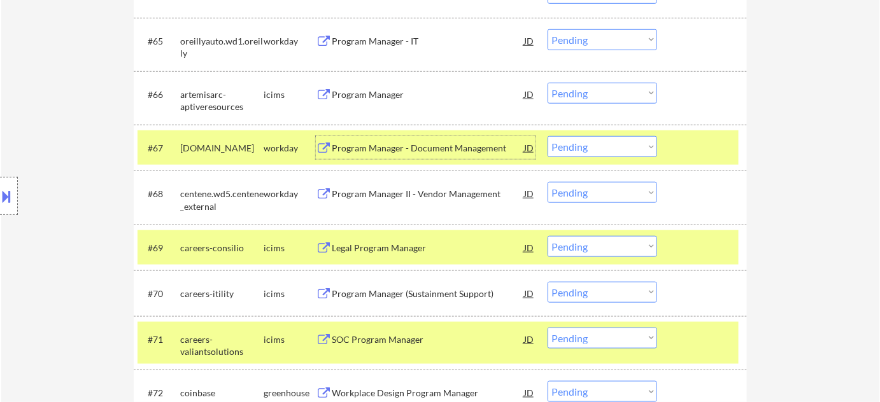
click at [619, 149] on select "Choose an option... Pending Applied Excluded (Questions) Excluded (Expired) Exc…" at bounding box center [601, 146] width 109 height 21
click at [547, 136] on select "Choose an option... Pending Applied Excluded (Questions) Excluded (Expired) Exc…" at bounding box center [601, 146] width 109 height 21
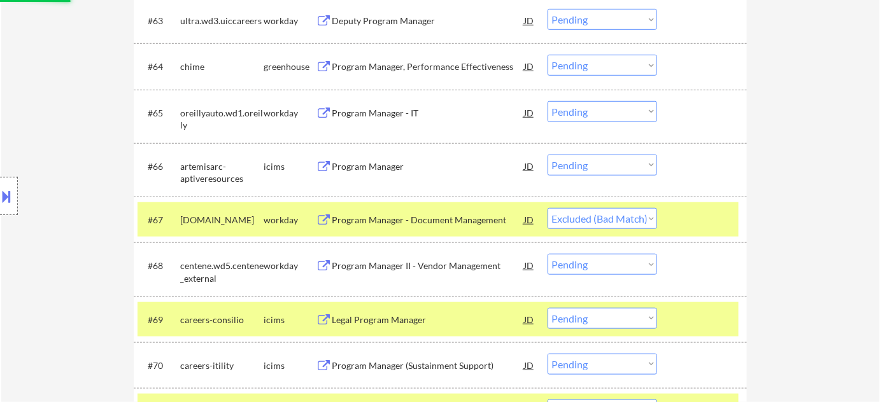
scroll to position [3381, 0]
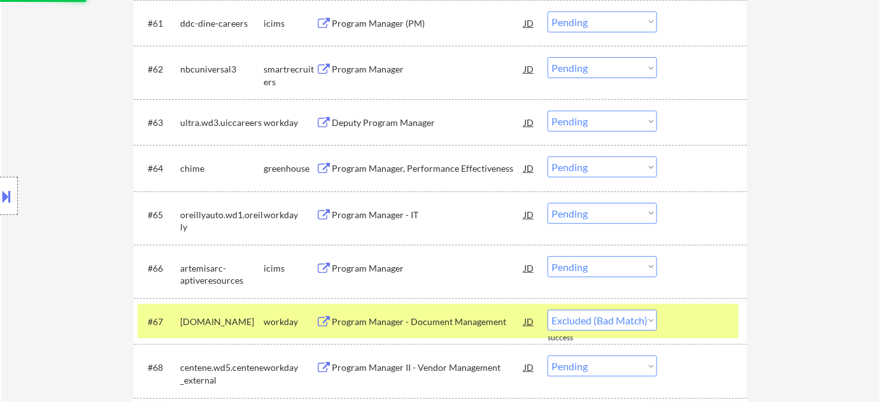
select select ""pending""
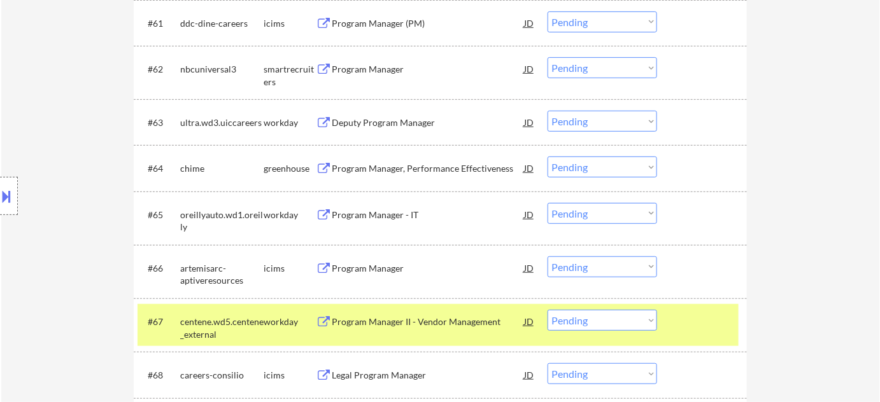
click at [582, 213] on select "Choose an option... Pending Applied Excluded (Questions) Excluded (Expired) Exc…" at bounding box center [601, 213] width 109 height 21
click at [547, 203] on select "Choose an option... Pending Applied Excluded (Questions) Excluded (Expired) Exc…" at bounding box center [601, 213] width 109 height 21
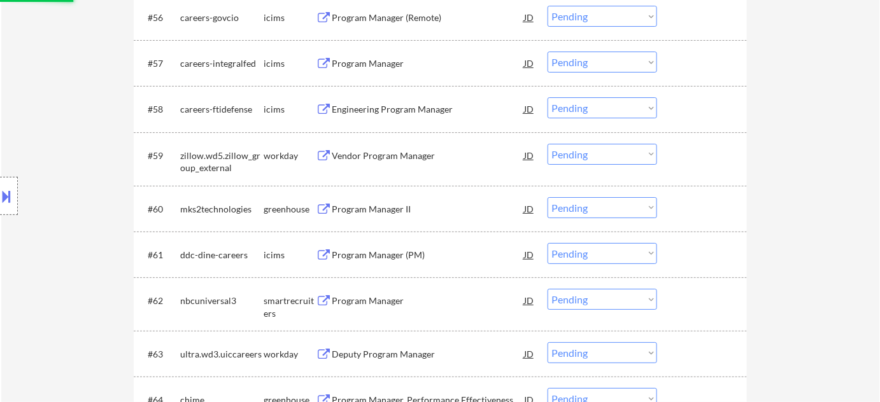
select select ""pending""
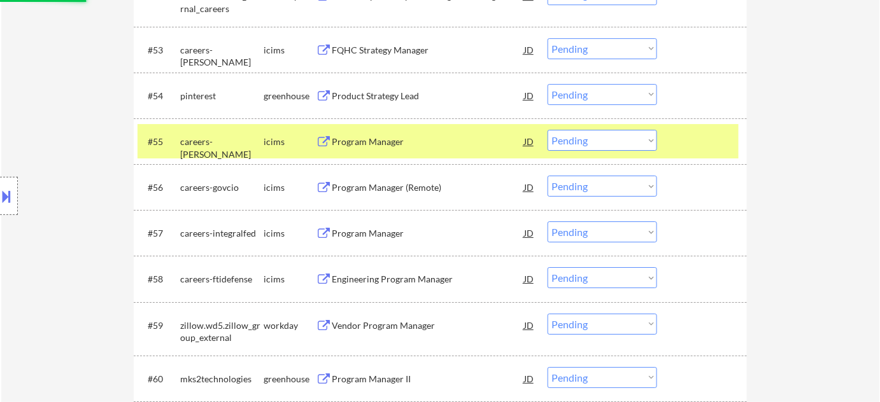
scroll to position [3033, 0]
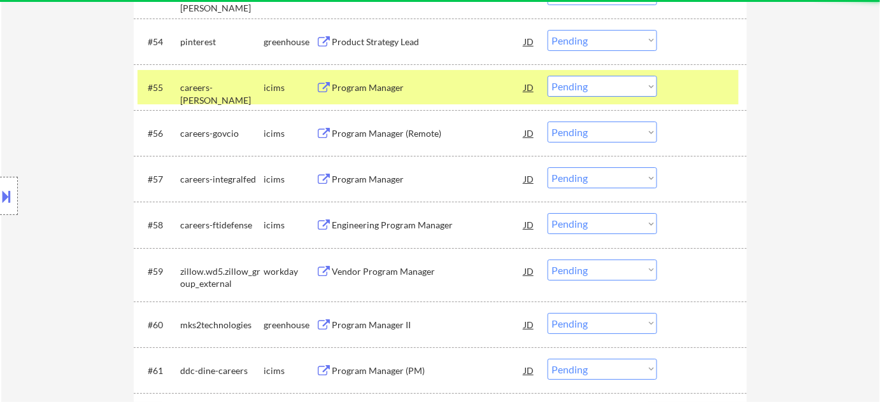
click at [567, 222] on select "Choose an option... Pending Applied Excluded (Questions) Excluded (Expired) Exc…" at bounding box center [601, 223] width 109 height 21
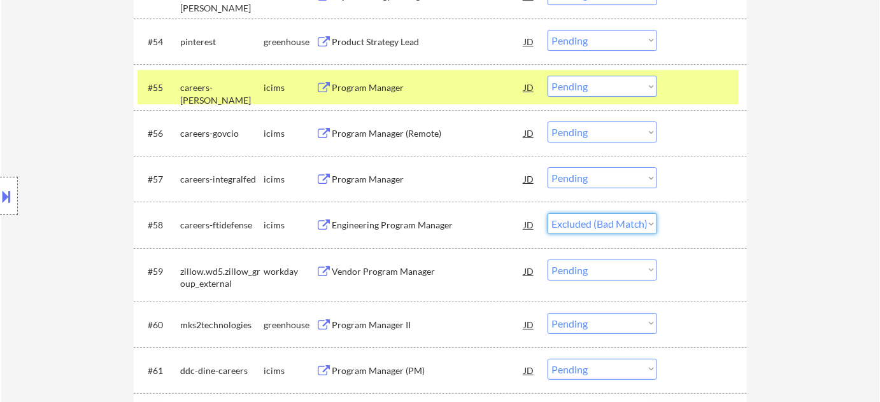
click at [547, 213] on select "Choose an option... Pending Applied Excluded (Questions) Excluded (Expired) Exc…" at bounding box center [601, 223] width 109 height 21
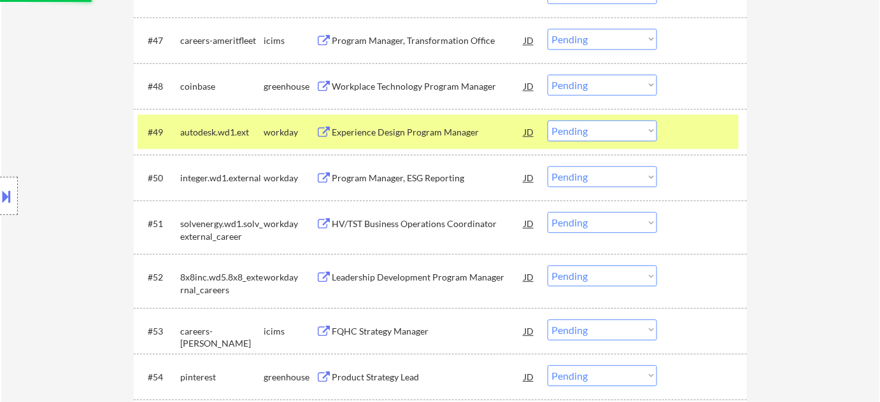
scroll to position [2687, 0]
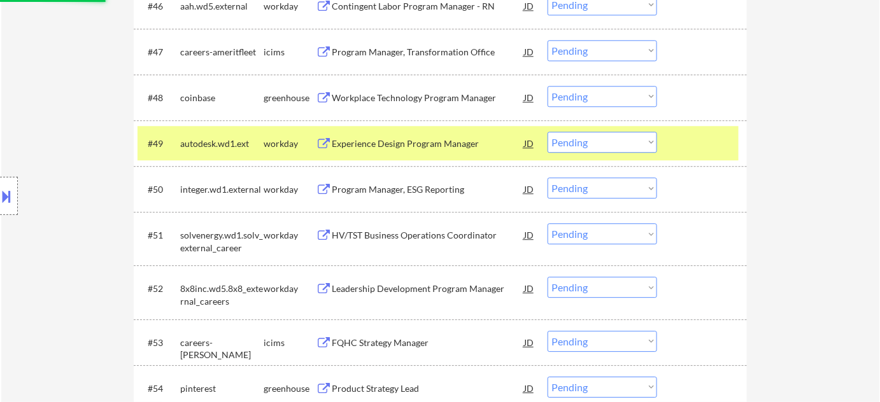
select select ""pending""
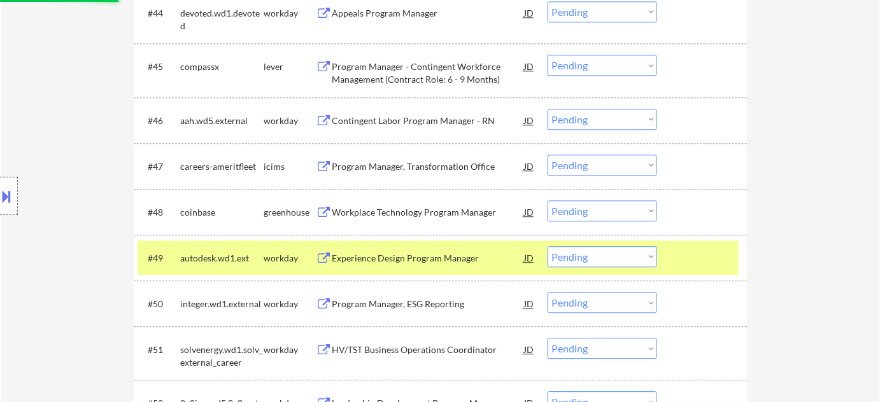
scroll to position [2571, 0]
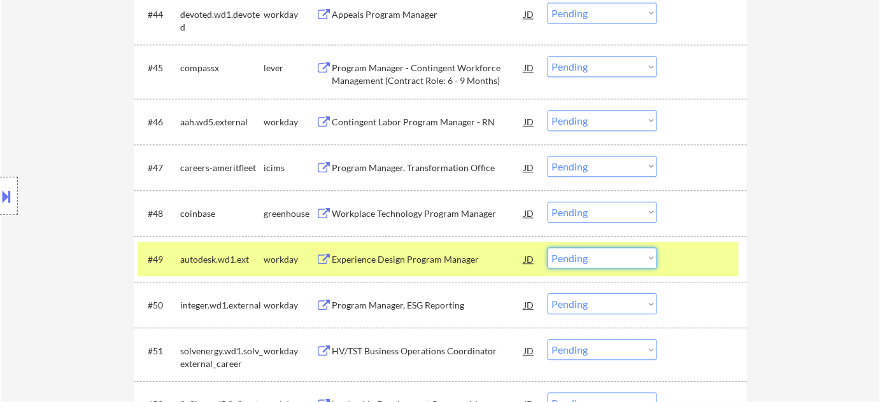
drag, startPoint x: 578, startPoint y: 254, endPoint x: 598, endPoint y: 265, distance: 22.8
click at [578, 254] on select "Choose an option... Pending Applied Excluded (Questions) Excluded (Expired) Exc…" at bounding box center [601, 258] width 109 height 21
click at [547, 248] on select "Choose an option... Pending Applied Excluded (Questions) Excluded (Expired) Exc…" at bounding box center [601, 258] width 109 height 21
select select ""pending""
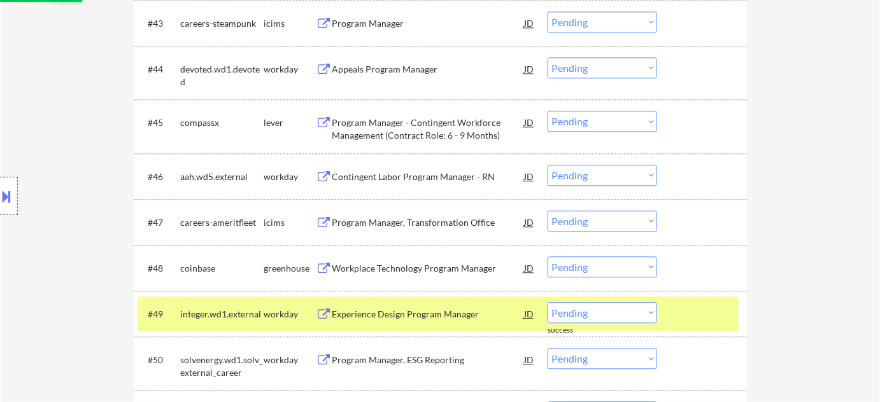
scroll to position [2513, 0]
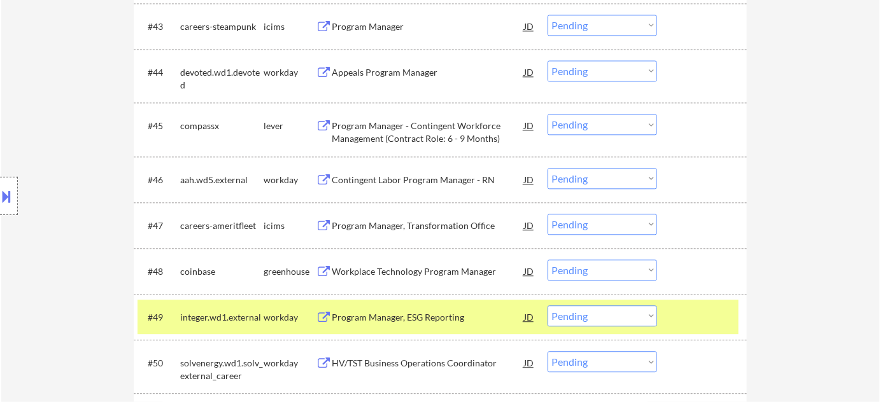
click at [592, 180] on select "Choose an option... Pending Applied Excluded (Questions) Excluded (Expired) Exc…" at bounding box center [601, 178] width 109 height 21
click at [547, 168] on select "Choose an option... Pending Applied Excluded (Questions) Excluded (Expired) Exc…" at bounding box center [601, 178] width 109 height 21
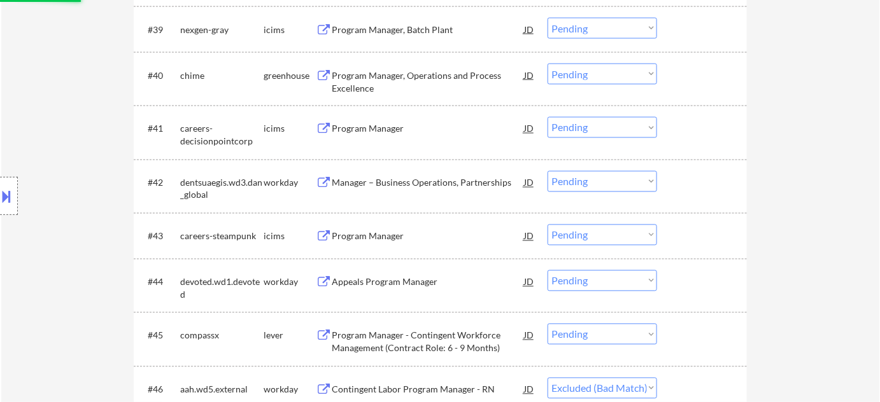
scroll to position [2282, 0]
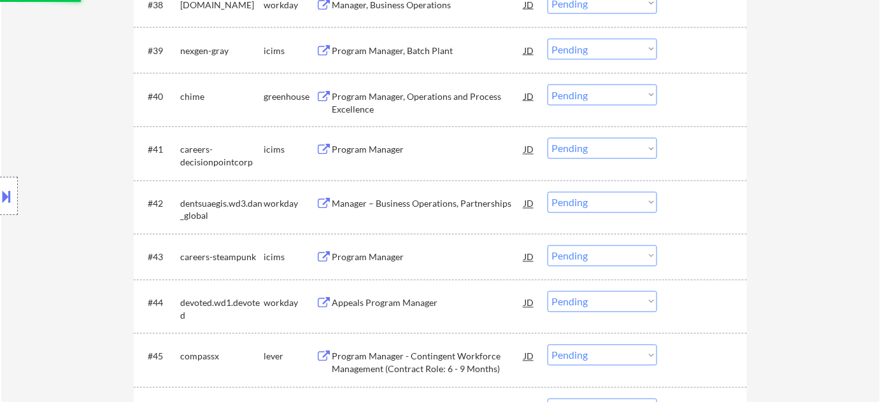
select select ""pending""
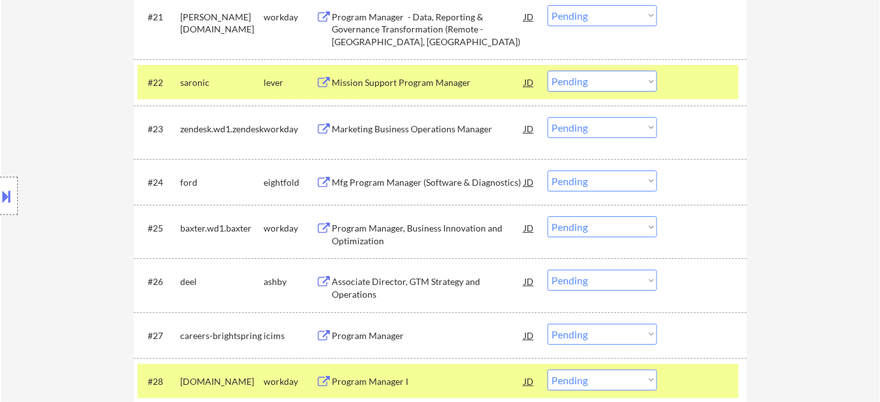
scroll to position [1413, 0]
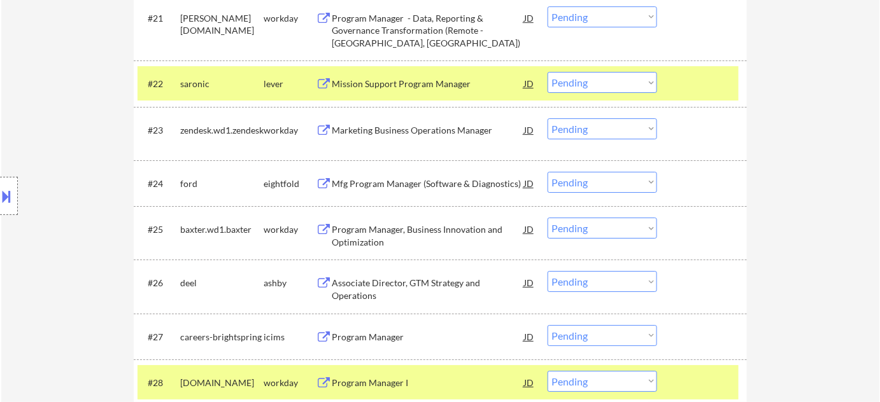
click at [611, 178] on select "Choose an option... Pending Applied Excluded (Questions) Excluded (Expired) Exc…" at bounding box center [601, 182] width 109 height 21
click at [547, 172] on select "Choose an option... Pending Applied Excluded (Questions) Excluded (Expired) Exc…" at bounding box center [601, 182] width 109 height 21
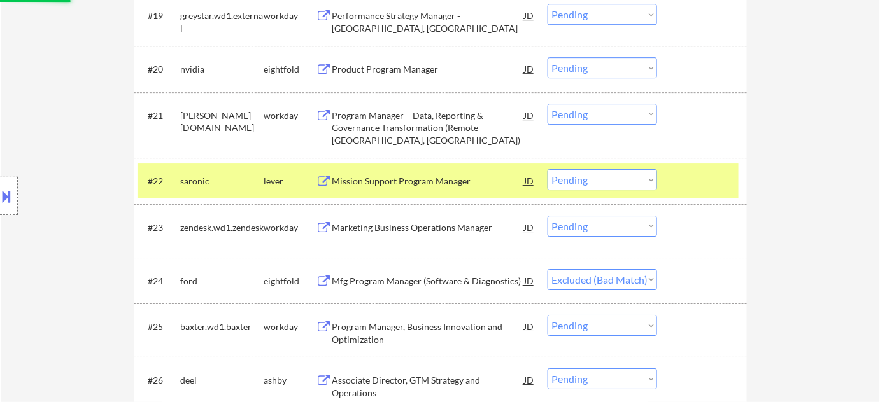
scroll to position [1239, 0]
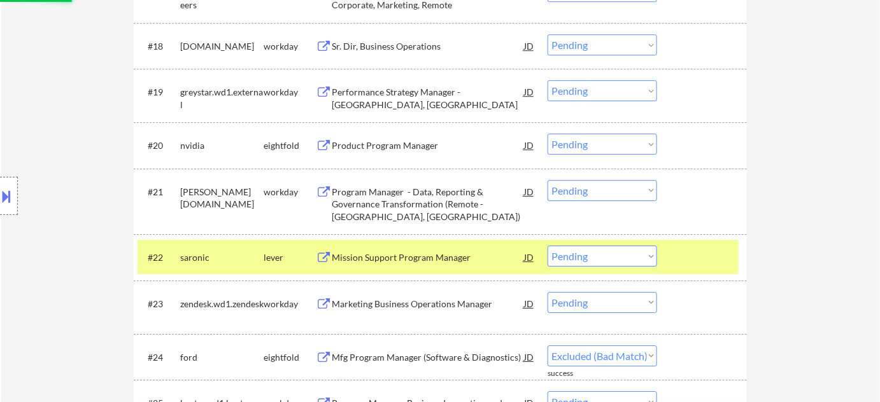
select select ""pending""
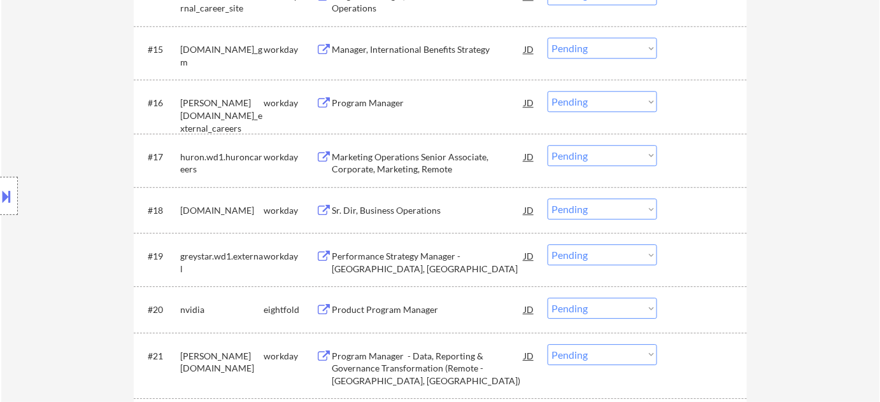
scroll to position [1066, 0]
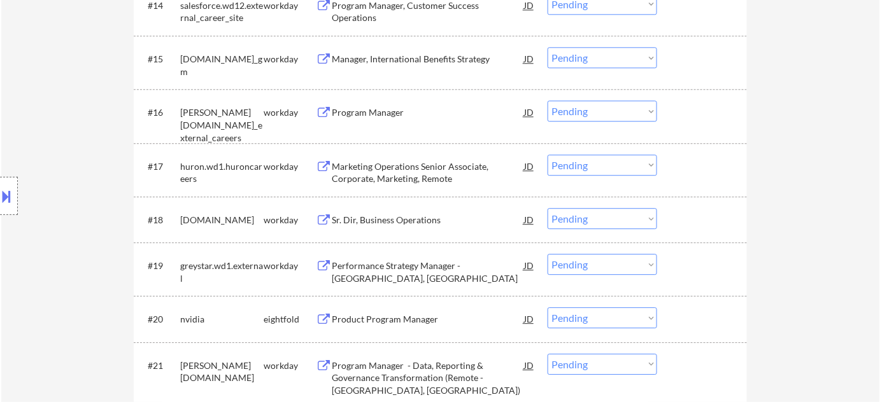
click at [584, 213] on select "Choose an option... Pending Applied Excluded (Questions) Excluded (Expired) Exc…" at bounding box center [601, 218] width 109 height 21
click at [547, 208] on select "Choose an option... Pending Applied Excluded (Questions) Excluded (Expired) Exc…" at bounding box center [601, 218] width 109 height 21
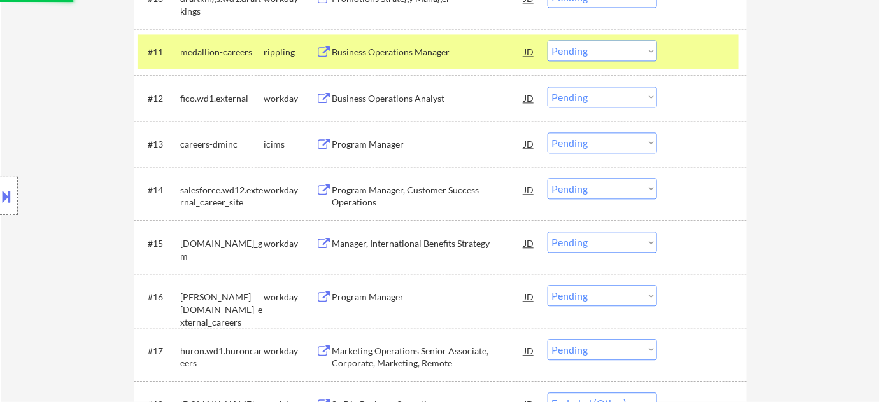
select select ""pending""
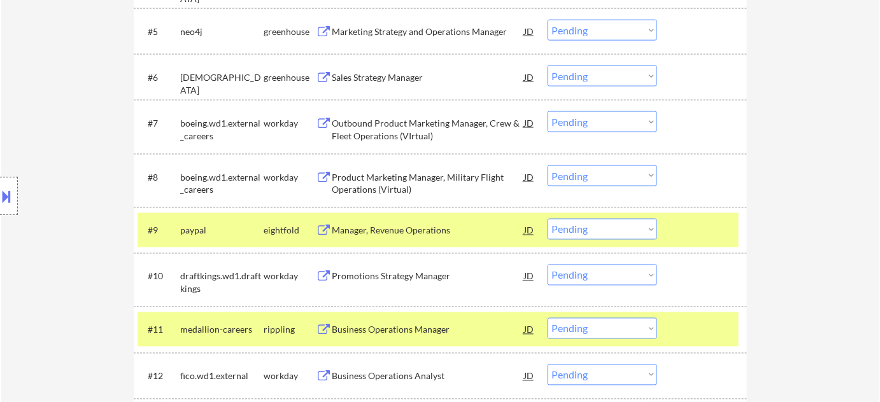
scroll to position [545, 0]
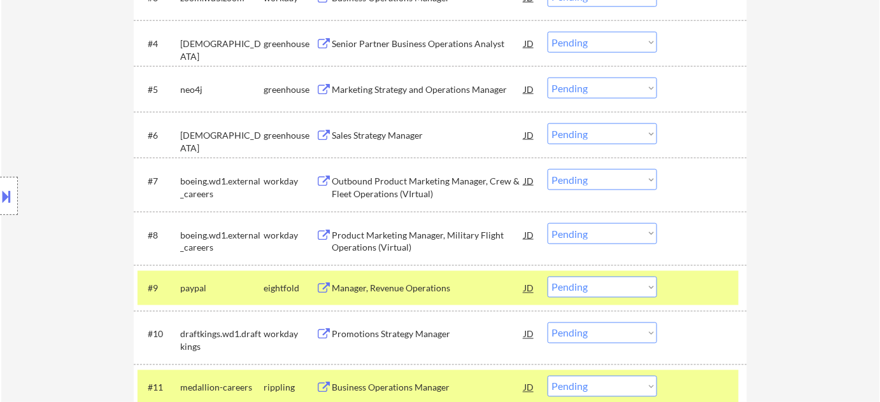
click at [609, 176] on select "Choose an option... Pending Applied Excluded (Questions) Excluded (Expired) Exc…" at bounding box center [601, 179] width 109 height 21
click at [547, 169] on select "Choose an option... Pending Applied Excluded (Questions) Excluded (Expired) Exc…" at bounding box center [601, 179] width 109 height 21
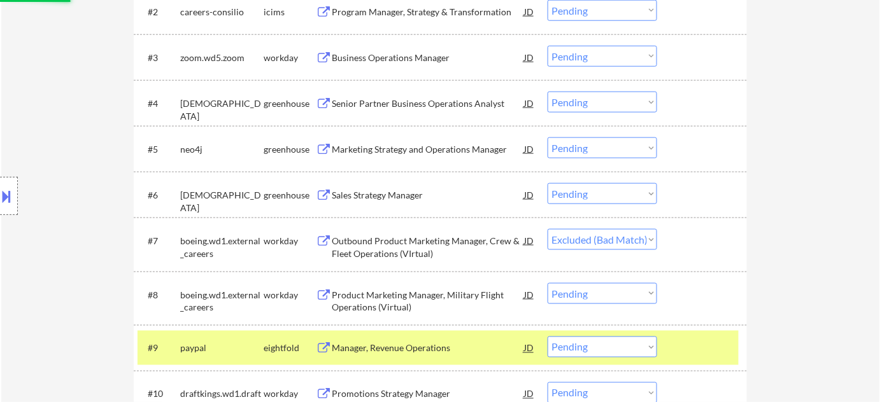
scroll to position [429, 0]
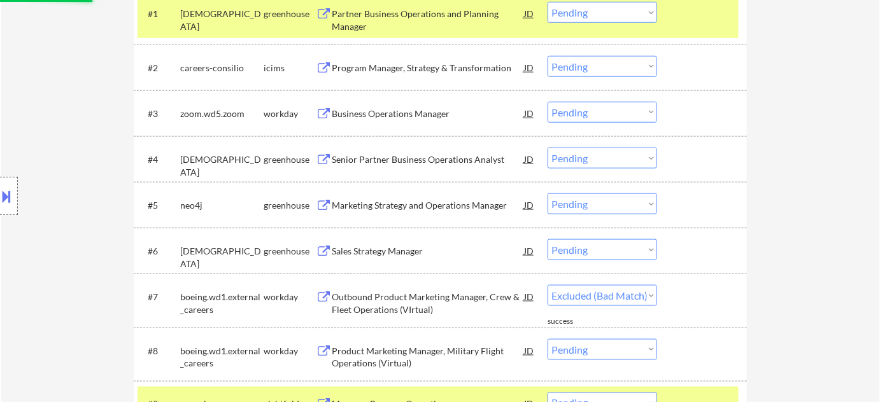
select select ""pending""
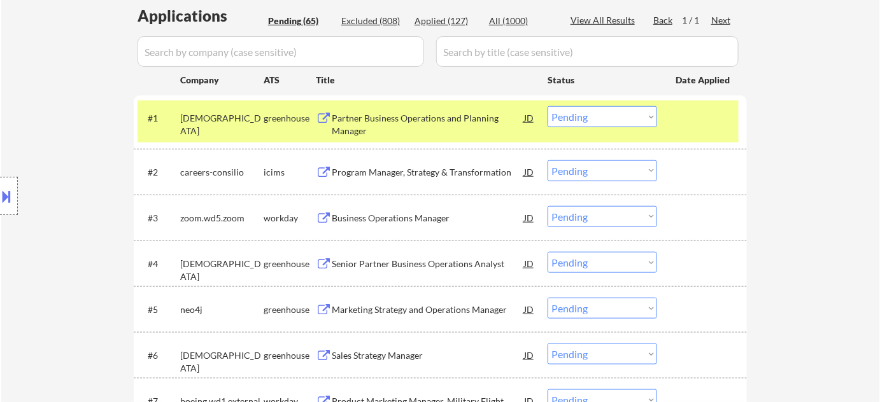
scroll to position [372, 0]
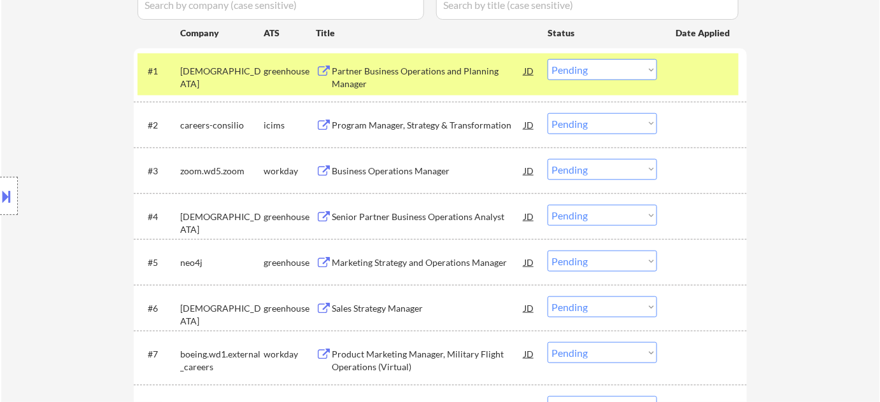
click at [406, 80] on div "Partner Business Operations and Planning Manager" at bounding box center [428, 77] width 192 height 25
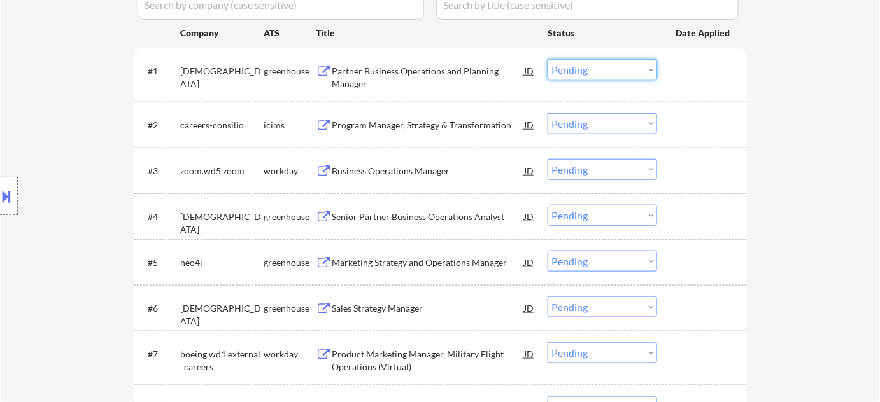
click at [571, 73] on select "Choose an option... Pending Applied Excluded (Questions) Excluded (Expired) Exc…" at bounding box center [601, 69] width 109 height 21
click at [547, 59] on select "Choose an option... Pending Applied Excluded (Questions) Excluded (Expired) Exc…" at bounding box center [601, 69] width 109 height 21
select select ""pending""
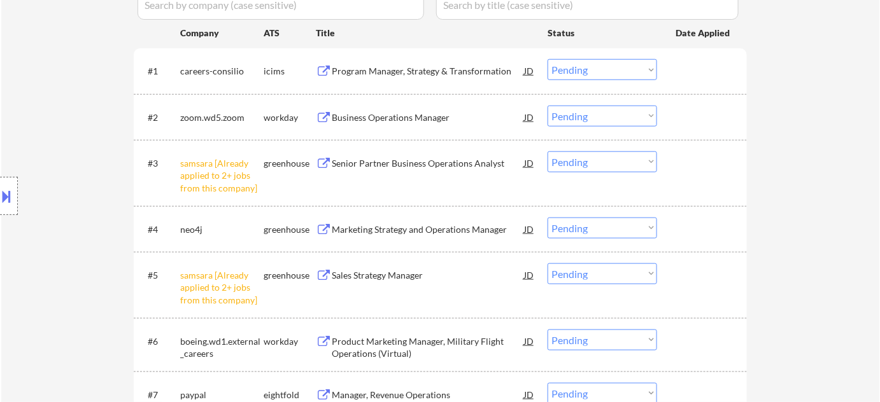
click at [605, 166] on select "Choose an option... Pending Applied Excluded (Questions) Excluded (Expired) Exc…" at bounding box center [601, 162] width 109 height 21
click at [547, 152] on select "Choose an option... Pending Applied Excluded (Questions) Excluded (Expired) Exc…" at bounding box center [601, 162] width 109 height 21
select select ""pending""
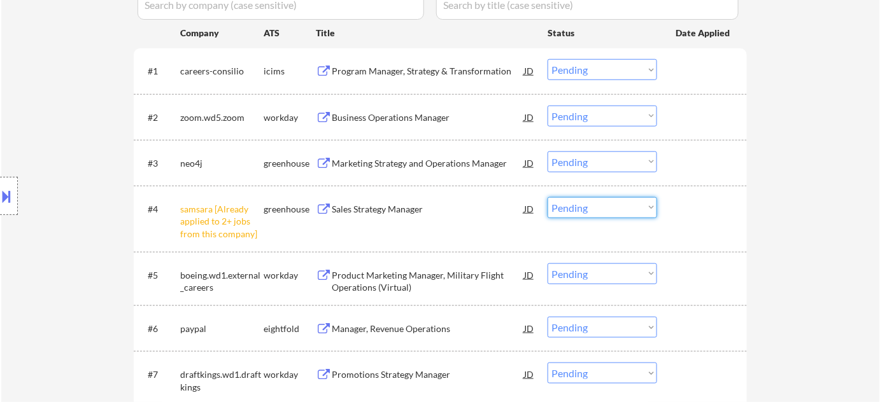
click at [591, 206] on select "Choose an option... Pending Applied Excluded (Questions) Excluded (Expired) Exc…" at bounding box center [601, 207] width 109 height 21
click at [547, 197] on select "Choose an option... Pending Applied Excluded (Questions) Excluded (Expired) Exc…" at bounding box center [601, 207] width 109 height 21
select select ""pending""
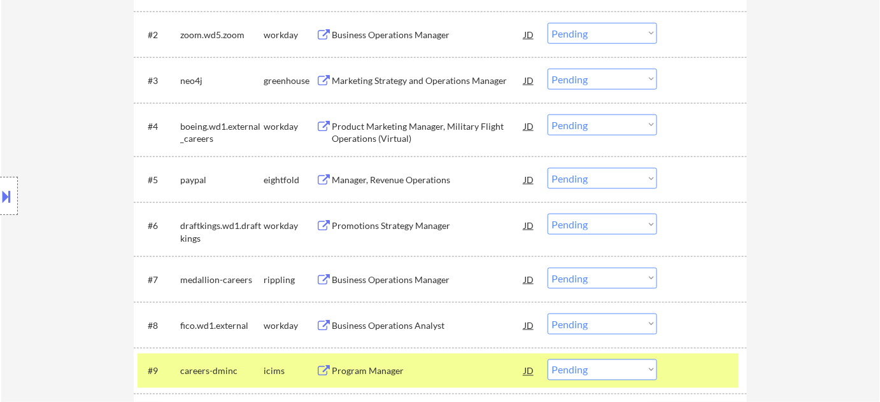
scroll to position [487, 0]
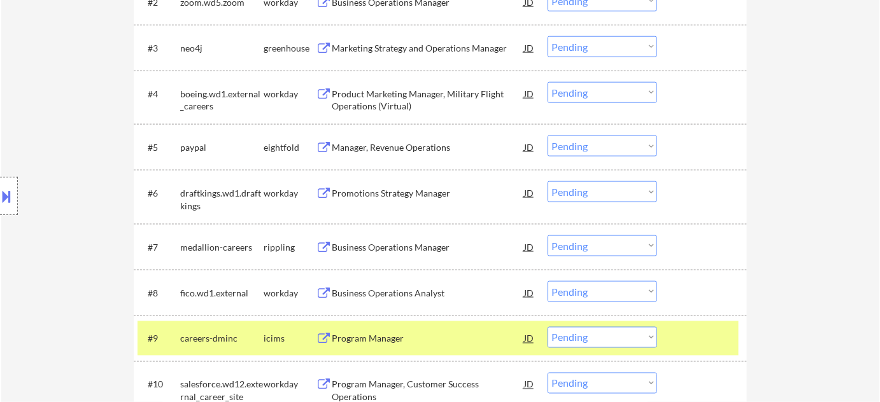
click at [376, 292] on div "Business Operations Analyst" at bounding box center [428, 293] width 192 height 13
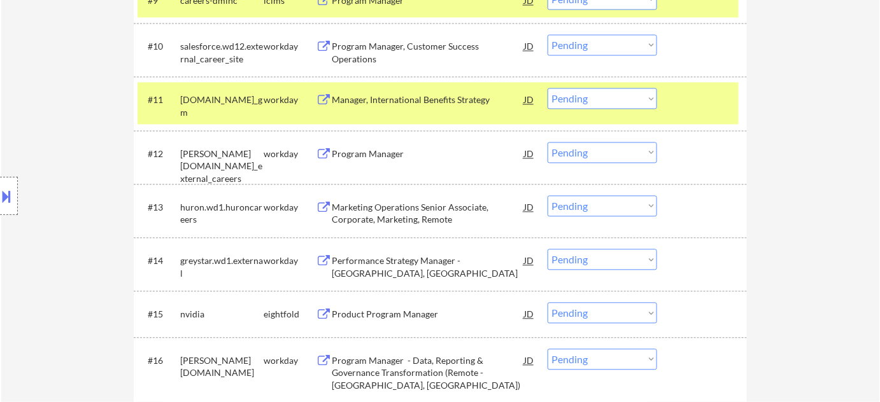
scroll to position [835, 0]
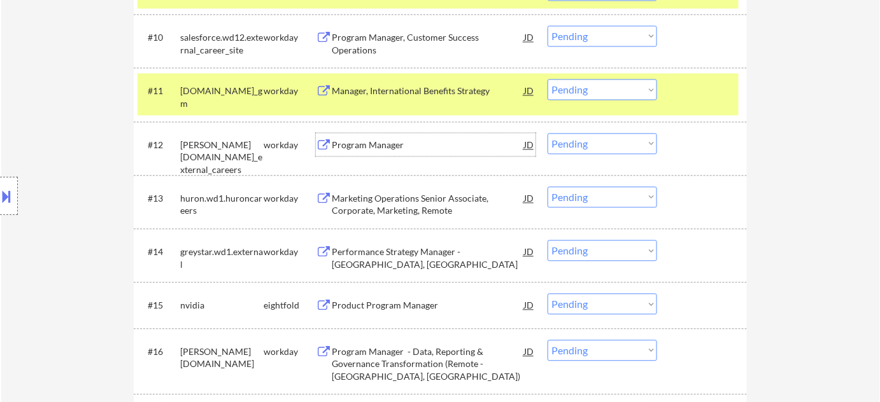
click at [373, 136] on div "Program Manager" at bounding box center [428, 144] width 192 height 23
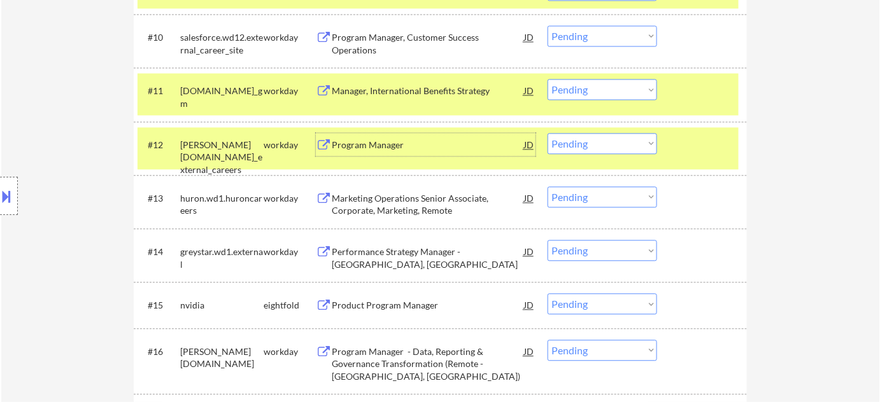
click at [595, 153] on div "#12 weir.wd3.weir_external_careers workday Program Manager JD Choose an option.…" at bounding box center [438, 148] width 601 height 42
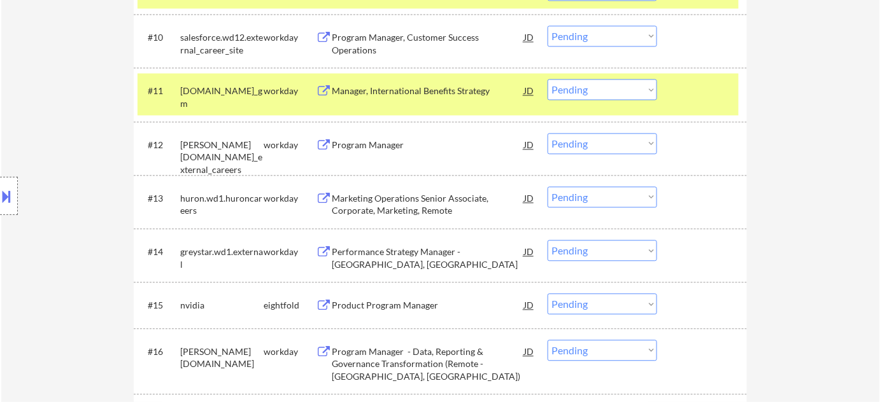
click at [600, 147] on select "Choose an option... Pending Applied Excluded (Questions) Excluded (Expired) Exc…" at bounding box center [601, 143] width 109 height 21
click at [547, 133] on select "Choose an option... Pending Applied Excluded (Questions) Excluded (Expired) Exc…" at bounding box center [601, 143] width 109 height 21
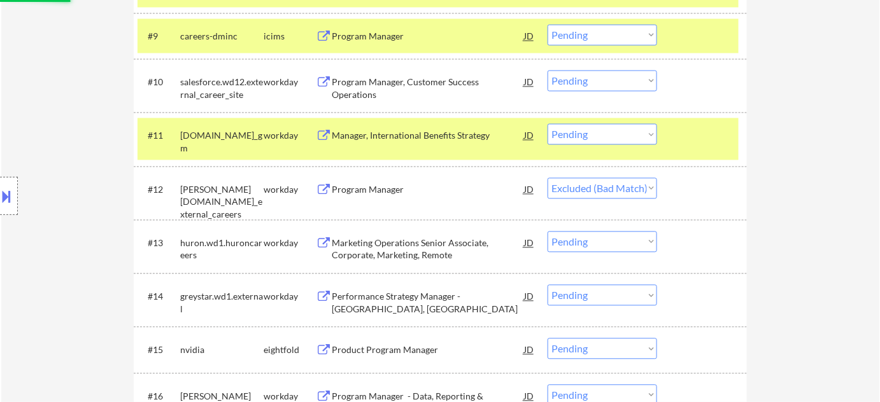
scroll to position [719, 0]
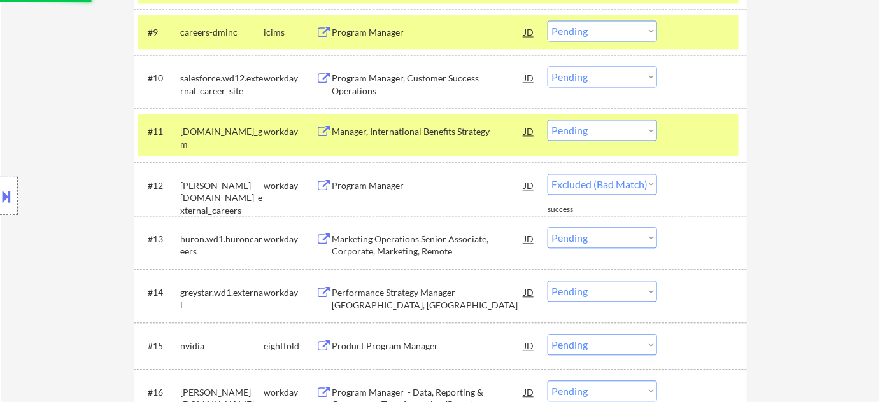
select select ""pending""
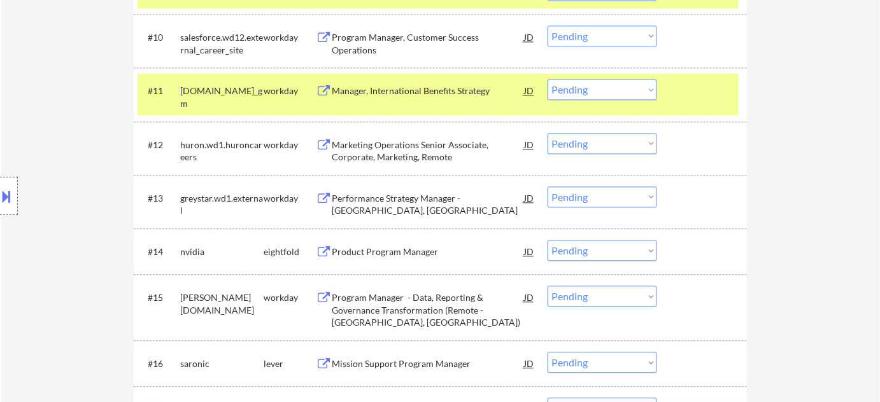
scroll to position [893, 0]
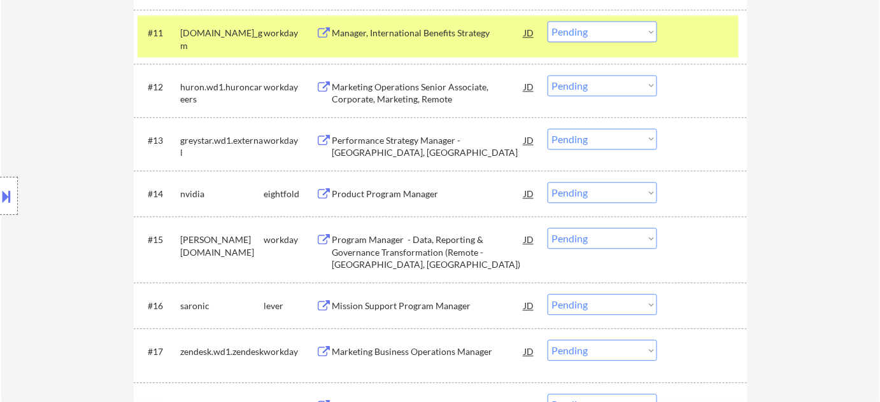
click at [397, 239] on div "Program Manager - Data, Reporting & Governance Transformation (Remote - Chicago…" at bounding box center [428, 253] width 192 height 38
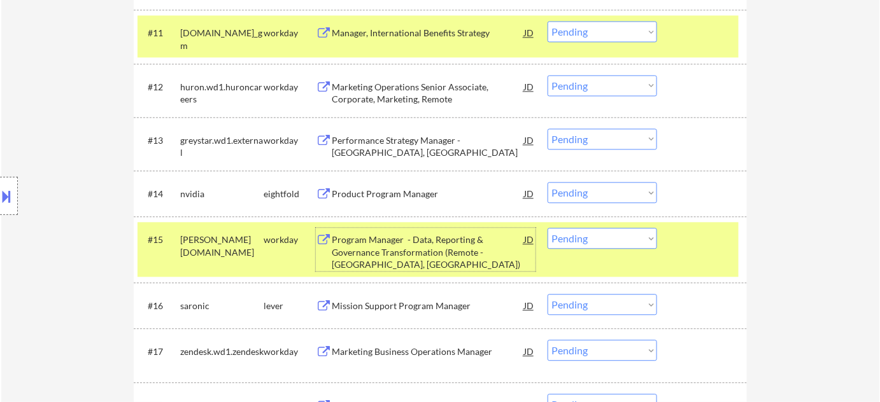
click at [597, 235] on select "Choose an option... Pending Applied Excluded (Questions) Excluded (Expired) Exc…" at bounding box center [601, 238] width 109 height 21
click at [547, 228] on select "Choose an option... Pending Applied Excluded (Questions) Excluded (Expired) Exc…" at bounding box center [601, 238] width 109 height 21
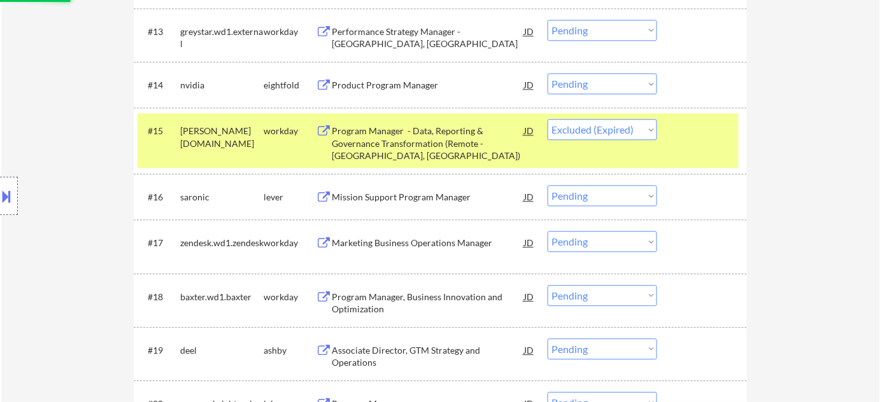
scroll to position [1008, 0]
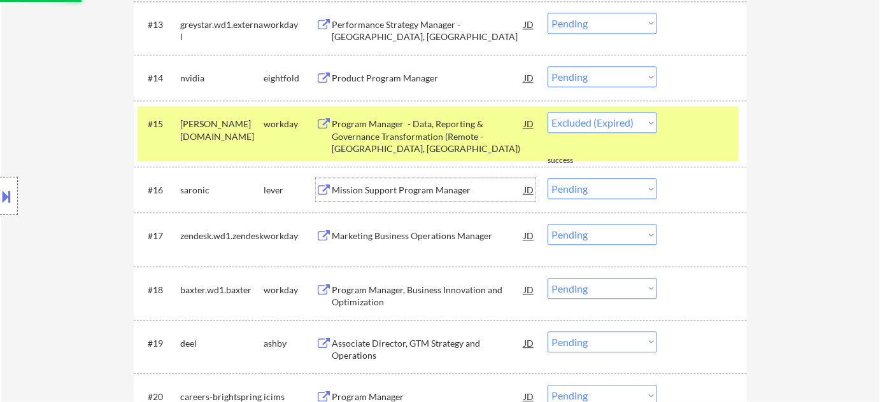
click at [432, 185] on div "Mission Support Program Manager" at bounding box center [428, 190] width 192 height 13
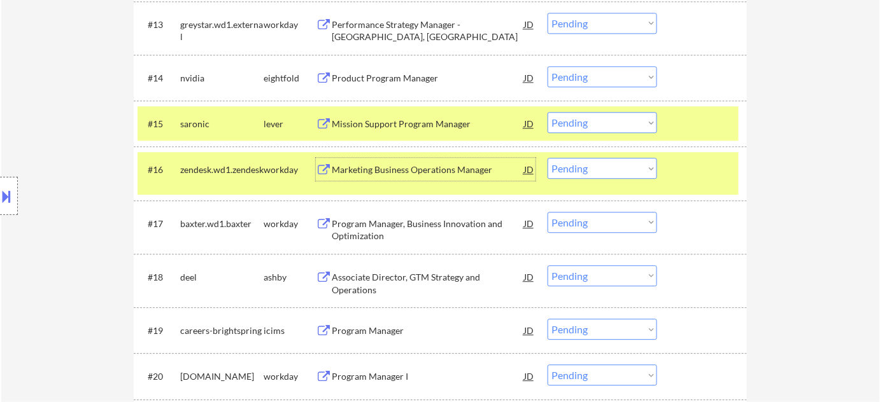
drag, startPoint x: 602, startPoint y: 124, endPoint x: 603, endPoint y: 131, distance: 7.0
click at [602, 124] on select "Choose an option... Pending Applied Excluded (Questions) Excluded (Expired) Exc…" at bounding box center [601, 122] width 109 height 21
click at [547, 112] on select "Choose an option... Pending Applied Excluded (Questions) Excluded (Expired) Exc…" at bounding box center [601, 122] width 109 height 21
select select ""pending""
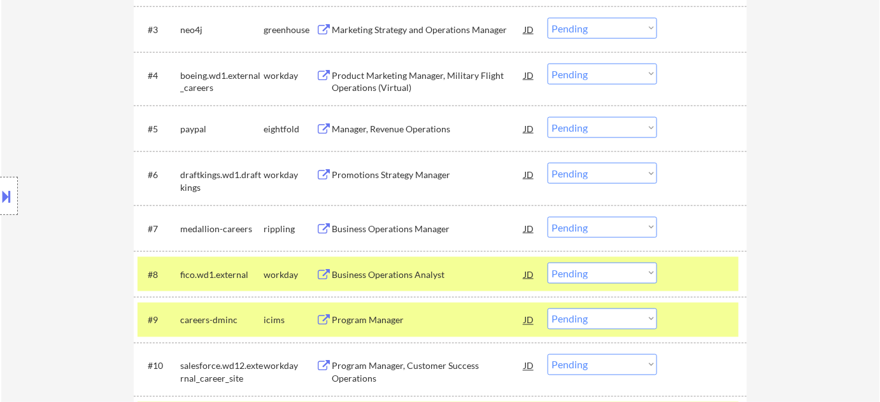
scroll to position [487, 0]
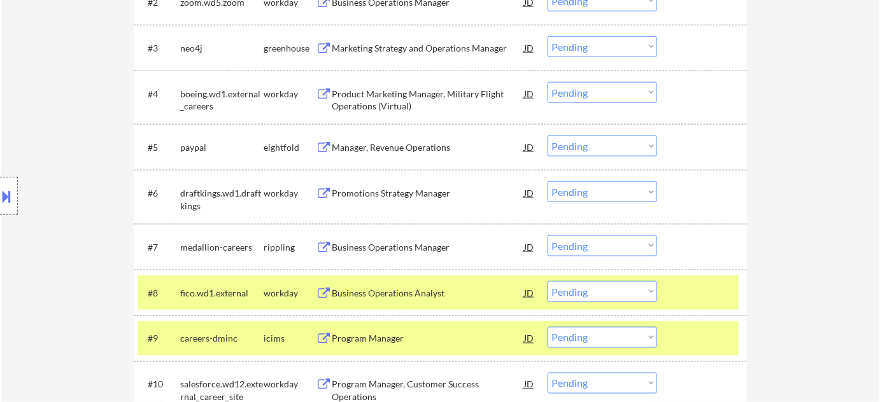
click at [374, 242] on div "Business Operations Manager" at bounding box center [428, 247] width 192 height 13
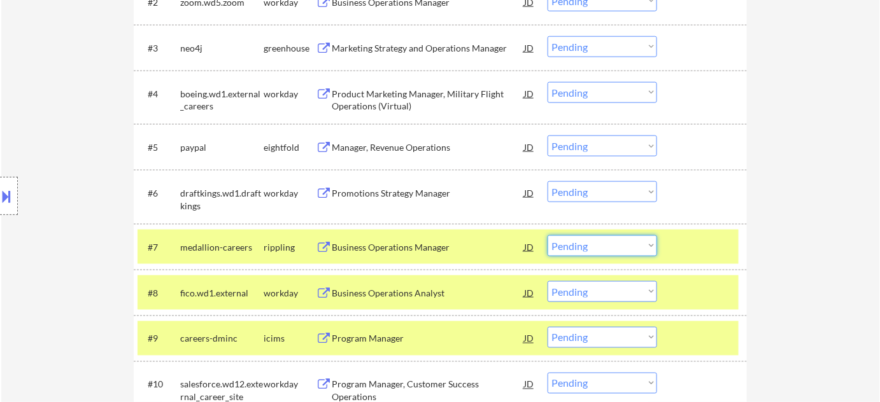
click at [584, 239] on select "Choose an option... Pending Applied Excluded (Questions) Excluded (Expired) Exc…" at bounding box center [601, 246] width 109 height 21
click at [547, 236] on select "Choose an option... Pending Applied Excluded (Questions) Excluded (Expired) Exc…" at bounding box center [601, 246] width 109 height 21
select select ""pending""
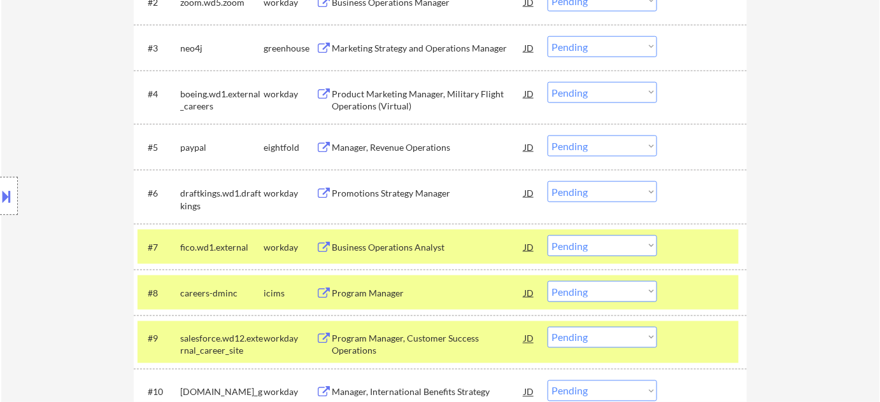
click at [420, 190] on div "Promotions Strategy Manager" at bounding box center [428, 193] width 192 height 13
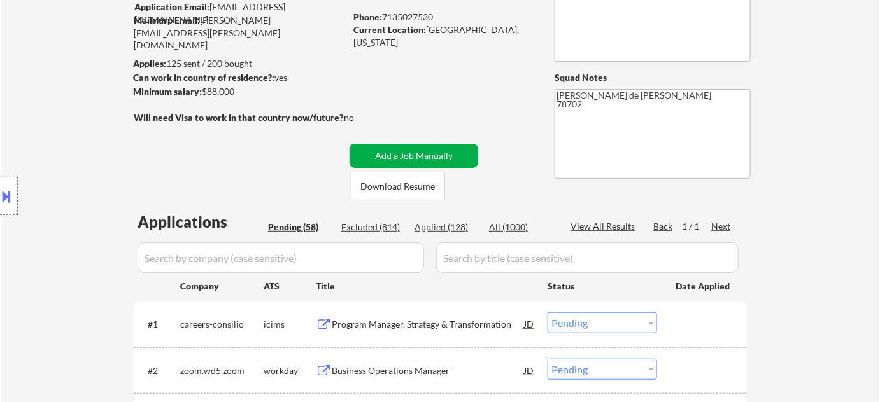
scroll to position [0, 0]
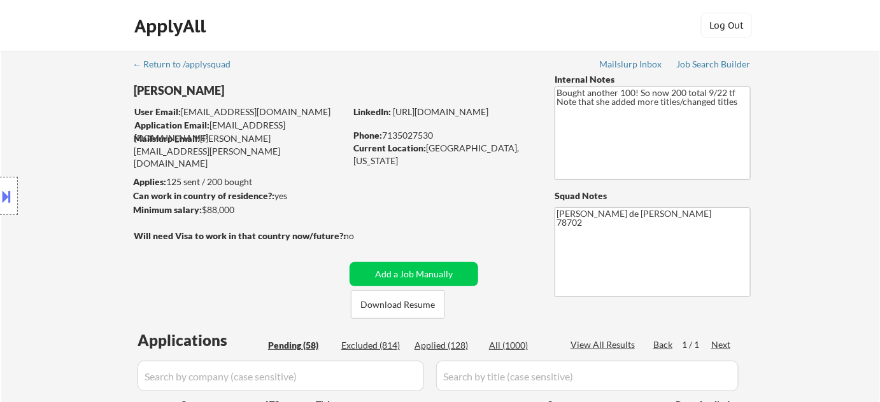
drag, startPoint x: 384, startPoint y: 132, endPoint x: 434, endPoint y: 134, distance: 50.3
click at [433, 135] on div "Phone: 7135027530" at bounding box center [443, 135] width 180 height 13
copy div "7135027530"
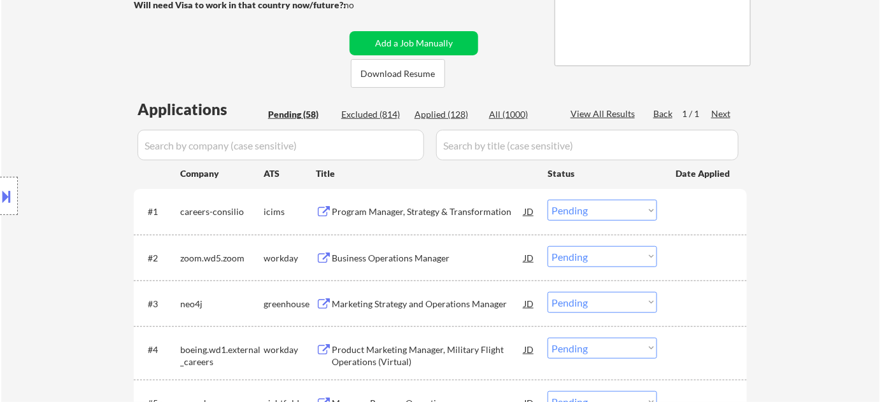
scroll to position [479, 0]
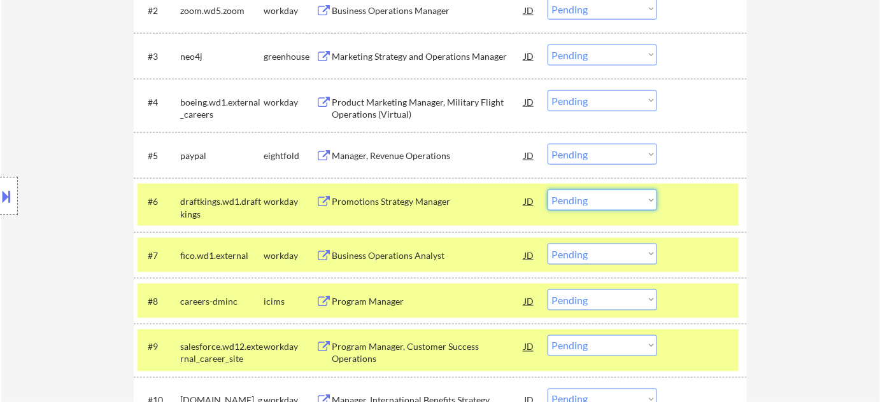
drag, startPoint x: 572, startPoint y: 200, endPoint x: 570, endPoint y: 208, distance: 7.9
click at [572, 200] on select "Choose an option... Pending Applied Excluded (Questions) Excluded (Expired) Exc…" at bounding box center [601, 200] width 109 height 21
click at [547, 190] on select "Choose an option... Pending Applied Excluded (Questions) Excluded (Expired) Exc…" at bounding box center [601, 200] width 109 height 21
select select ""pending""
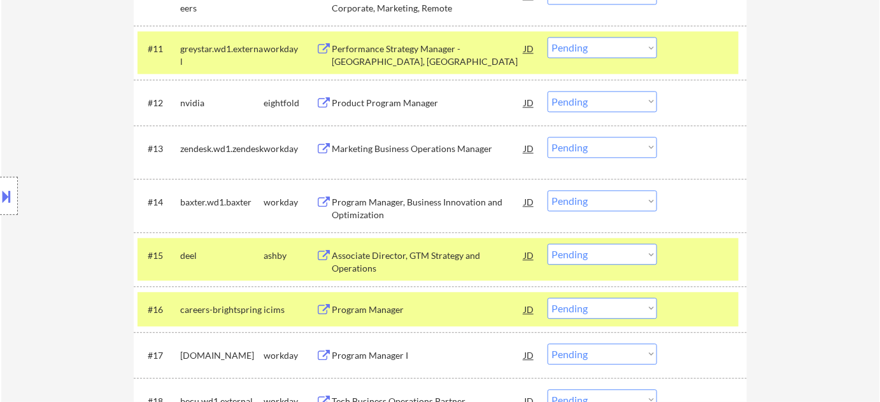
scroll to position [942, 0]
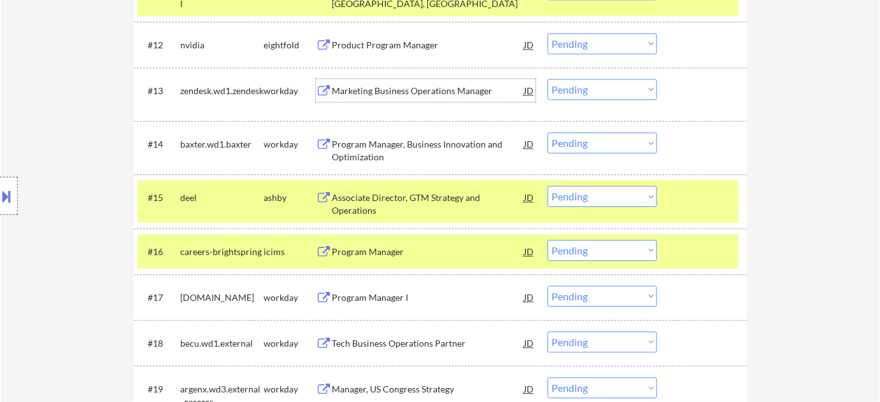
click at [407, 92] on div "Marketing Business Operations Manager" at bounding box center [428, 91] width 192 height 13
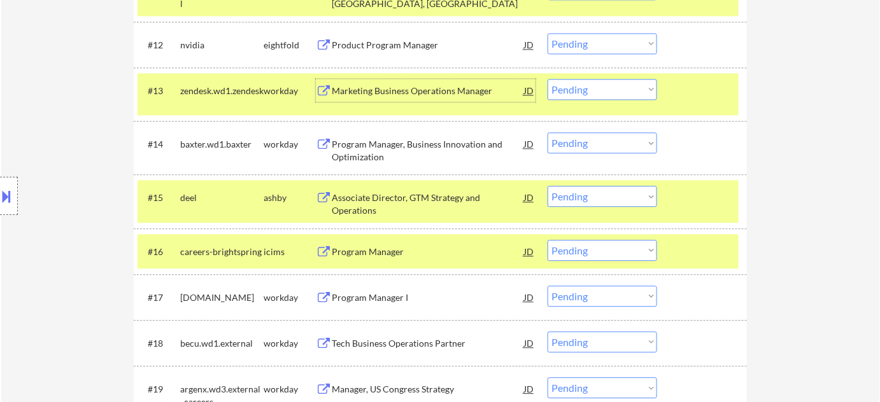
click at [568, 87] on select "Choose an option... Pending Applied Excluded (Questions) Excluded (Expired) Exc…" at bounding box center [601, 89] width 109 height 21
click at [547, 79] on select "Choose an option... Pending Applied Excluded (Questions) Excluded (Expired) Exc…" at bounding box center [601, 89] width 109 height 21
select select ""pending""
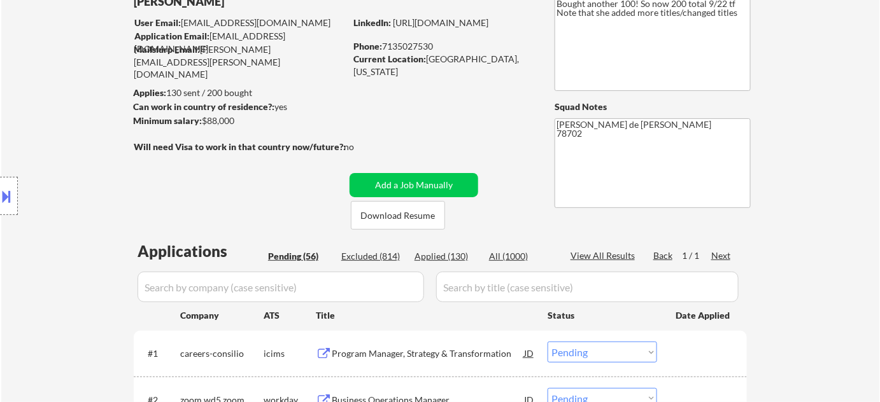
scroll to position [115, 0]
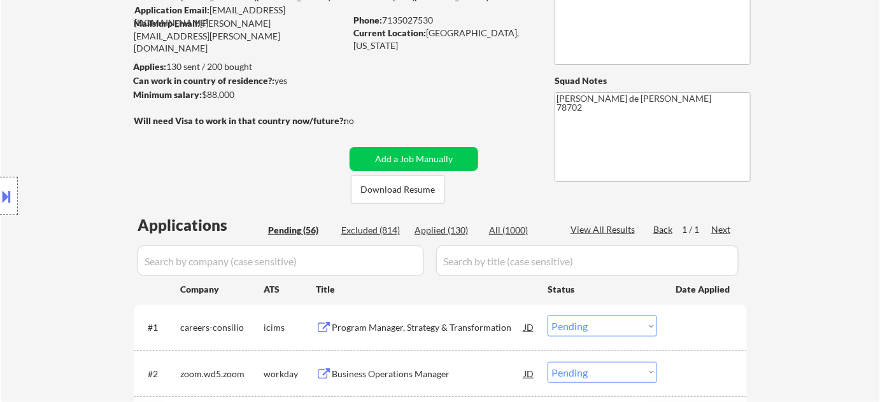
click at [465, 227] on div "Applied (130)" at bounding box center [446, 230] width 64 height 13
select select ""applied""
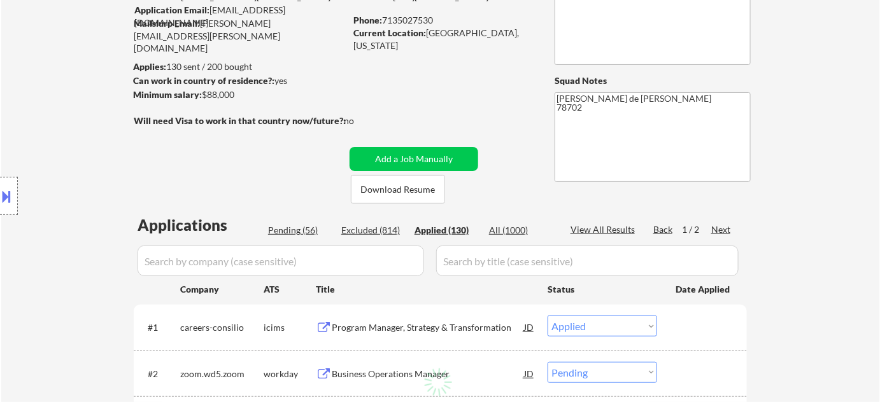
select select ""applied""
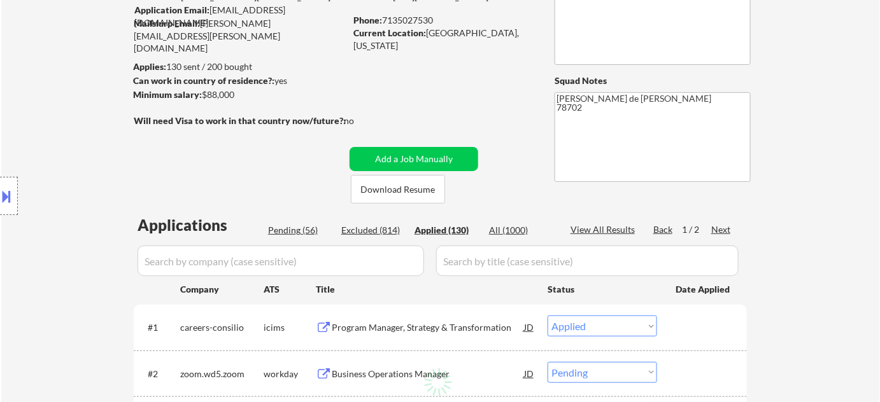
select select ""applied""
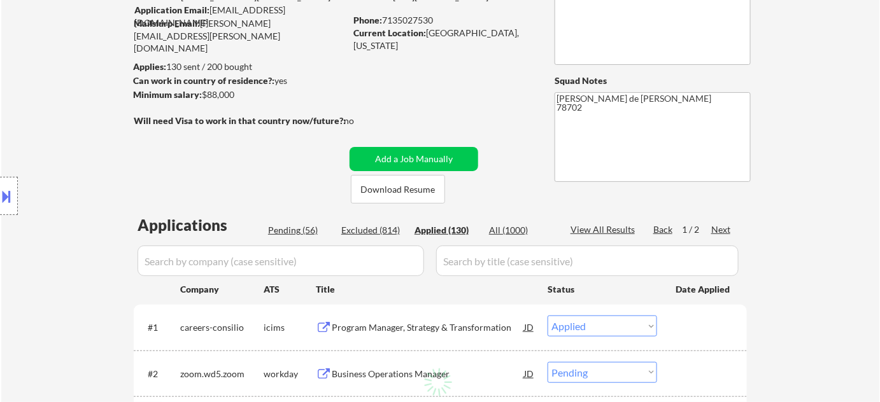
select select ""applied""
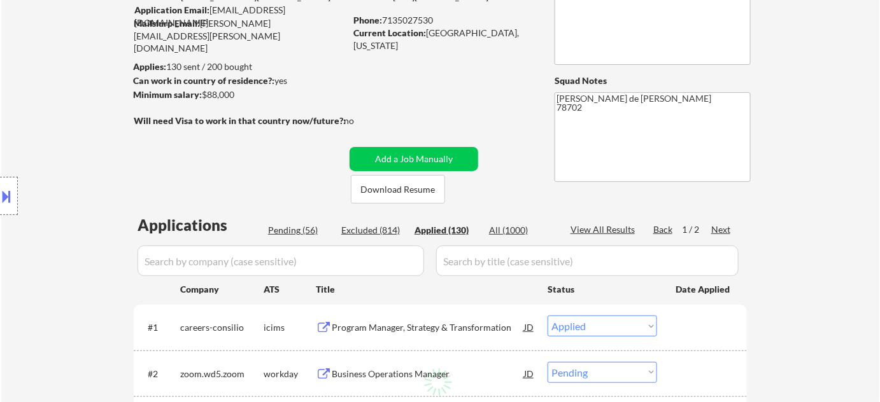
select select ""applied""
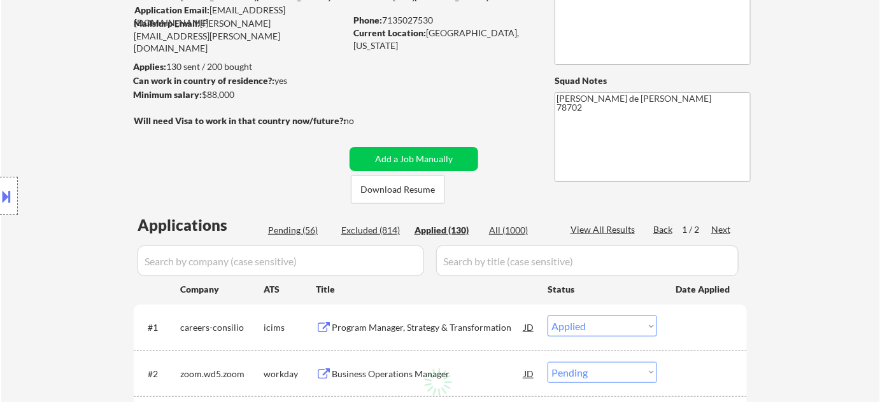
select select ""applied""
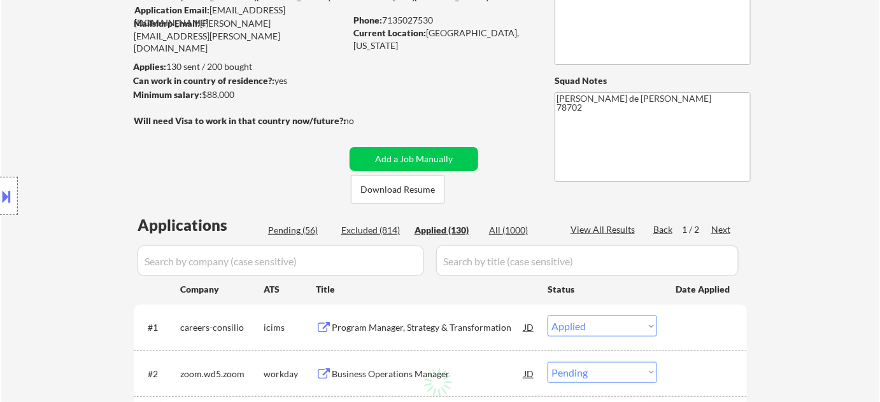
select select ""applied""
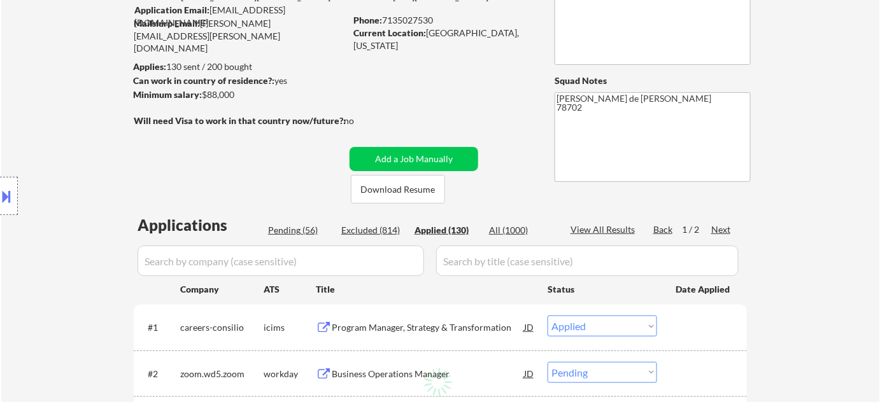
select select ""applied""
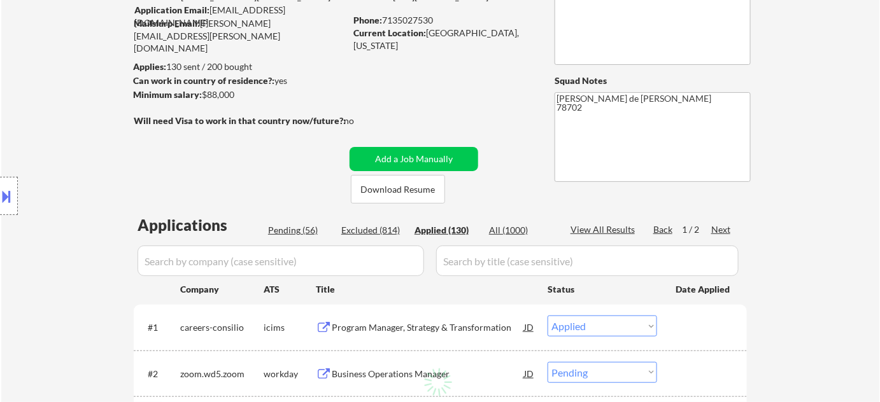
select select ""applied""
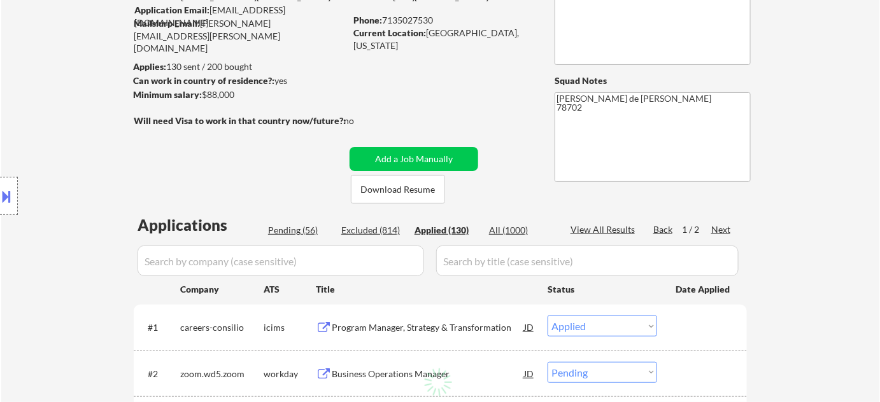
select select ""applied""
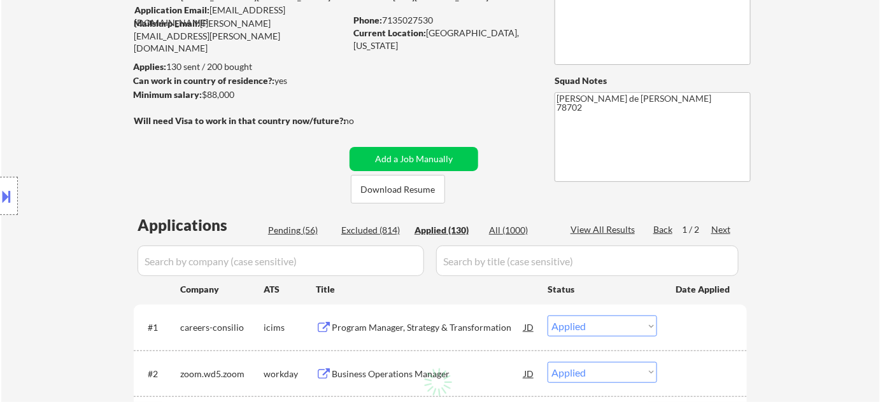
select select ""applied""
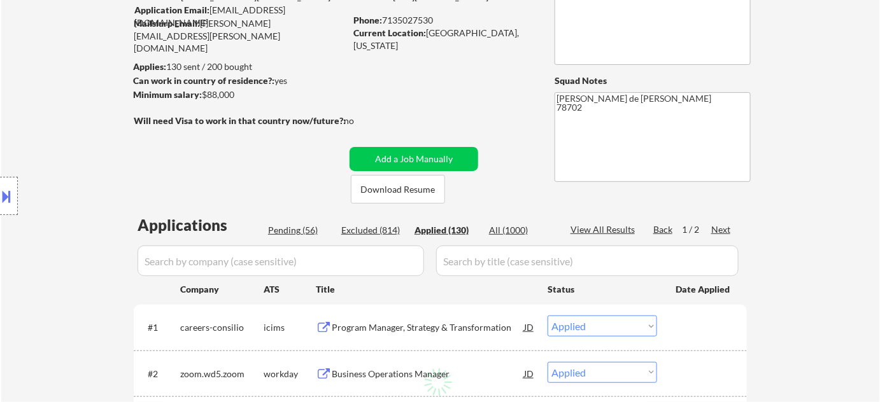
select select ""applied""
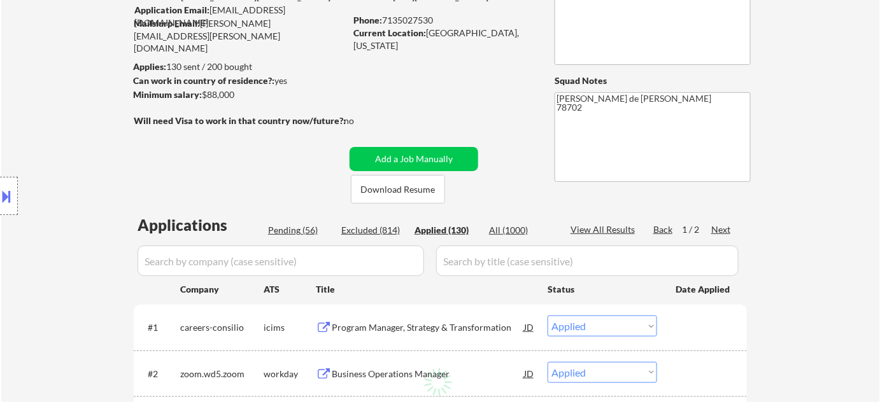
select select ""applied""
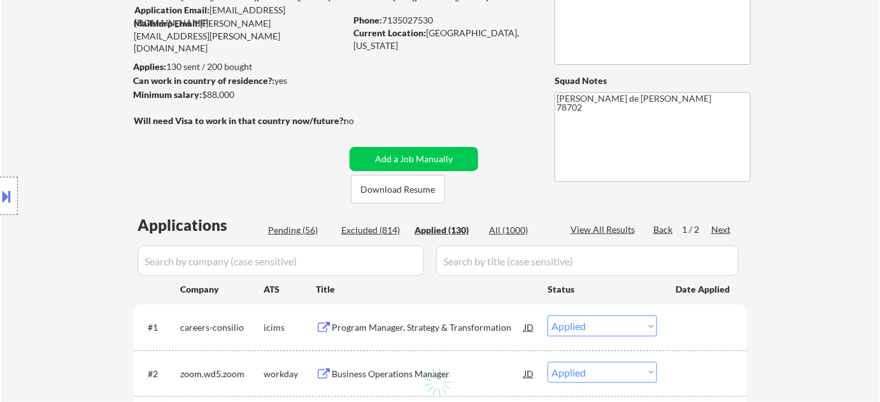
select select ""applied""
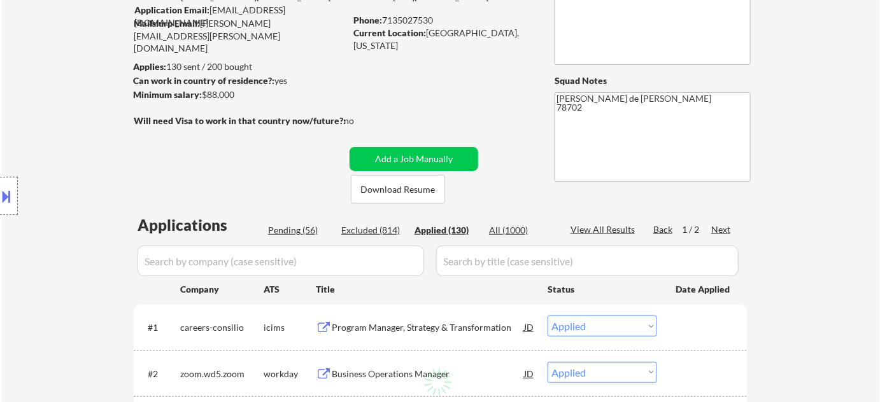
select select ""applied""
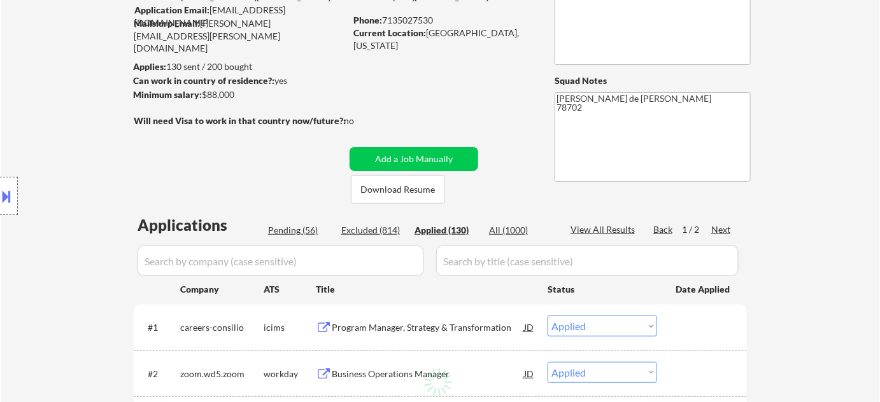
select select ""applied""
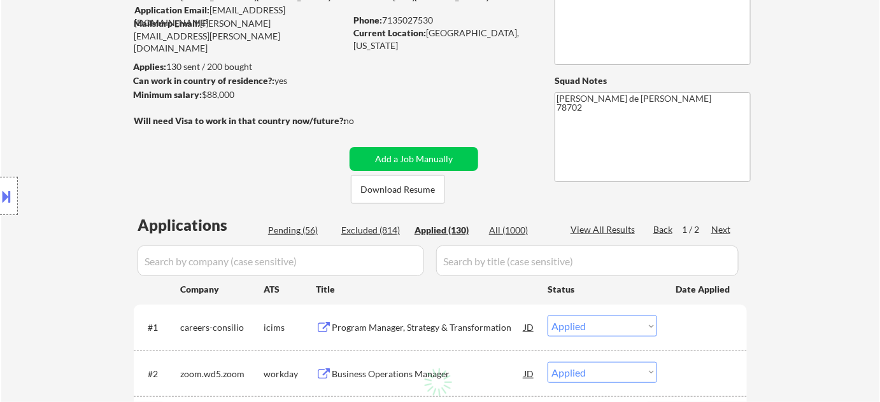
select select ""applied""
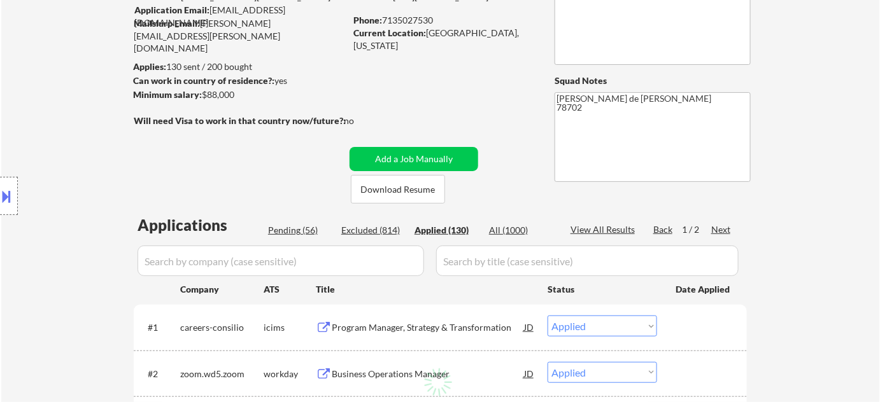
select select ""applied""
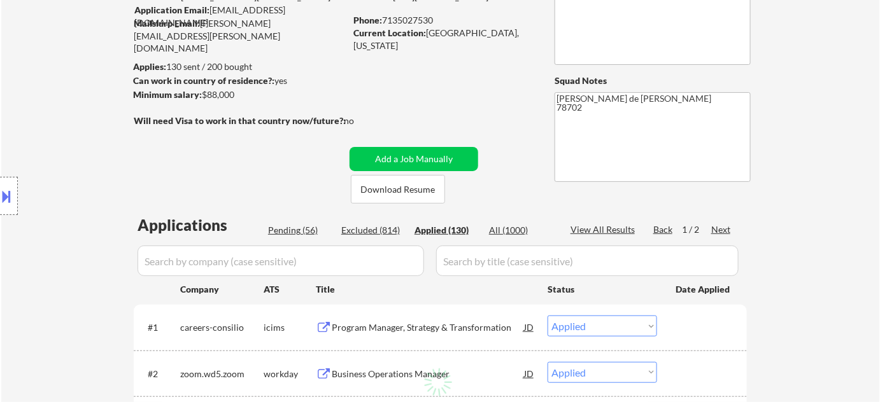
select select ""applied""
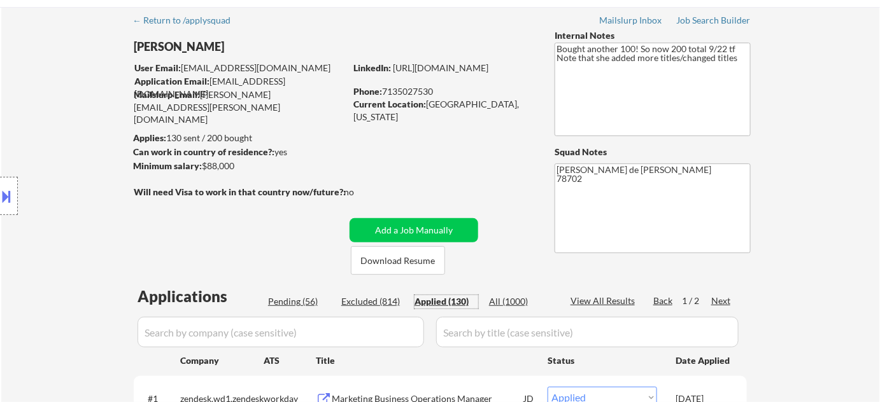
scroll to position [0, 0]
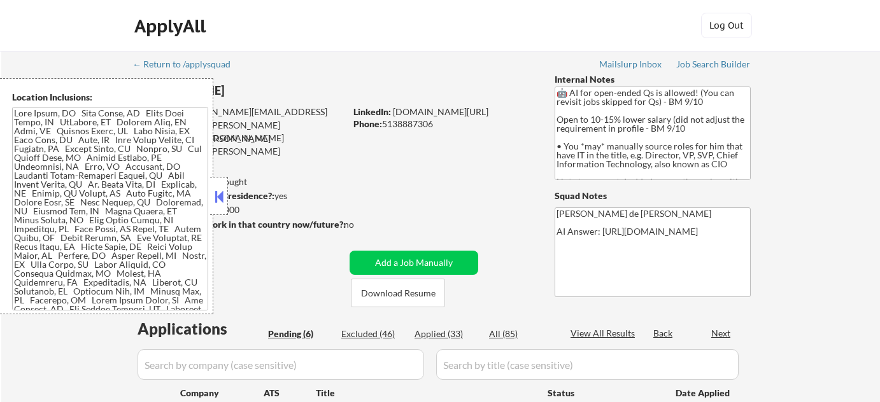
select select ""pending""
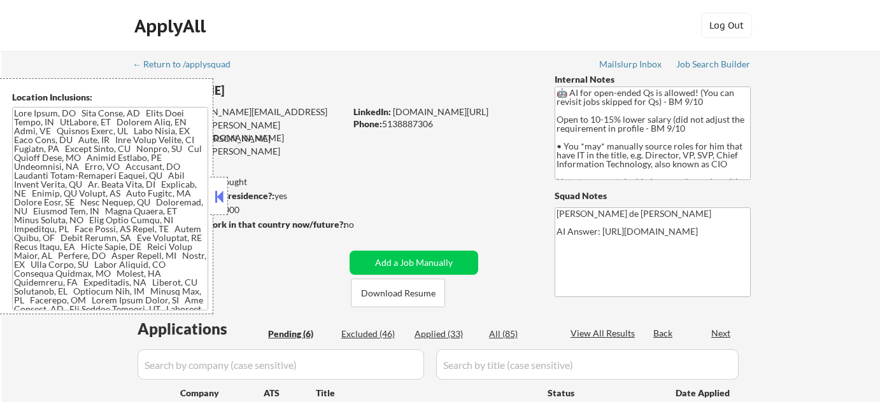
select select ""pending""
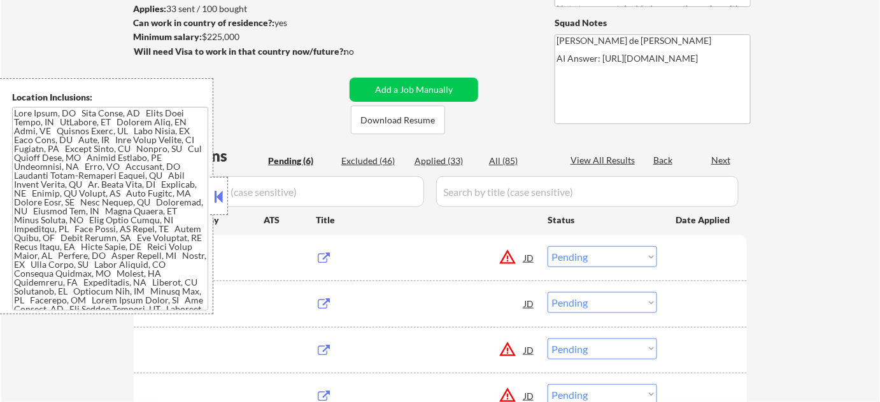
scroll to position [173, 0]
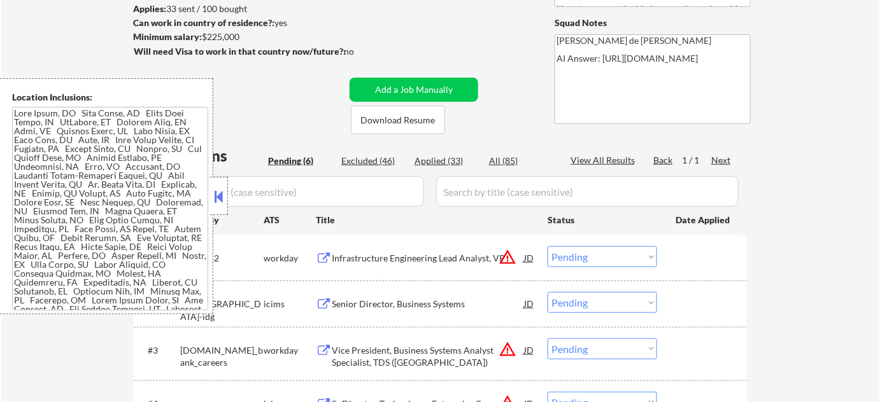
click at [220, 190] on button at bounding box center [219, 196] width 14 height 19
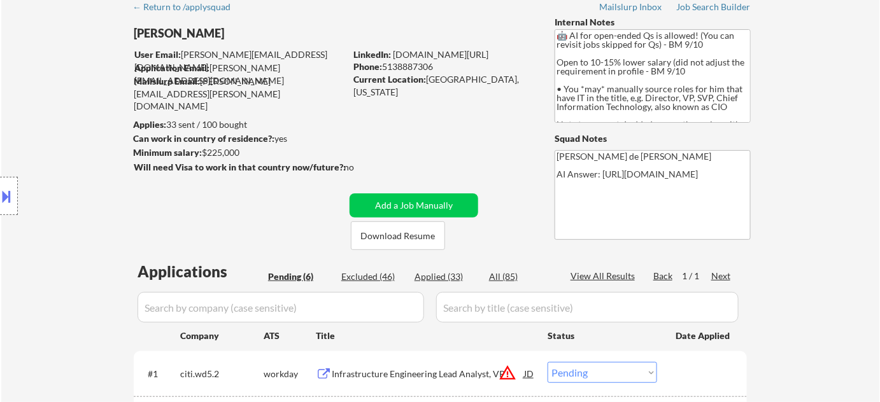
scroll to position [0, 0]
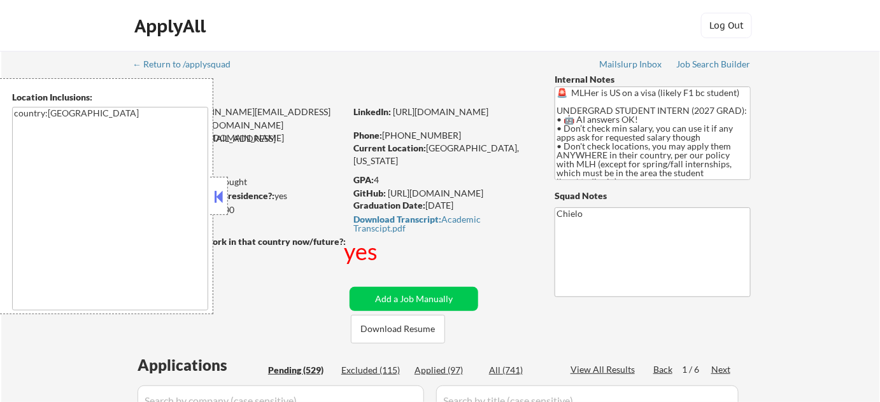
select select ""pending""
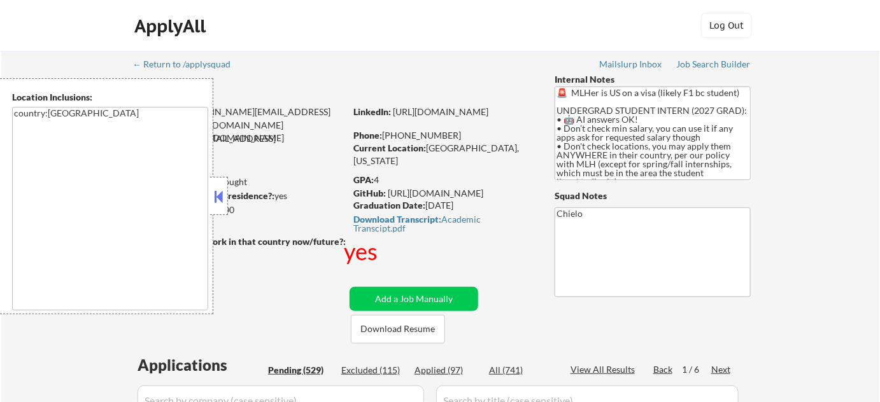
select select ""pending""
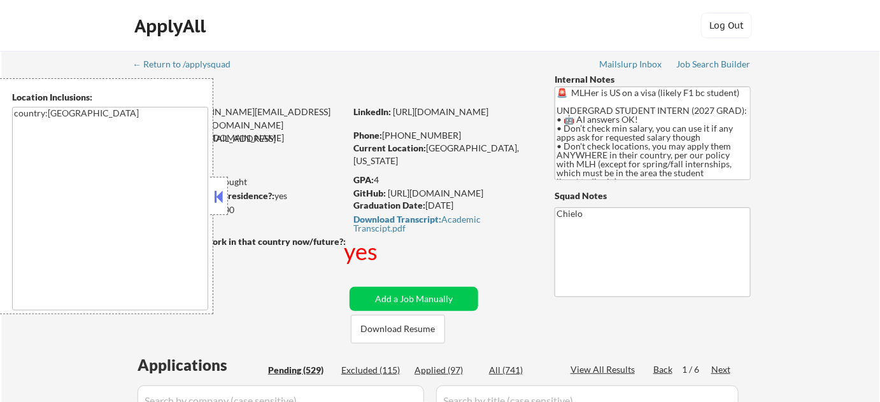
select select ""pending""
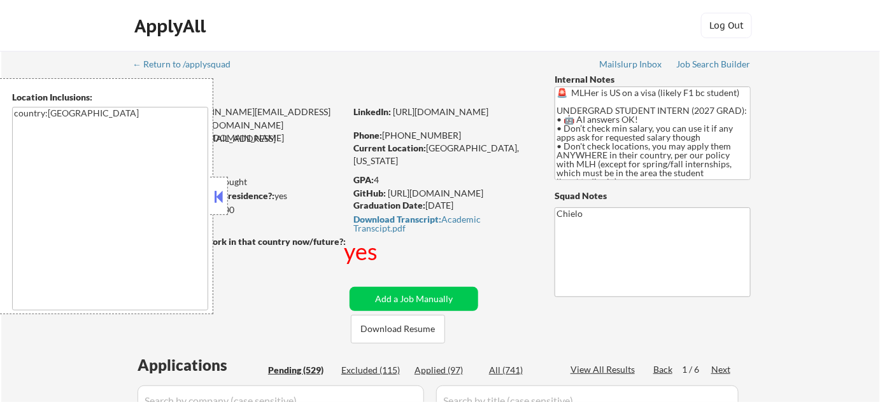
select select ""pending""
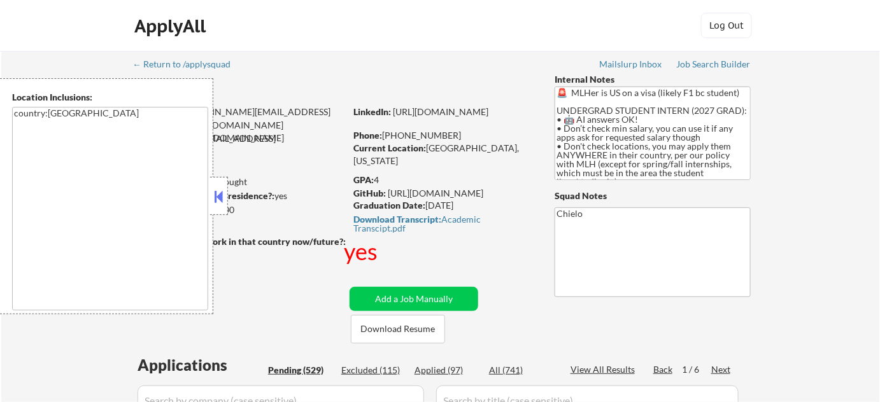
select select ""pending""
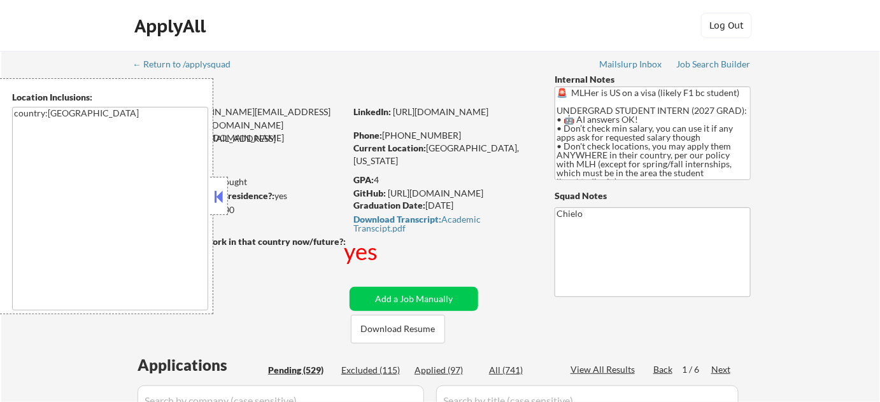
select select ""pending""
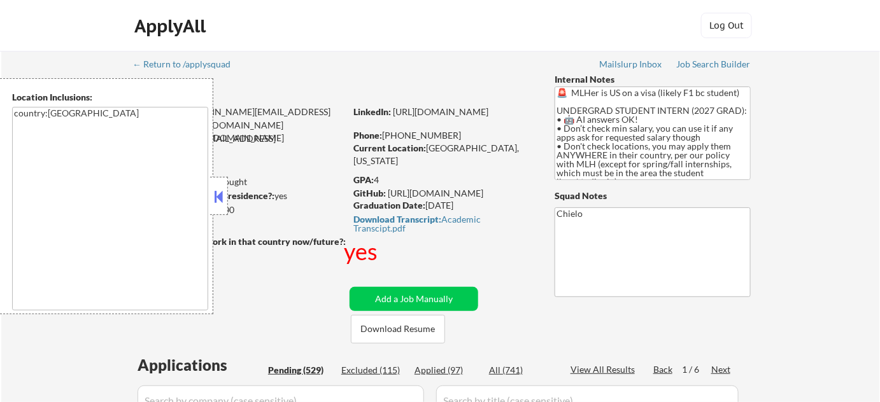
select select ""pending""
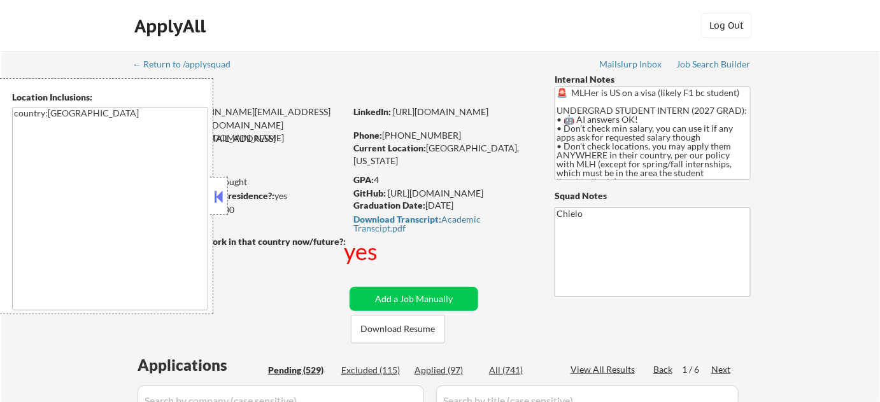
select select ""pending""
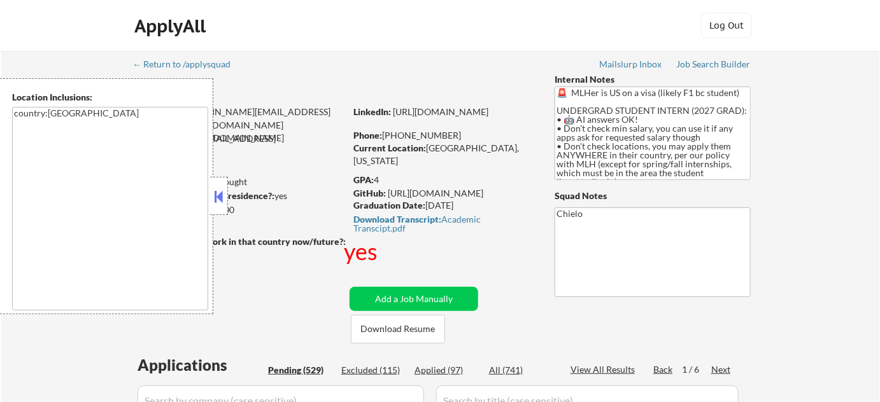
select select ""pending""
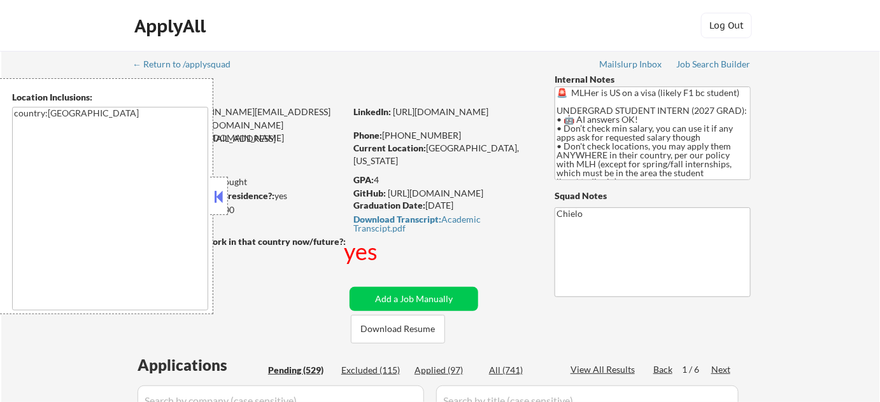
select select ""pending""
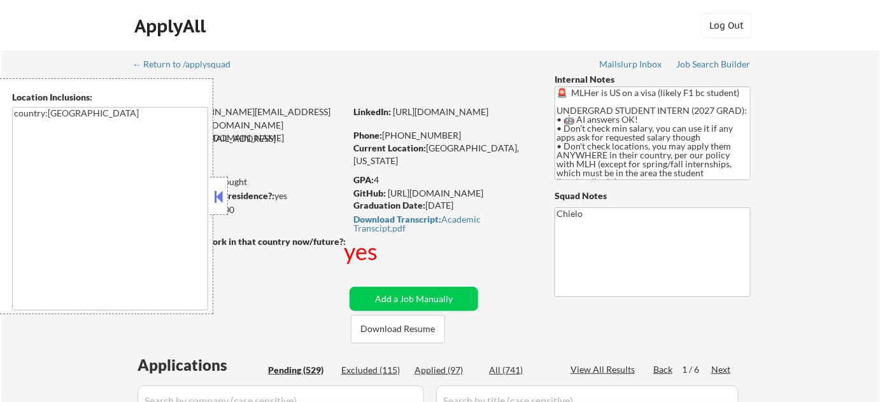
select select ""pending""
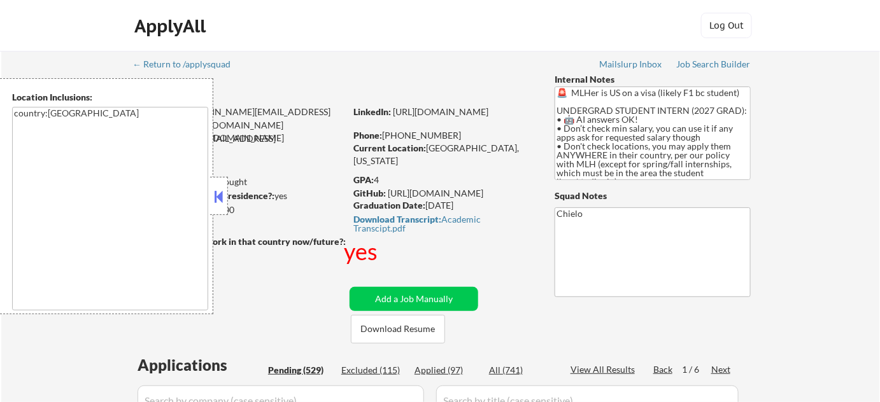
select select ""pending""
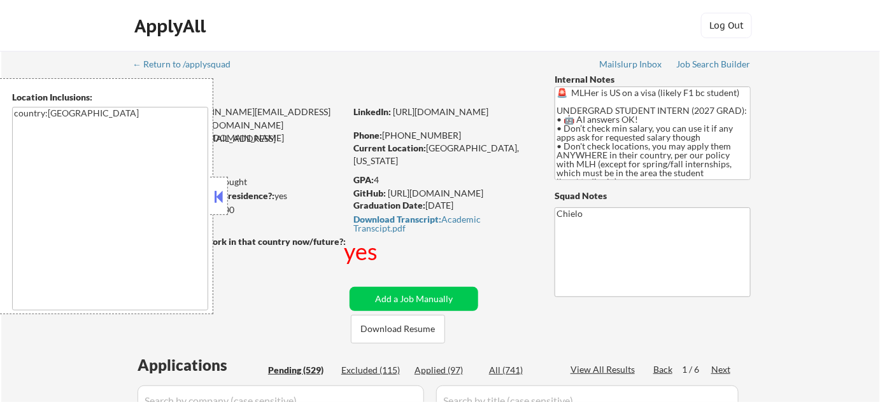
select select ""pending""
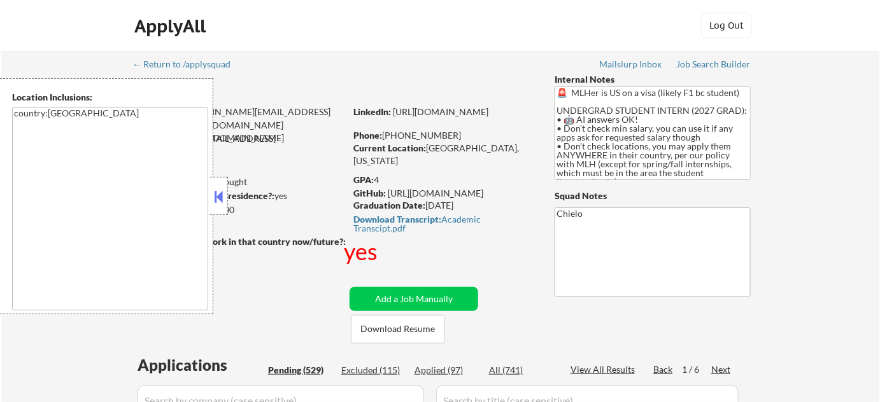
select select ""pending""
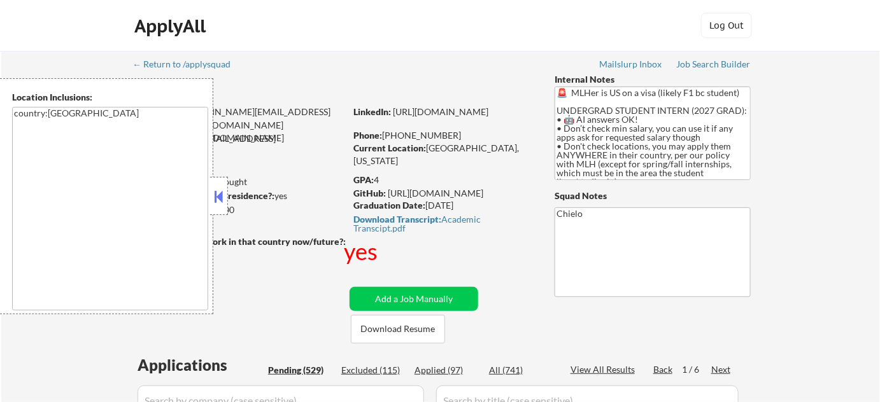
select select ""pending""
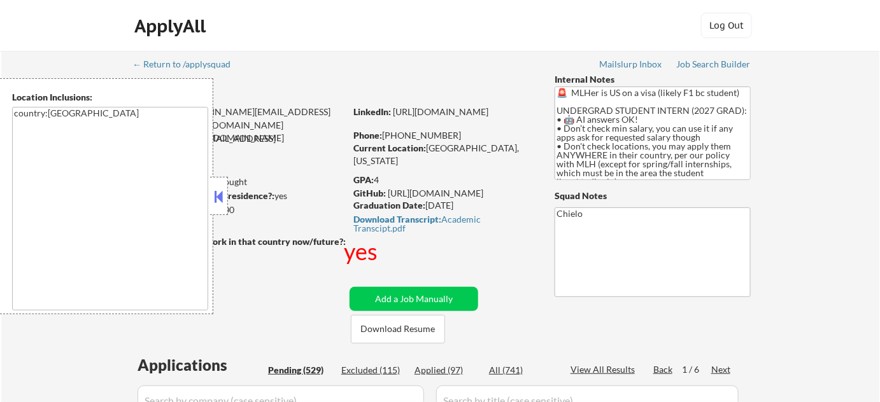
select select ""pending""
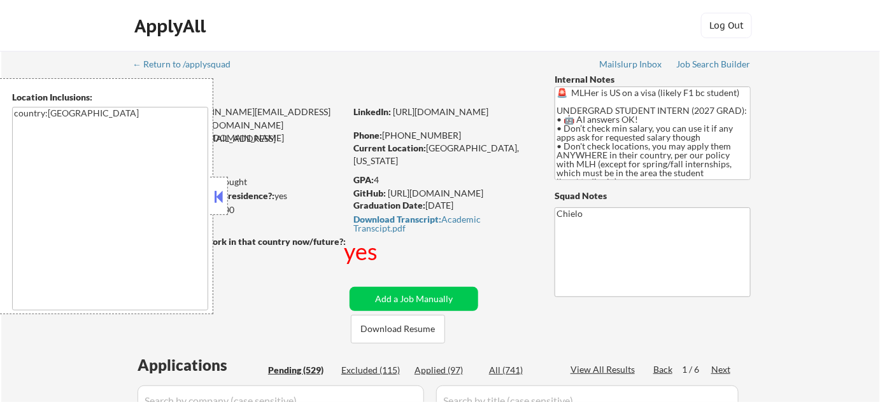
select select ""pending""
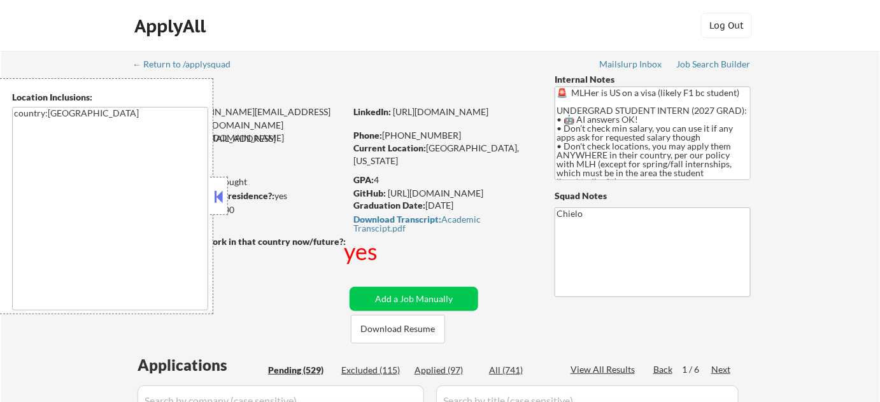
select select ""pending""
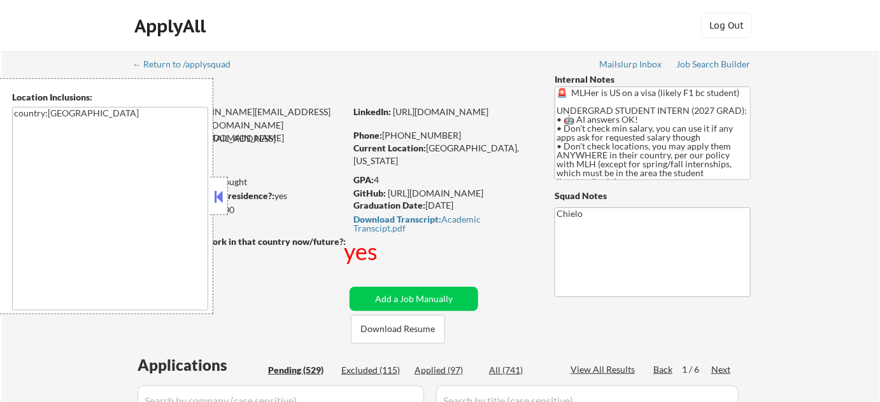
select select ""pending""
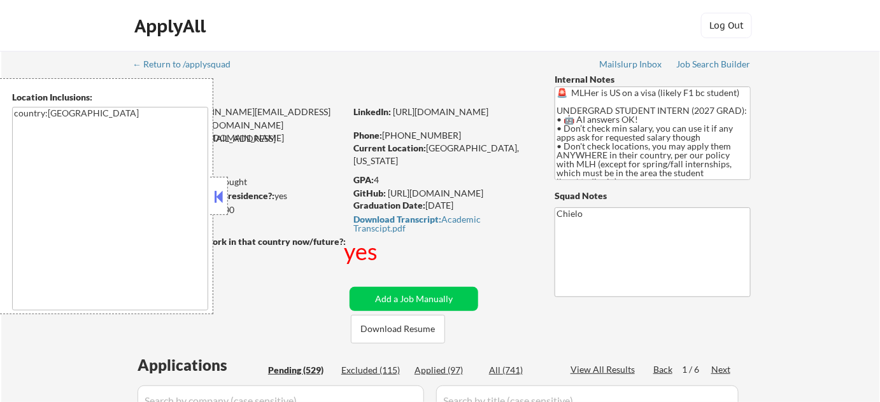
select select ""pending""
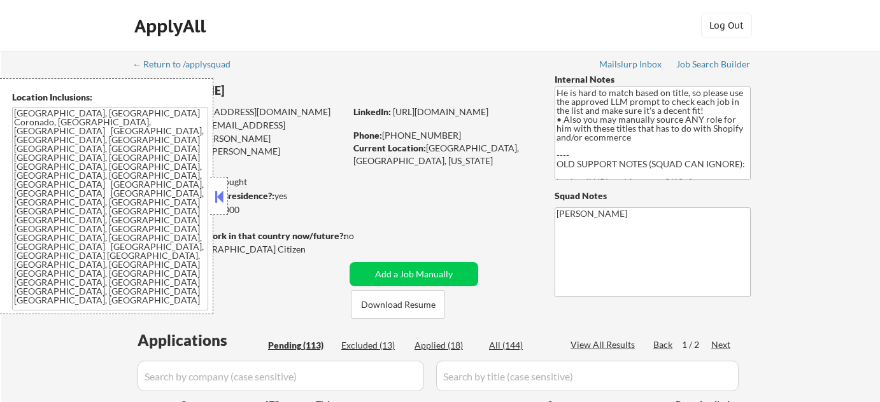
scroll to position [38, 0]
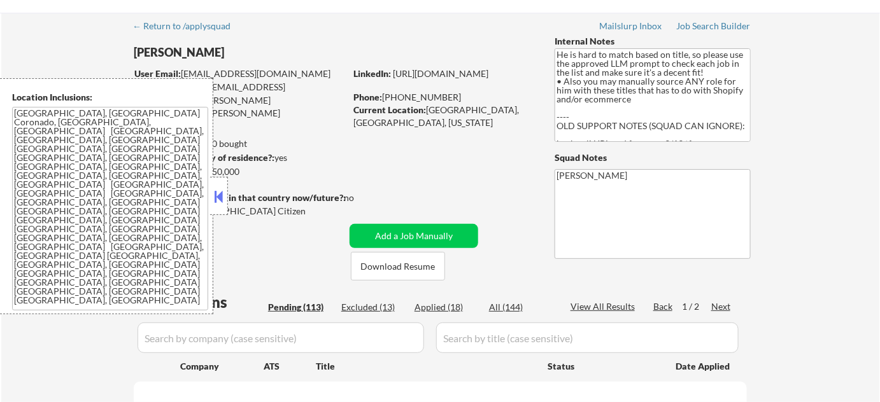
select select ""pending""
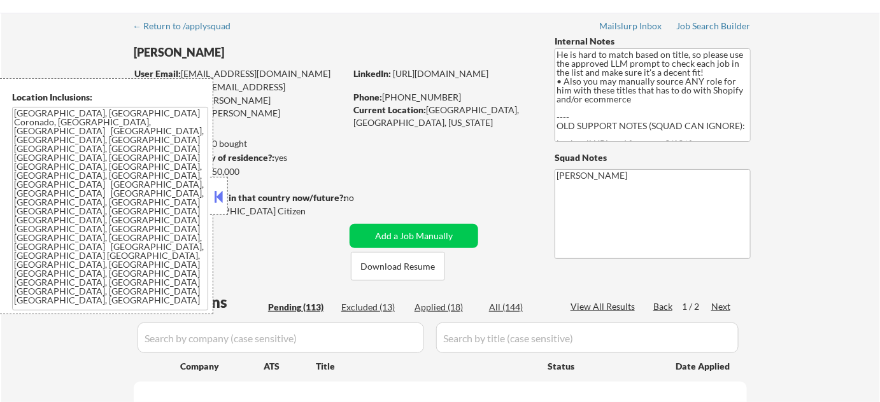
select select ""pending""
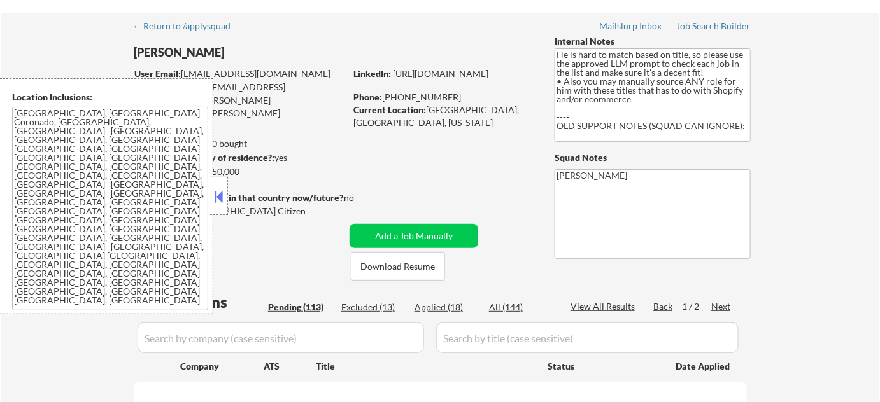
select select ""pending""
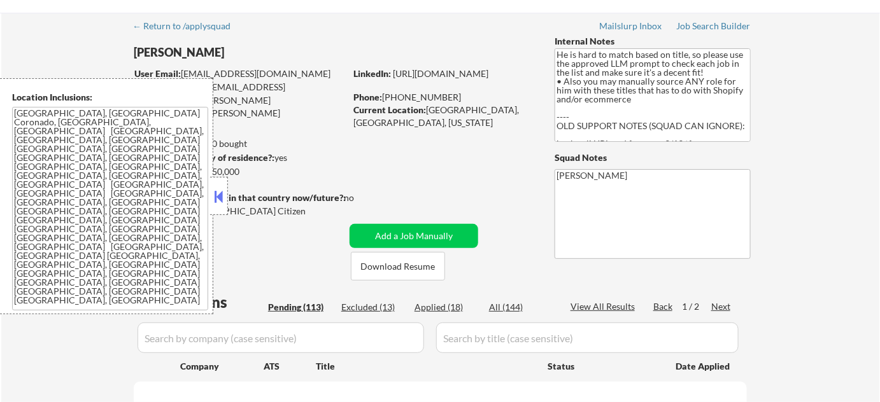
select select ""pending""
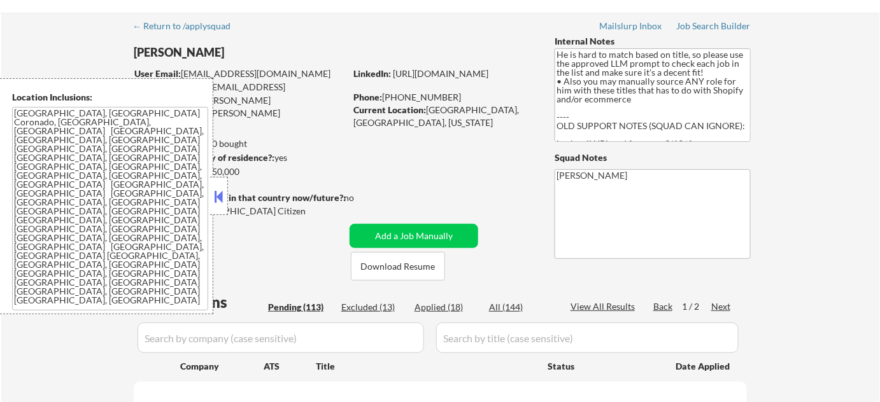
select select ""pending""
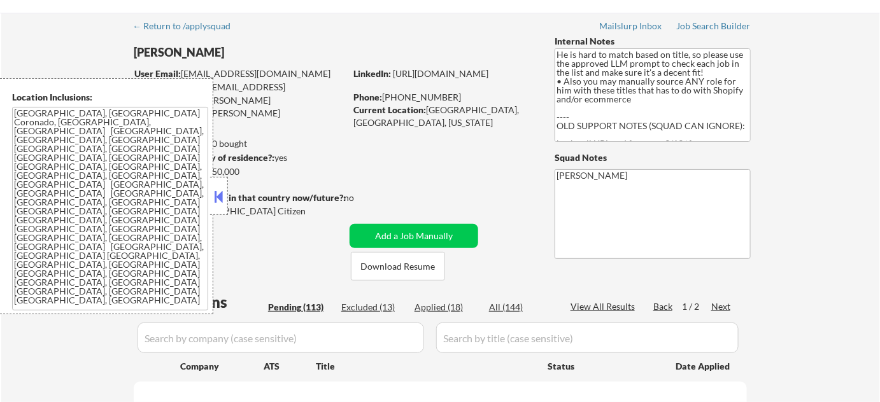
select select ""pending""
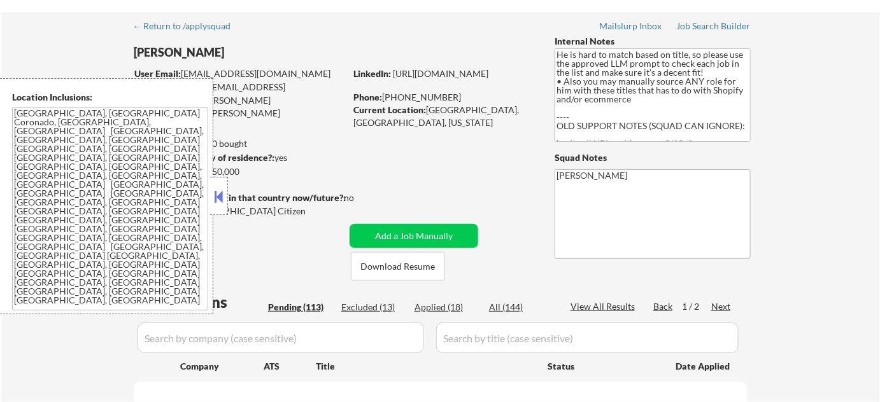
select select ""pending""
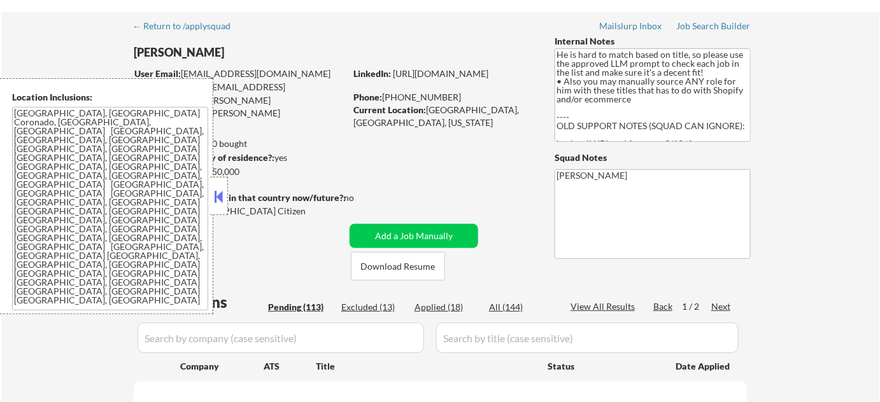
select select ""pending""
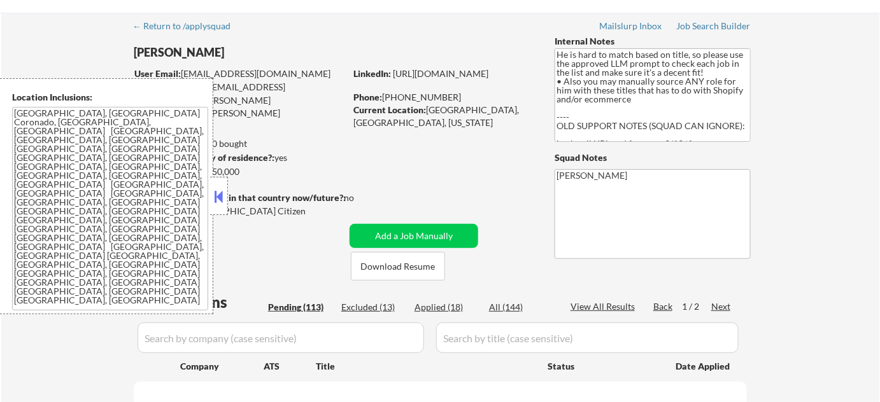
select select ""pending""
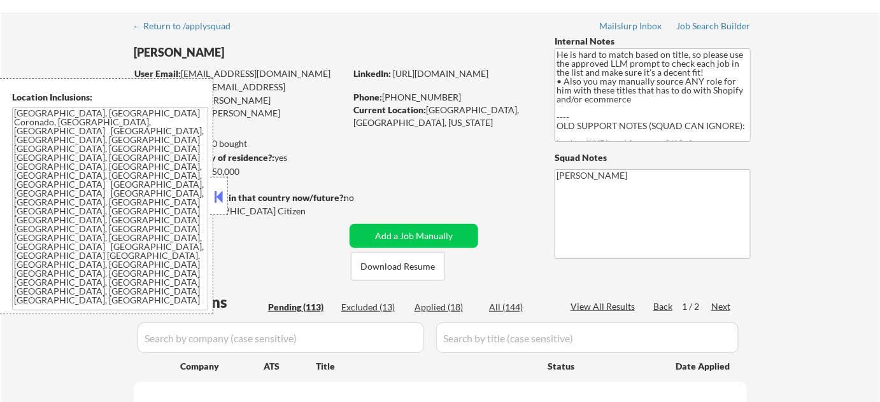
select select ""pending""
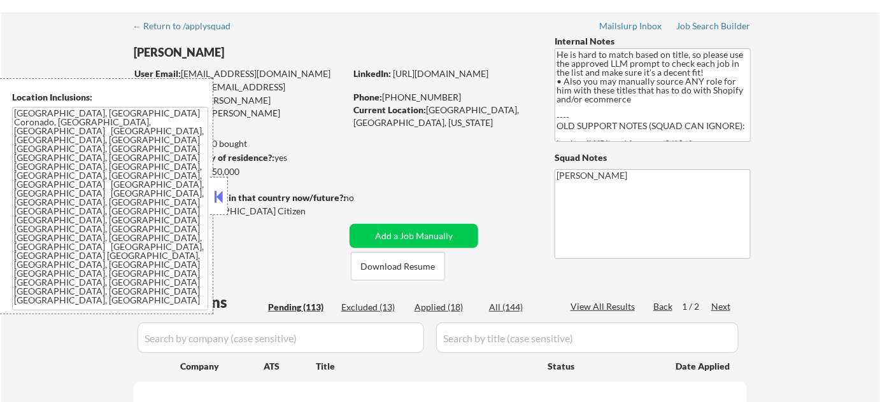
select select ""pending""
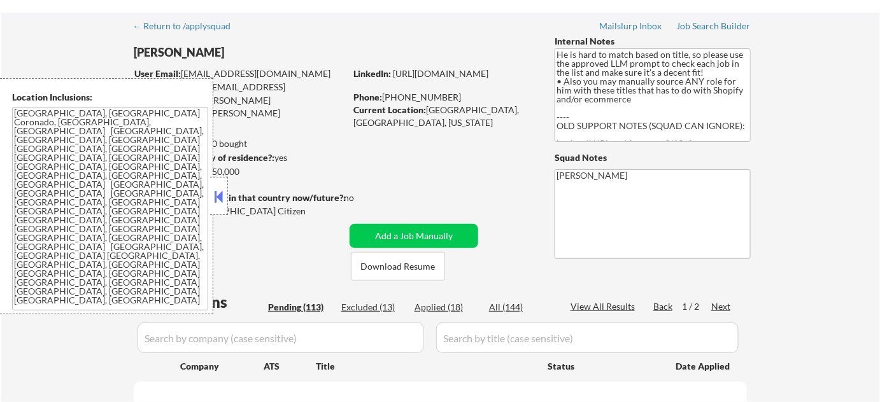
select select ""pending""
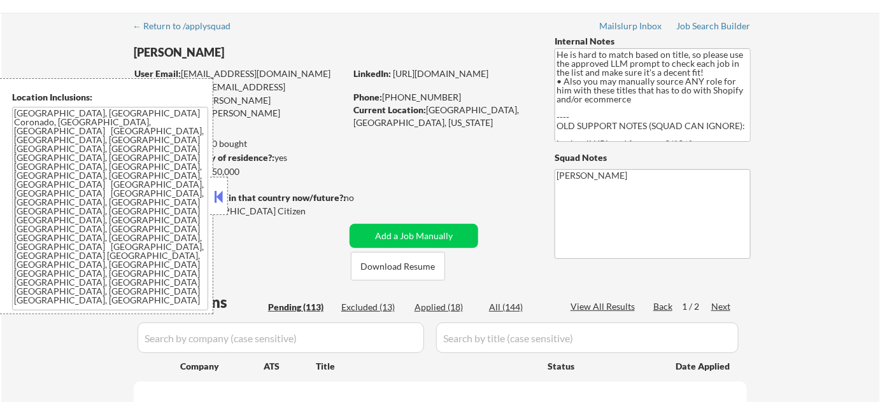
select select ""pending""
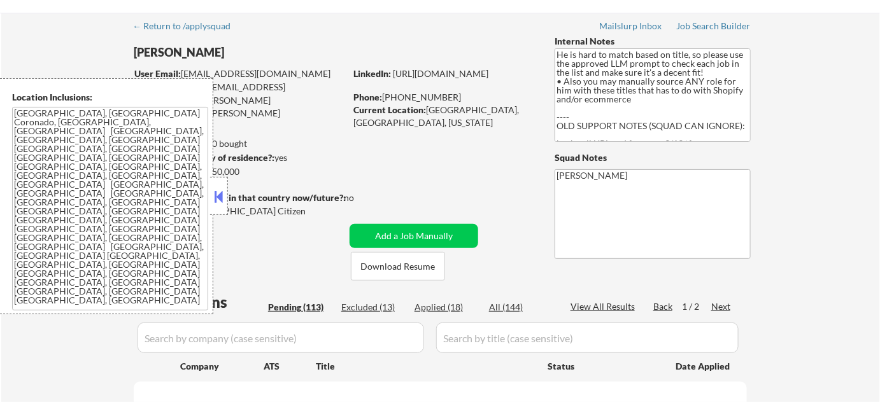
select select ""pending""
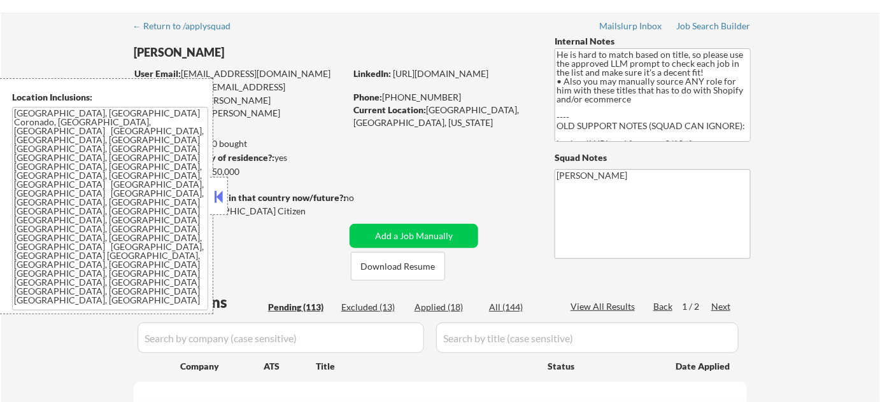
select select ""pending""
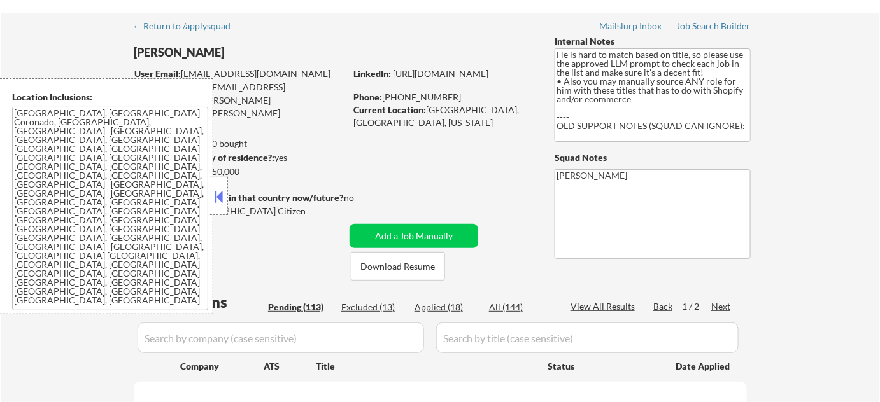
select select ""pending""
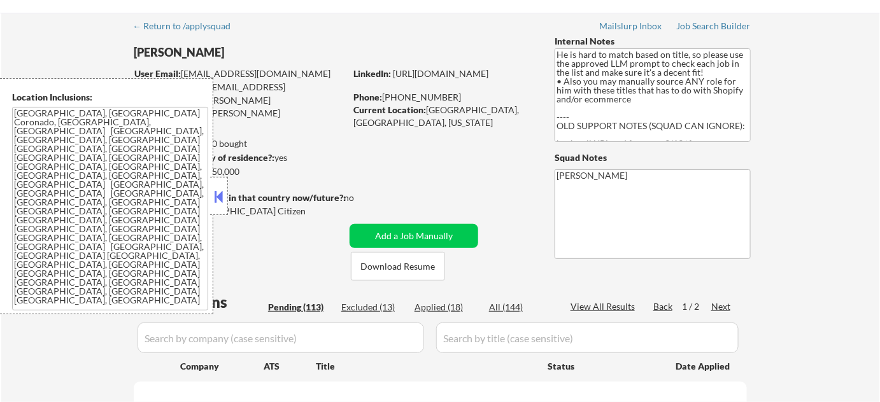
select select ""pending""
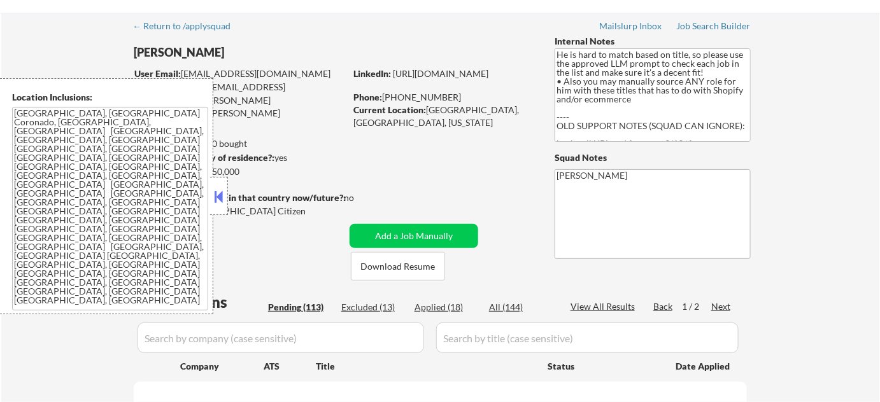
select select ""pending""
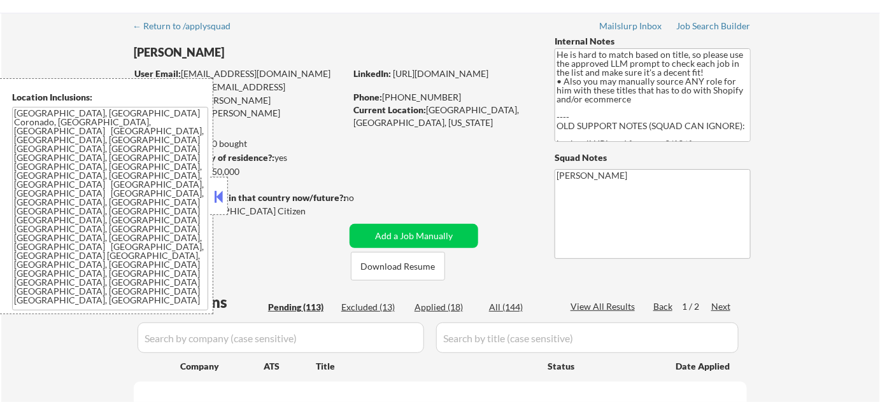
select select ""pending""
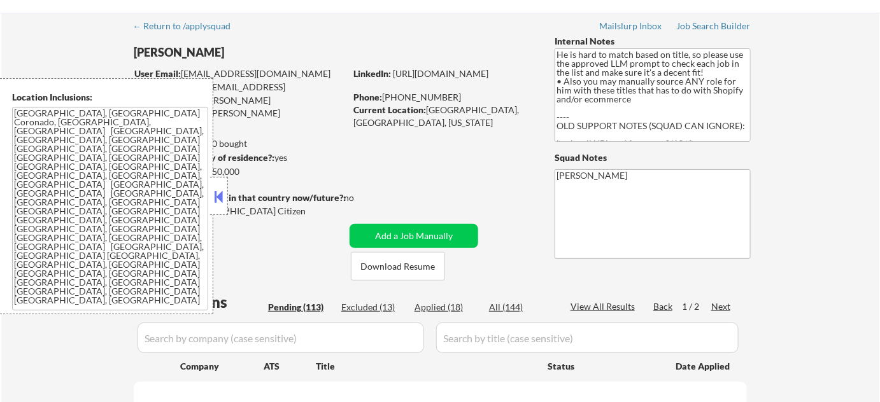
select select ""pending""
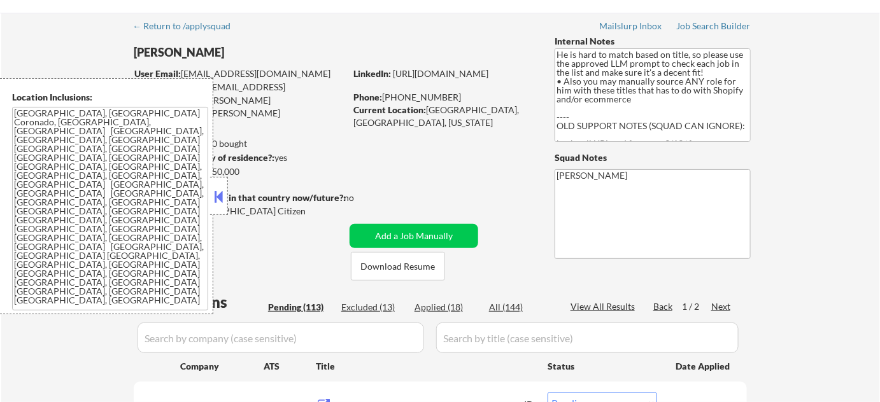
scroll to position [115, 0]
